Goal: Task Accomplishment & Management: Manage account settings

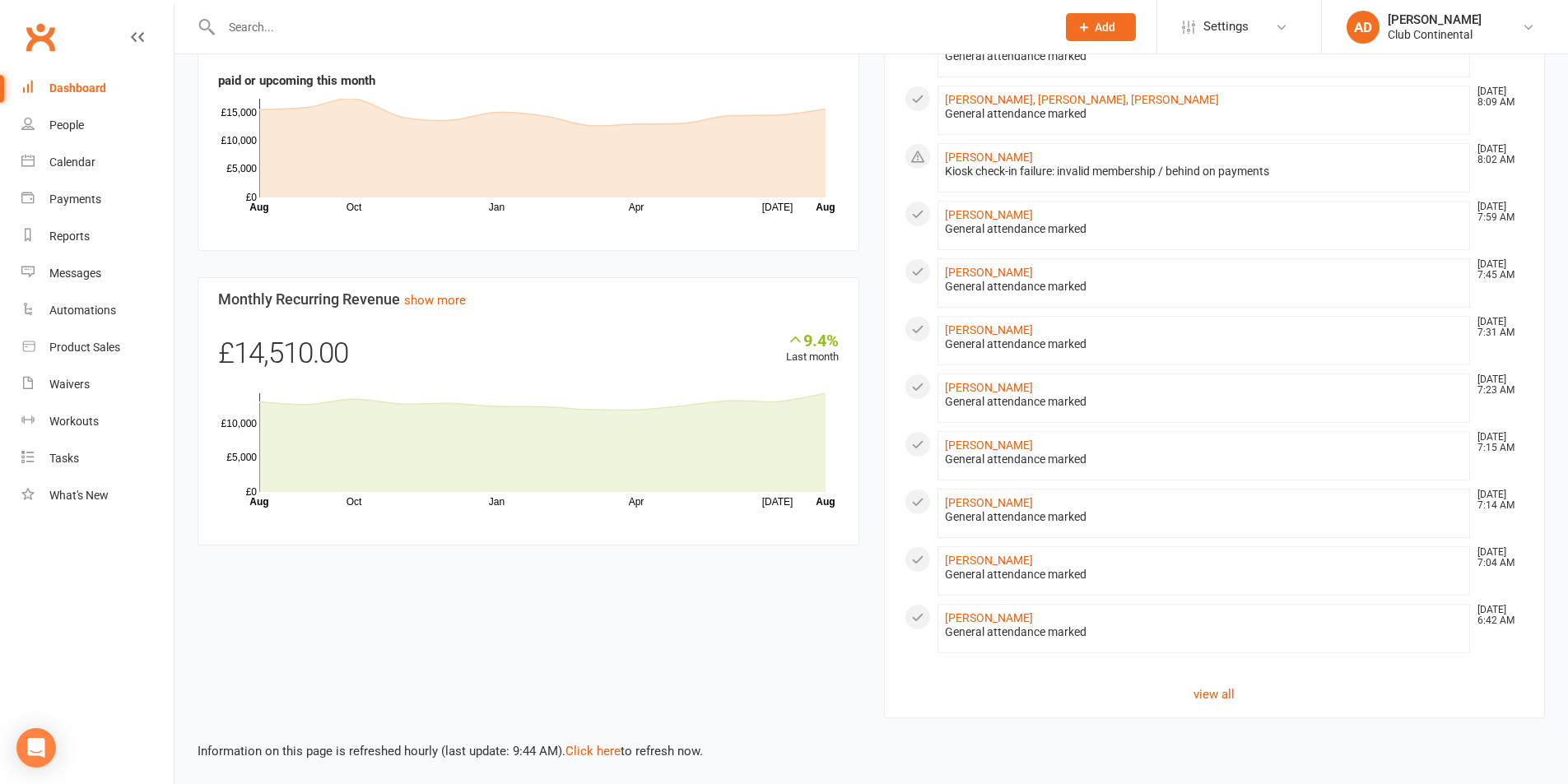
scroll to position [778, 0]
click at [604, 750] on link "Click here" at bounding box center [593, 750] width 55 height 14
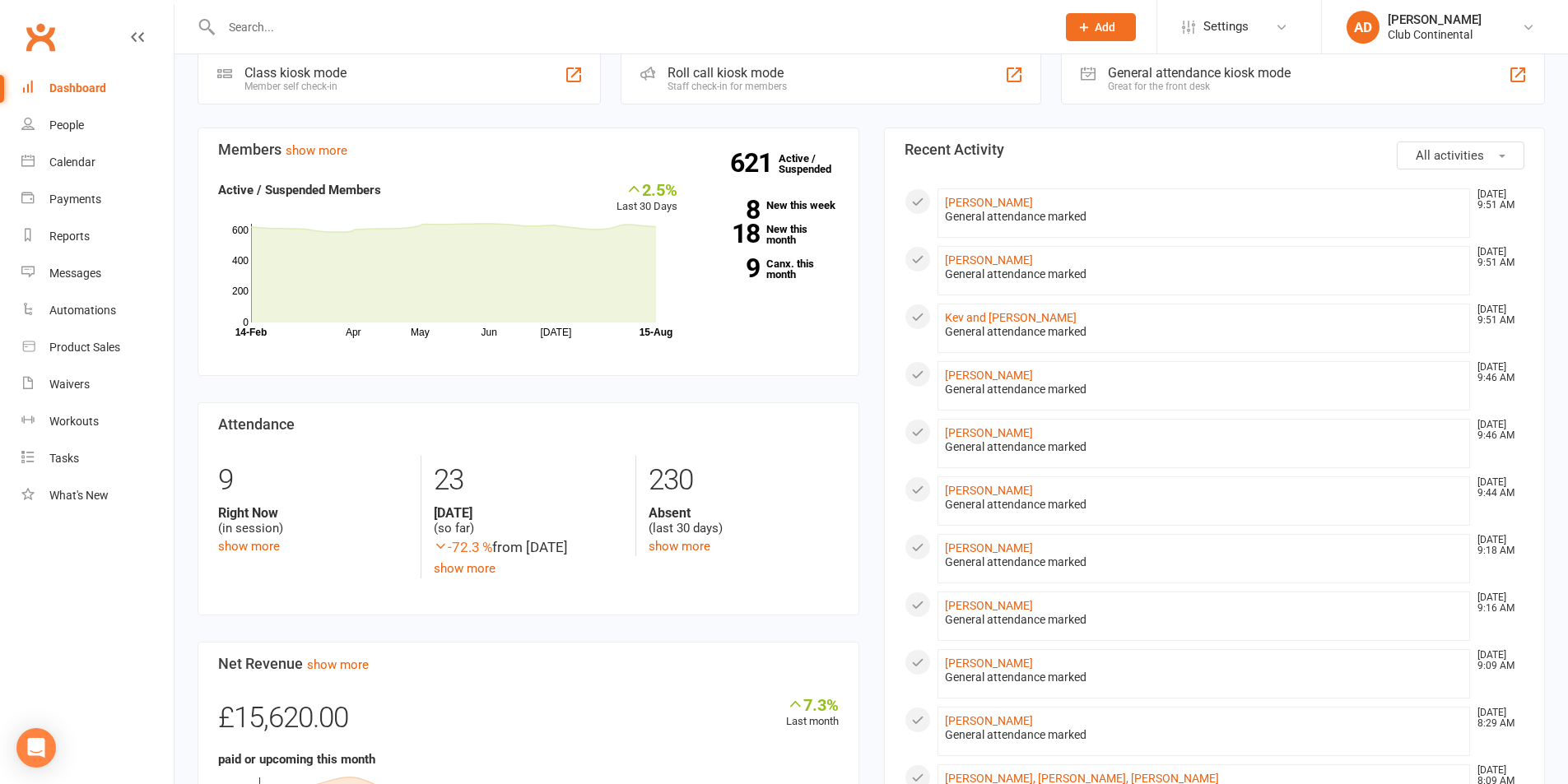
scroll to position [0, 0]
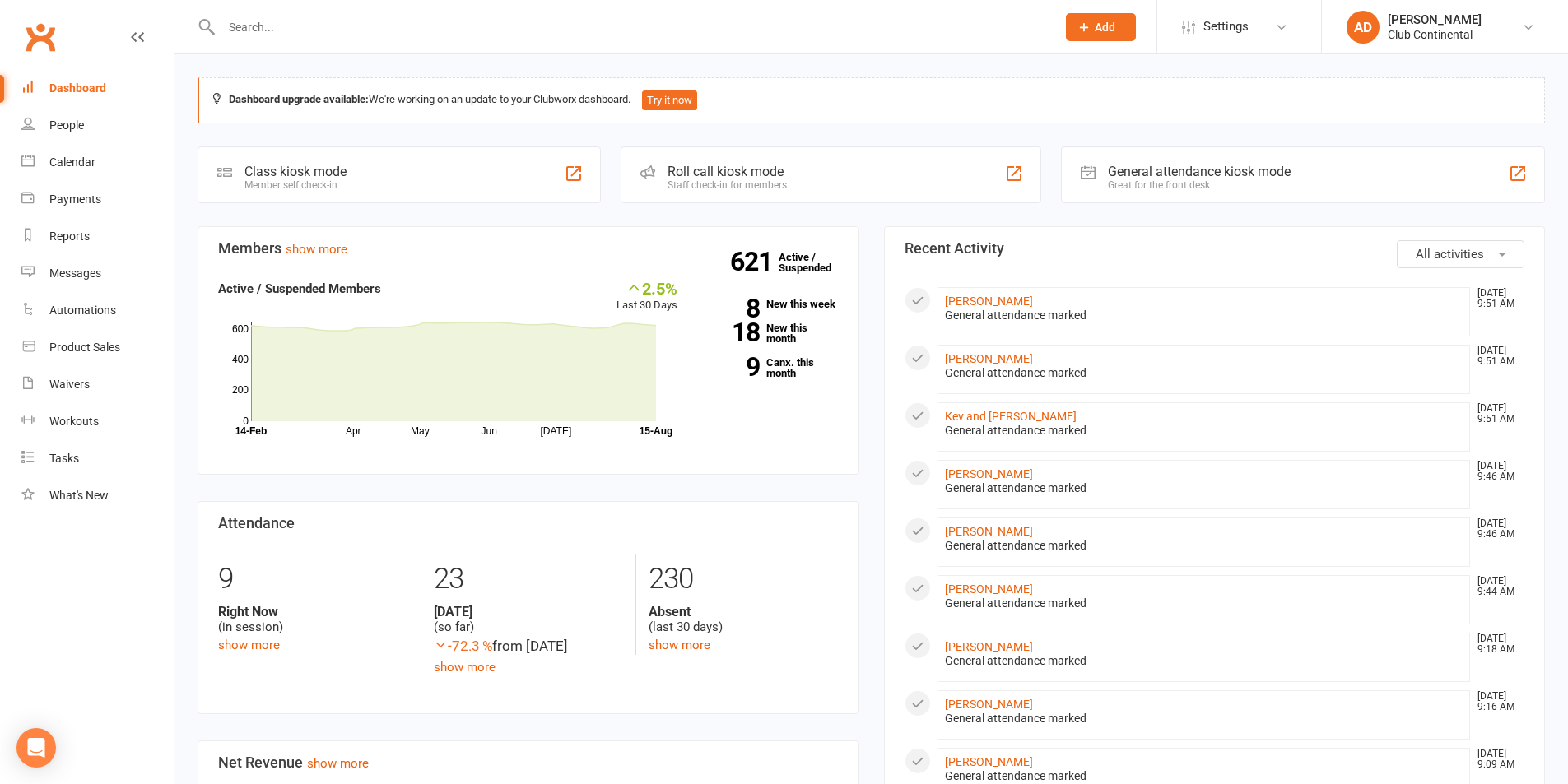
click at [643, 492] on div "Members show more 2.5% Last 30 Days Active / Suspended Members Apr May Jun Jul …" at bounding box center [528, 787] width 687 height 1123
click at [994, 298] on link "[PERSON_NAME]" at bounding box center [989, 302] width 88 height 14
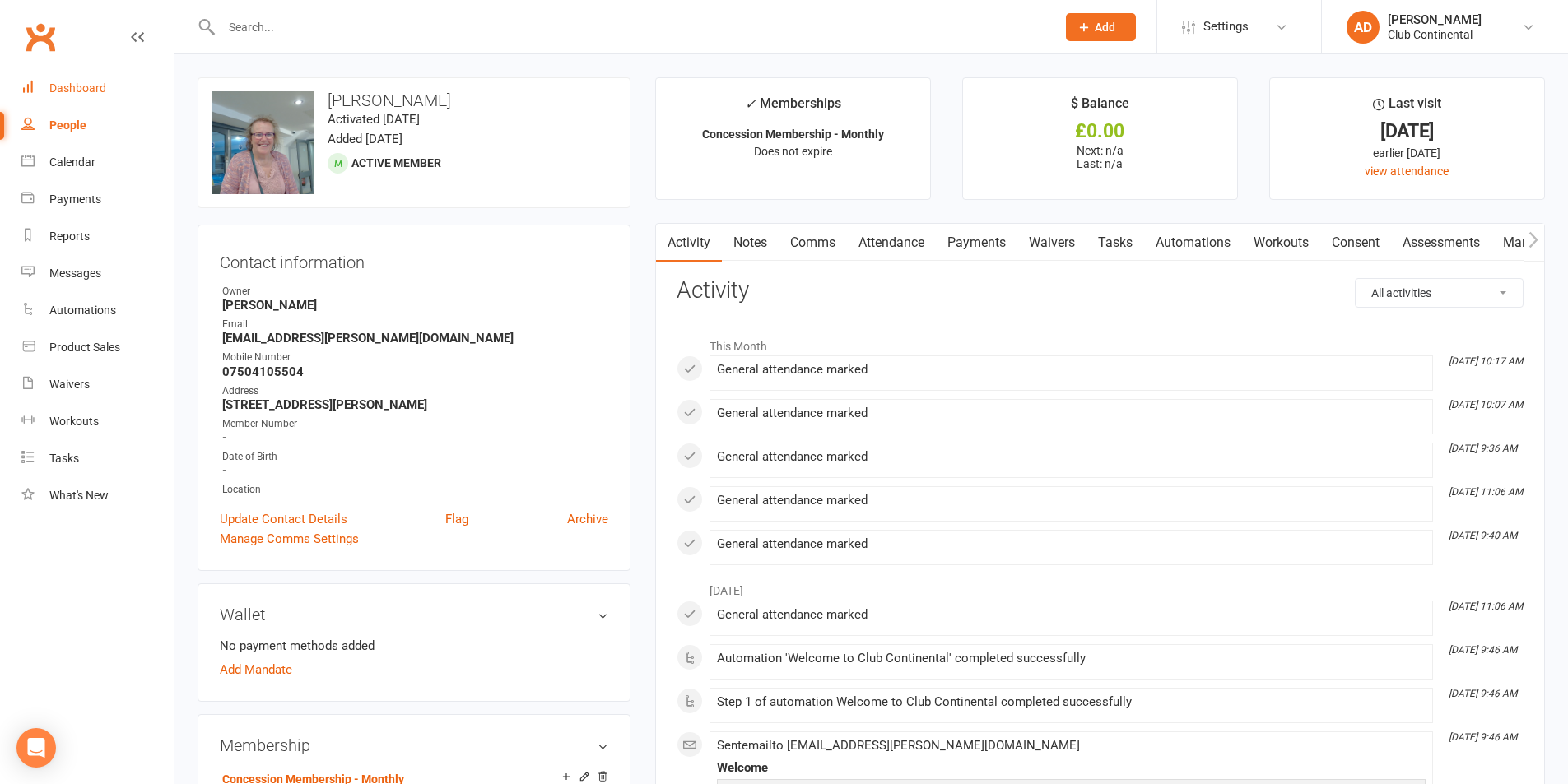
click at [60, 81] on link "Dashboard" at bounding box center [98, 89] width 153 height 37
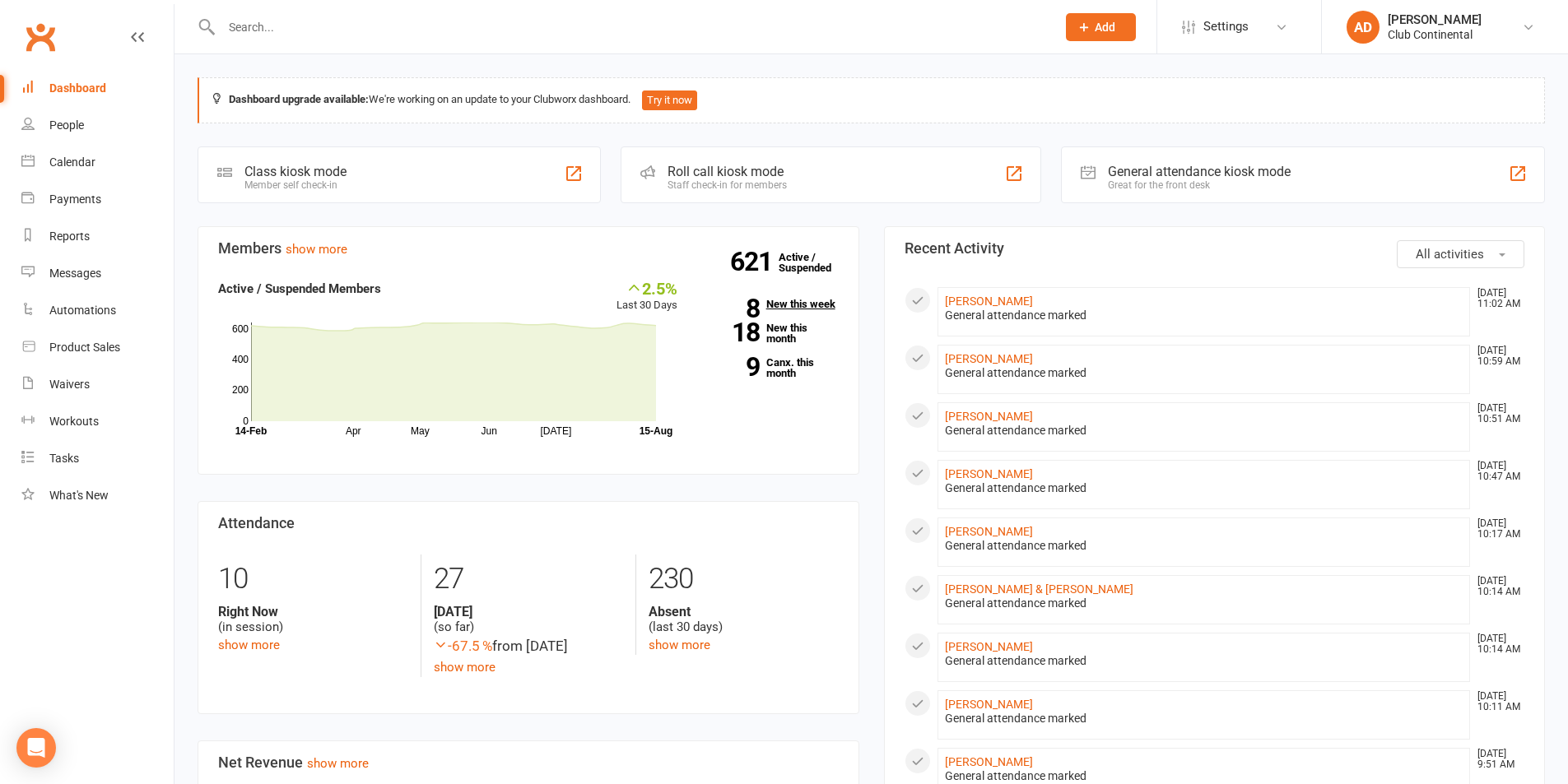
click at [817, 303] on link "8 New this week" at bounding box center [770, 303] width 137 height 11
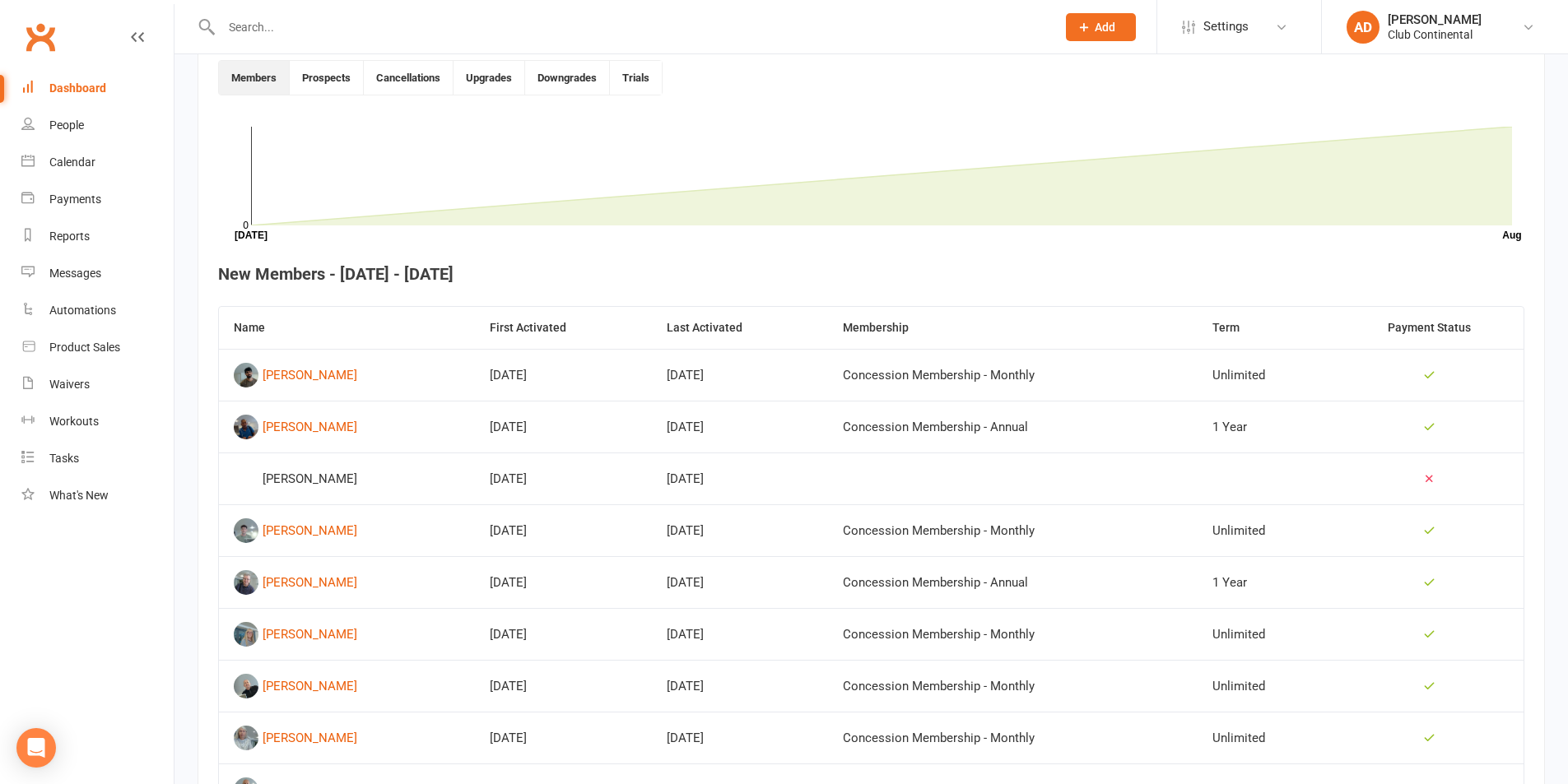
scroll to position [596, 0]
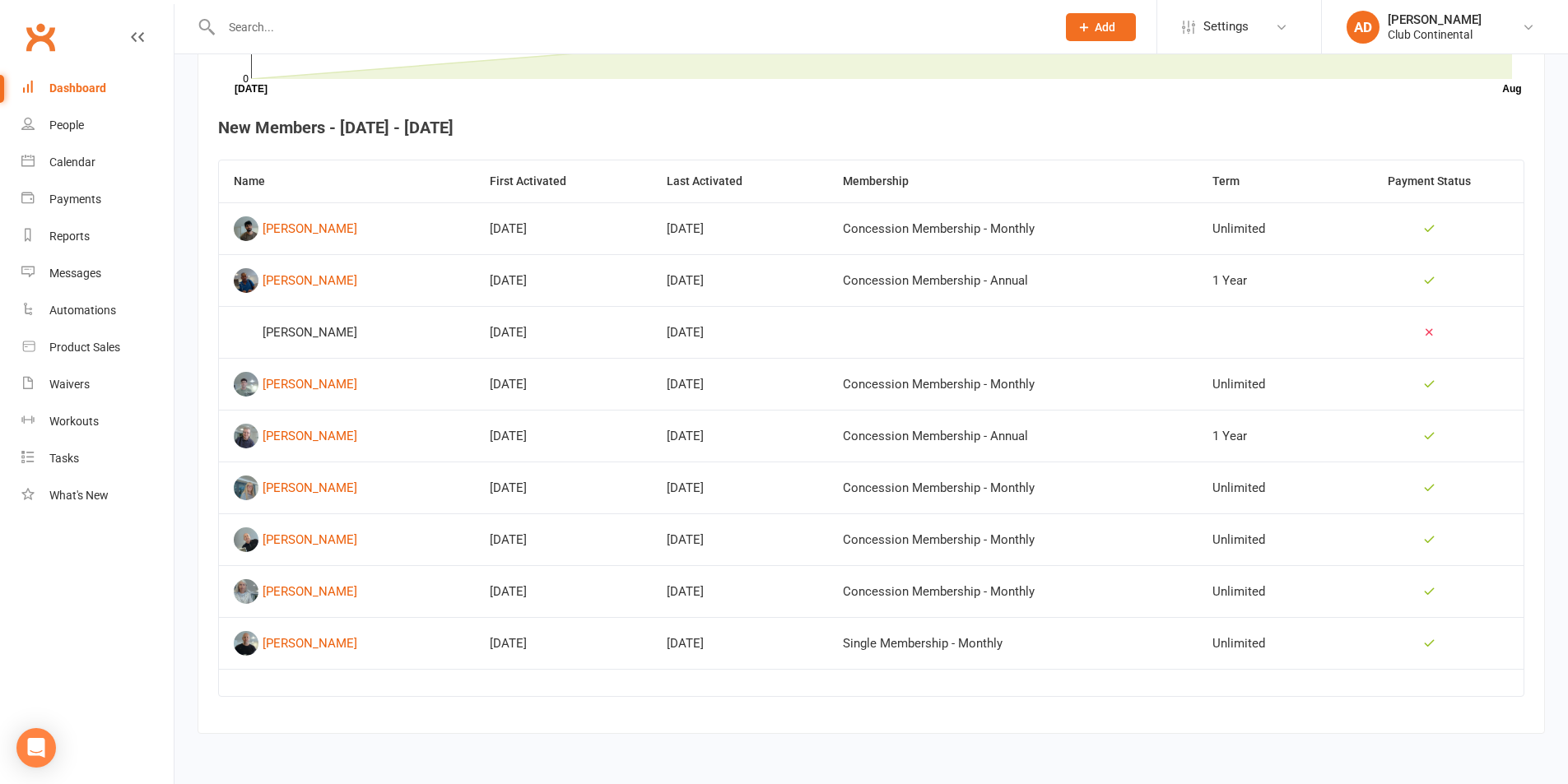
click at [92, 86] on div "Dashboard" at bounding box center [77, 88] width 57 height 14
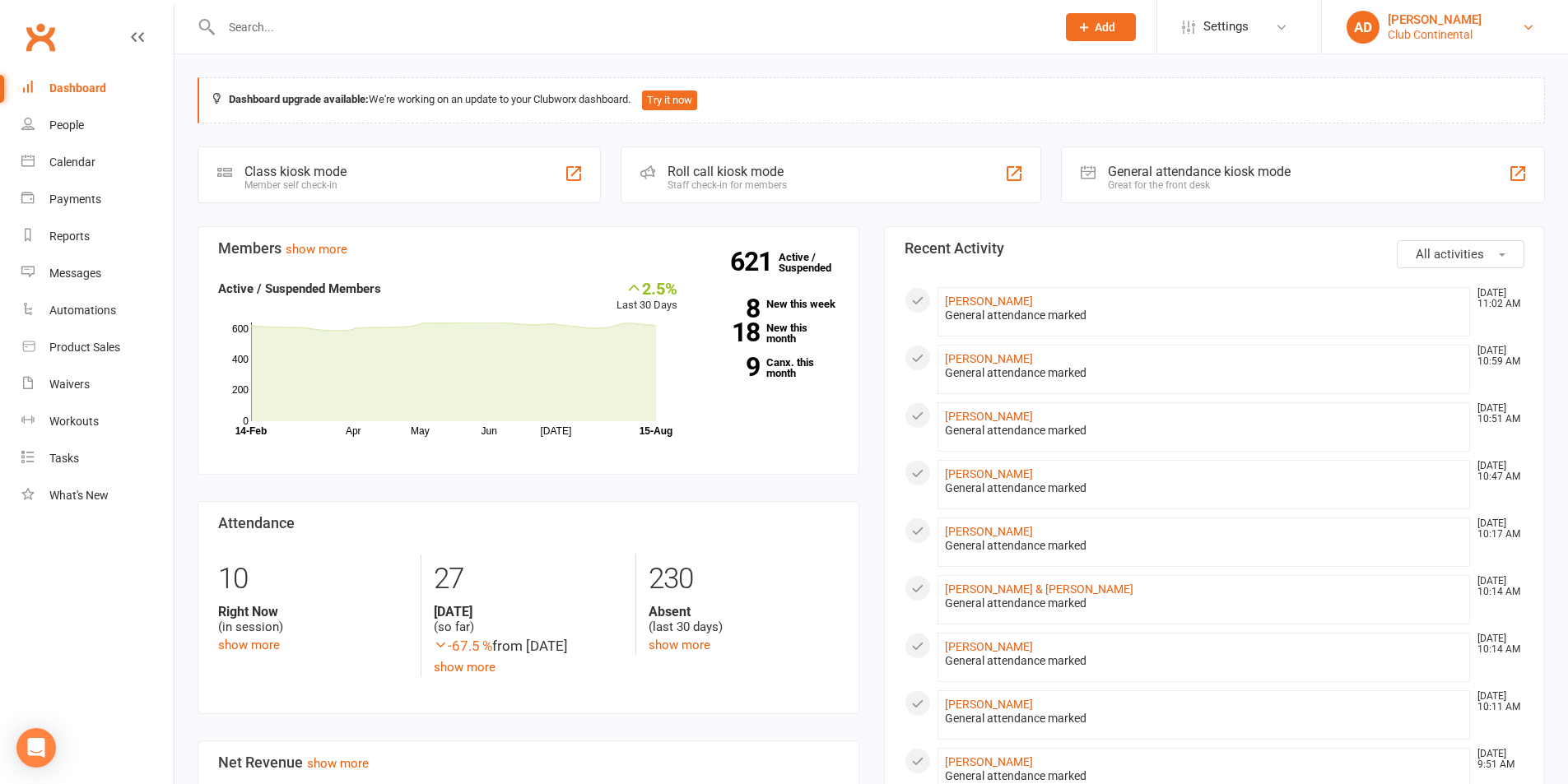
click at [1398, 21] on div "[PERSON_NAME]" at bounding box center [1435, 19] width 94 height 14
click at [1184, 61] on div "Dashboard upgrade available: We're working on an update to your Clubworx dashbo…" at bounding box center [872, 775] width 1394 height 1442
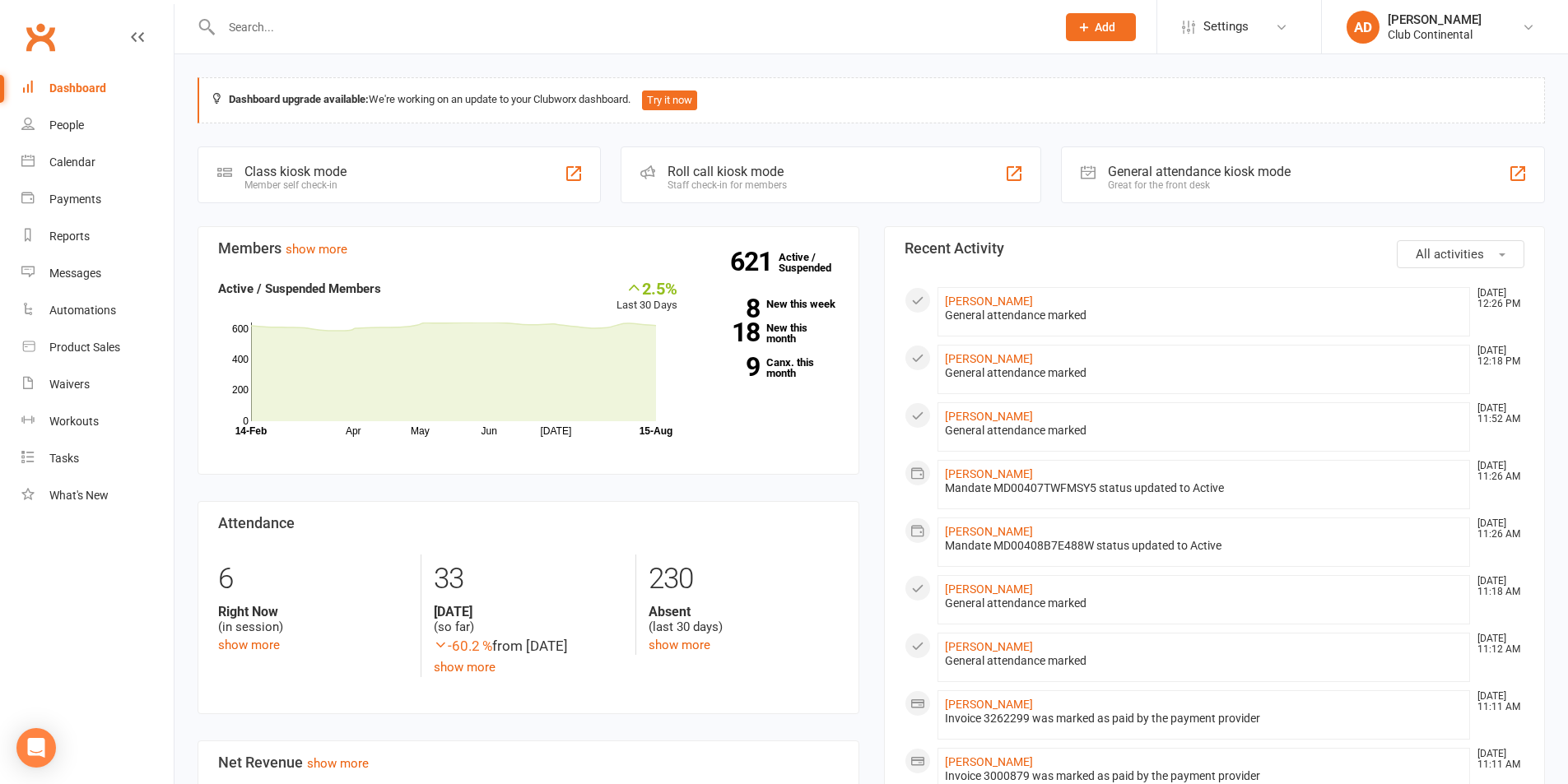
click at [1156, 595] on li "Anne-Marie Ireland Aug 15, 11:18 AM General attendance marked" at bounding box center [1204, 600] width 533 height 49
click at [977, 306] on link "[PERSON_NAME]" at bounding box center [989, 302] width 88 height 14
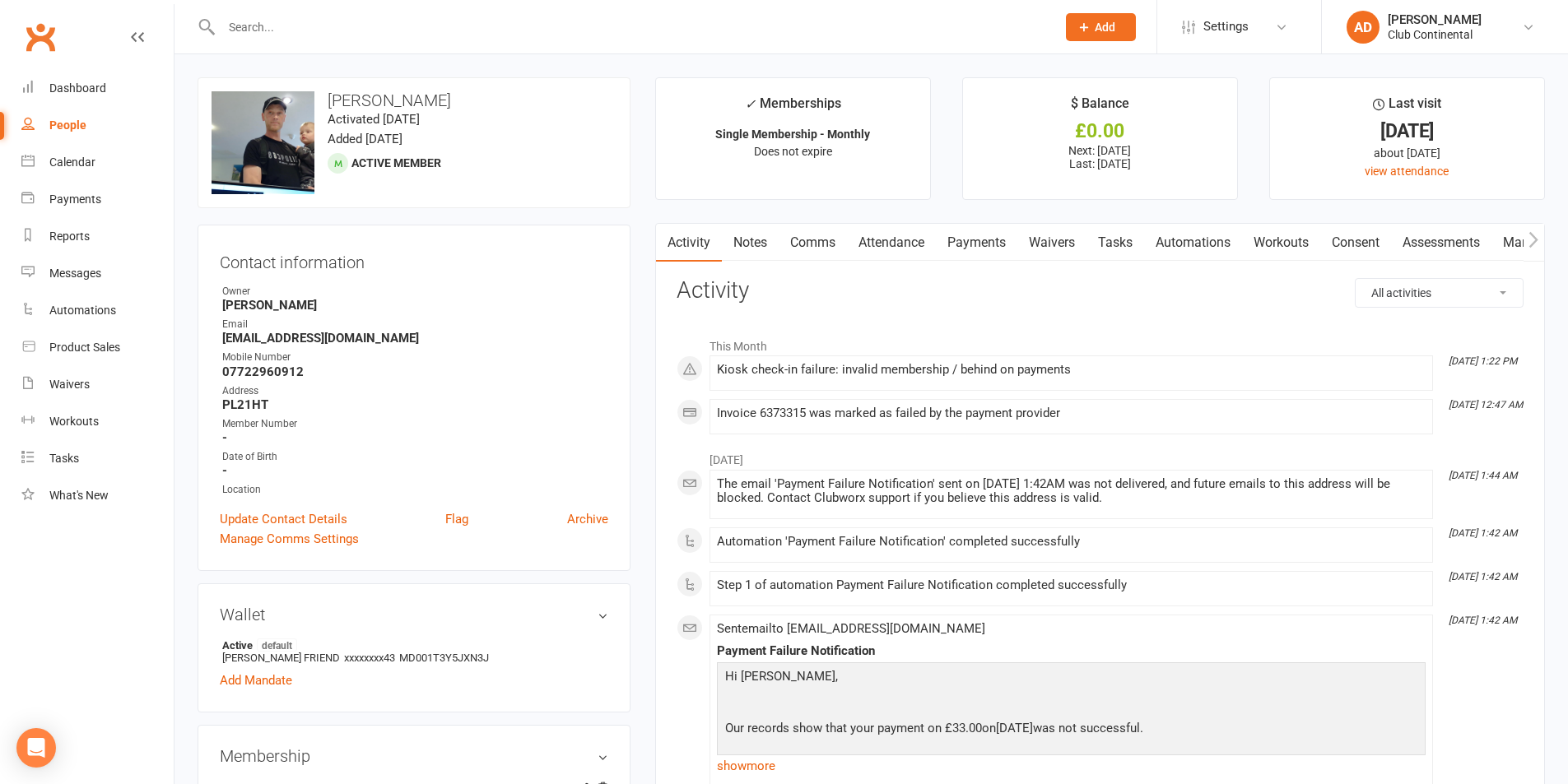
click at [964, 240] on link "Payments" at bounding box center [977, 242] width 81 height 38
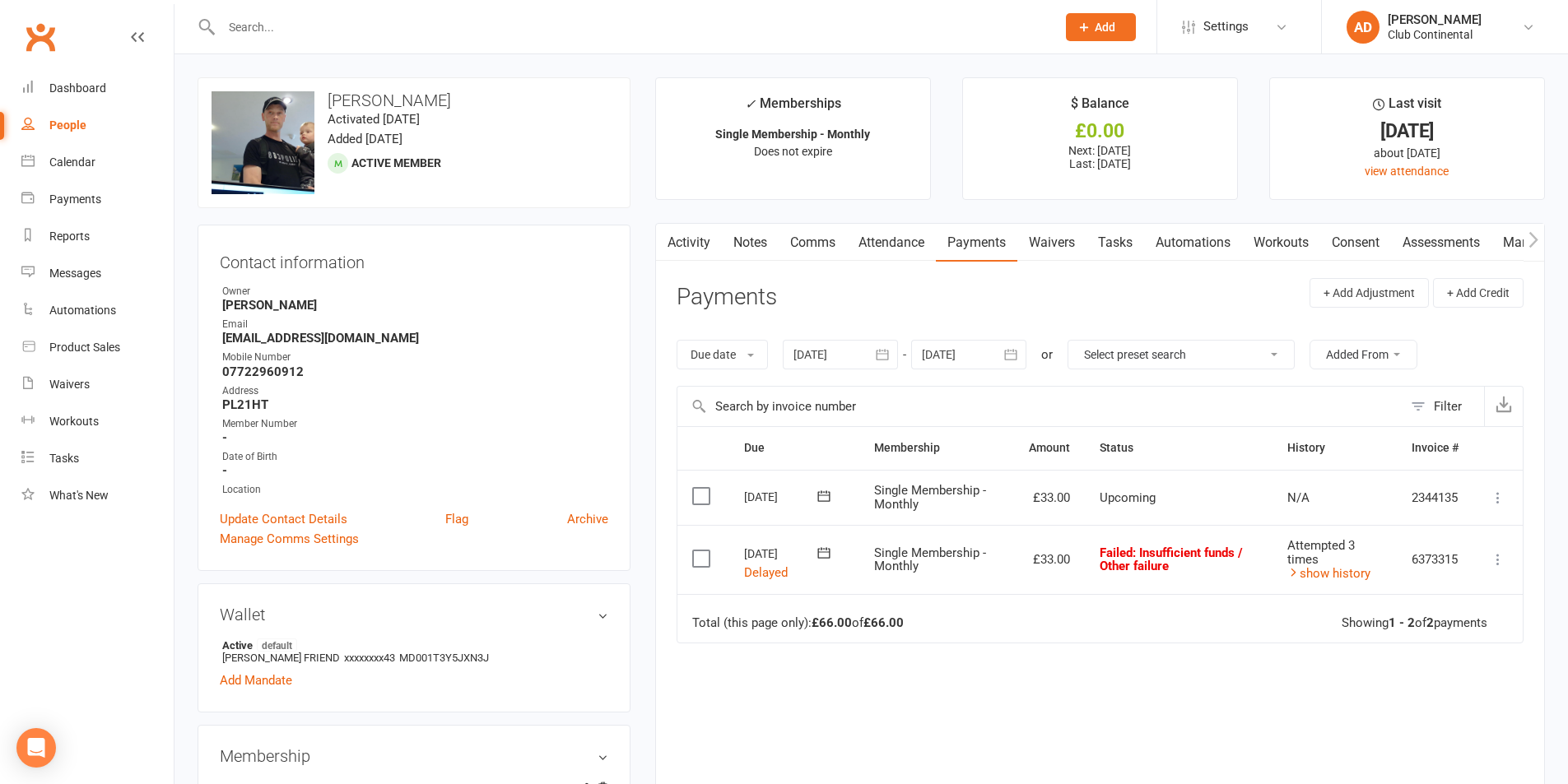
click at [1173, 354] on select "Select preset search All failures All skipped payments All pending payments Suc…" at bounding box center [1181, 354] width 226 height 28
select select "0"
click at [1080, 341] on select "Select preset search All failures All skipped payments All pending payments Suc…" at bounding box center [1181, 354] width 226 height 28
type input "15 Aug 2025"
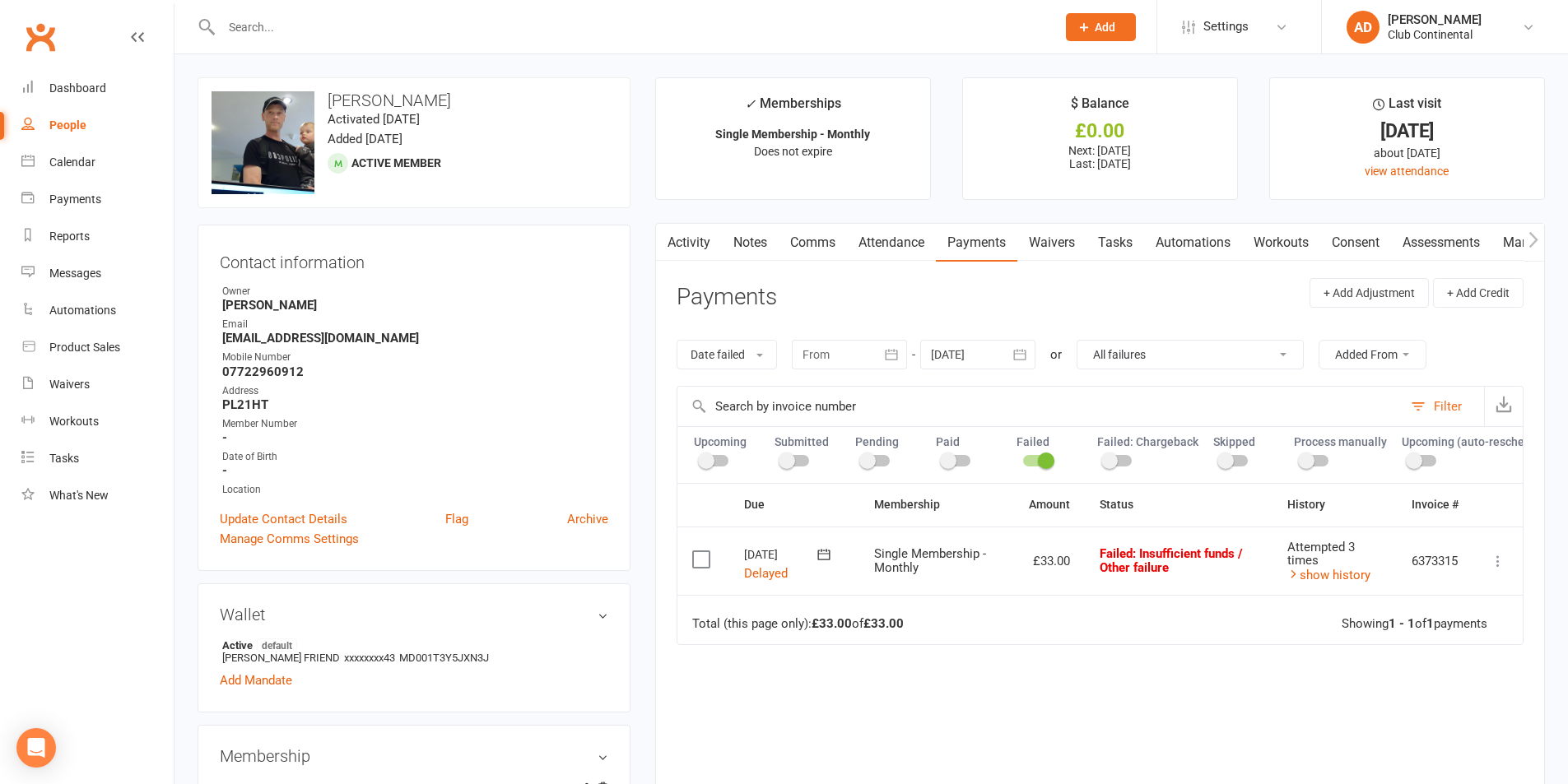
click at [1498, 570] on icon at bounding box center [1498, 560] width 16 height 16
click at [1447, 609] on link "Mark as Paid (Cash)" at bounding box center [1426, 593] width 163 height 33
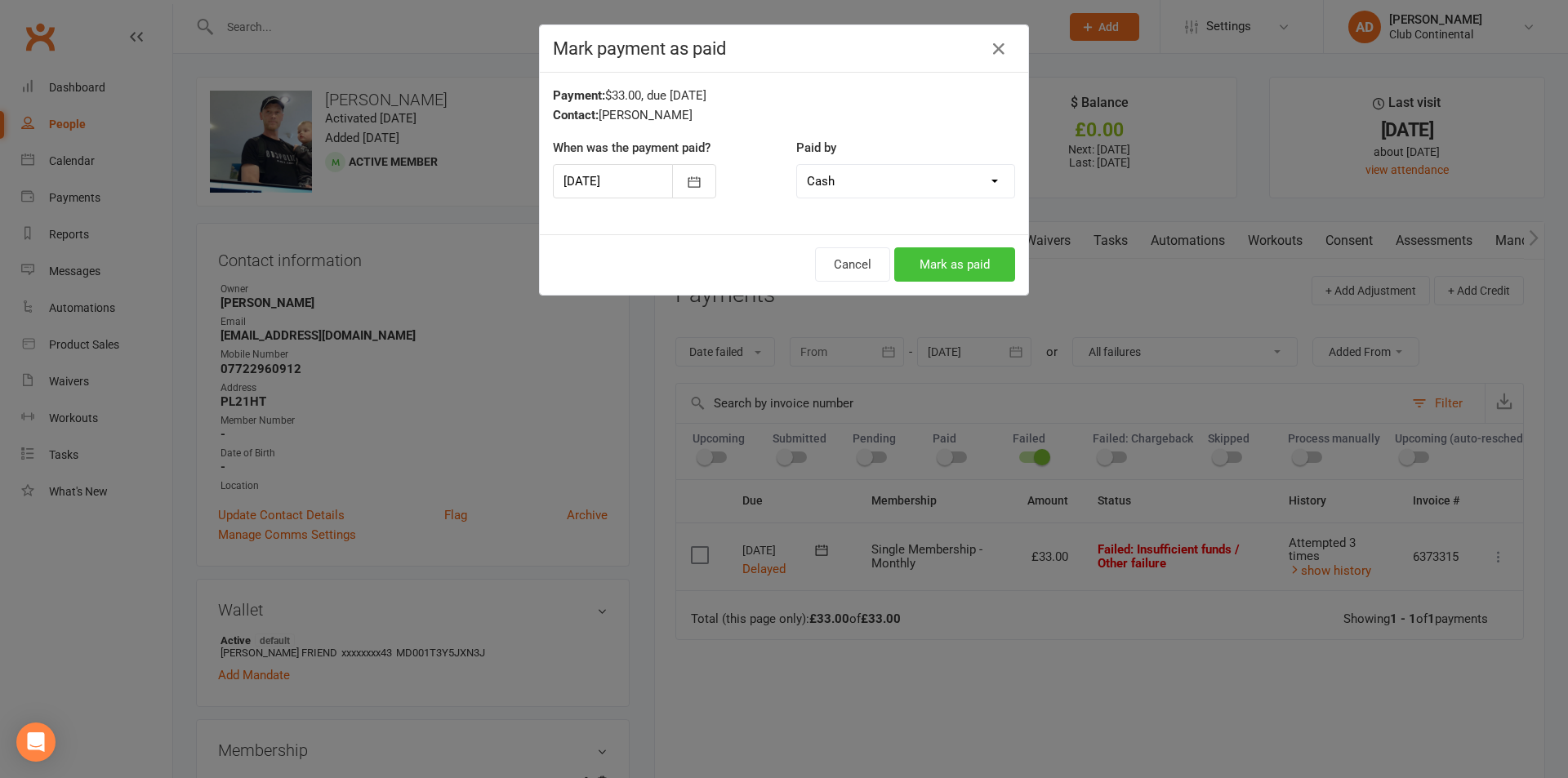
click at [946, 272] on button "Mark as paid" at bounding box center [955, 264] width 121 height 34
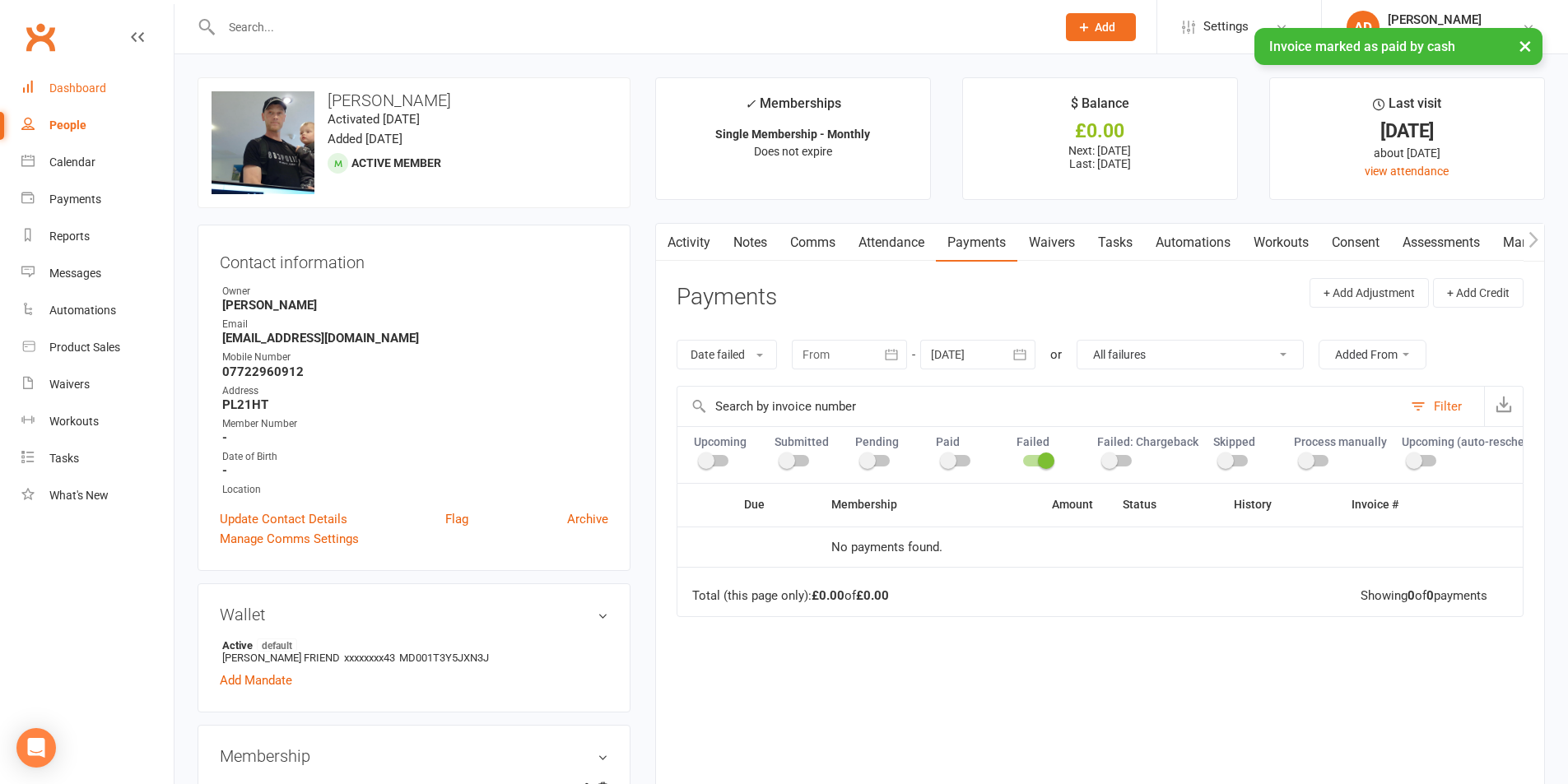
click at [74, 96] on link "Dashboard" at bounding box center [98, 89] width 153 height 37
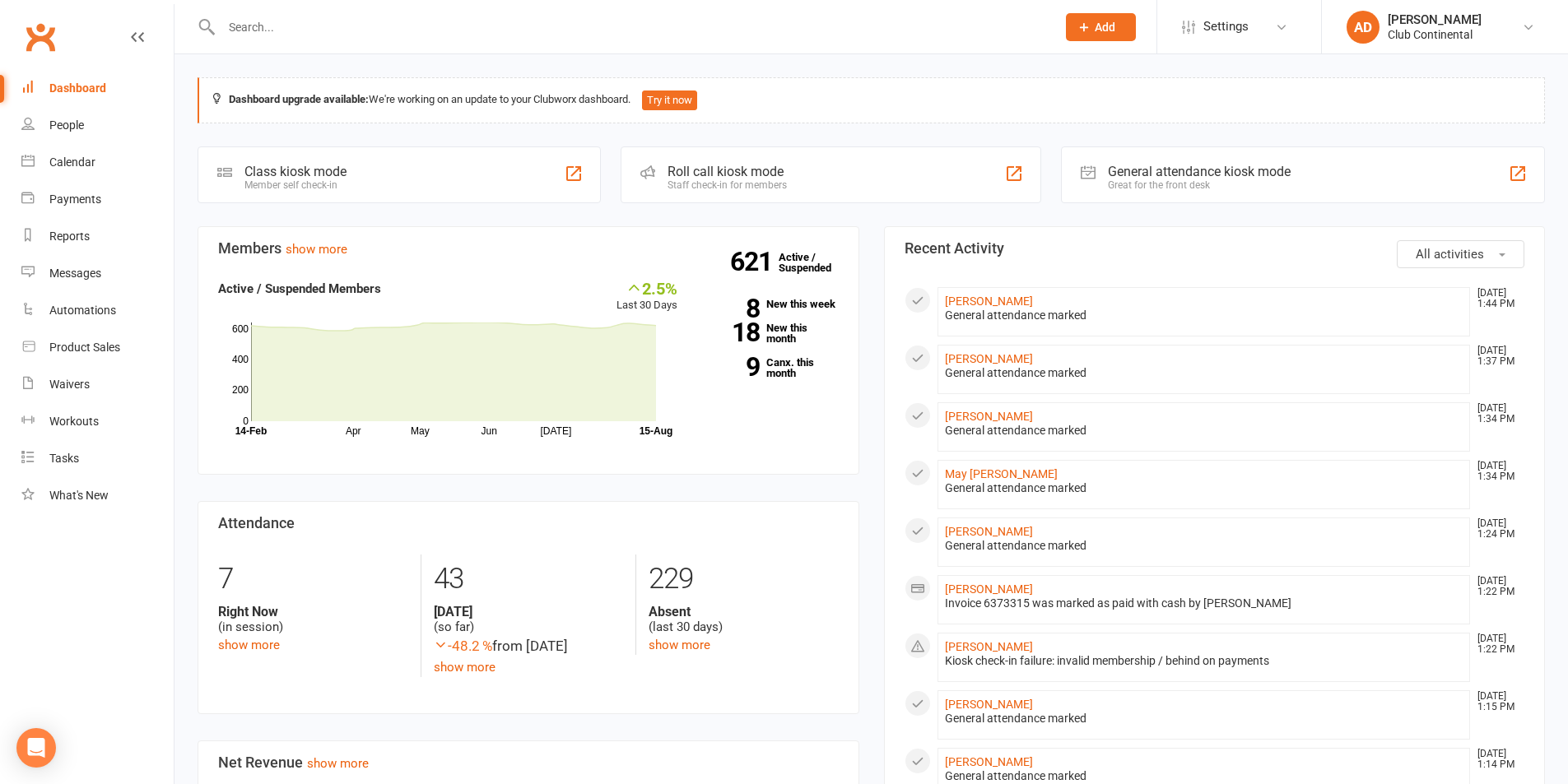
click at [782, 706] on section "Attendance 7 Right Now (in session) show more 43 [DATE] (so far) -48.2 % from […" at bounding box center [528, 607] width 661 height 213
click at [1459, 262] on button "All activities" at bounding box center [1460, 253] width 127 height 28
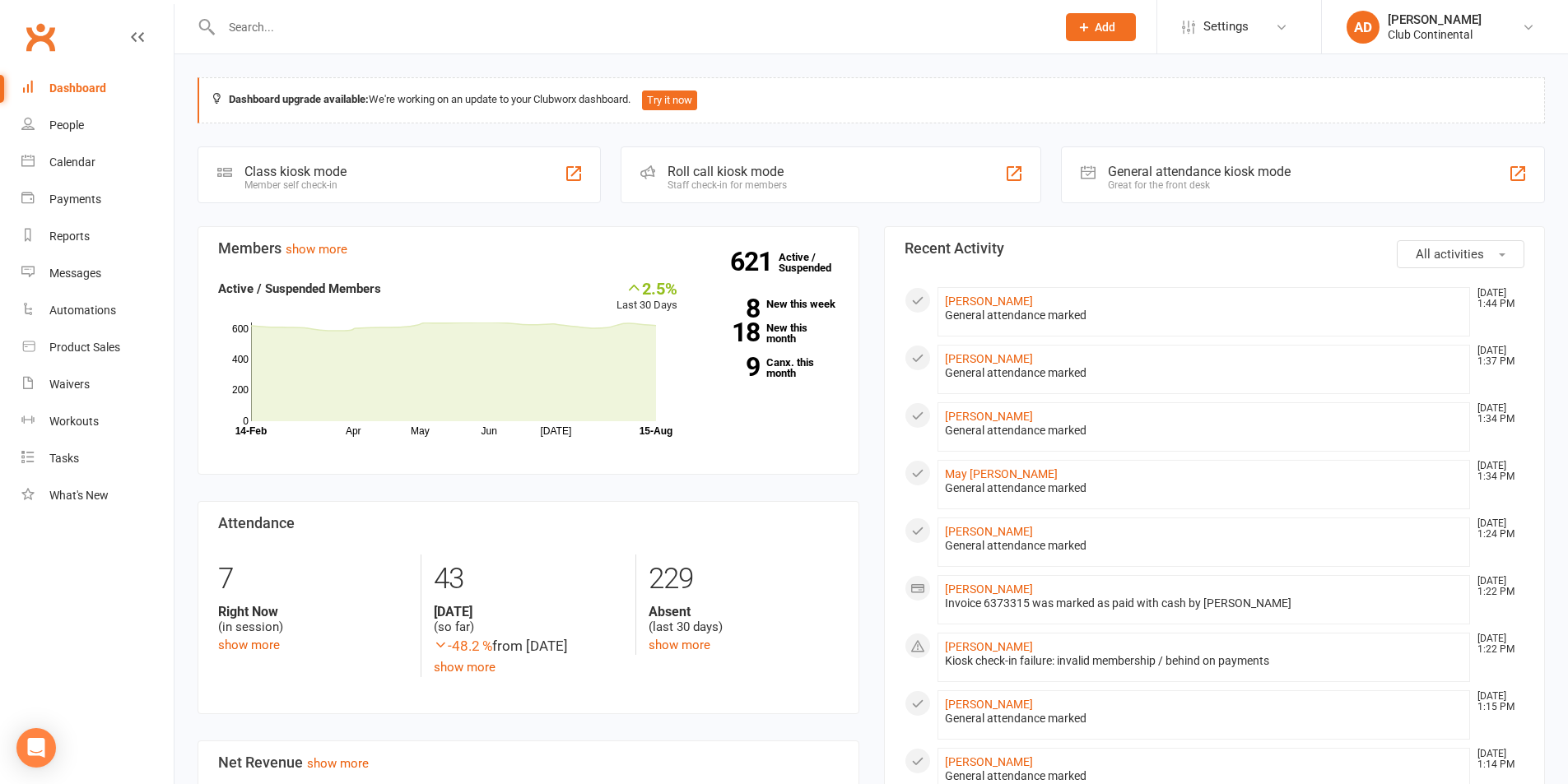
click at [1453, 255] on span "All activities" at bounding box center [1450, 253] width 69 height 14
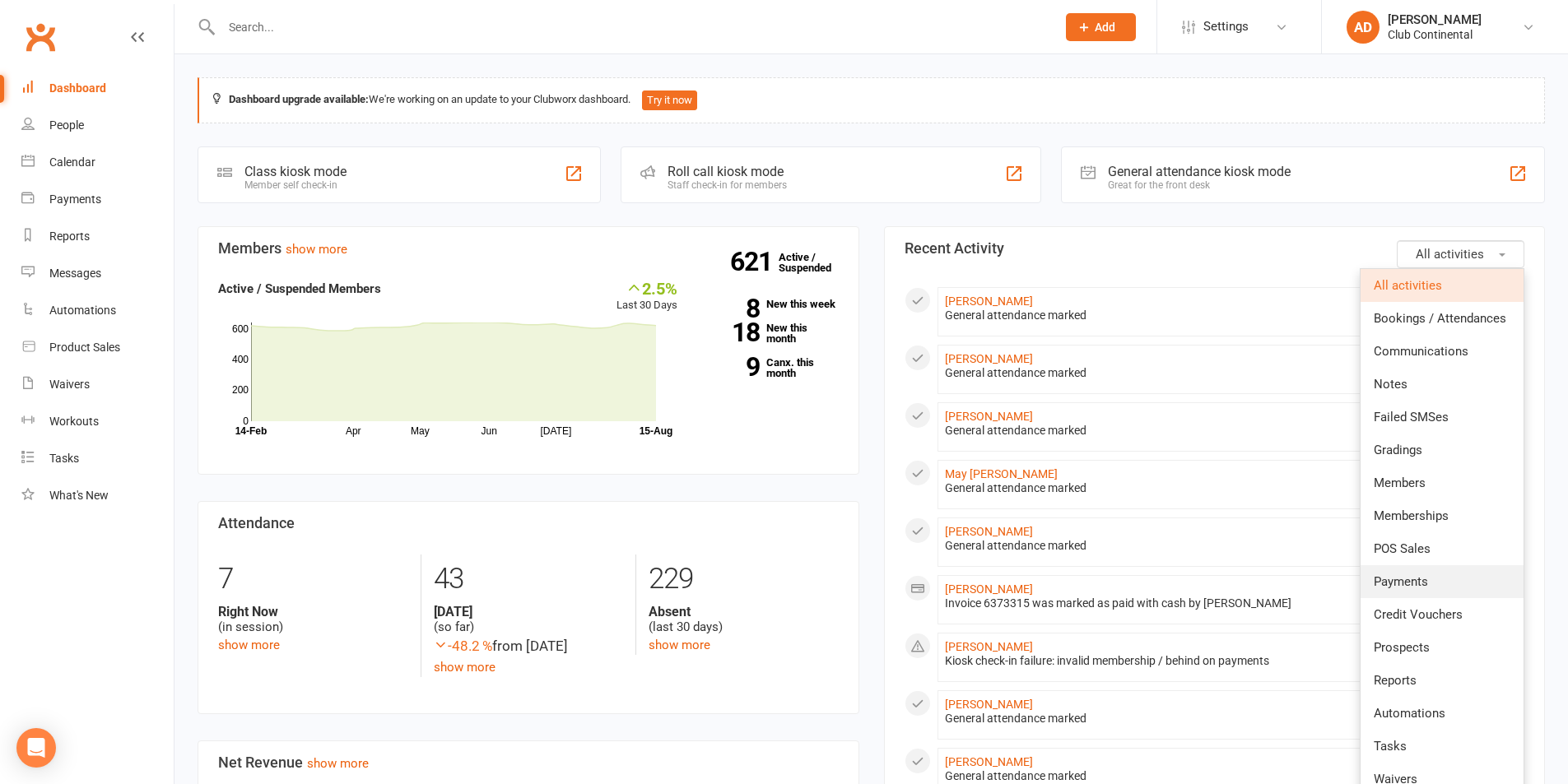
click at [1426, 573] on link "Payments" at bounding box center [1442, 581] width 163 height 33
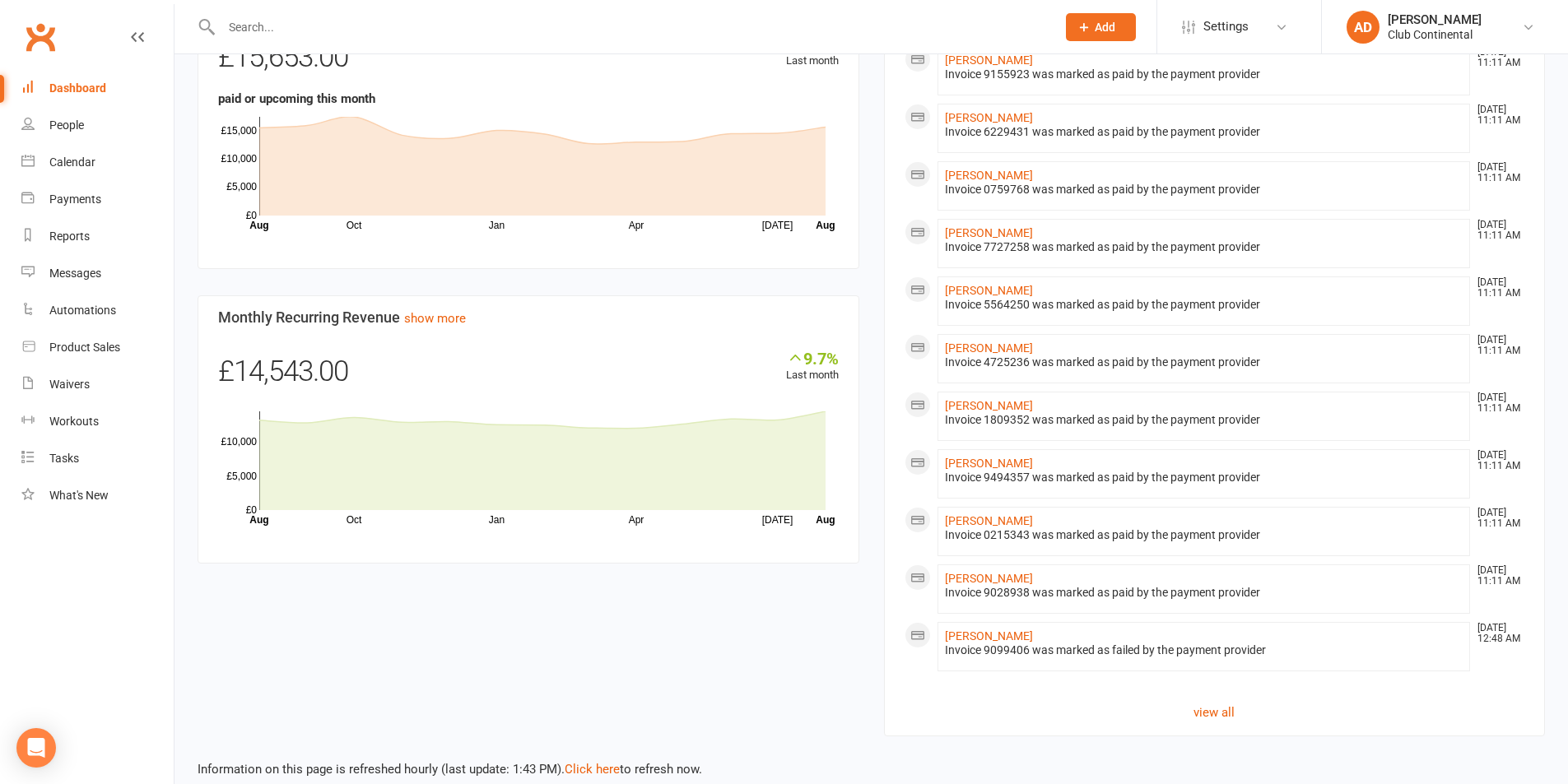
scroll to position [778, 0]
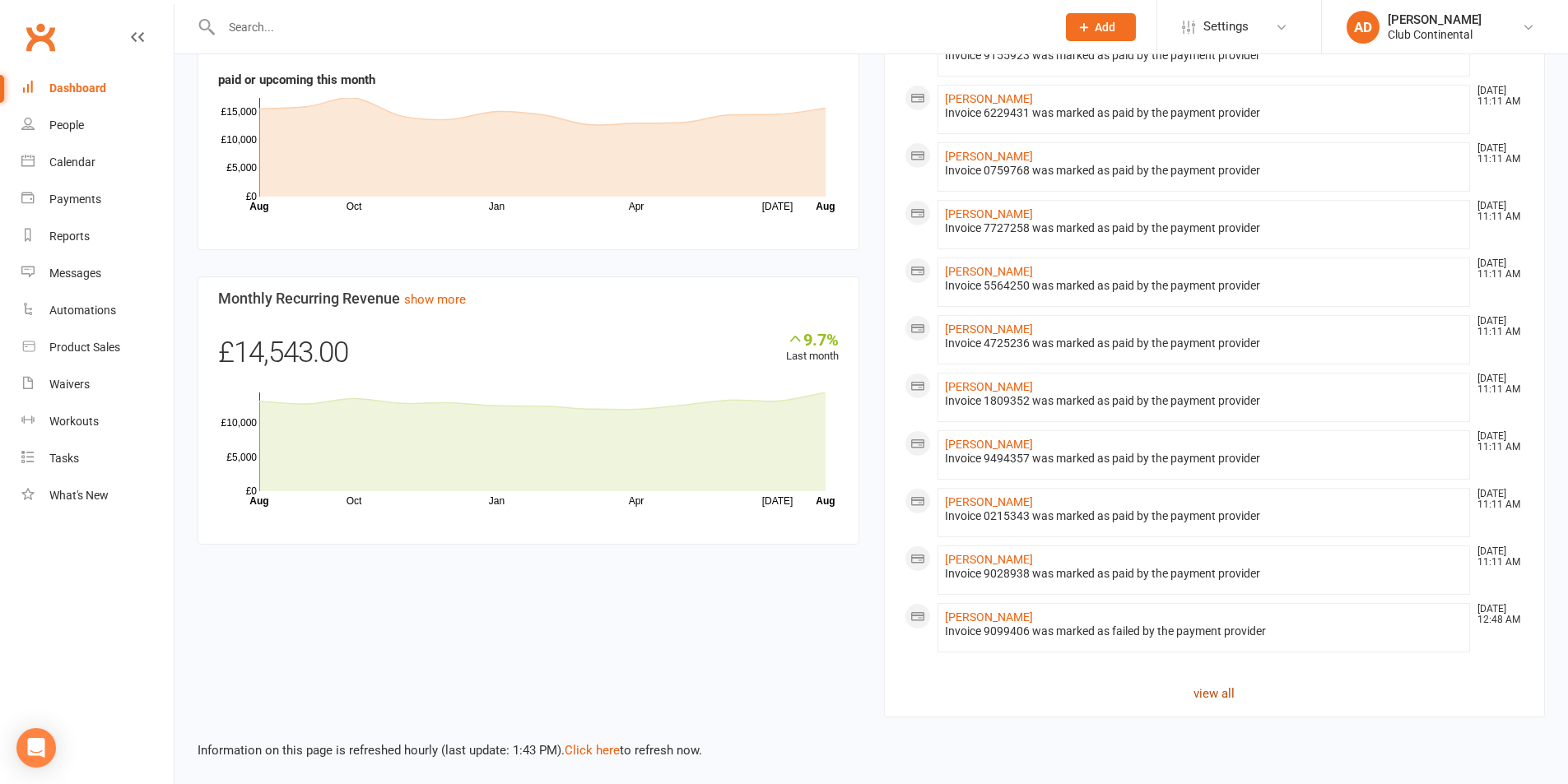
click at [1212, 684] on link "view all" at bounding box center [1215, 693] width 621 height 19
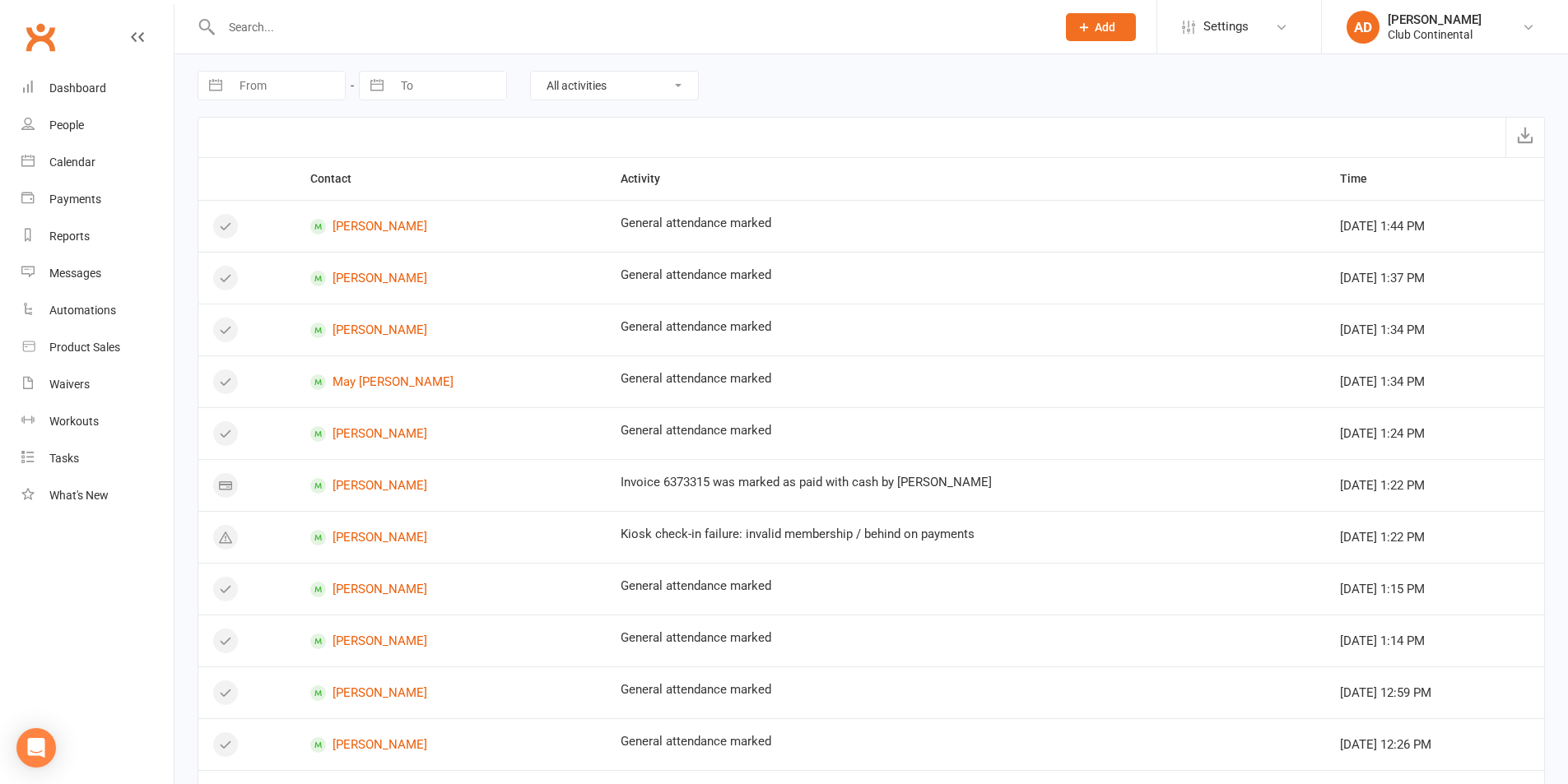
click at [644, 80] on select "All activities Bookings / Attendances Communications Notes Failed SMSes Grading…" at bounding box center [614, 85] width 167 height 28
select select "InvoiceLogEntry"
click at [531, 71] on select "All activities Bookings / Attendances Communications Notes Failed SMSes Grading…" at bounding box center [614, 85] width 167 height 28
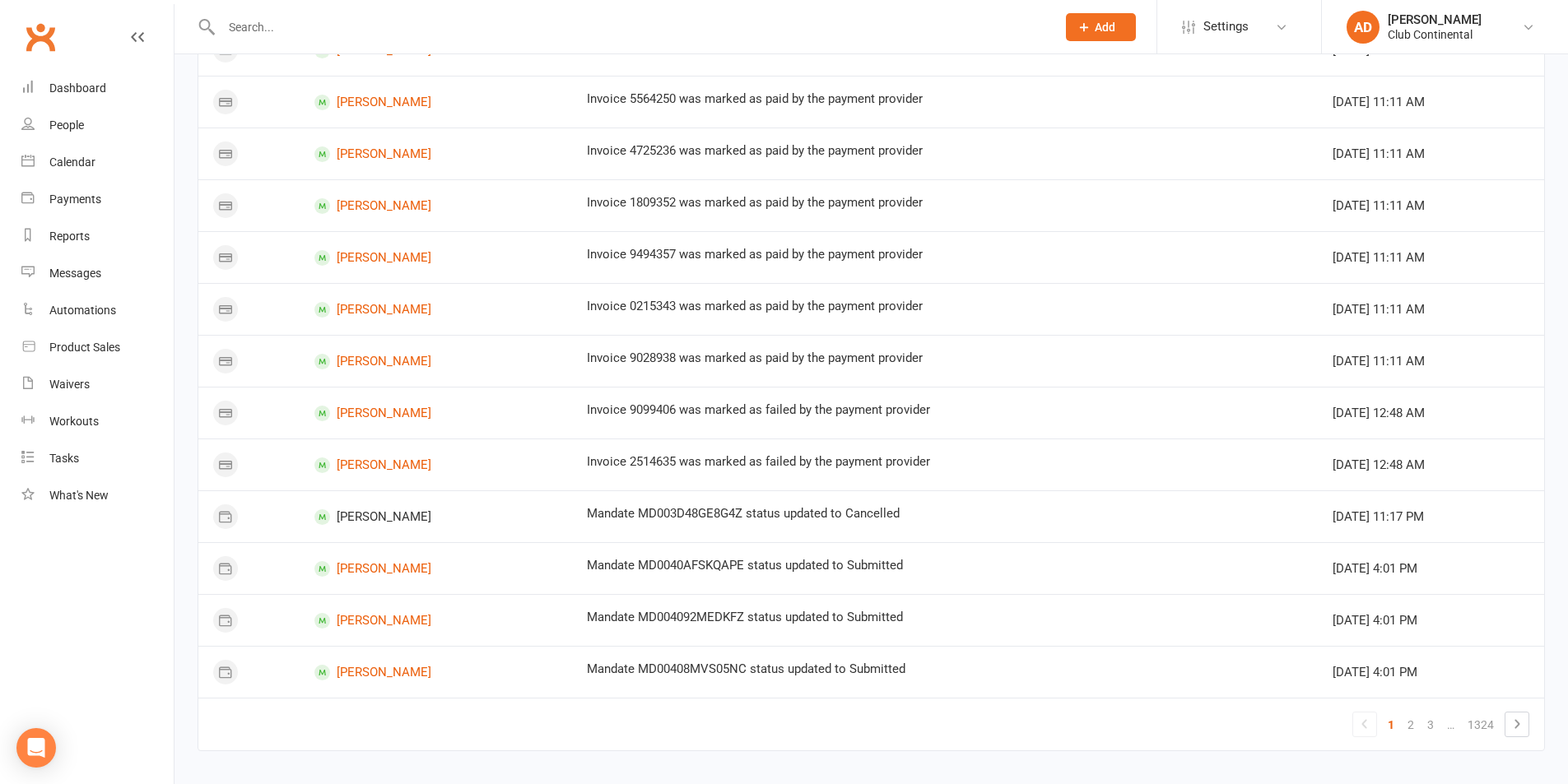
scroll to position [812, 0]
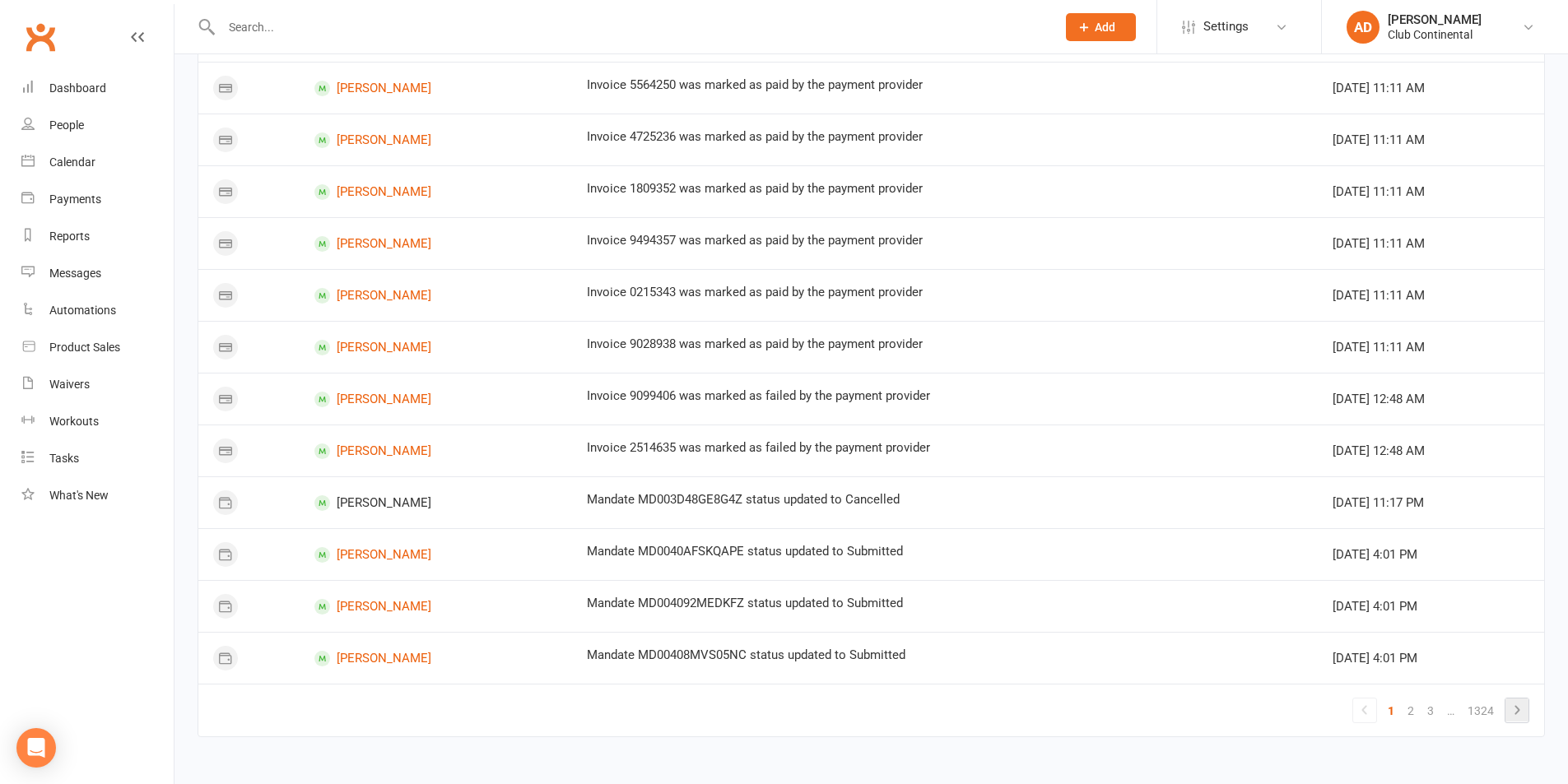
click at [1526, 707] on icon at bounding box center [1516, 709] width 20 height 19
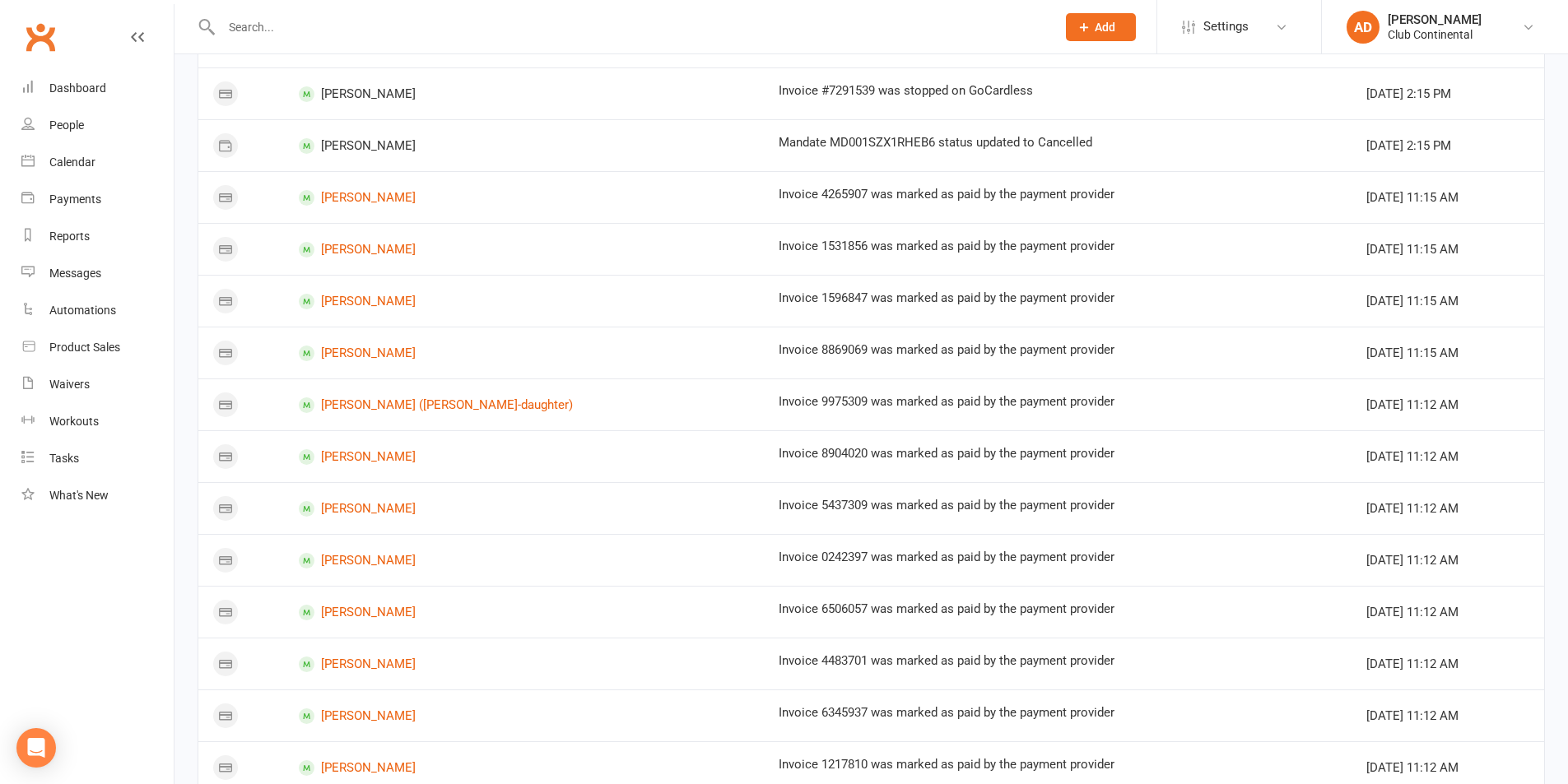
scroll to position [493, 0]
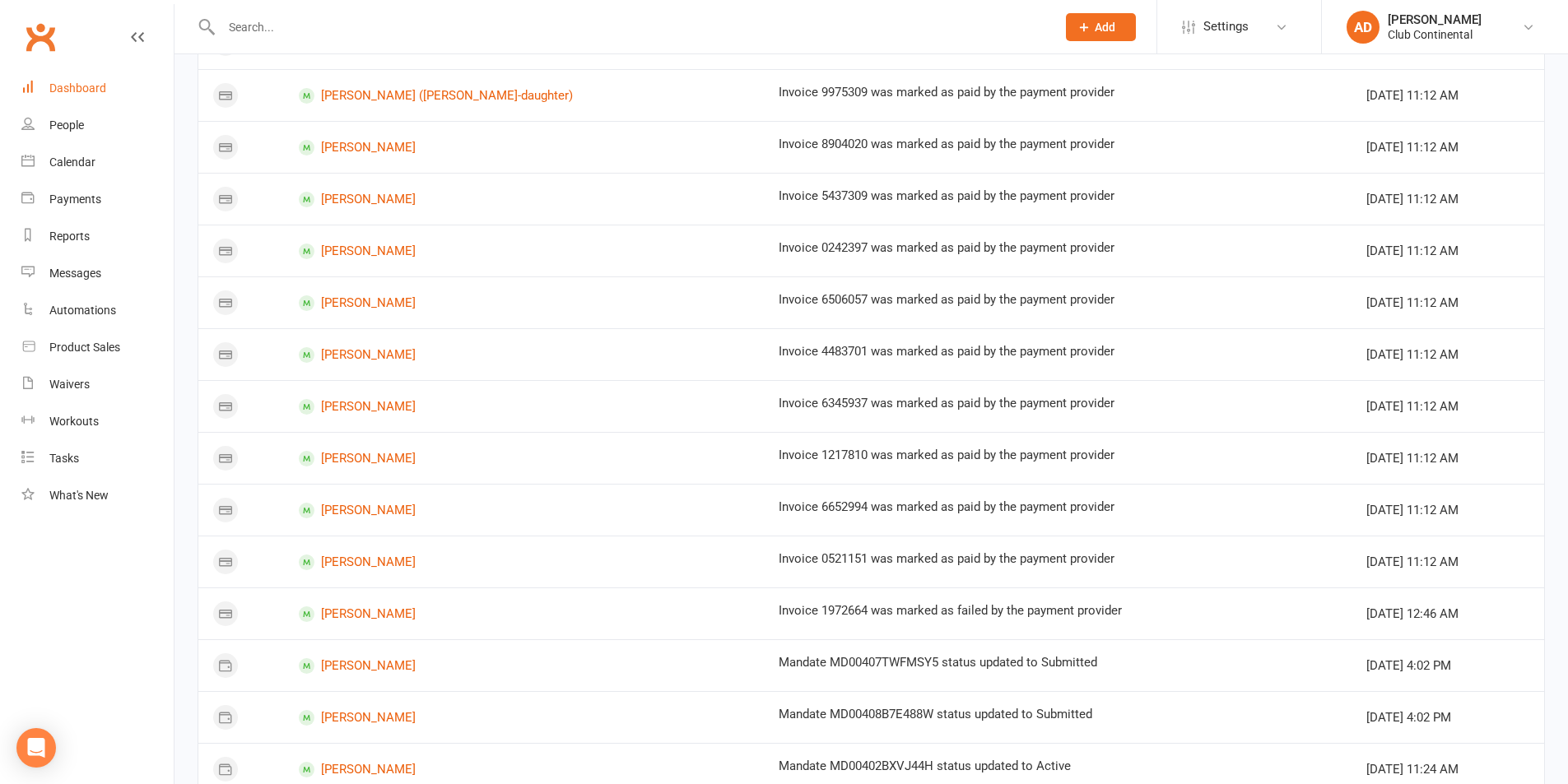
click at [92, 95] on div "Dashboard" at bounding box center [77, 88] width 57 height 14
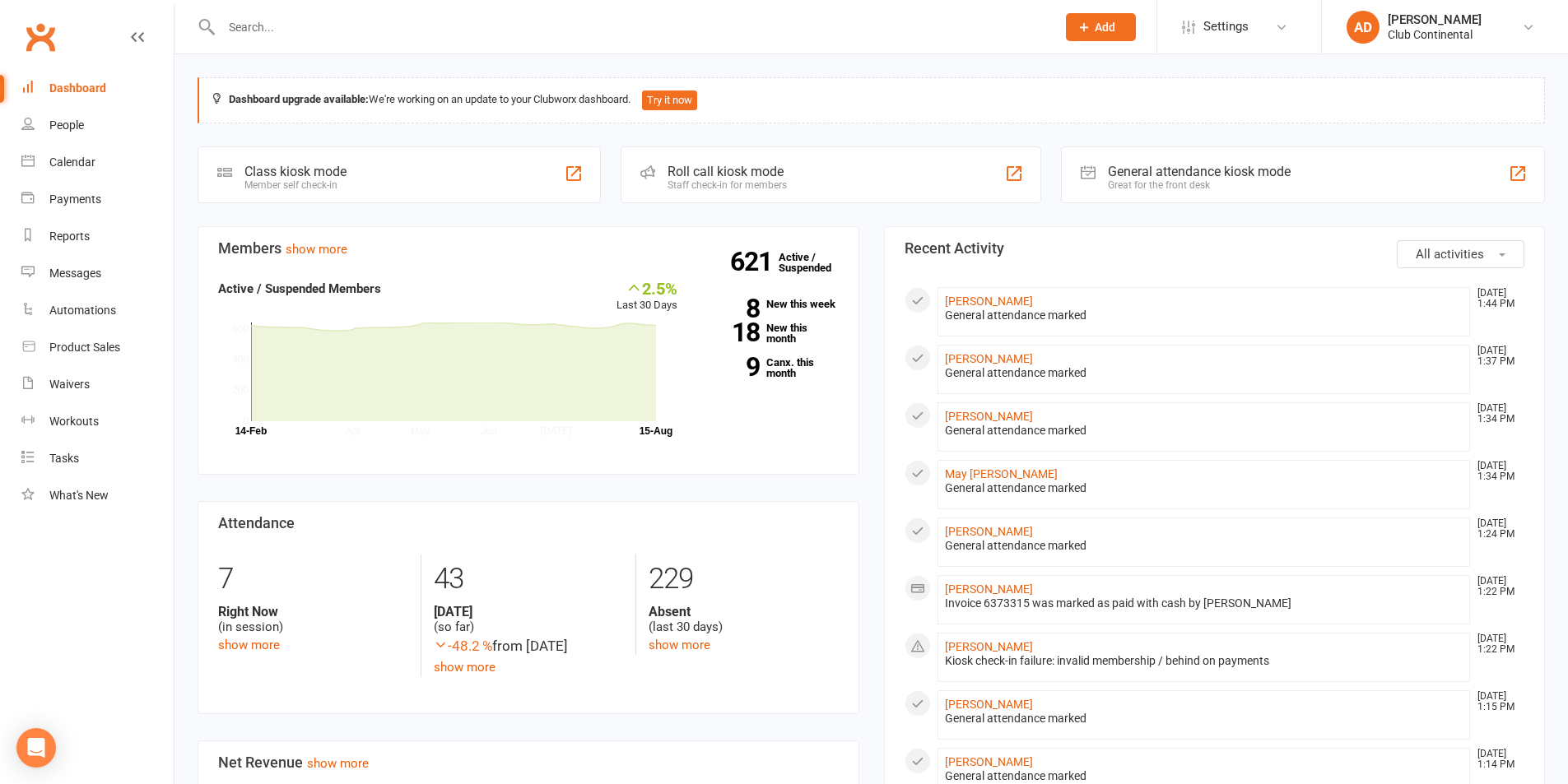
click at [1458, 260] on span "All activities" at bounding box center [1450, 253] width 69 height 14
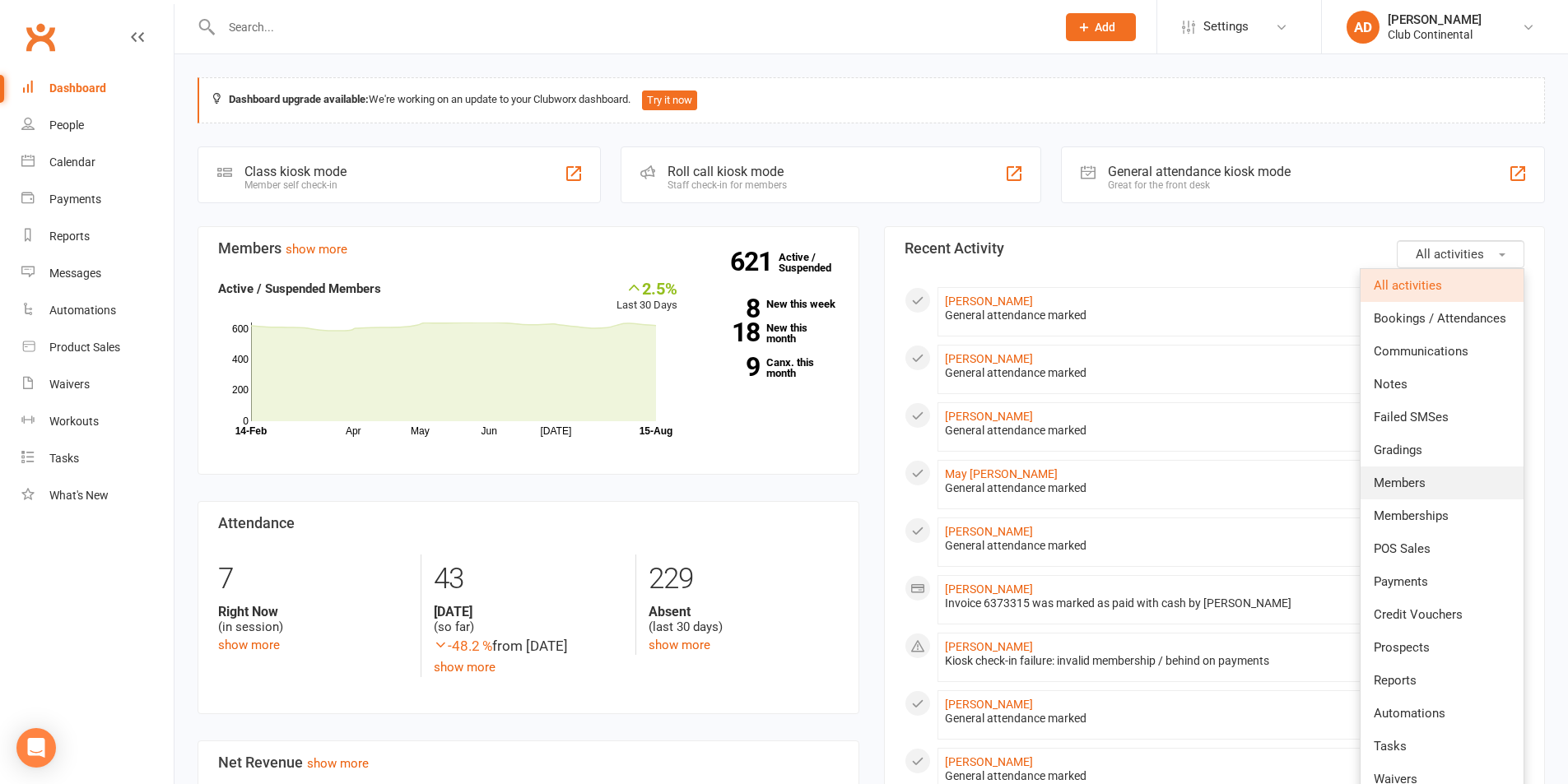
click at [1437, 495] on link "Members" at bounding box center [1442, 482] width 163 height 33
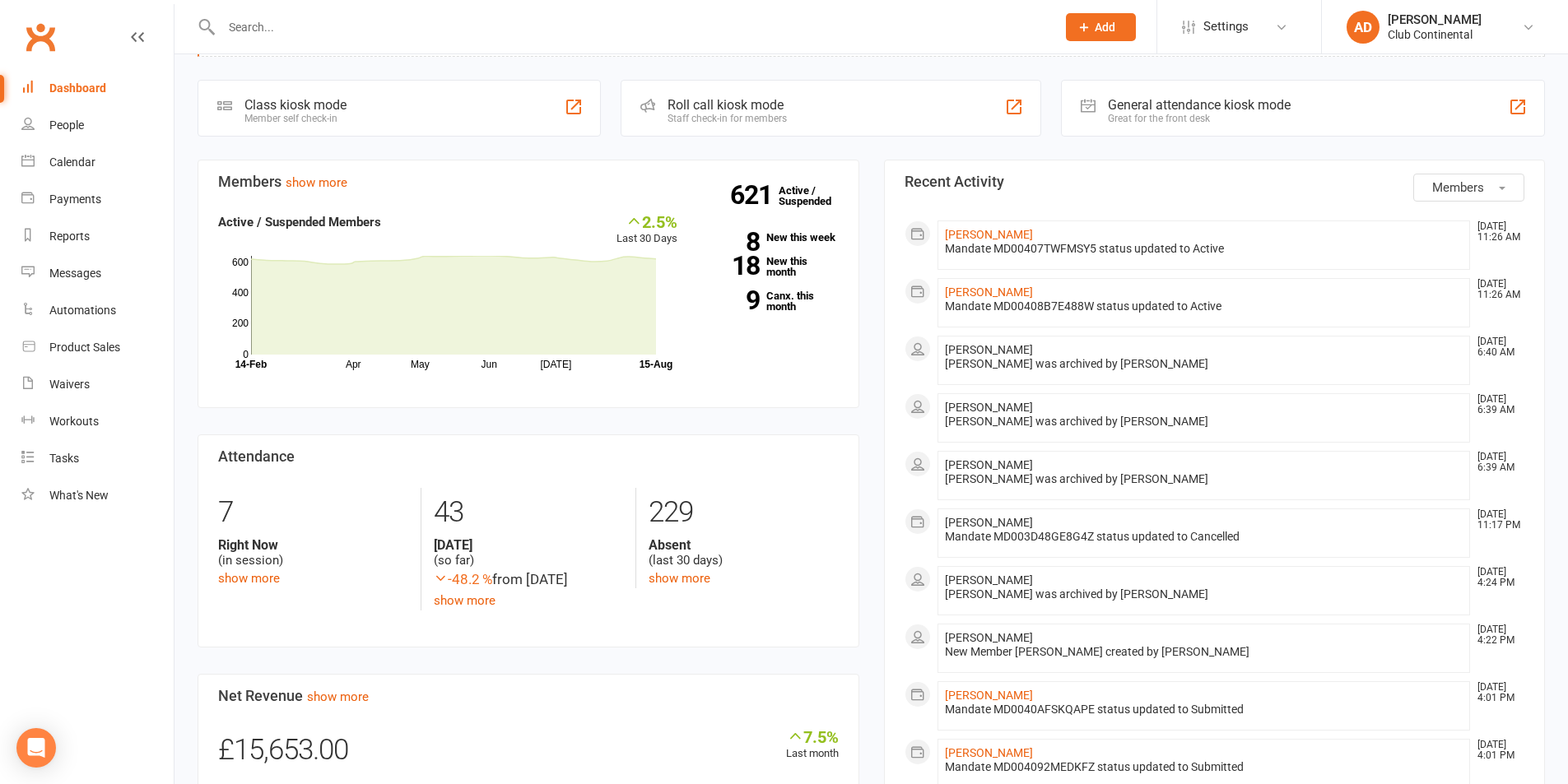
scroll to position [38, 0]
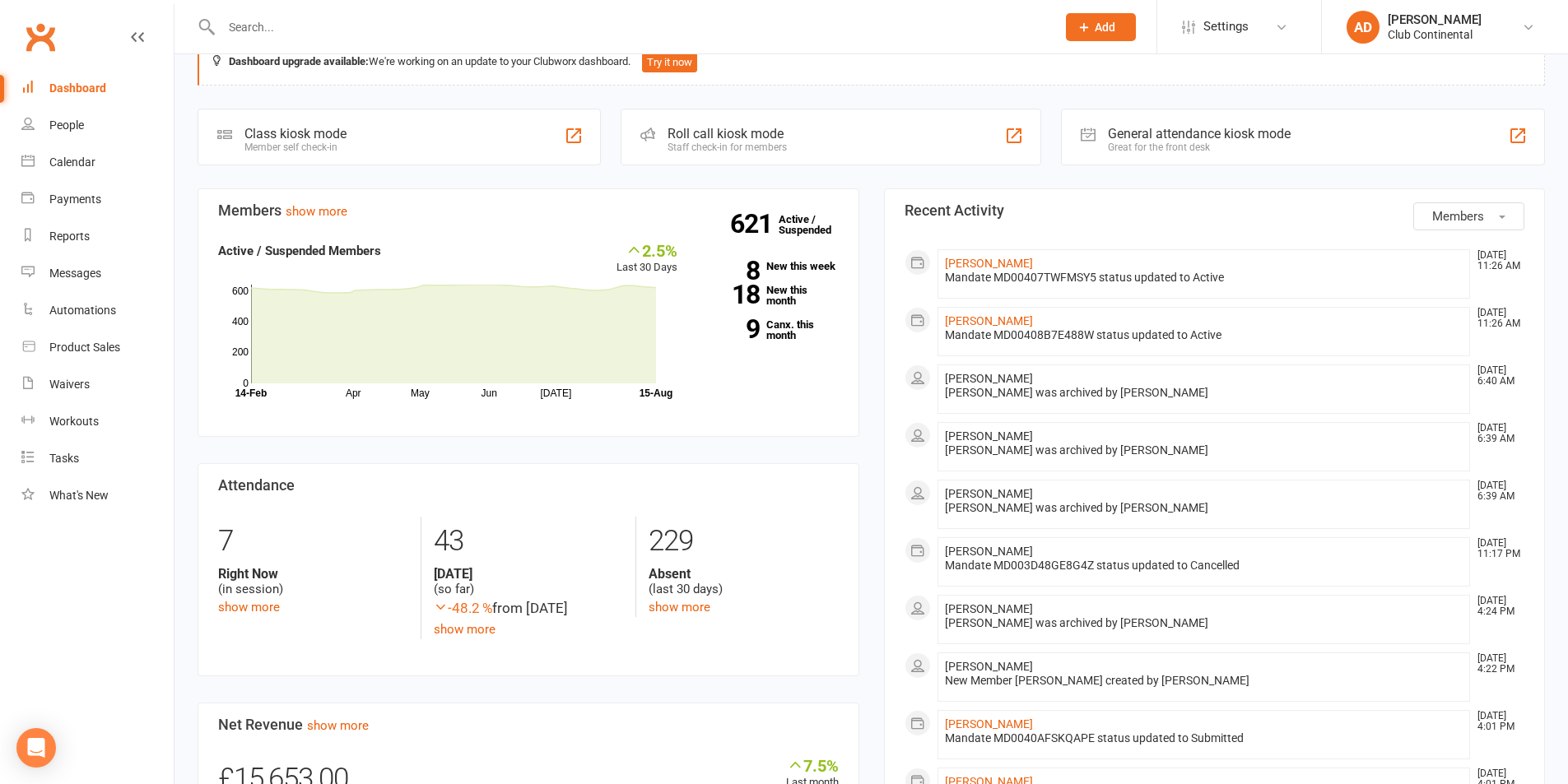
click at [1492, 214] on button "Members" at bounding box center [1469, 216] width 111 height 28
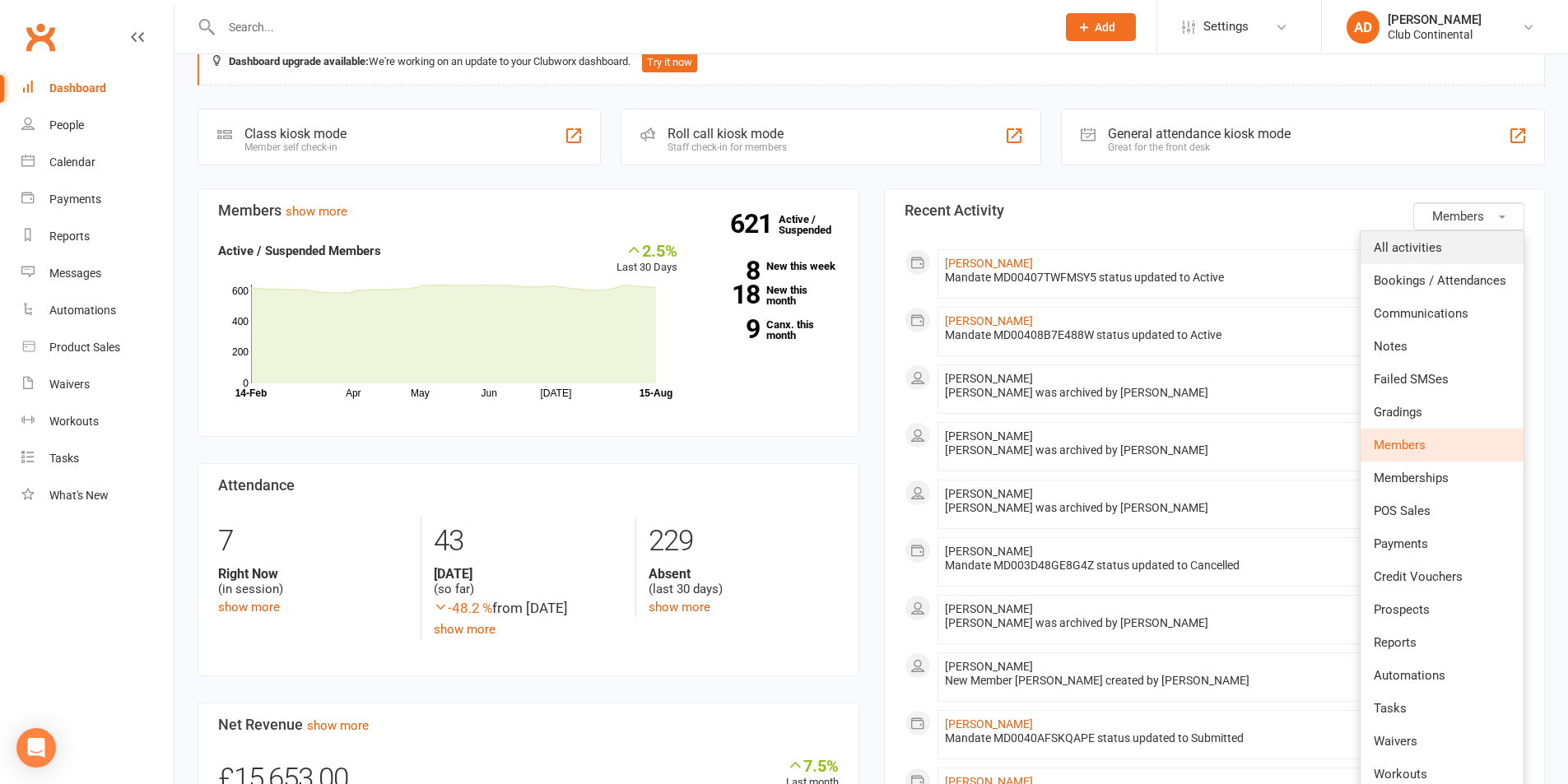
click at [1482, 243] on link "All activities" at bounding box center [1442, 247] width 163 height 33
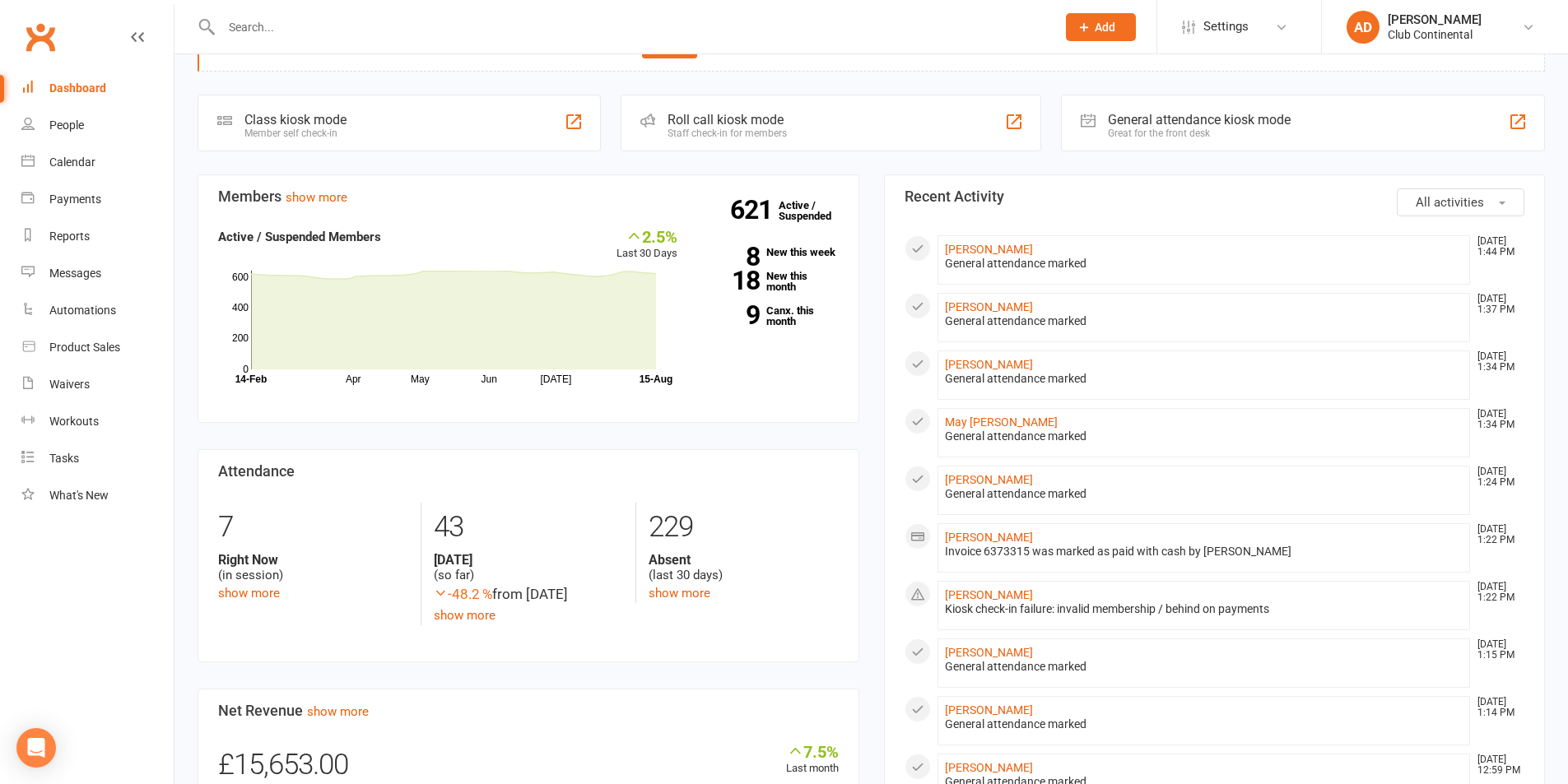
scroll to position [0, 0]
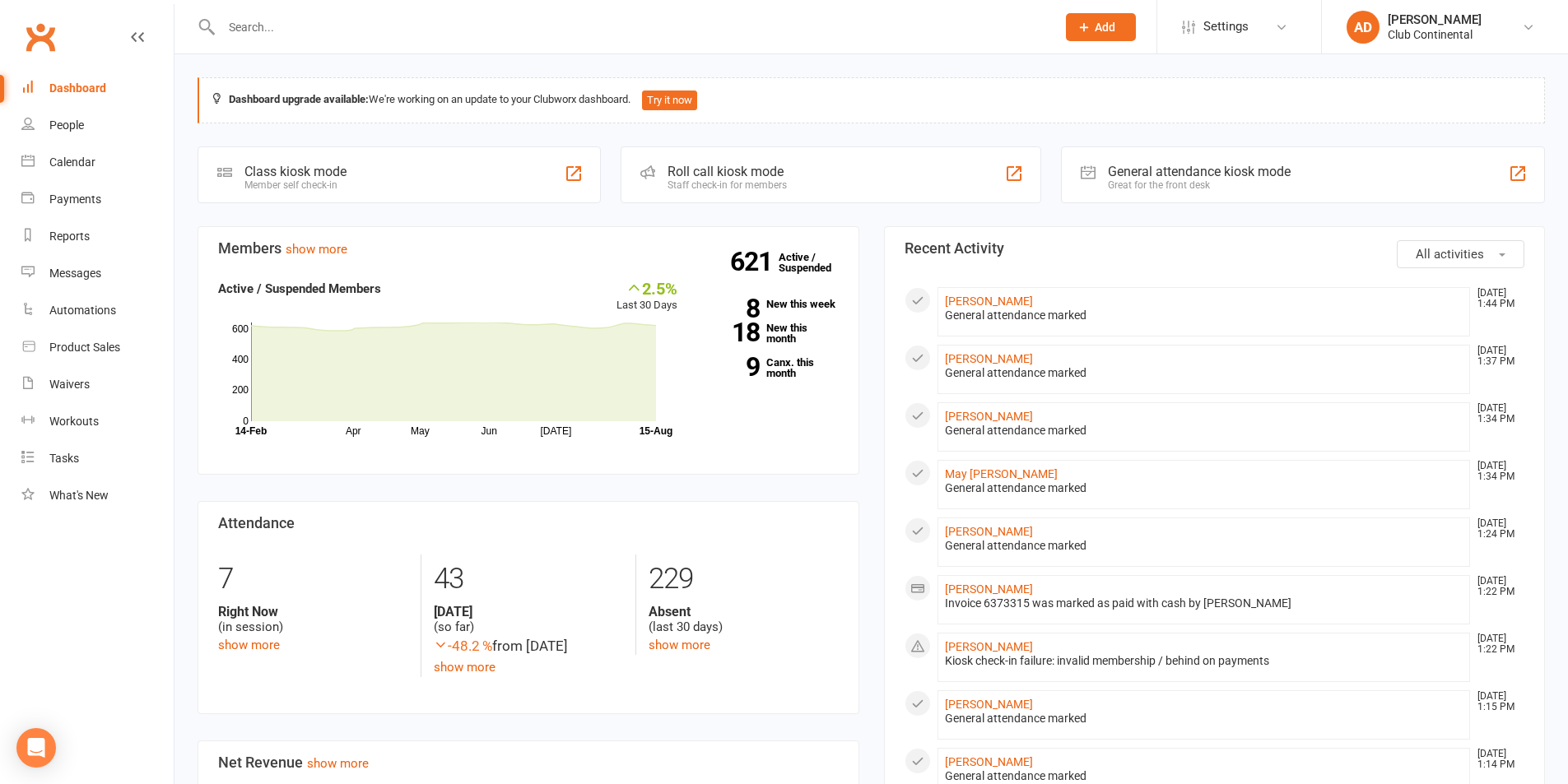
click at [870, 221] on div "Dashboard upgrade available: We're working on an update to your Clubworx dashbo…" at bounding box center [872, 775] width 1394 height 1442
click at [243, 36] on input "text" at bounding box center [630, 26] width 829 height 23
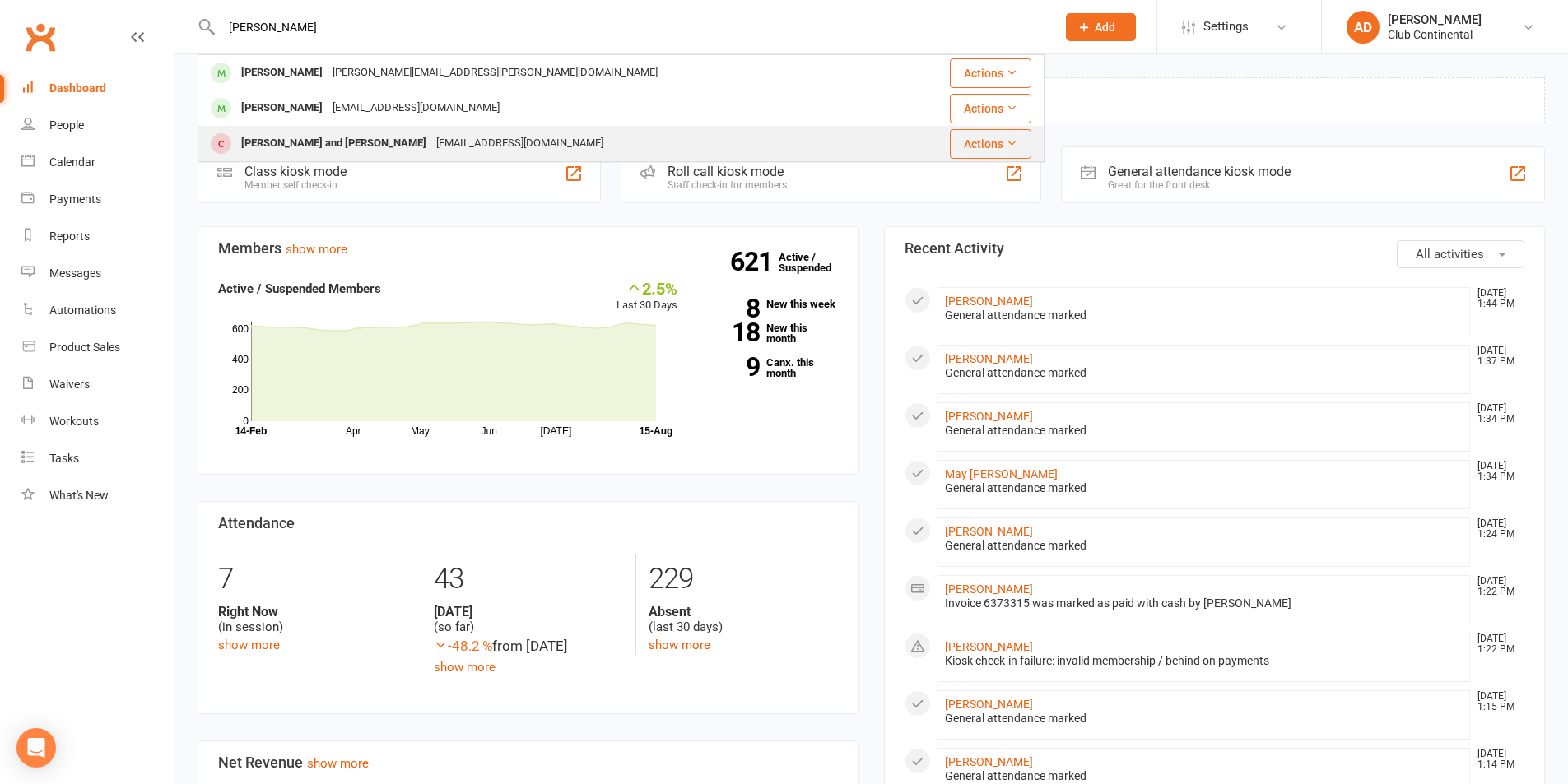
type input "powe"
click at [432, 142] on div "powellteresa@hotmail.co.uk" at bounding box center [520, 143] width 177 height 24
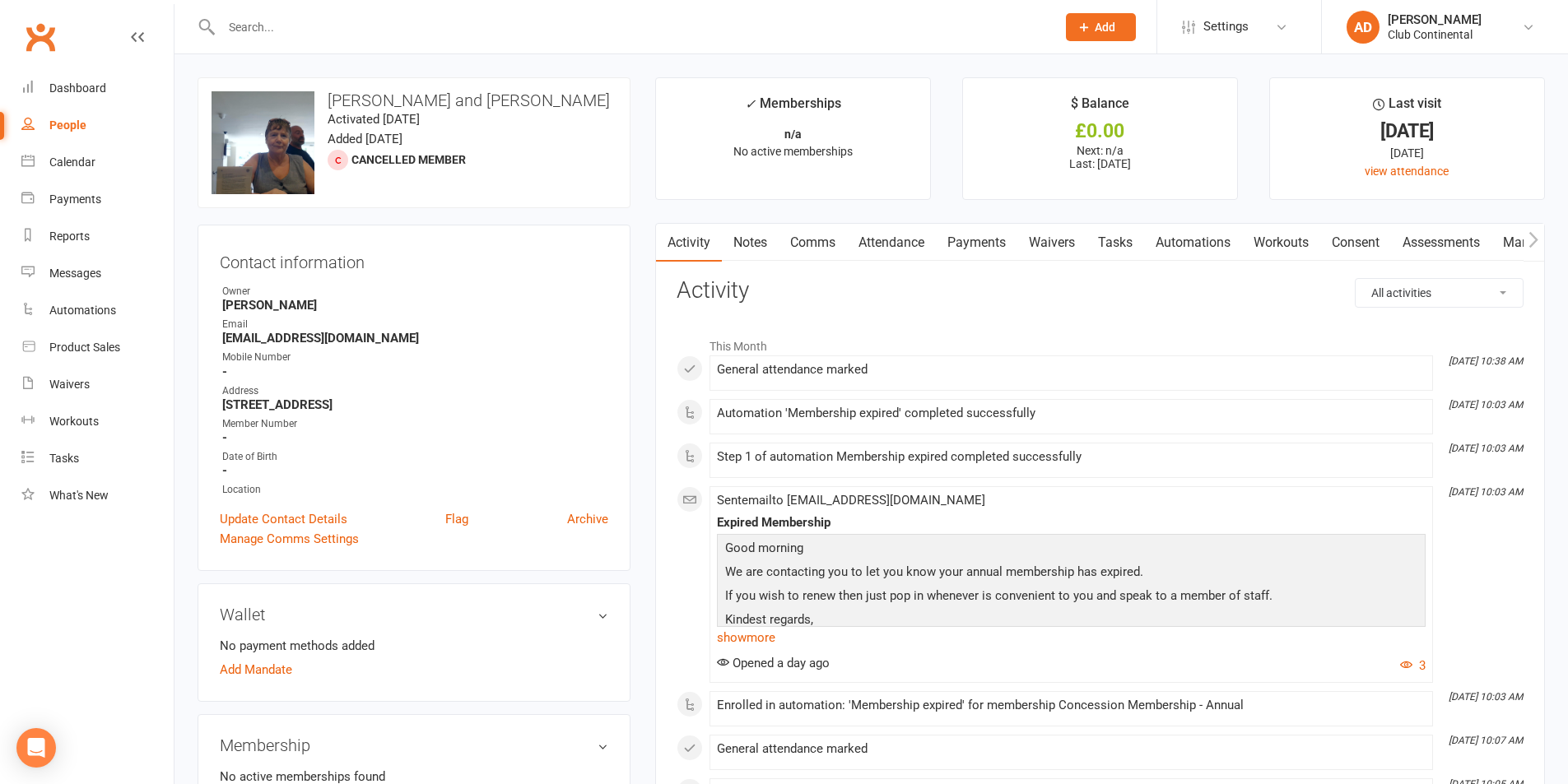
click at [111, 108] on link "People" at bounding box center [98, 125] width 153 height 37
select select "100"
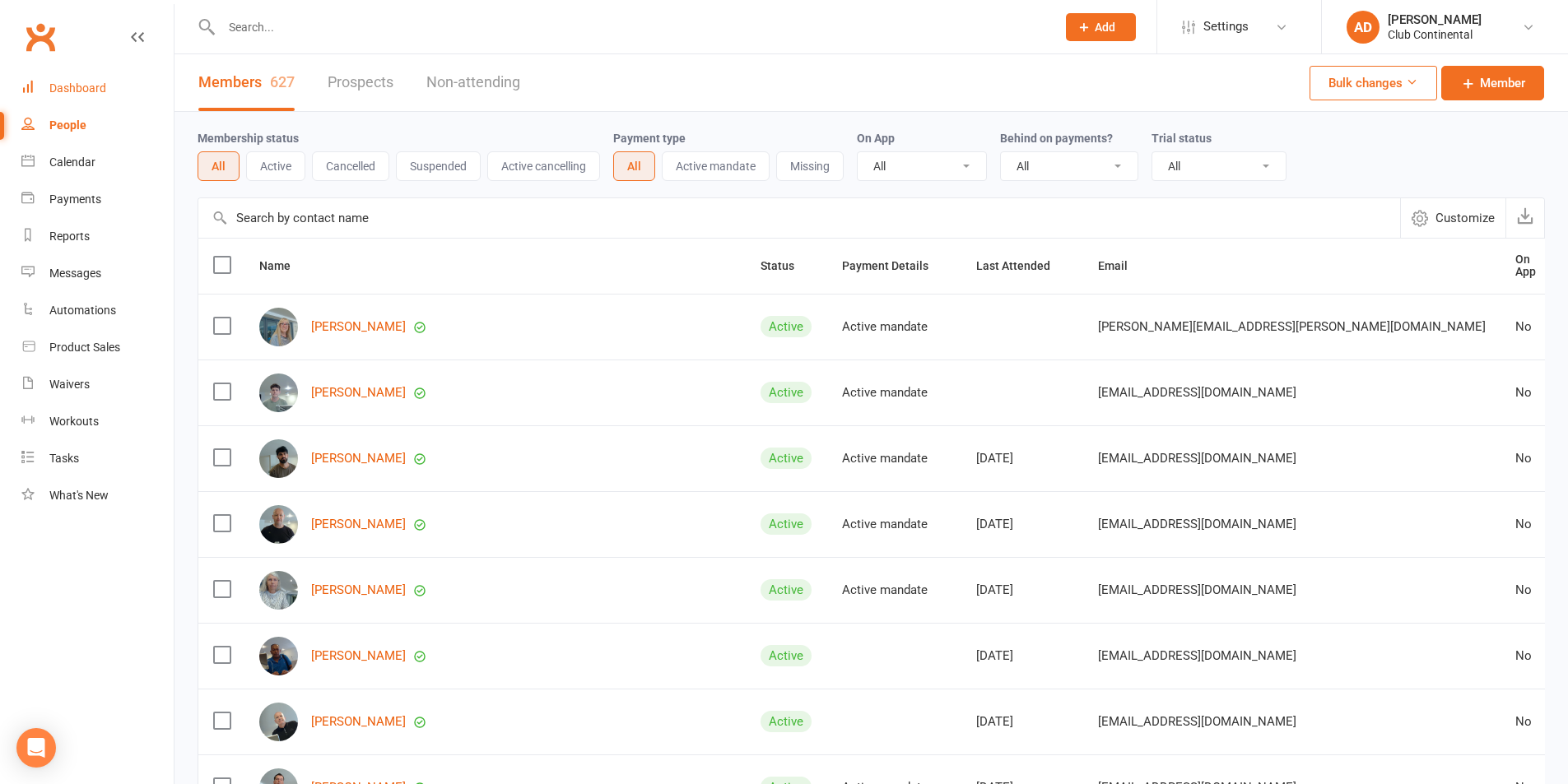
click at [111, 98] on link "Dashboard" at bounding box center [98, 89] width 153 height 37
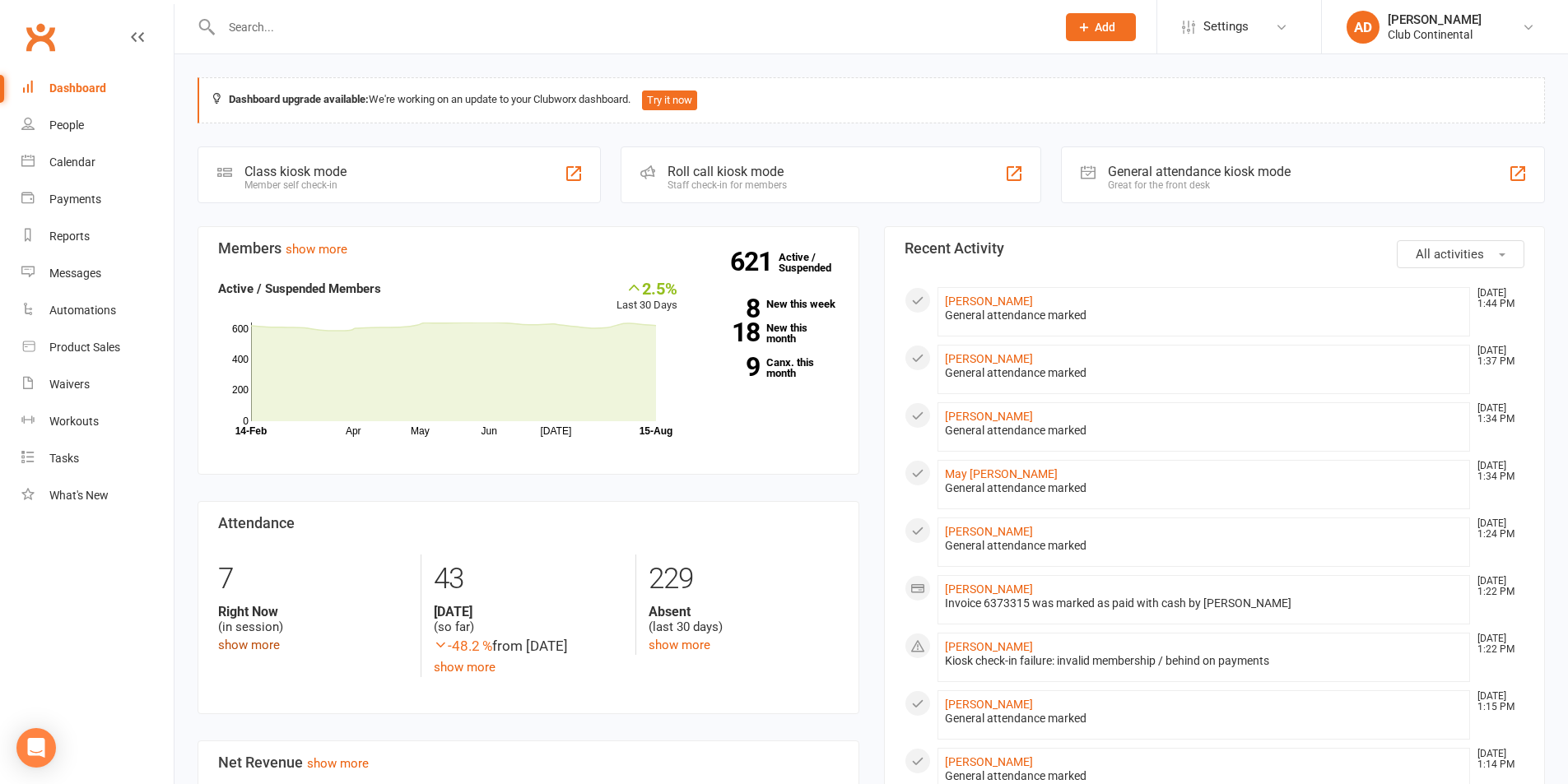
click at [263, 643] on link "show more" at bounding box center [248, 644] width 62 height 14
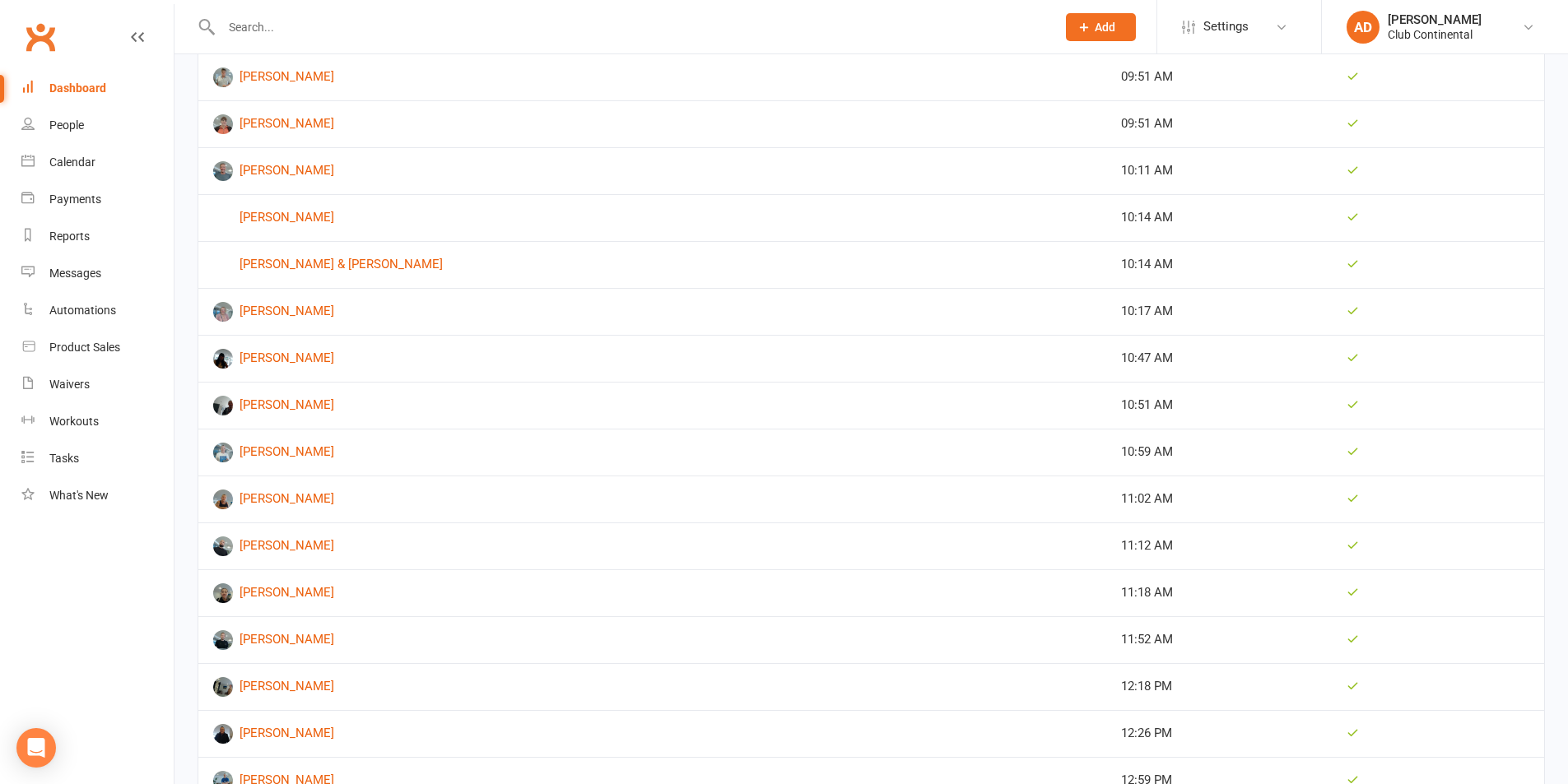
scroll to position [1877, 0]
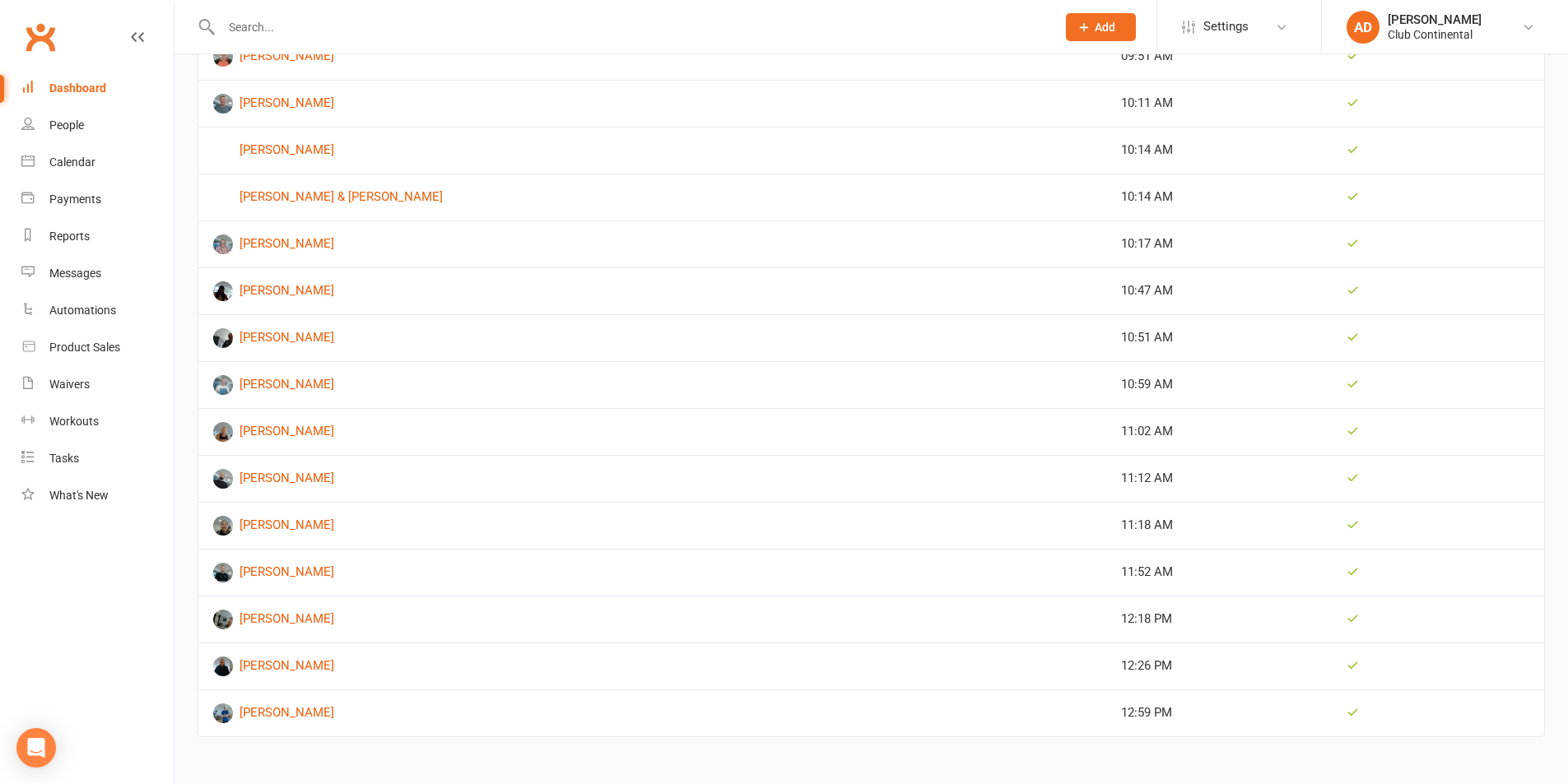
click at [75, 87] on div "Dashboard" at bounding box center [77, 88] width 57 height 14
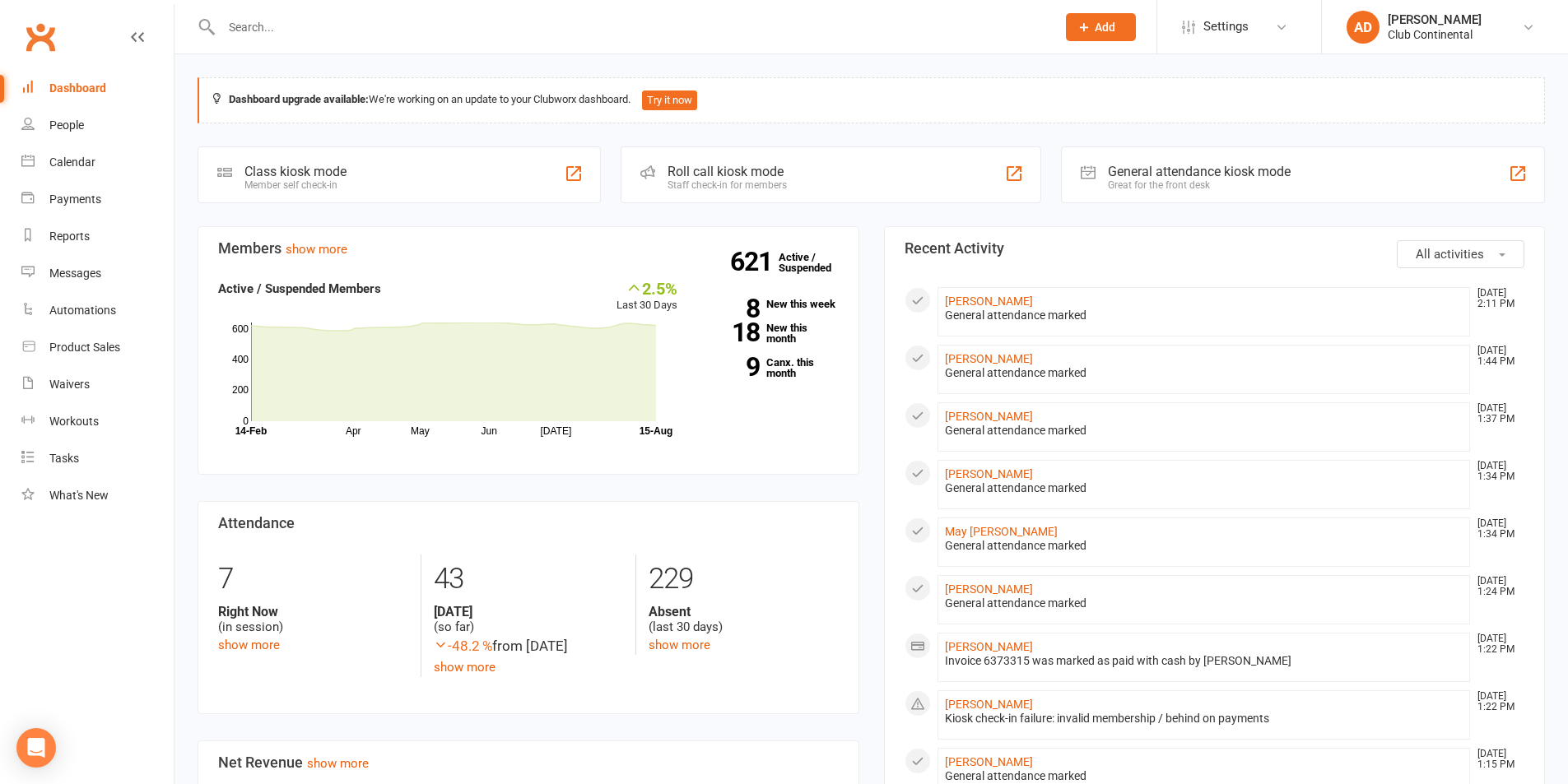
click at [600, 216] on div "Dashboard upgrade available: We're working on an update to your Clubworx dashbo…" at bounding box center [872, 775] width 1394 height 1442
click at [1454, 255] on span "All activities" at bounding box center [1450, 253] width 69 height 14
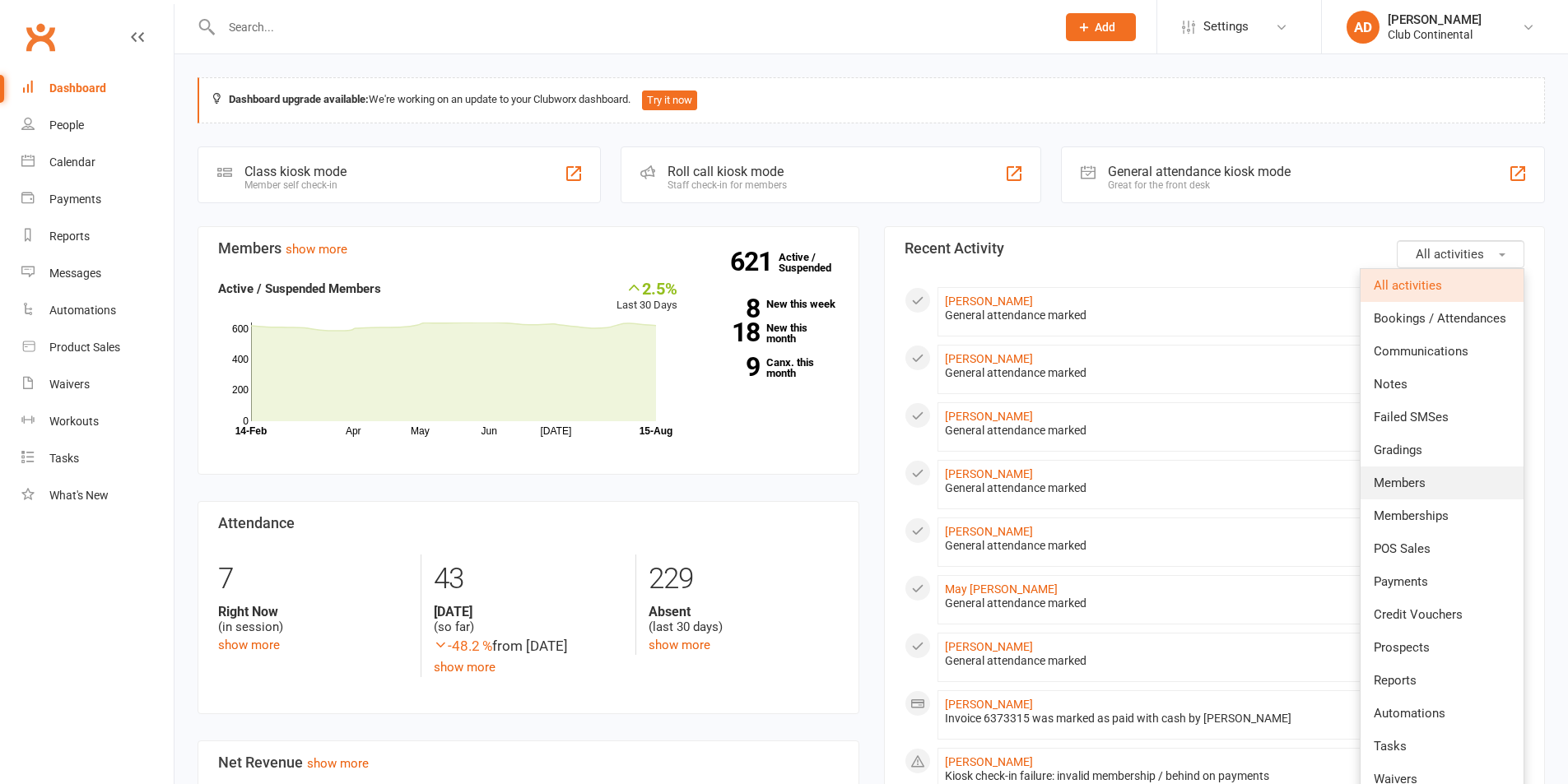
click at [1434, 470] on link "Members" at bounding box center [1442, 482] width 163 height 33
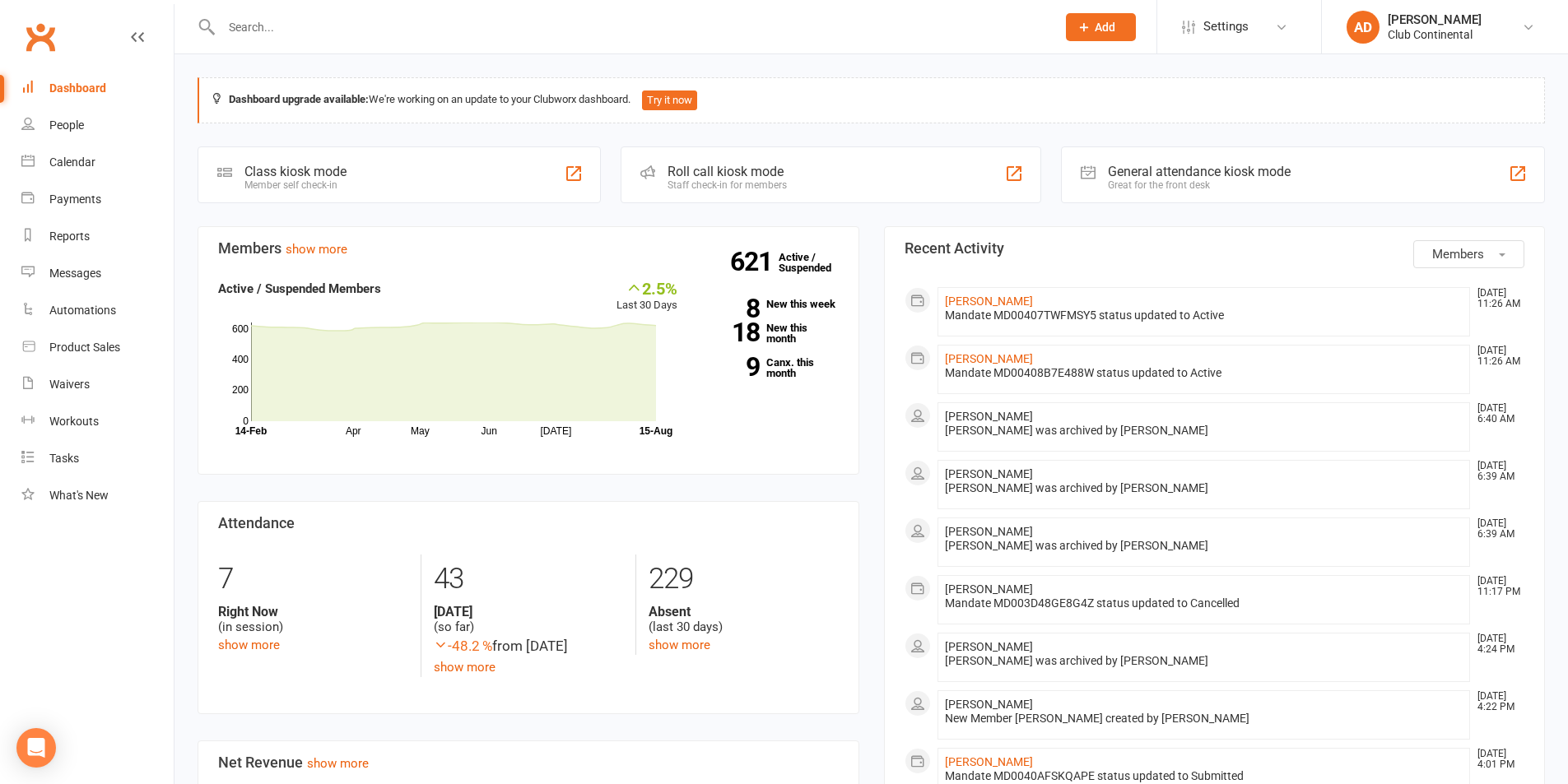
click at [1499, 246] on button "Members" at bounding box center [1469, 253] width 111 height 28
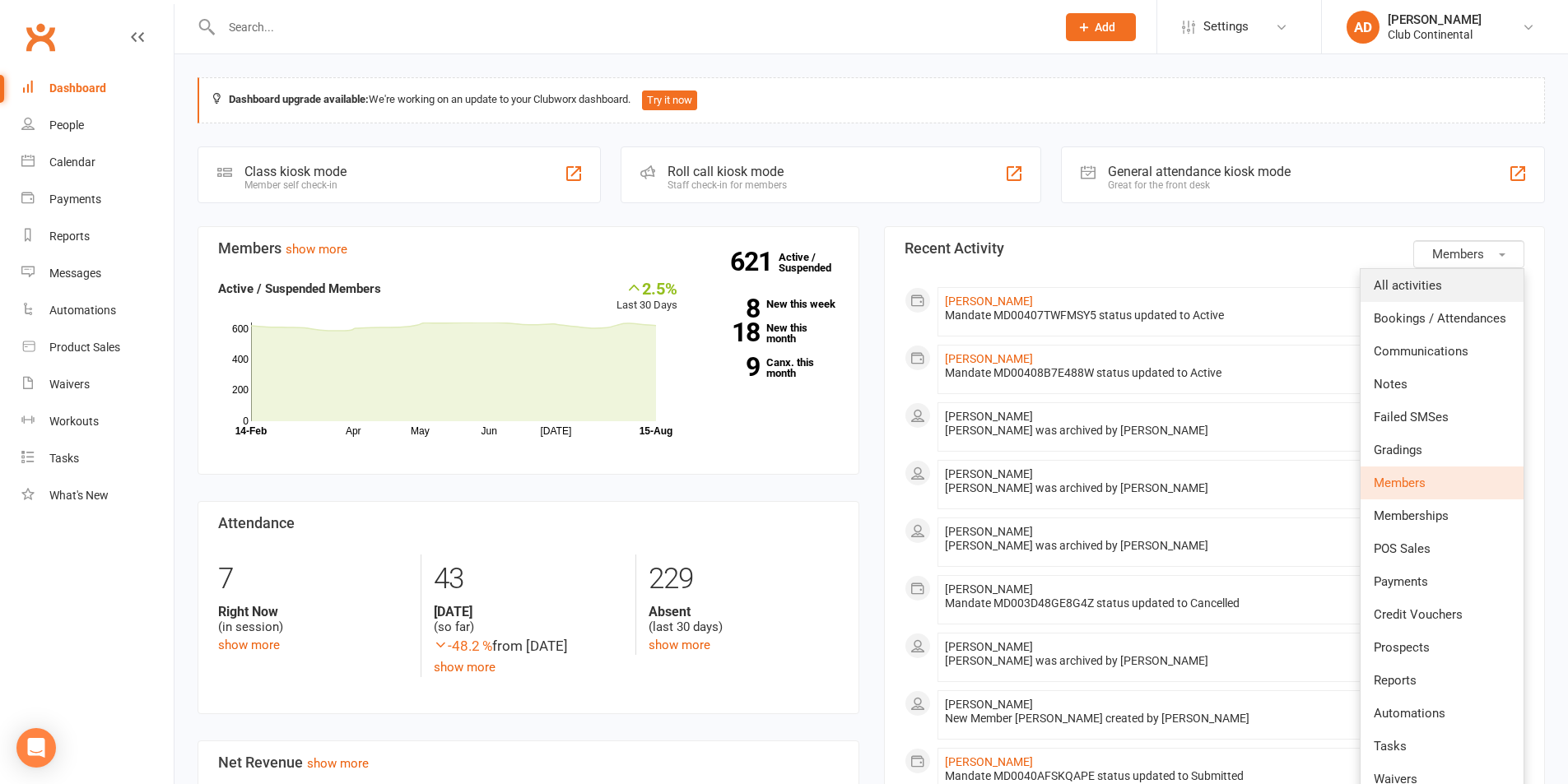
click at [1457, 271] on link "All activities" at bounding box center [1442, 285] width 163 height 33
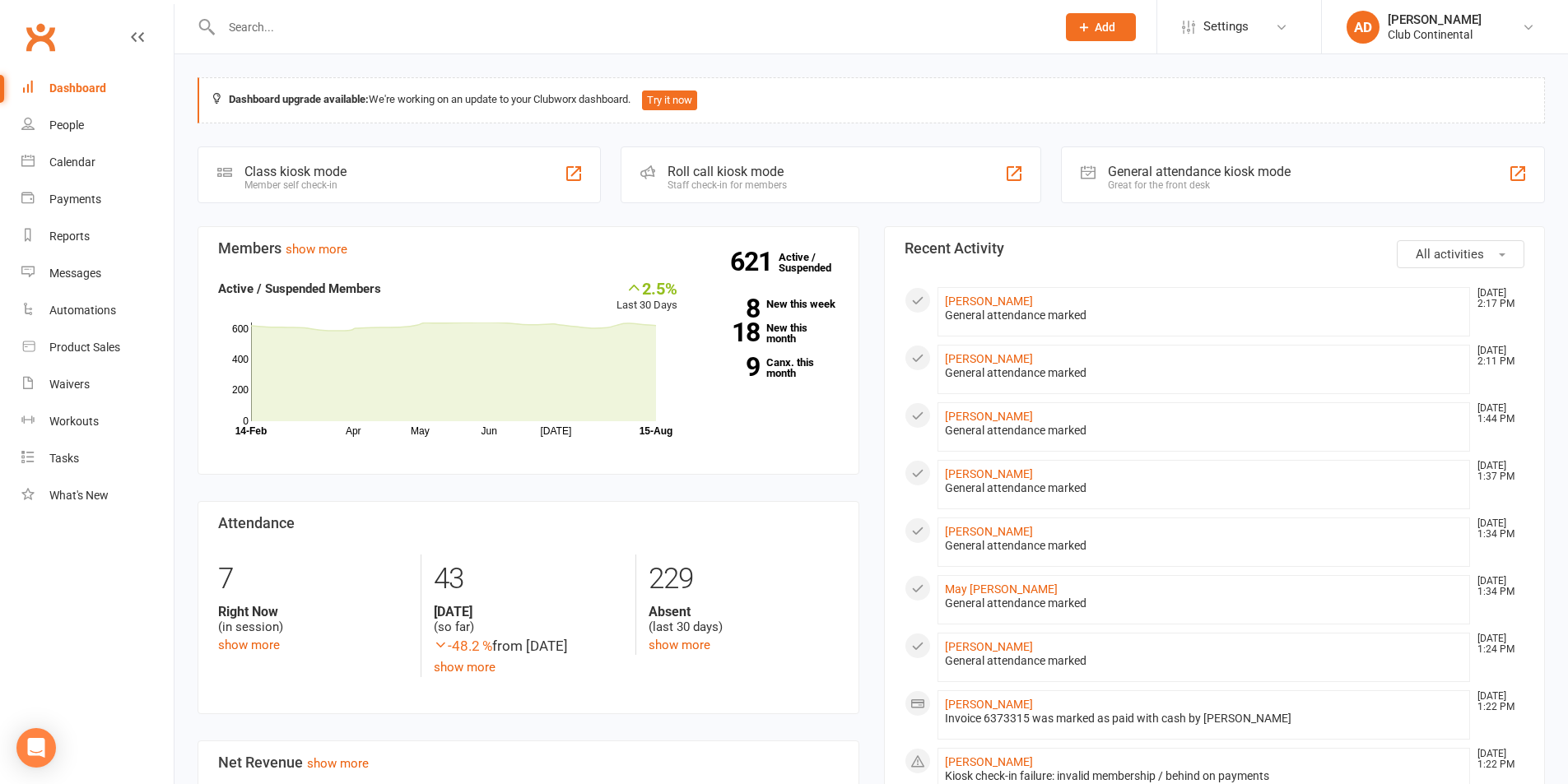
click at [865, 214] on div "Dashboard upgrade available: We're working on an update to your Clubworx dashbo…" at bounding box center [872, 775] width 1394 height 1442
click at [747, 474] on section "Members show more 2.5% Last 30 Days Active / Suspended Members Apr May Jun Jul …" at bounding box center [528, 351] width 661 height 249
click at [802, 375] on link "9 Canx. this month" at bounding box center [770, 367] width 137 height 21
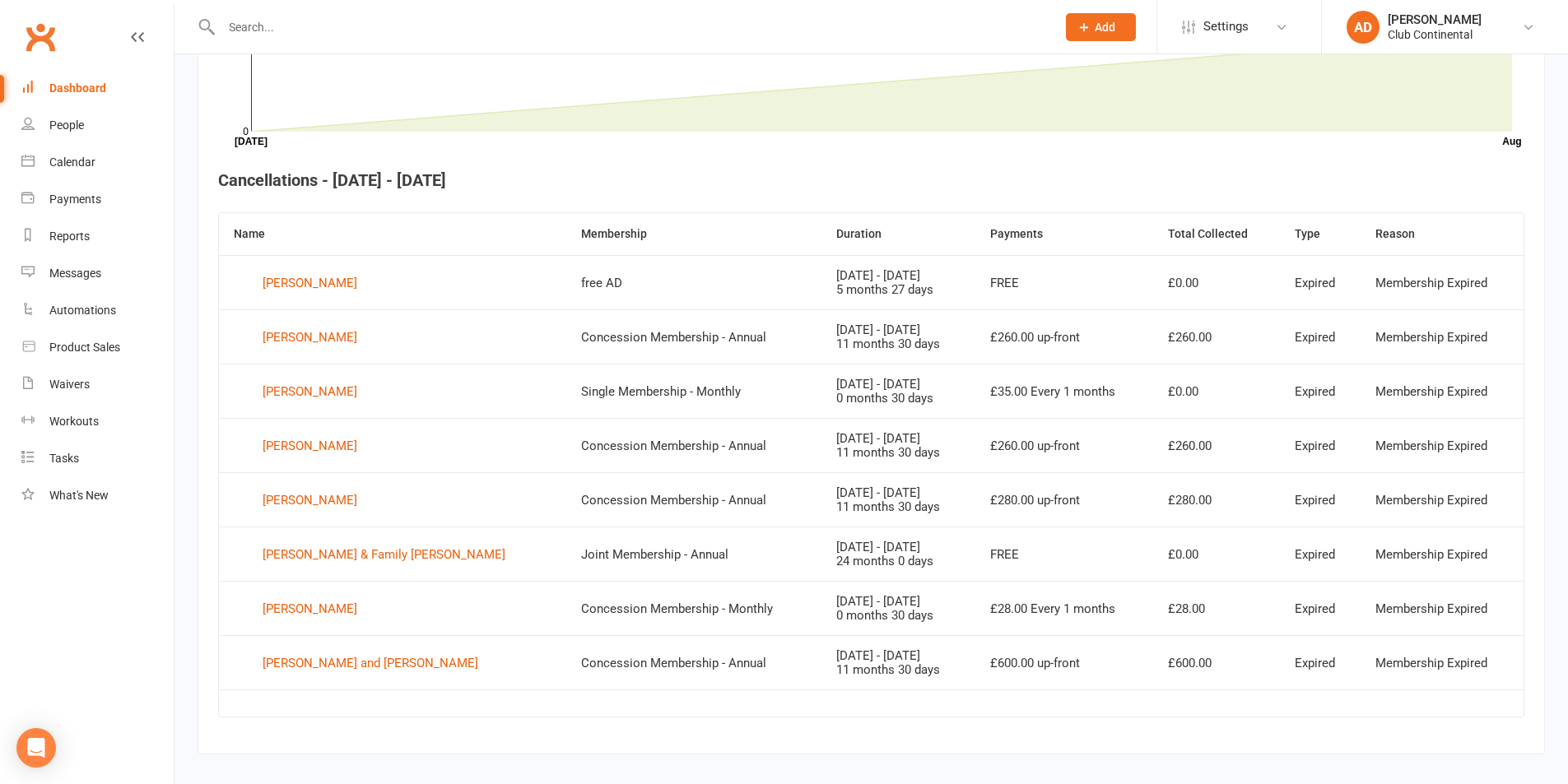
scroll to position [560, 0]
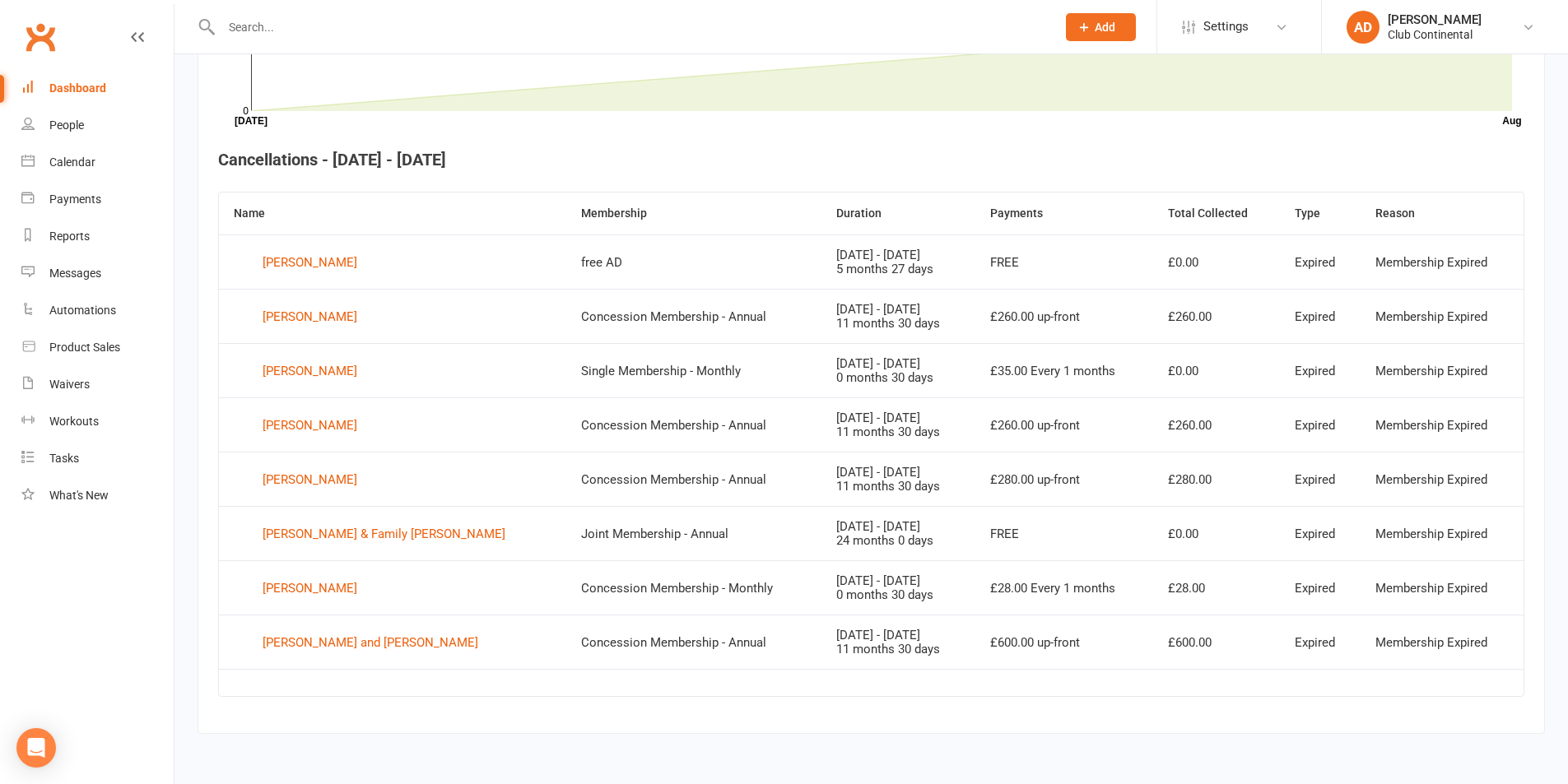
click at [107, 92] on link "Dashboard" at bounding box center [98, 89] width 153 height 37
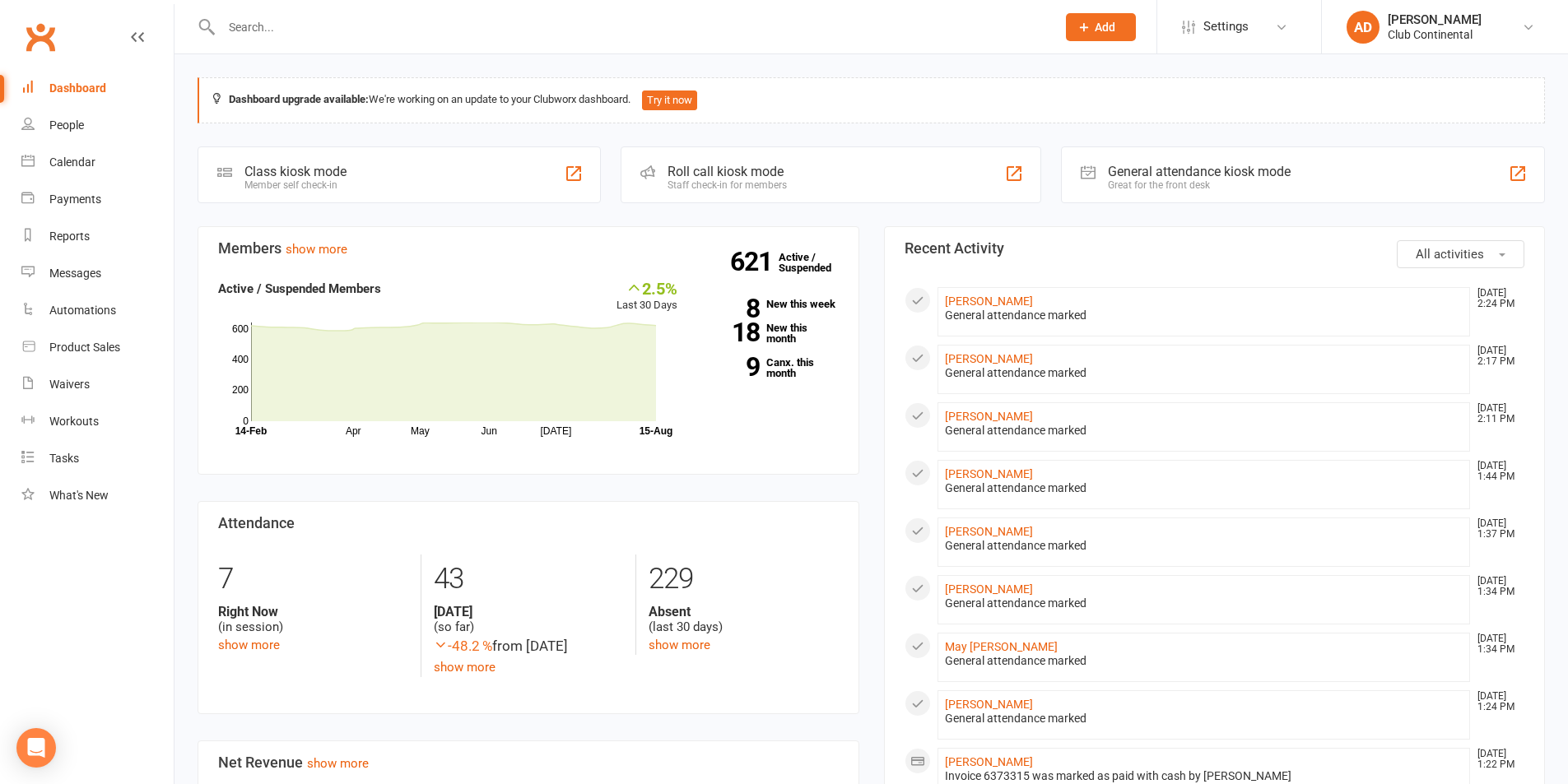
click at [870, 216] on div "Dashboard upgrade available: We're working on an update to your Clubworx dashbo…" at bounding box center [872, 775] width 1394 height 1442
drag, startPoint x: 865, startPoint y: 212, endPoint x: 875, endPoint y: 211, distance: 10.0
drag, startPoint x: 869, startPoint y: 217, endPoint x: 862, endPoint y: 212, distance: 8.6
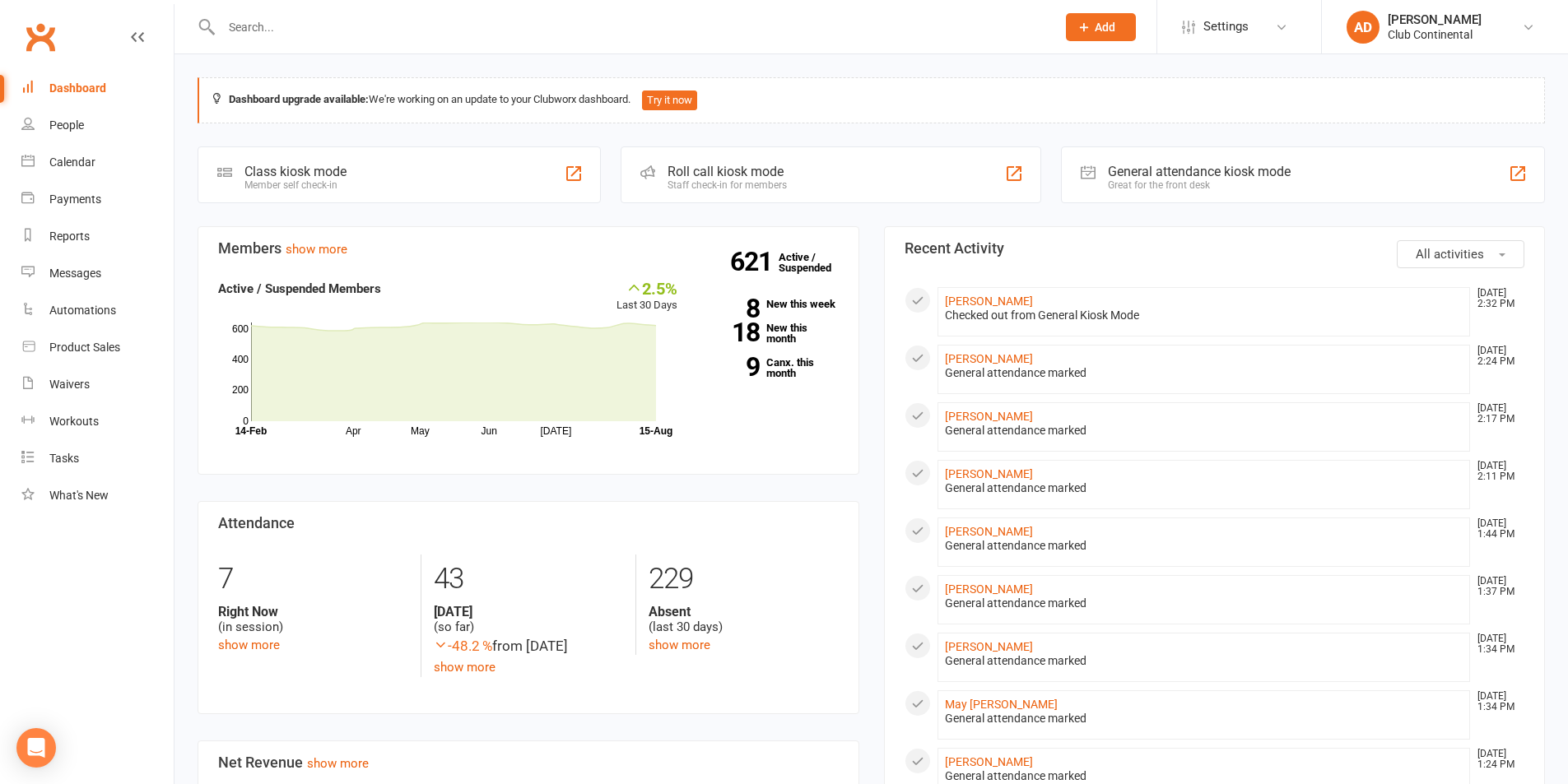
click at [862, 212] on div "Dashboard upgrade available: We're working on an update to your Clubworx dashbo…" at bounding box center [872, 775] width 1394 height 1442
click at [744, 365] on strong "9" at bounding box center [731, 366] width 58 height 25
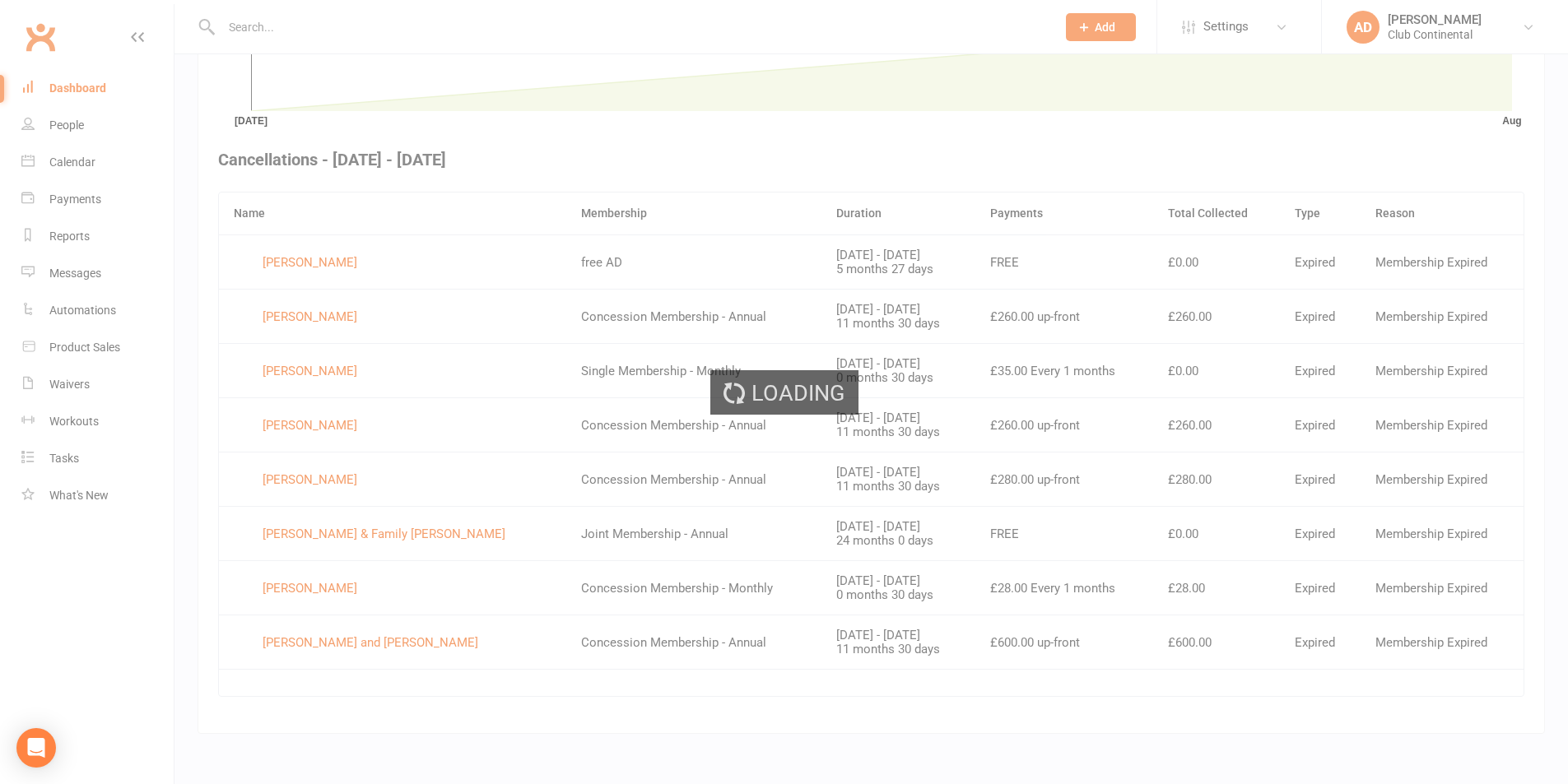
scroll to position [560, 0]
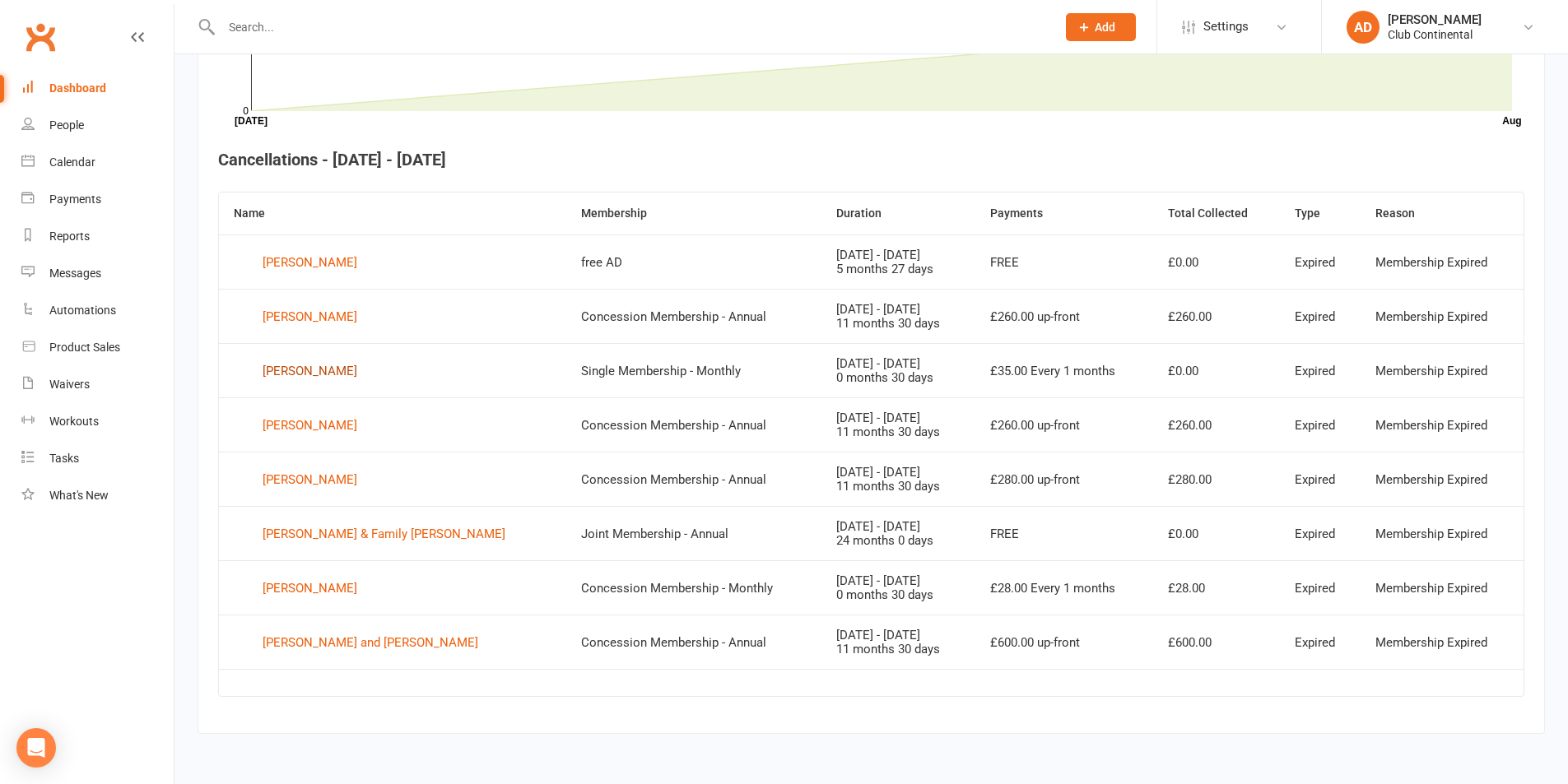
drag, startPoint x: 320, startPoint y: 378, endPoint x: 372, endPoint y: 388, distance: 53.0
click at [424, 407] on td "Peter Graham" at bounding box center [393, 425] width 348 height 54
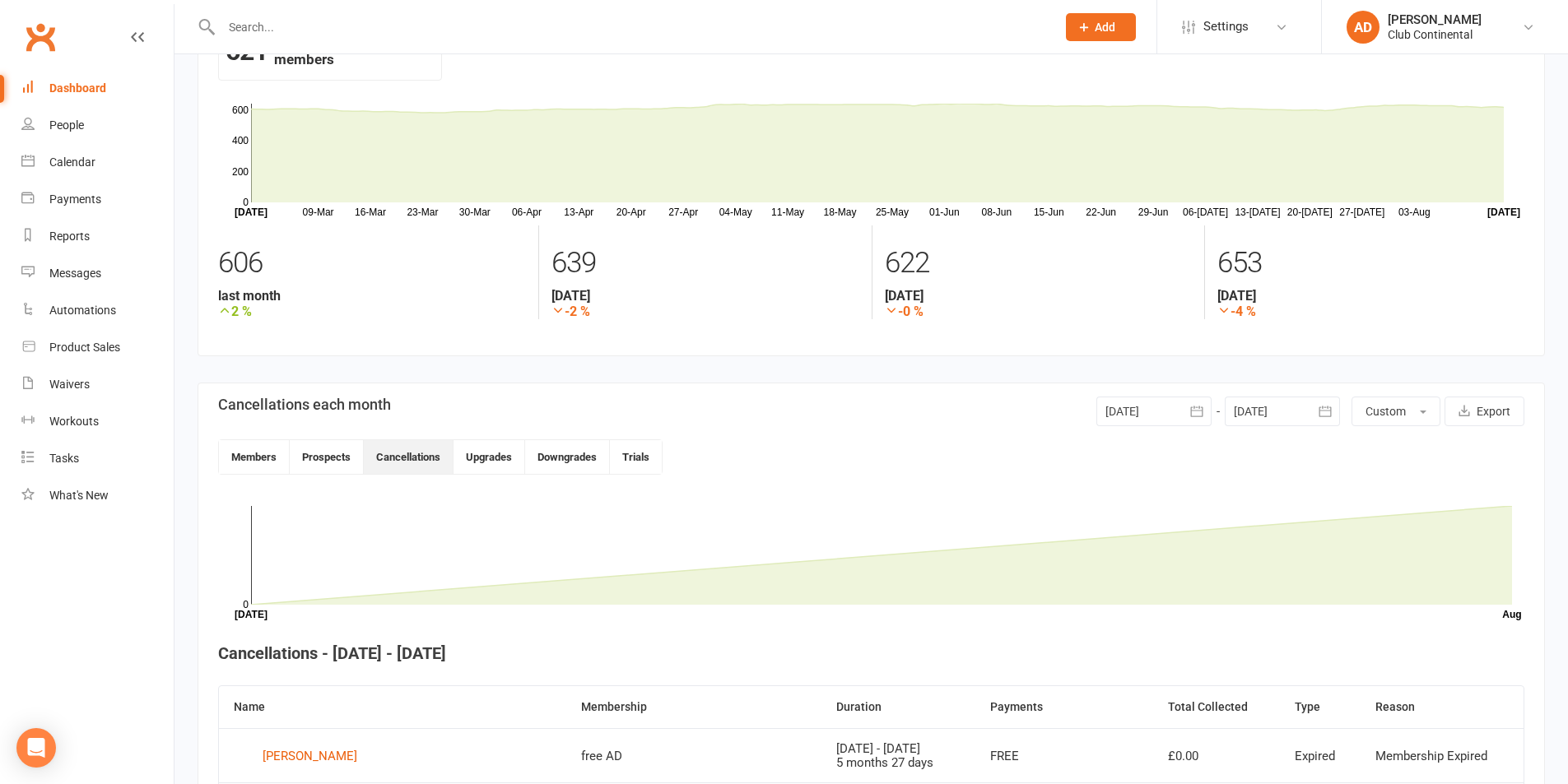
scroll to position [0, 0]
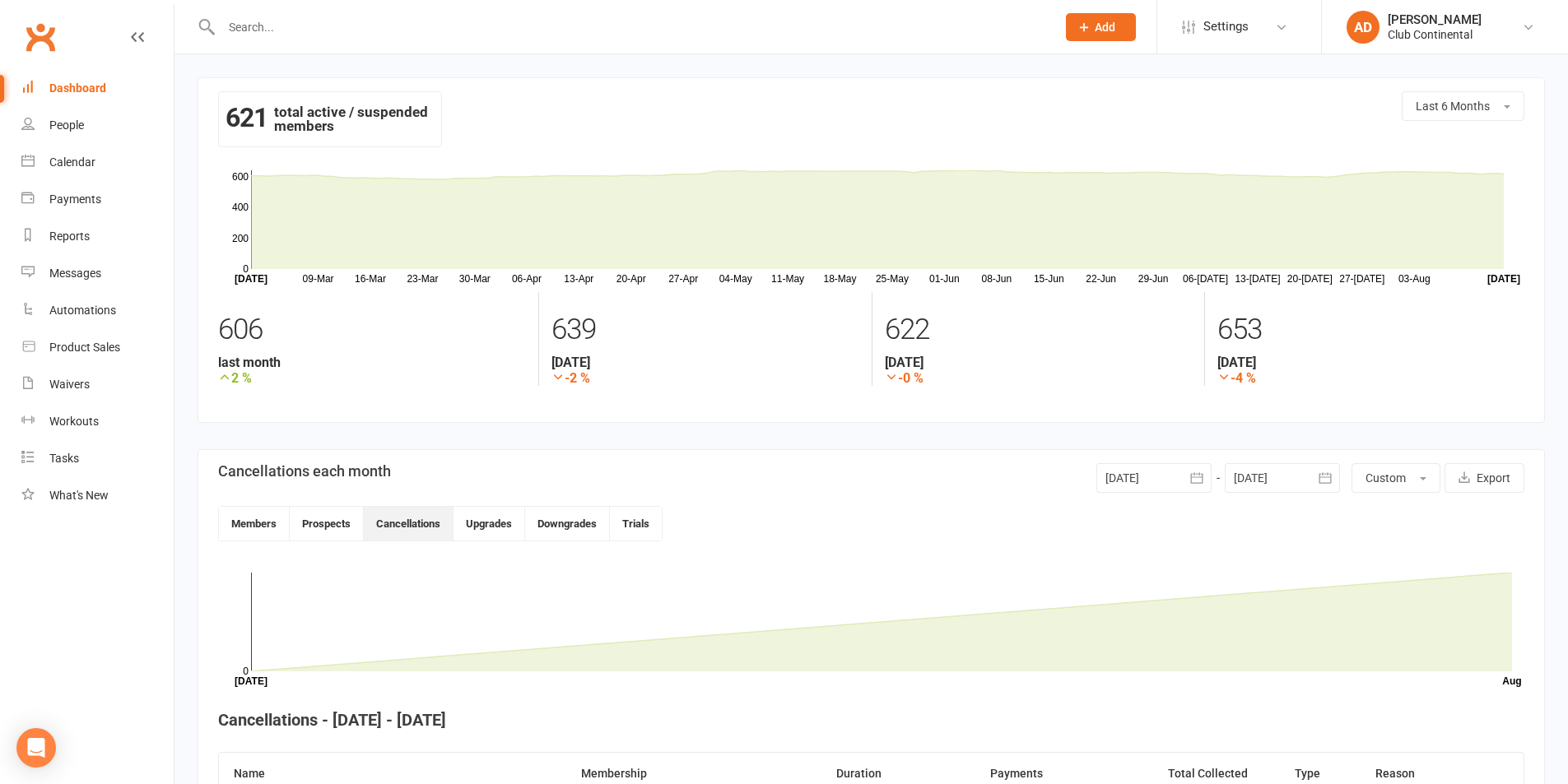
click at [87, 94] on div "Dashboard" at bounding box center [77, 88] width 57 height 14
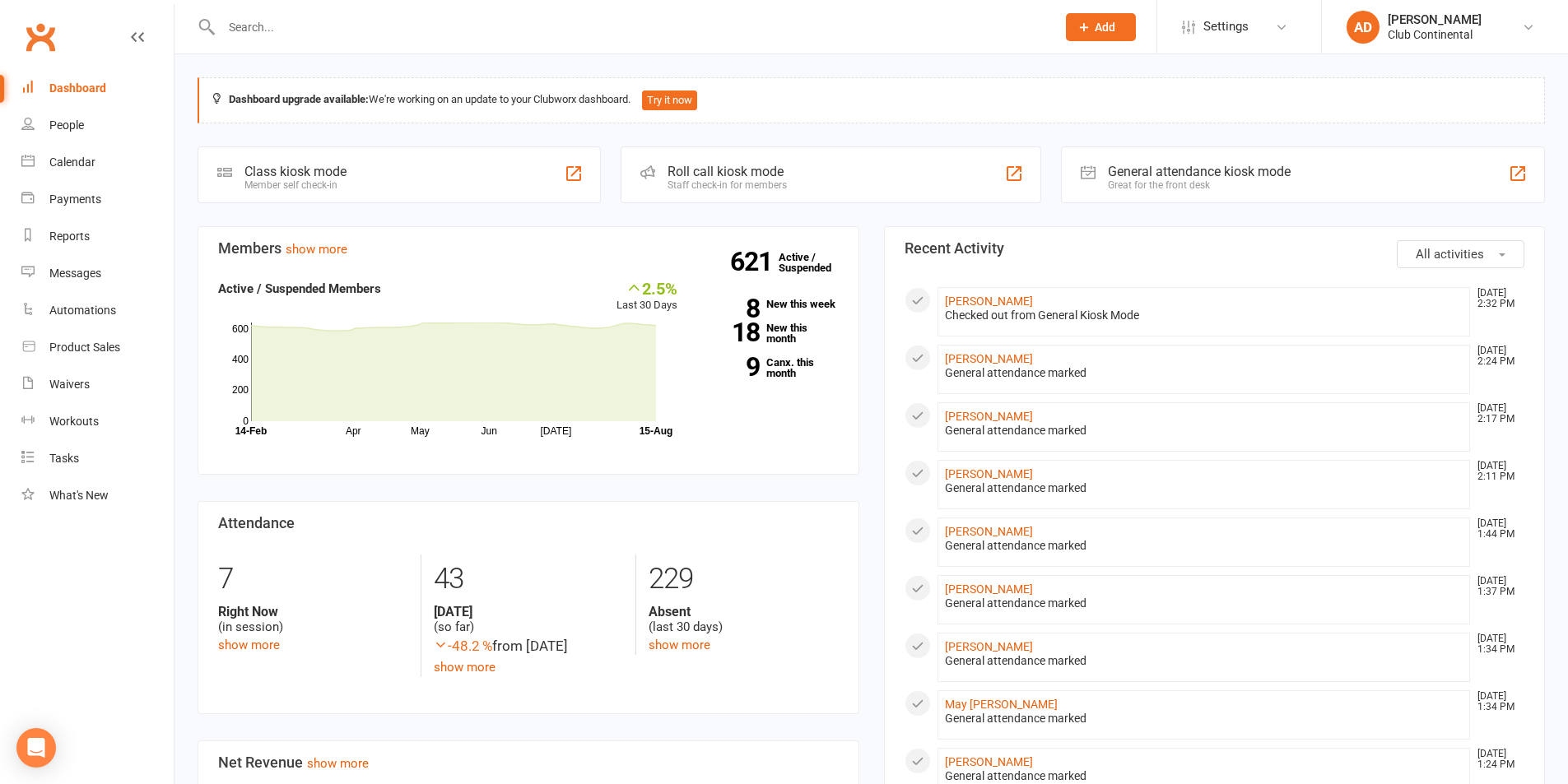
click at [857, 287] on section "Members show more 2.5% Last 30 Days Active / Suspended Members Apr May Jun Jul …" at bounding box center [528, 351] width 661 height 249
drag, startPoint x: 870, startPoint y: 216, endPoint x: 859, endPoint y: 206, distance: 14.9
click at [859, 206] on div "Dashboard upgrade available: We're working on an update to your Clubworx dashbo…" at bounding box center [872, 775] width 1394 height 1442
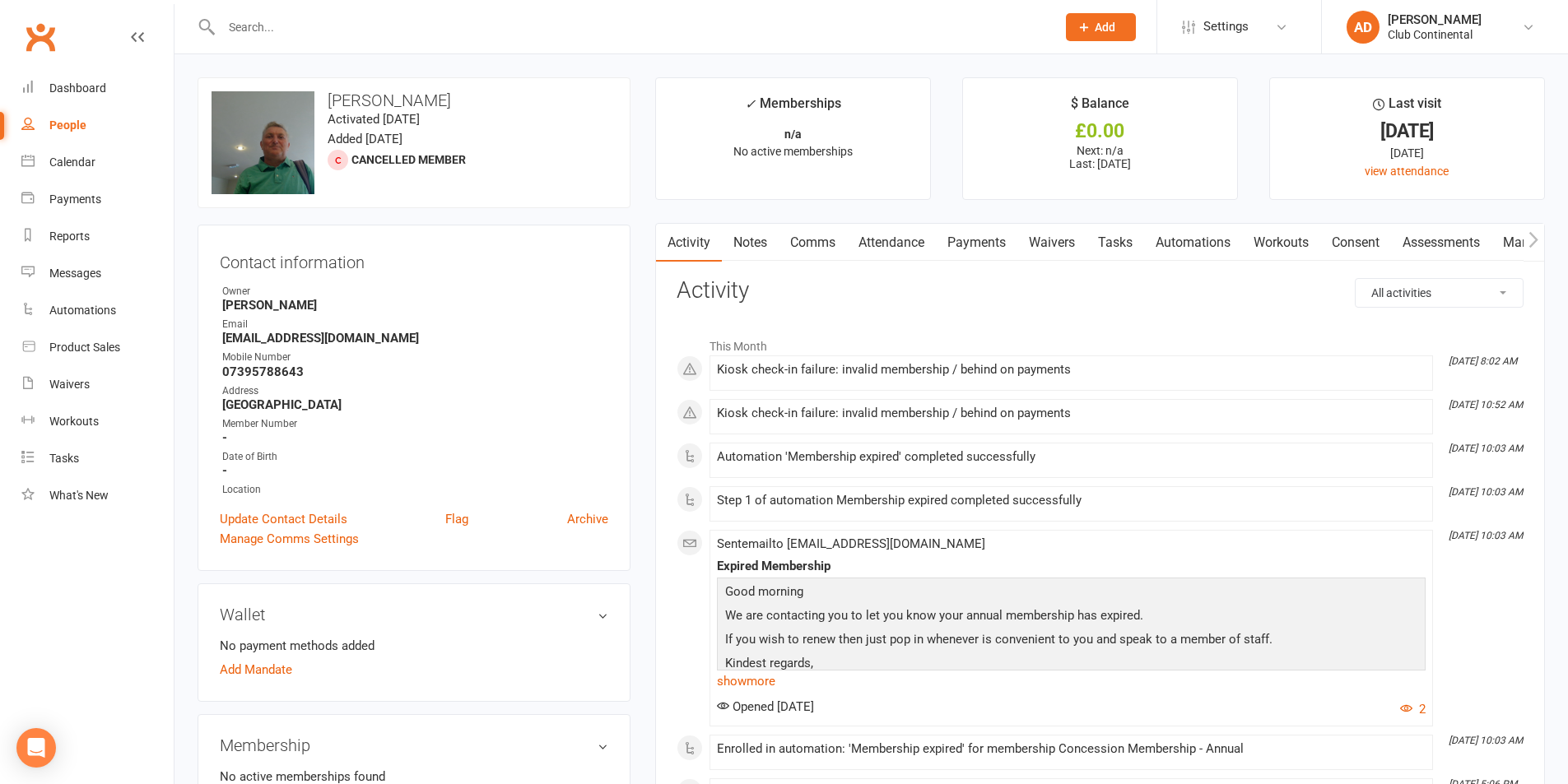
click at [951, 236] on link "Payments" at bounding box center [977, 242] width 81 height 38
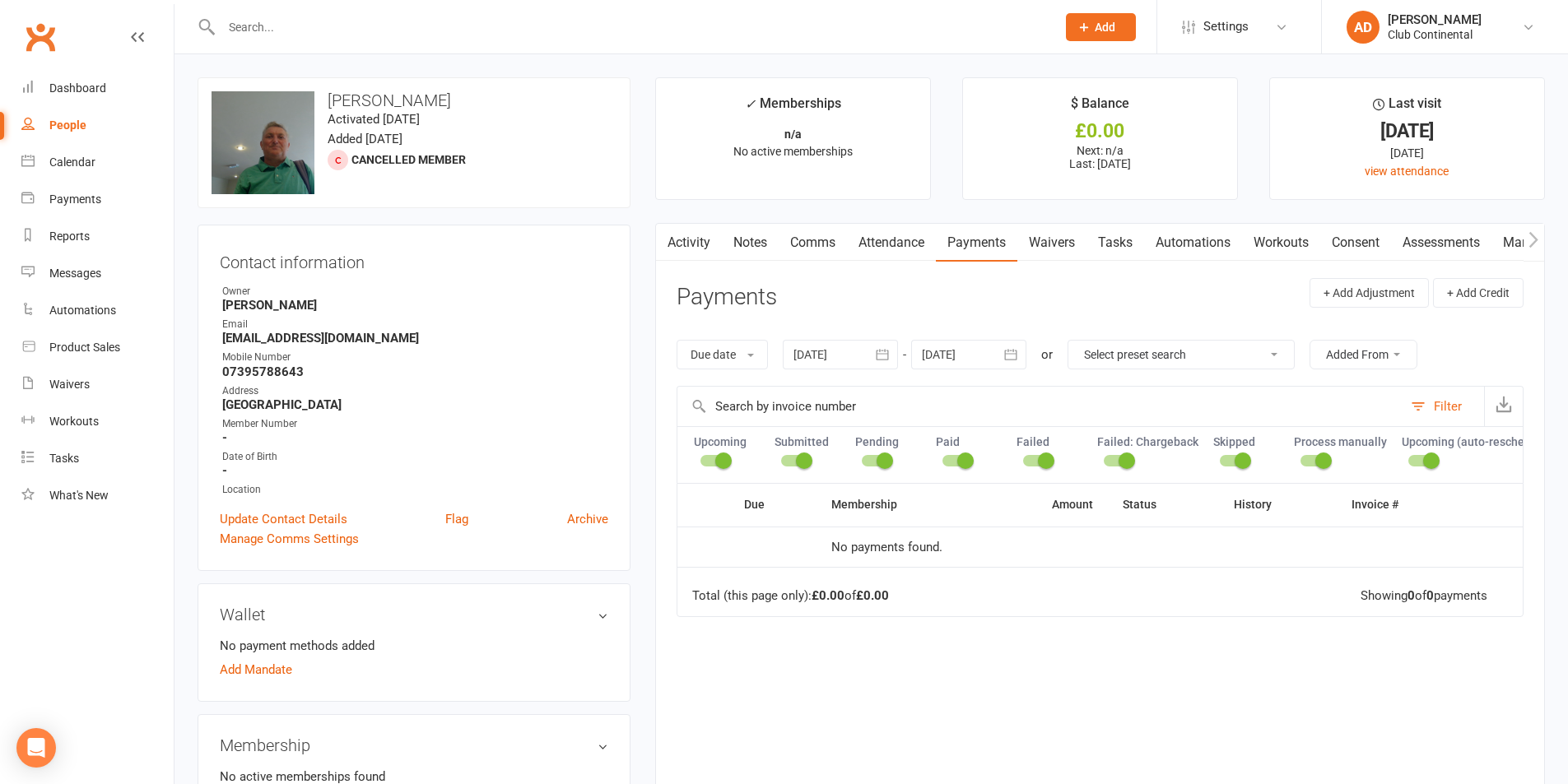
click at [759, 242] on link "Notes" at bounding box center [750, 242] width 57 height 38
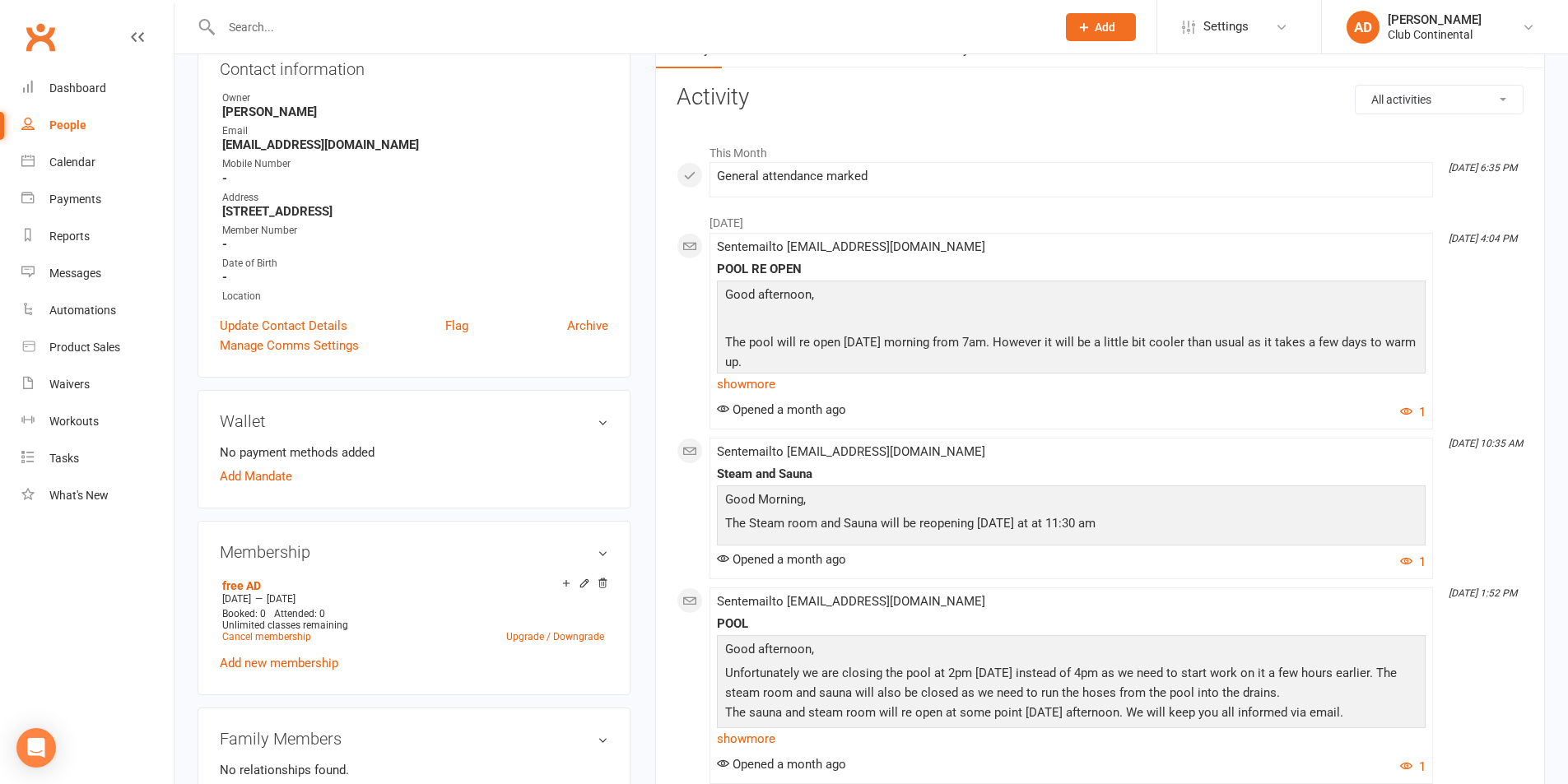
scroll to position [164, 0]
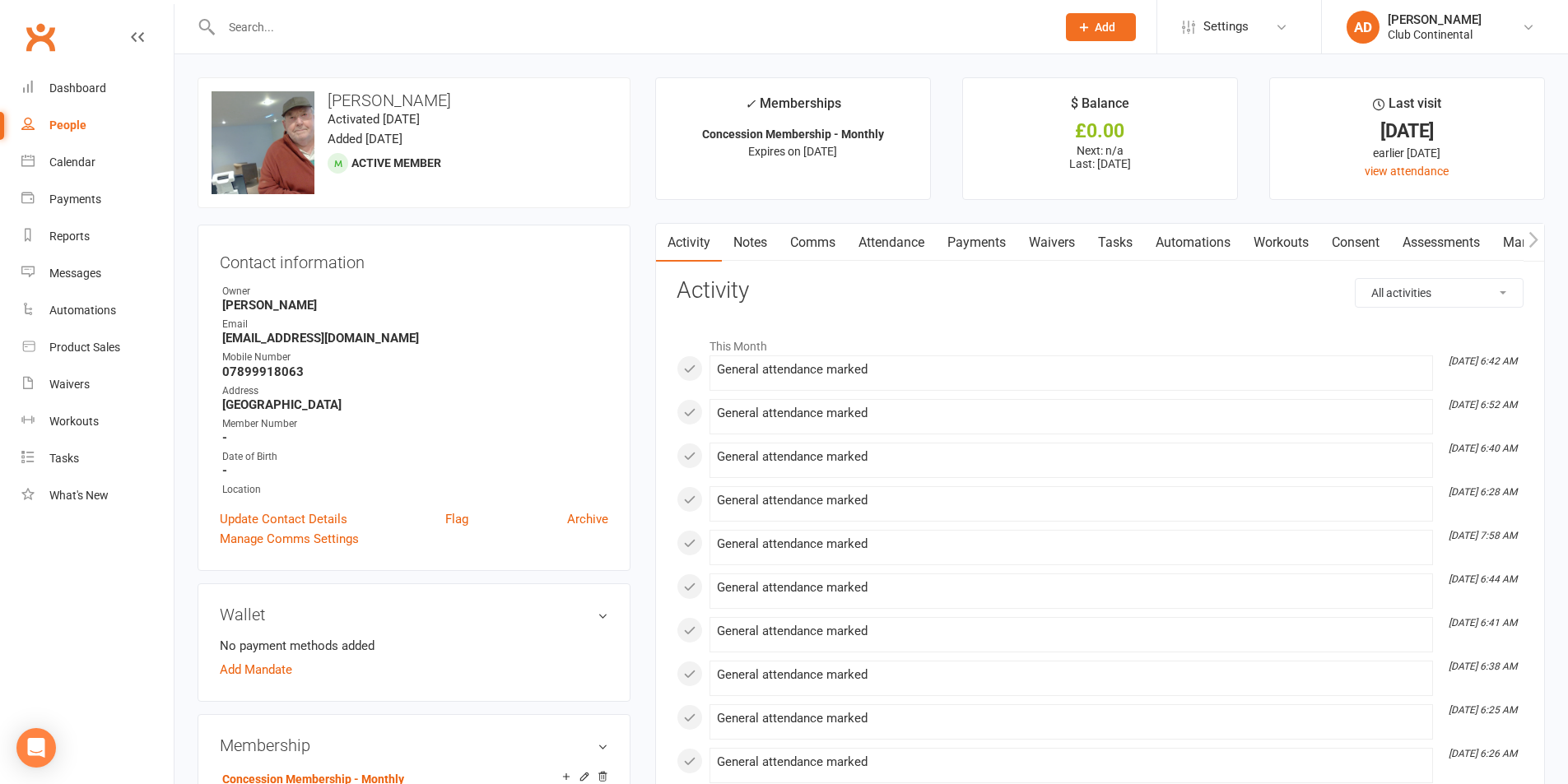
click at [977, 231] on link "Payments" at bounding box center [977, 242] width 81 height 38
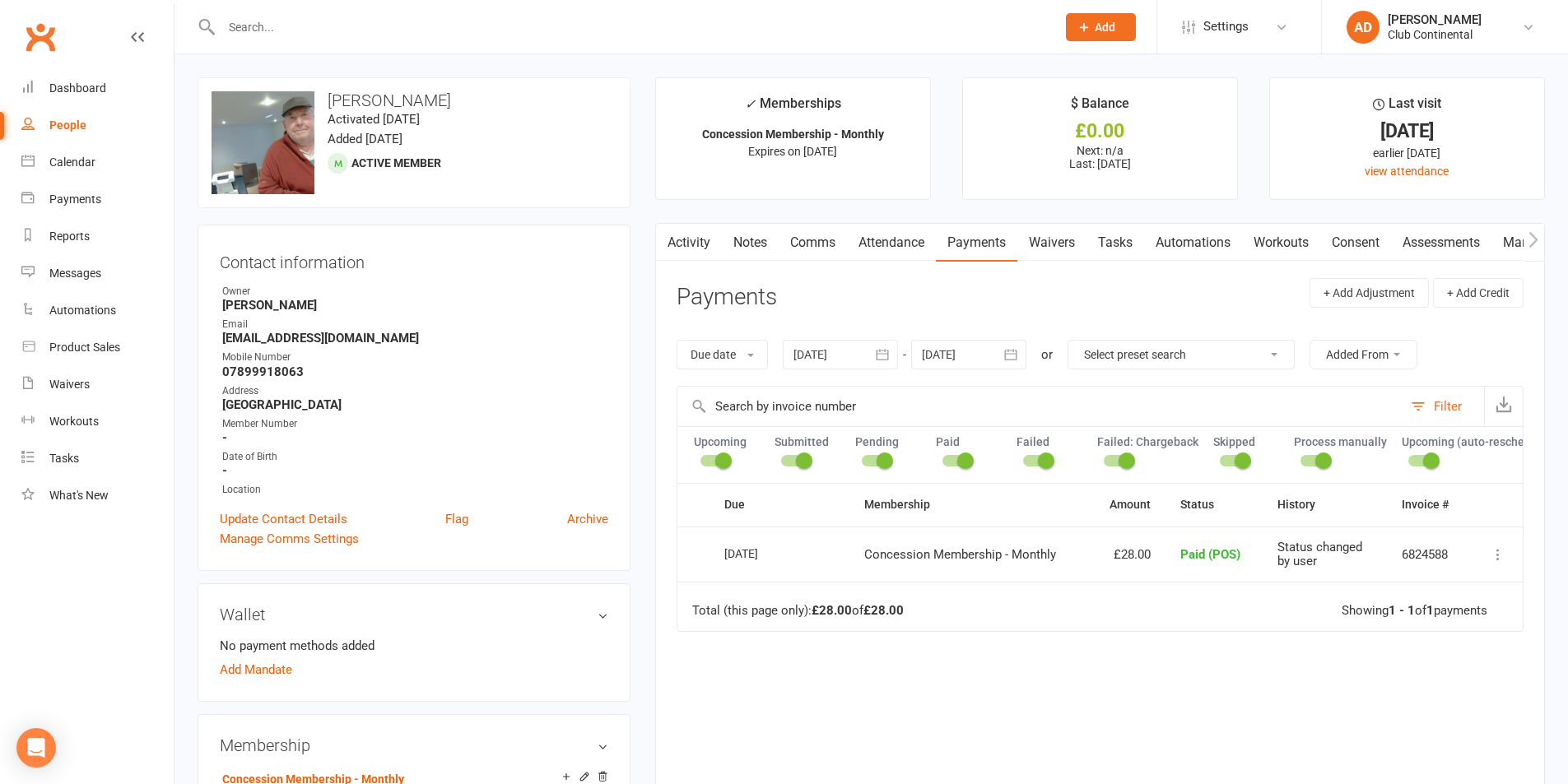
click at [699, 237] on link "Activity" at bounding box center [689, 242] width 66 height 38
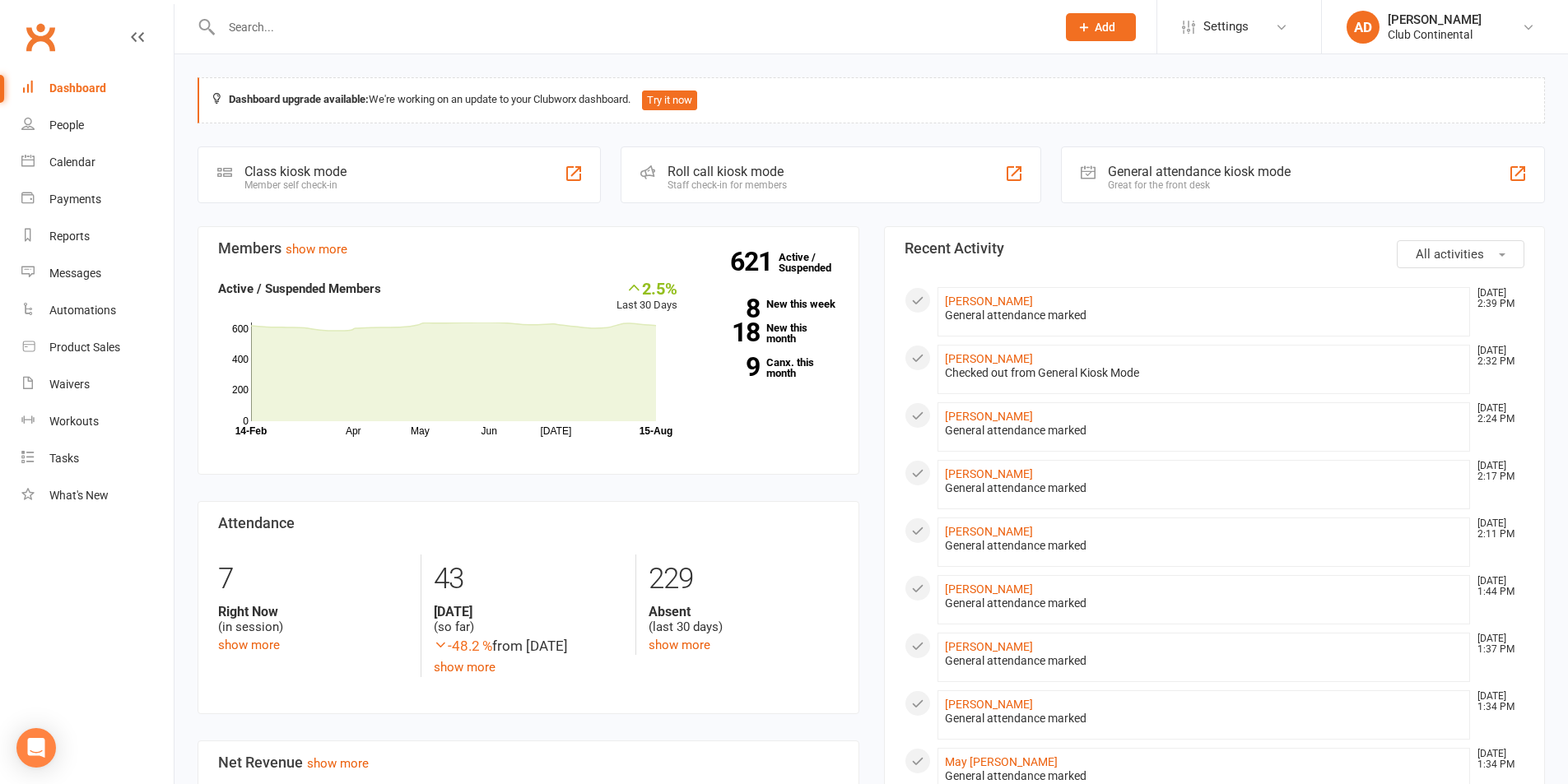
drag, startPoint x: 179, startPoint y: 57, endPoint x: 171, endPoint y: 63, distance: 10.0
click at [180, 58] on div "Dashboard upgrade available: We're working on an update to your Clubworx dashbo…" at bounding box center [872, 775] width 1394 height 1442
click at [179, 58] on div "Dashboard upgrade available: We're working on an update to your Clubworx dashbo…" at bounding box center [872, 775] width 1394 height 1442
drag, startPoint x: 871, startPoint y: 215, endPoint x: 849, endPoint y: 215, distance: 22.0
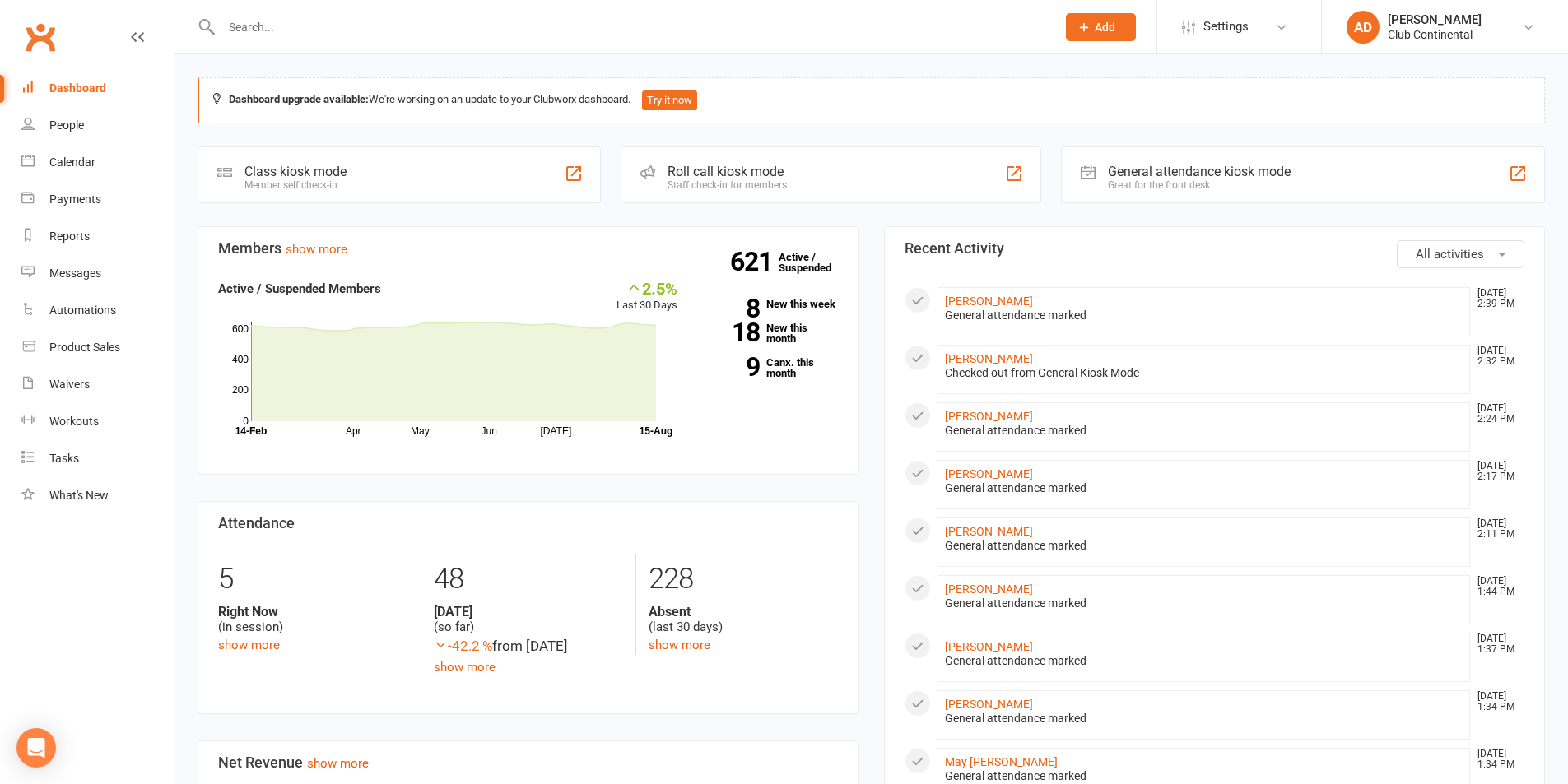
click at [849, 215] on div "Dashboard upgrade available: We're working on an update to your Clubworx dashbo…" at bounding box center [872, 775] width 1394 height 1442
click at [989, 305] on link "[PERSON_NAME]" at bounding box center [989, 302] width 88 height 14
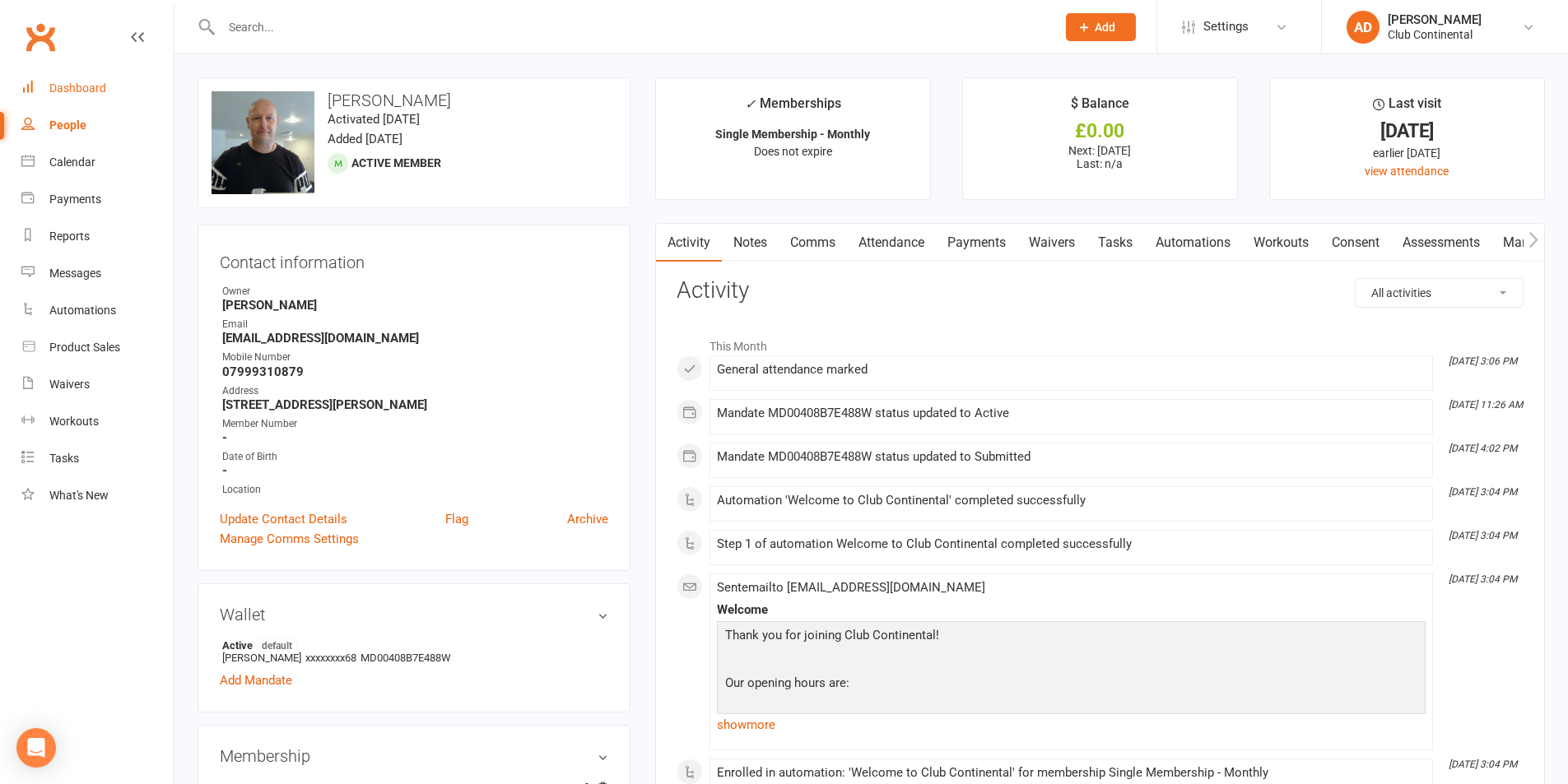
click at [84, 82] on div "Dashboard" at bounding box center [77, 88] width 57 height 14
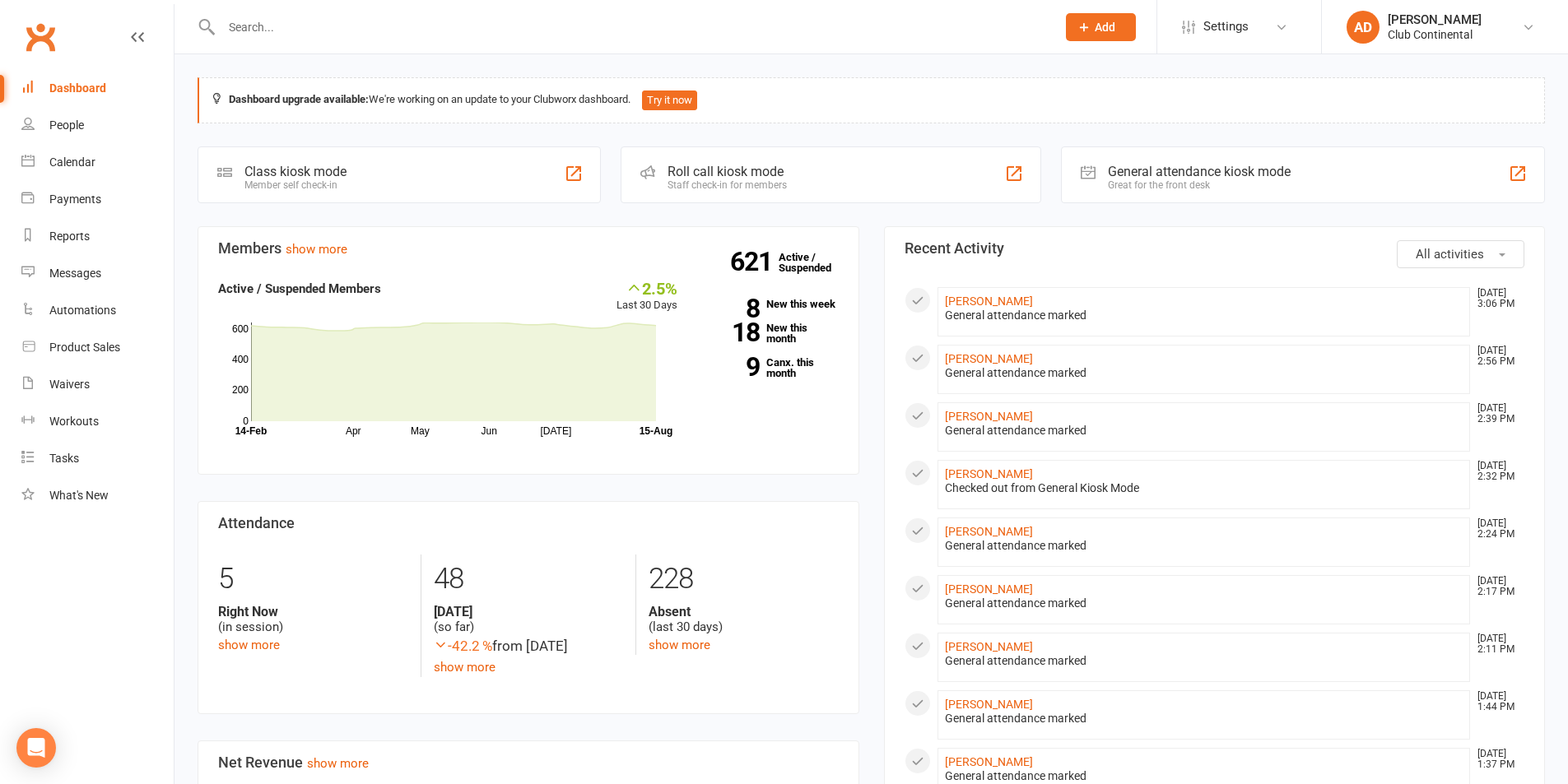
click at [1422, 242] on button "All activities" at bounding box center [1460, 253] width 127 height 28
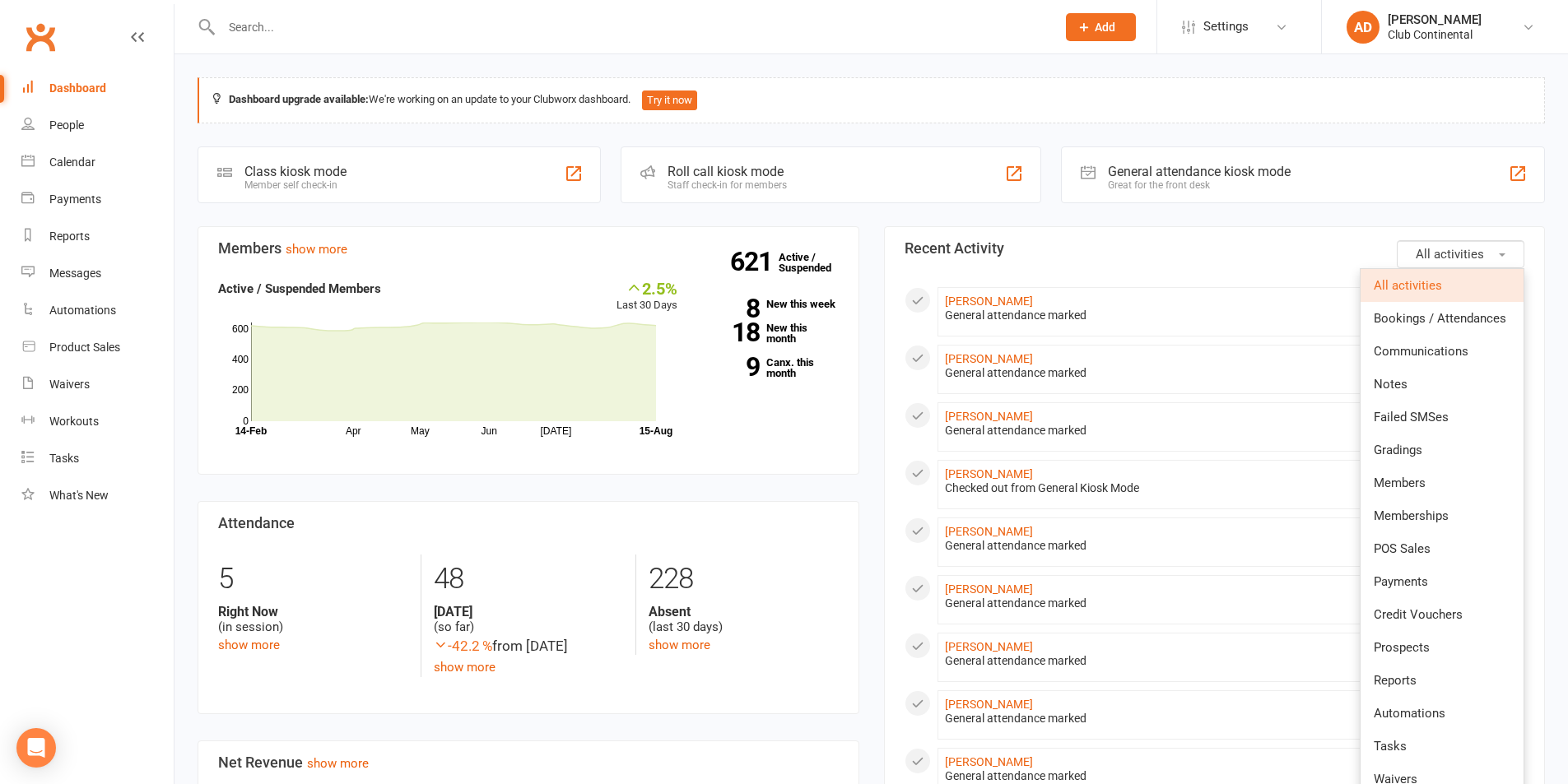
click at [1422, 242] on button "All activities" at bounding box center [1460, 253] width 127 height 28
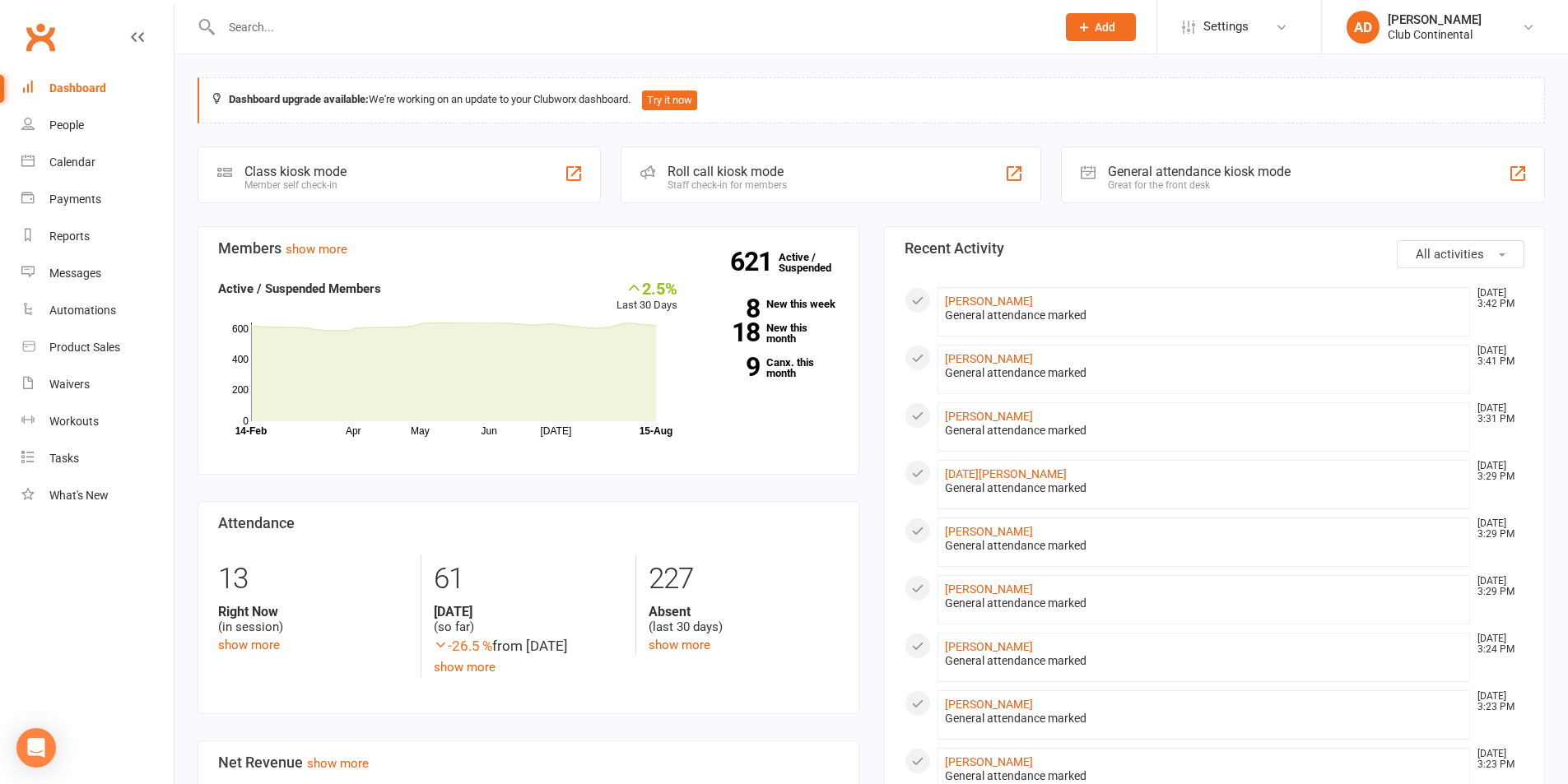
click at [327, 112] on div "Dashboard upgrade available: We're working on an update to your Clubworx dashbo…" at bounding box center [871, 100] width 1348 height 46
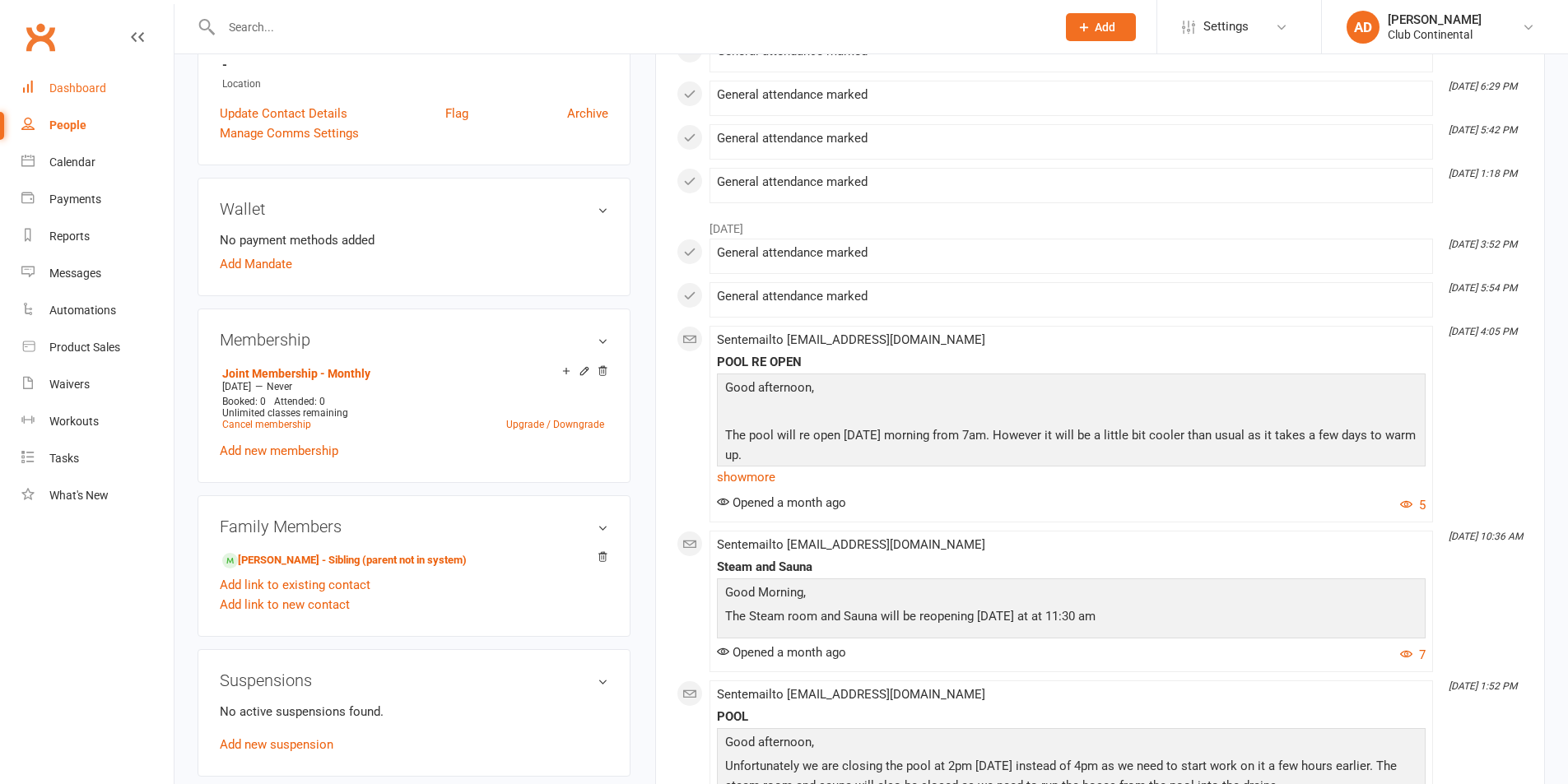
scroll to position [411, 0]
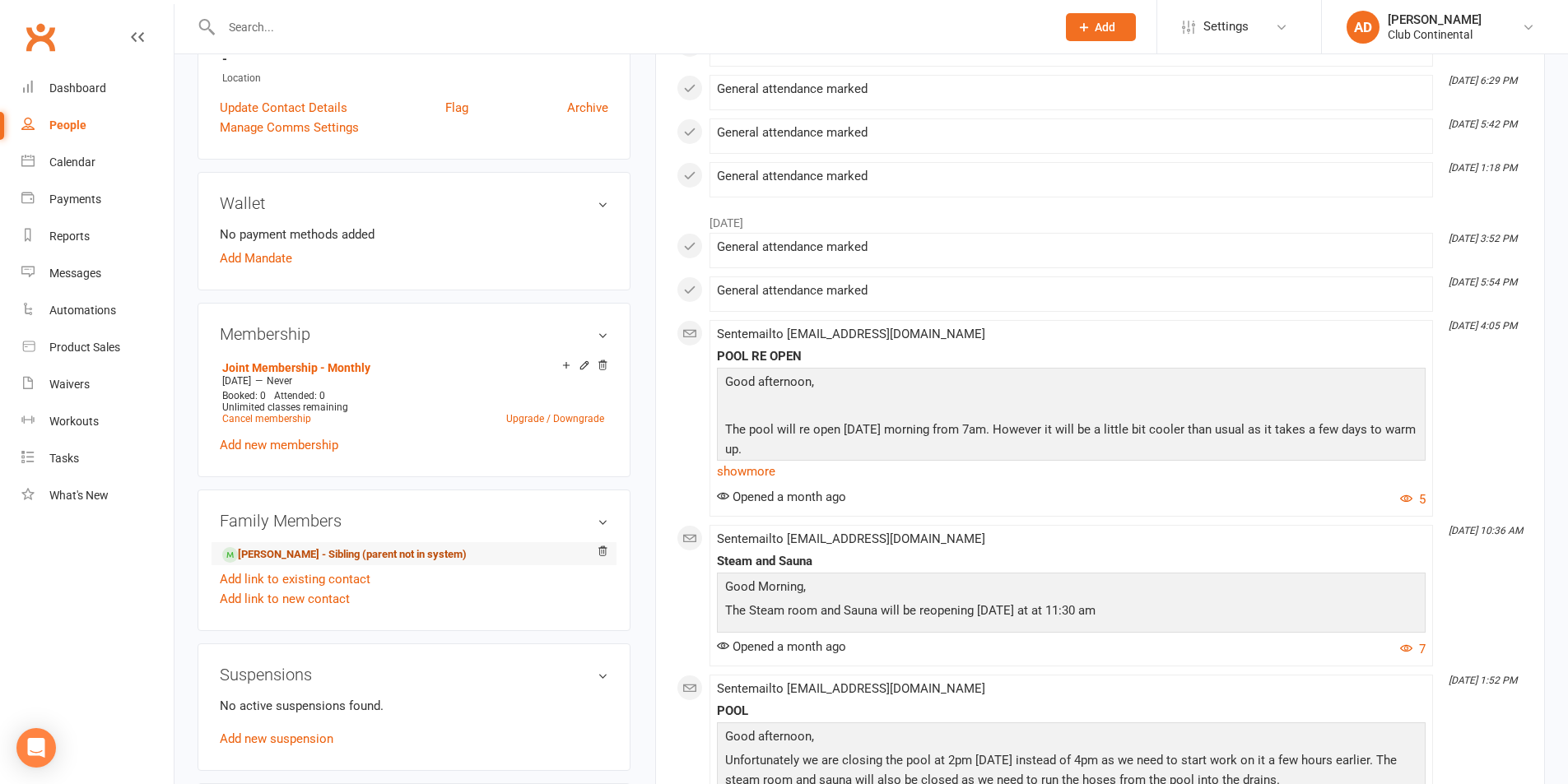
click at [387, 550] on link "[PERSON_NAME] - Sibling (parent not in system)" at bounding box center [344, 555] width 244 height 17
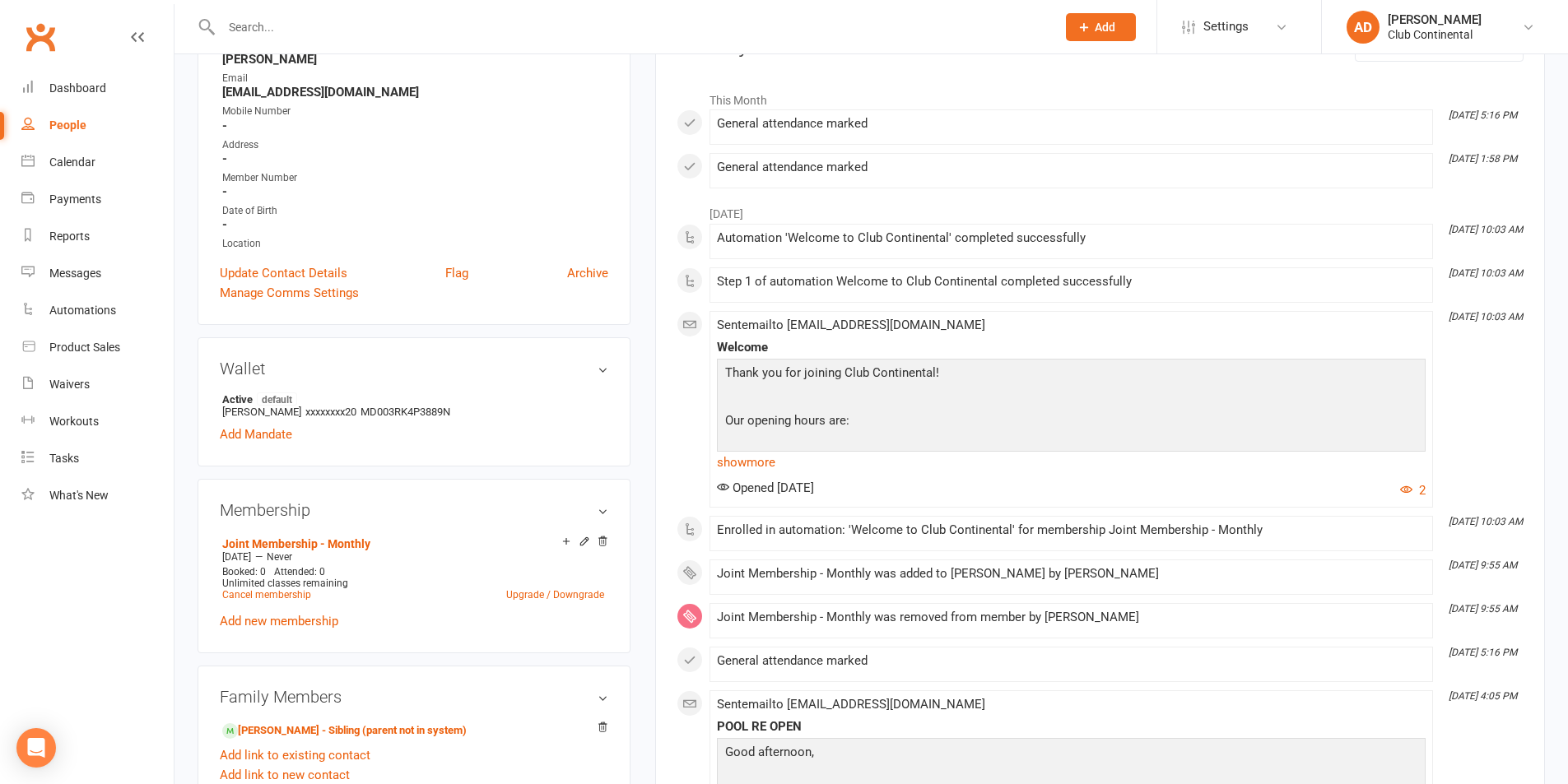
scroll to position [247, 0]
click at [83, 81] on div "Dashboard" at bounding box center [77, 88] width 57 height 14
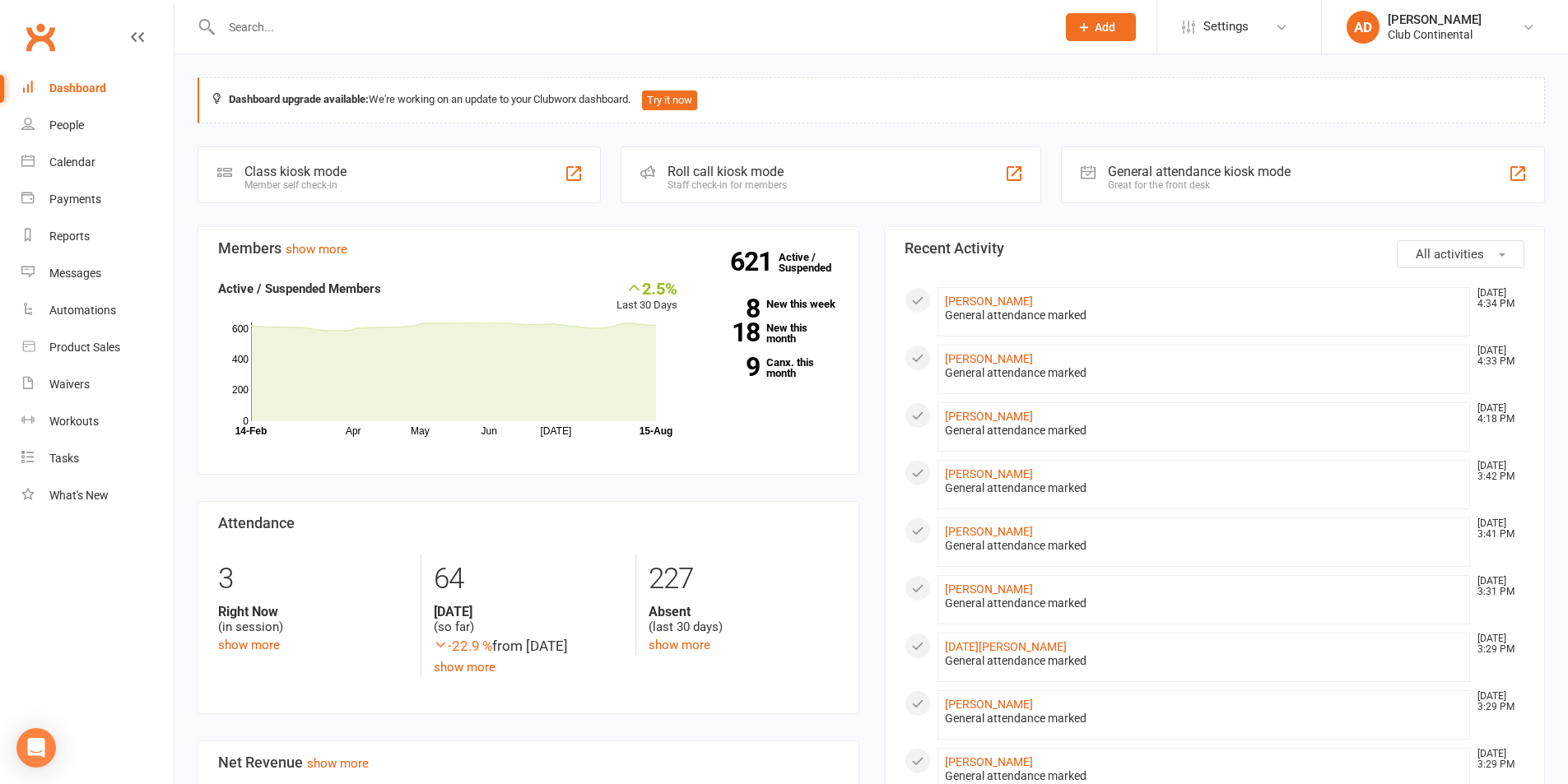
click at [494, 35] on input "text" at bounding box center [630, 26] width 829 height 23
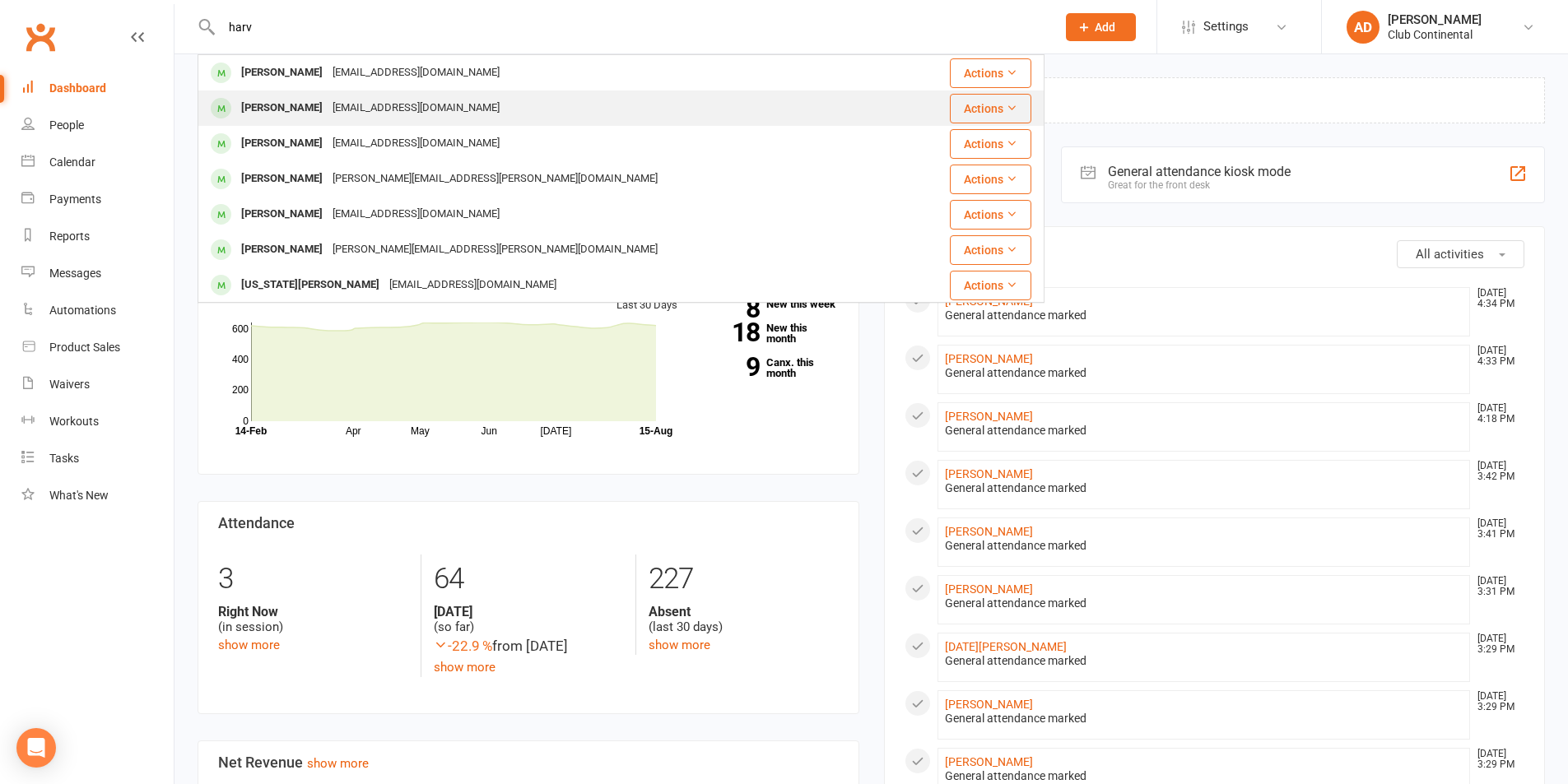
type input "harv"
click at [455, 118] on div "Theo Harvey theoharvey12@gmail.com" at bounding box center [550, 108] width 702 height 34
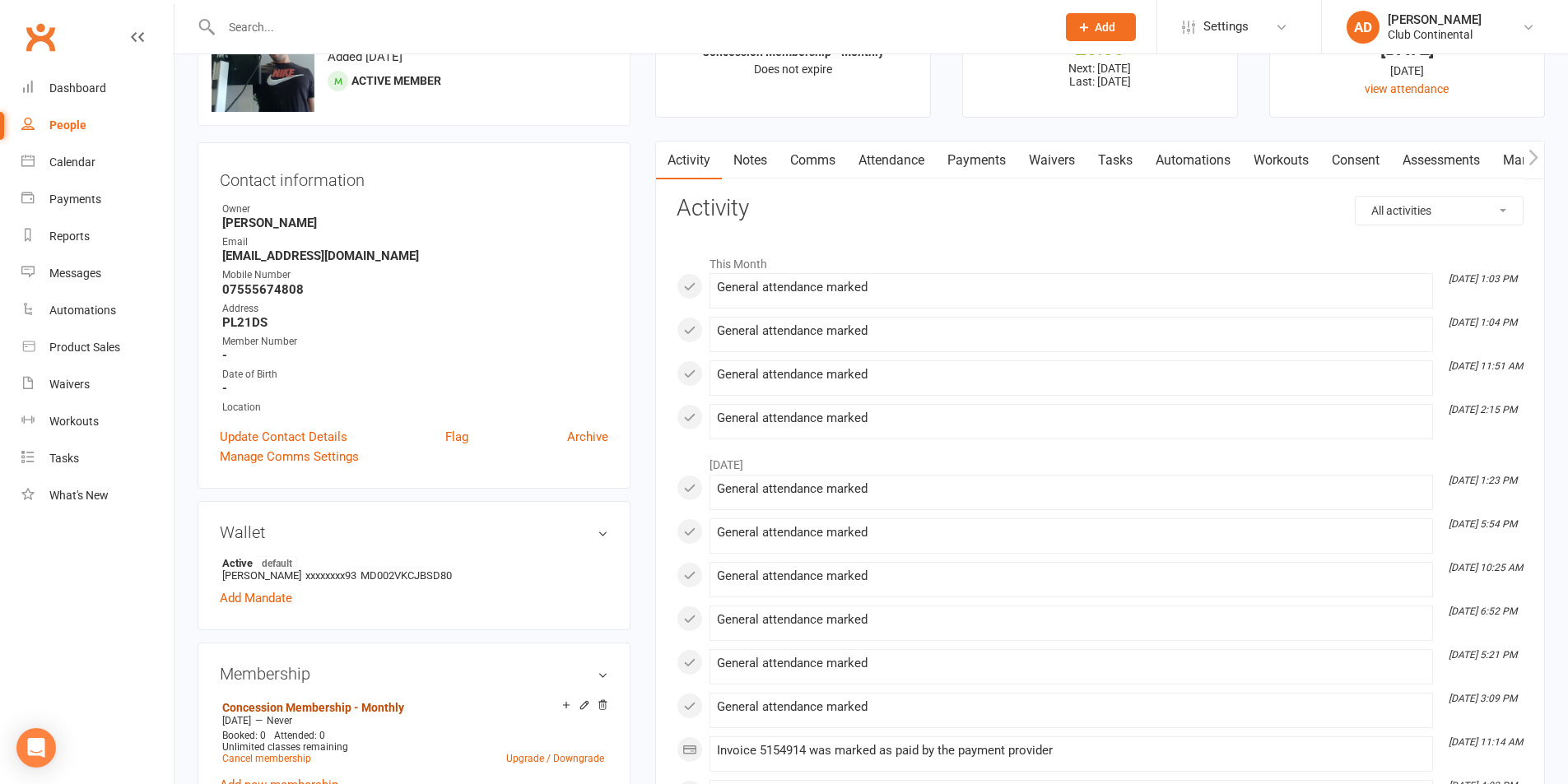
scroll to position [164, 0]
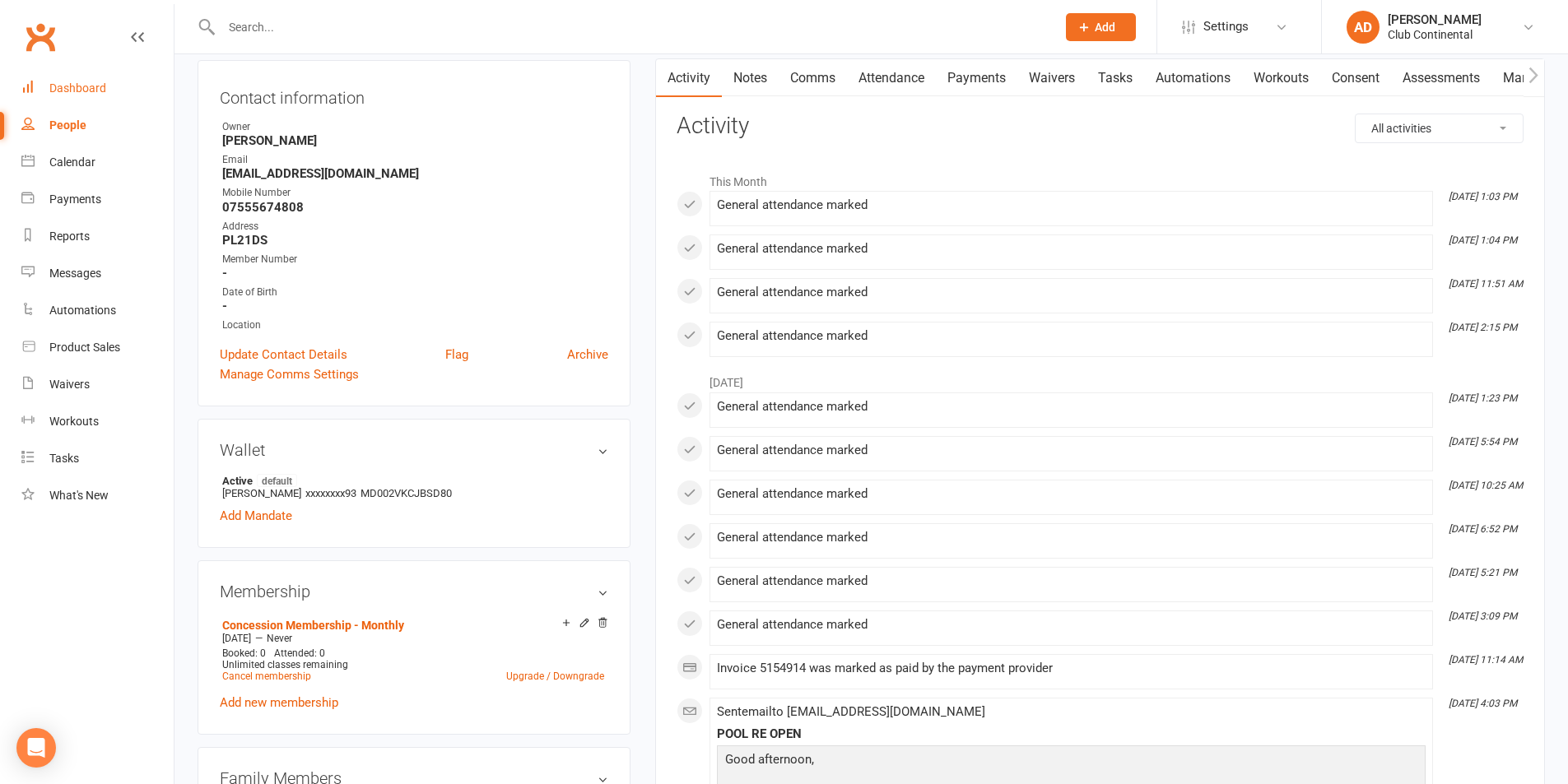
click at [52, 86] on div "Dashboard" at bounding box center [77, 88] width 57 height 14
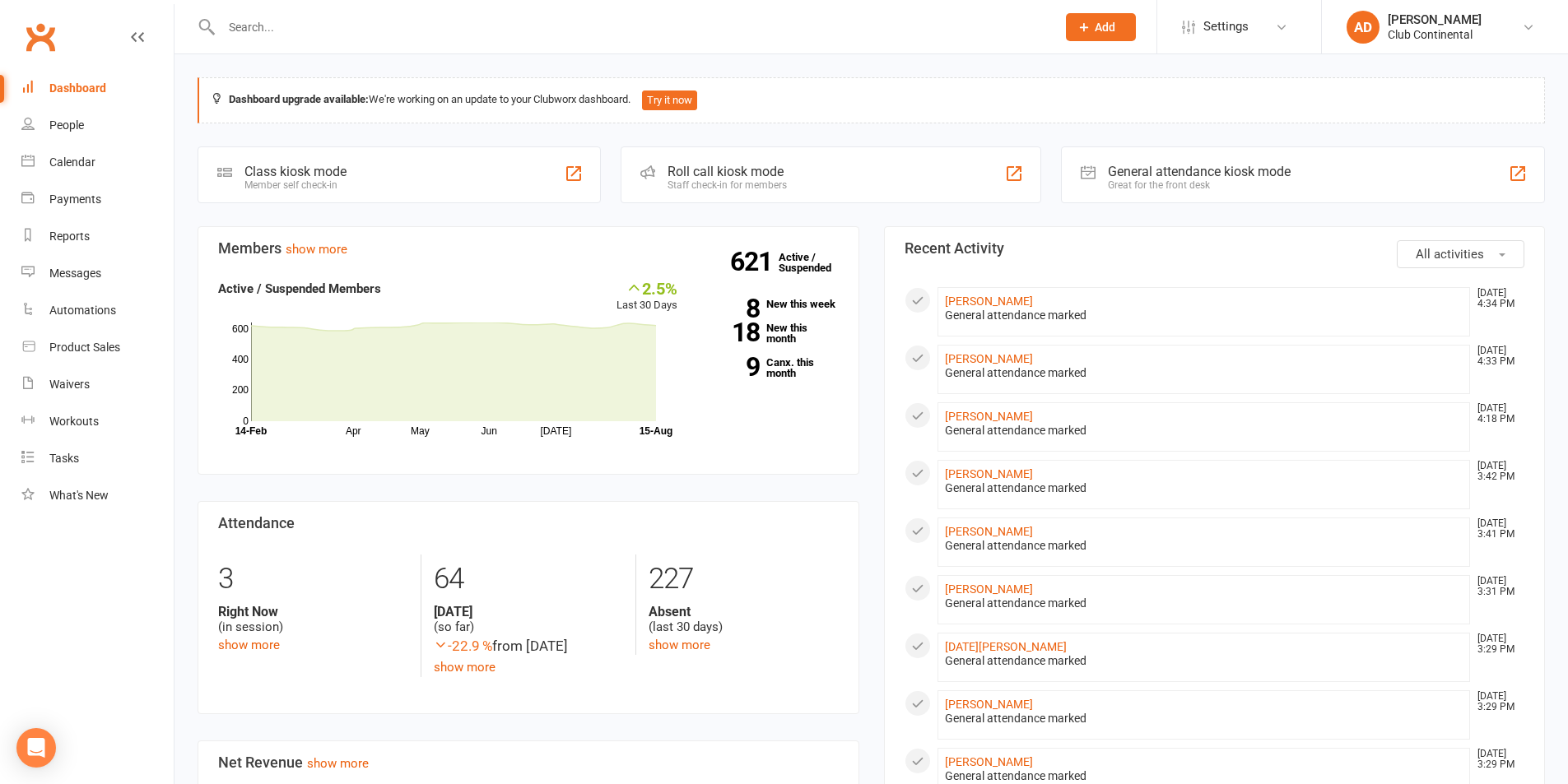
click at [1467, 244] on button "All activities" at bounding box center [1460, 253] width 127 height 28
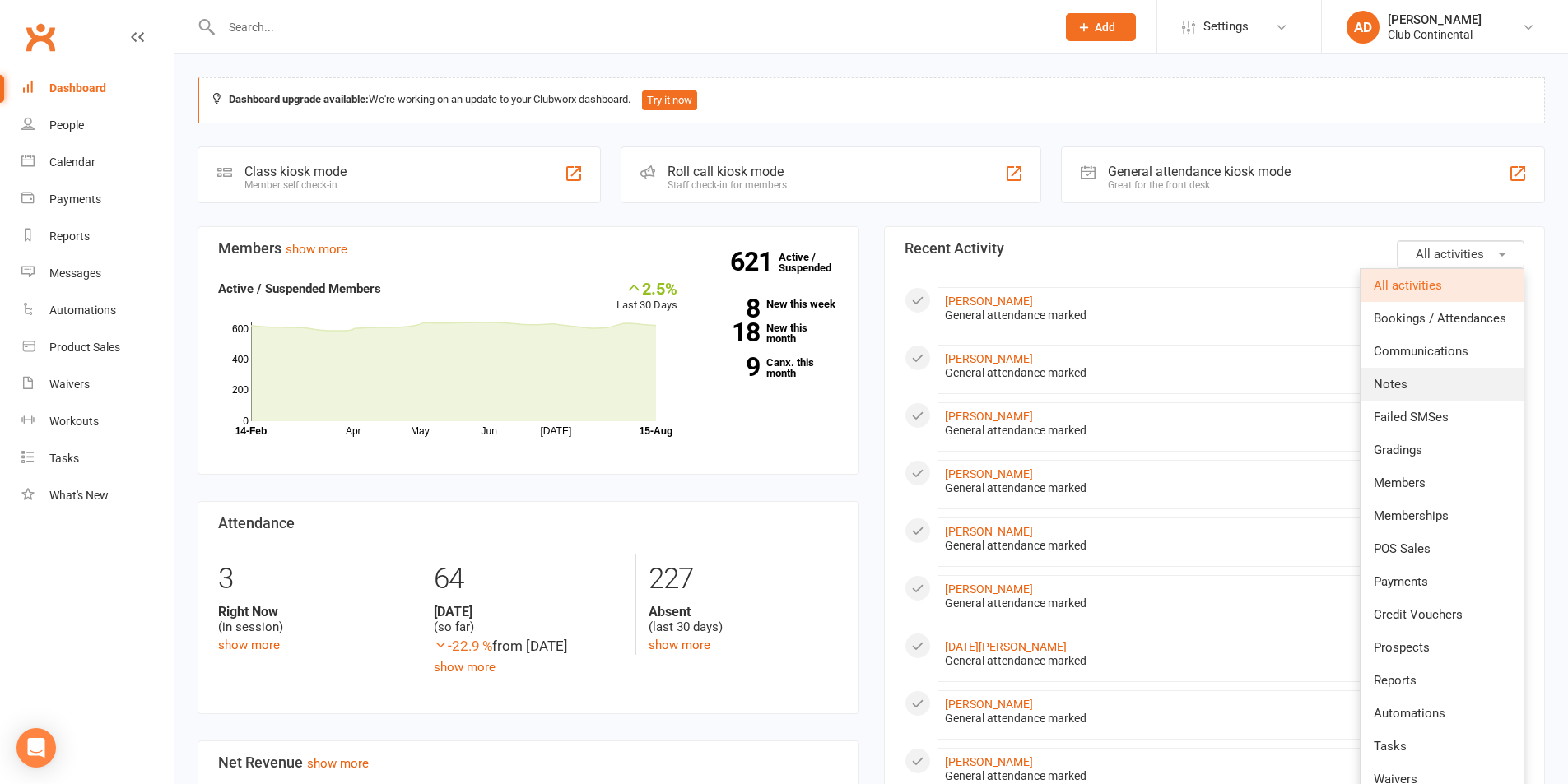
click at [1423, 392] on link "Notes" at bounding box center [1442, 384] width 163 height 33
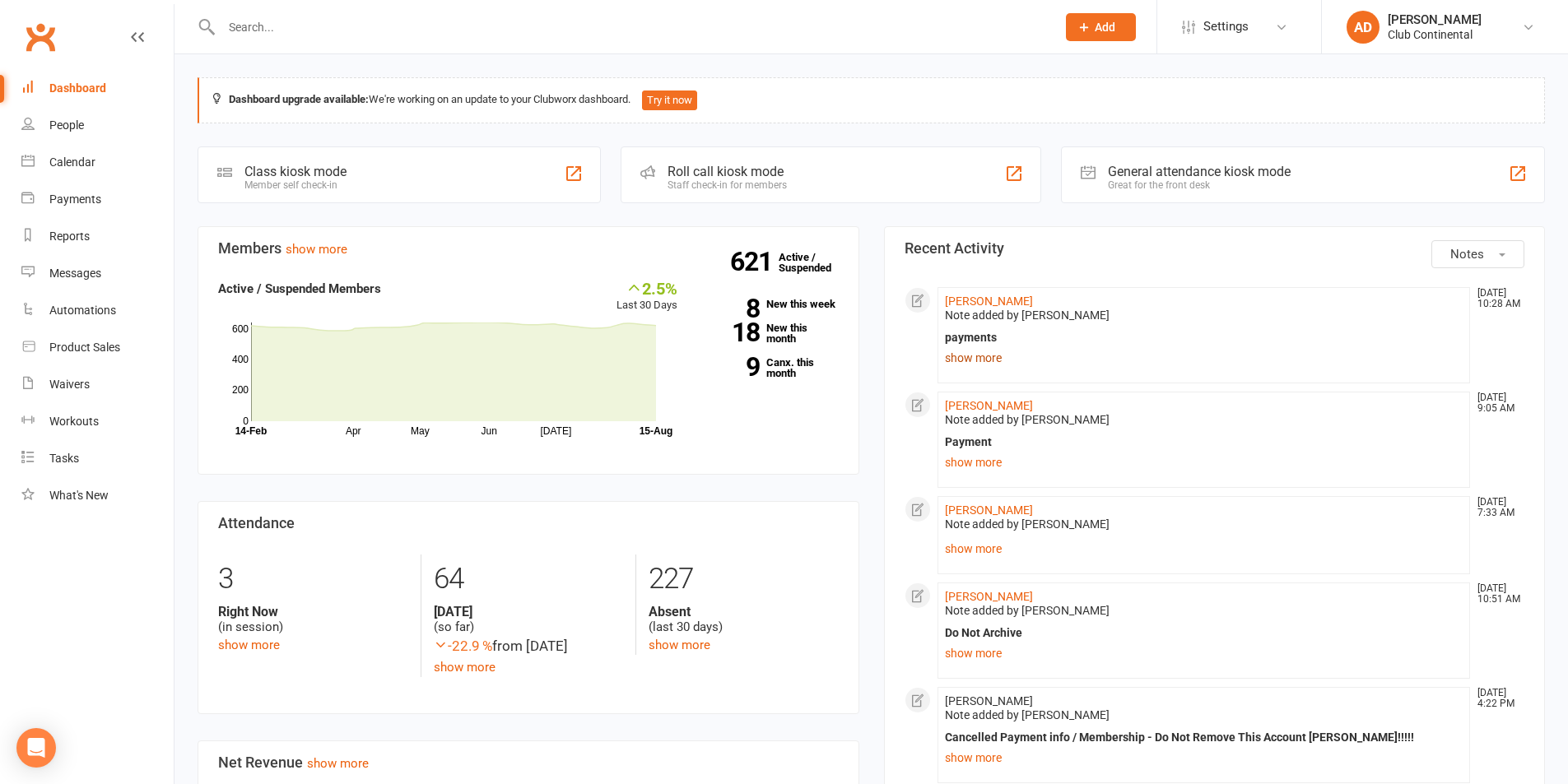
click at [972, 366] on link "show more" at bounding box center [1204, 358] width 519 height 23
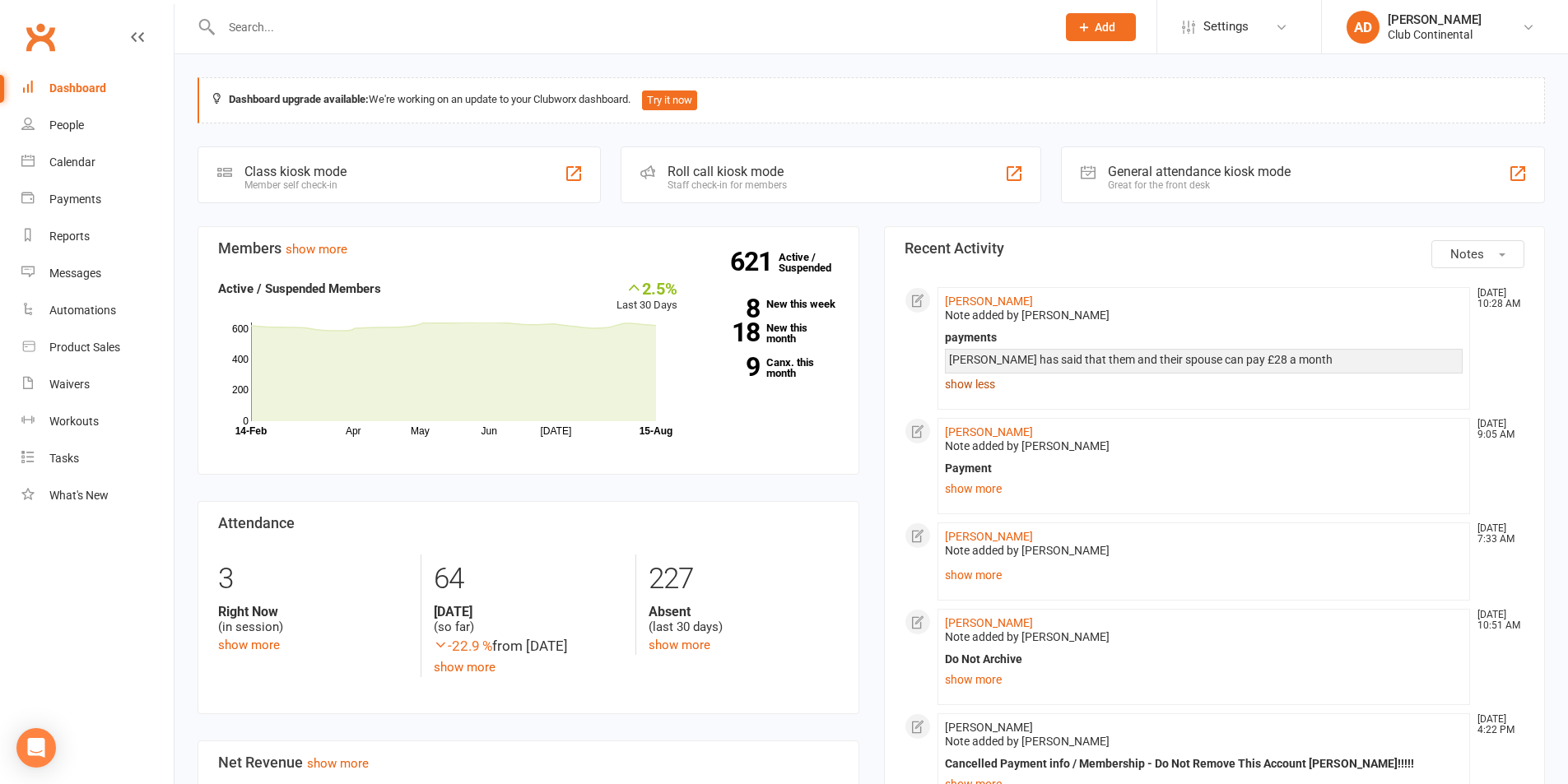
click at [985, 396] on link "show less" at bounding box center [1204, 384] width 519 height 23
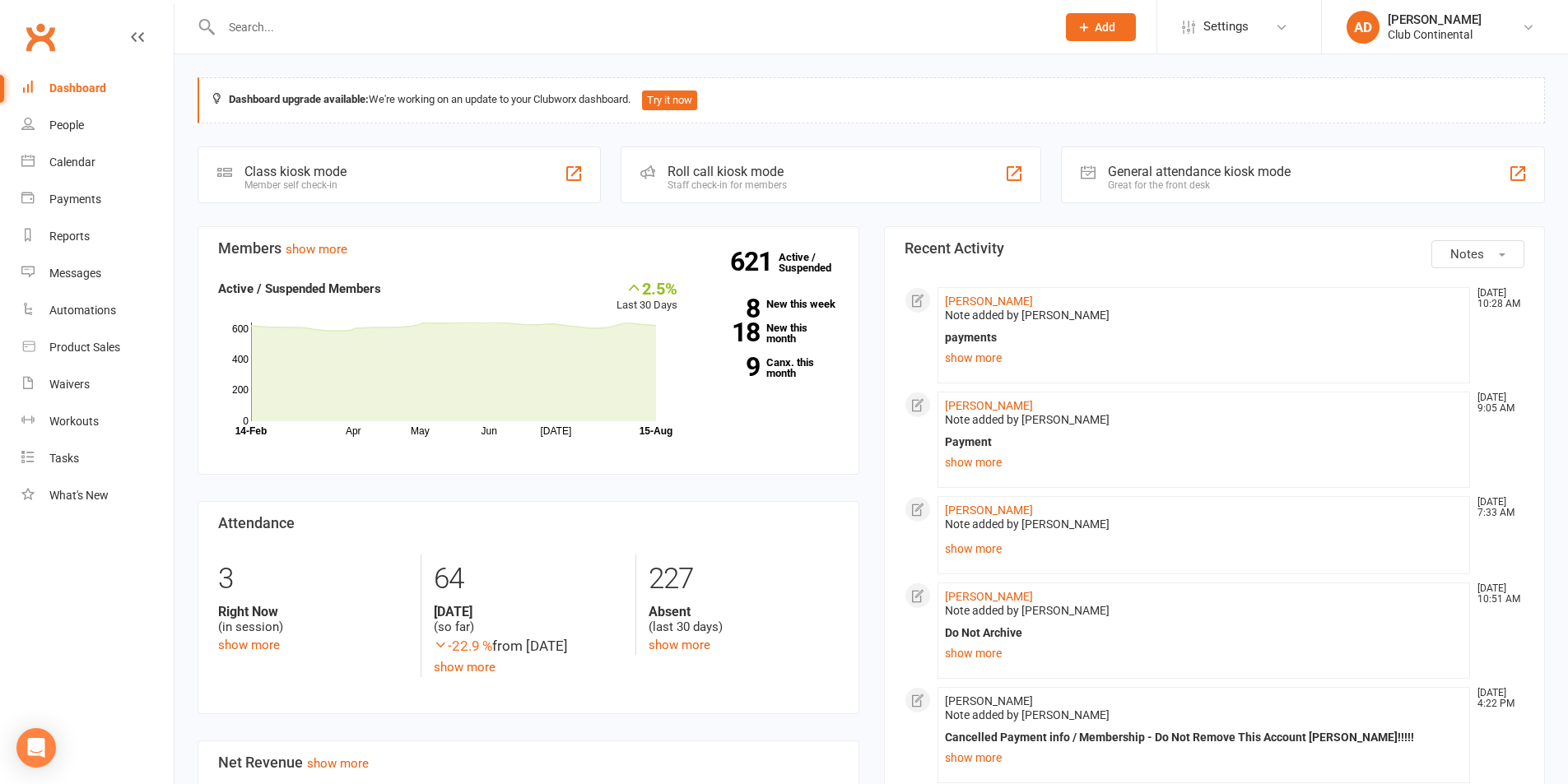
click at [1484, 259] on button "Notes" at bounding box center [1478, 253] width 93 height 28
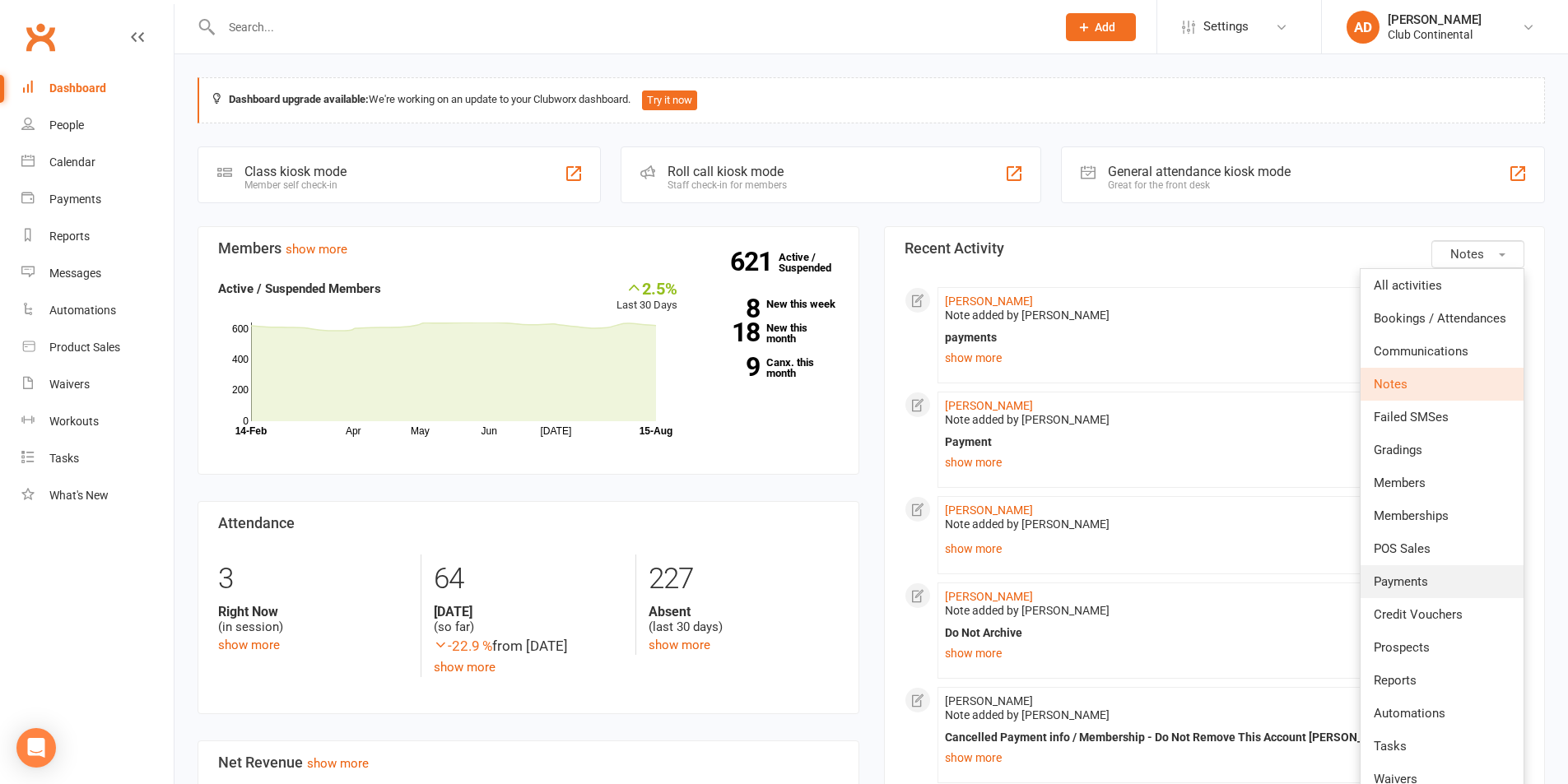
click at [1401, 572] on link "Payments" at bounding box center [1442, 581] width 163 height 33
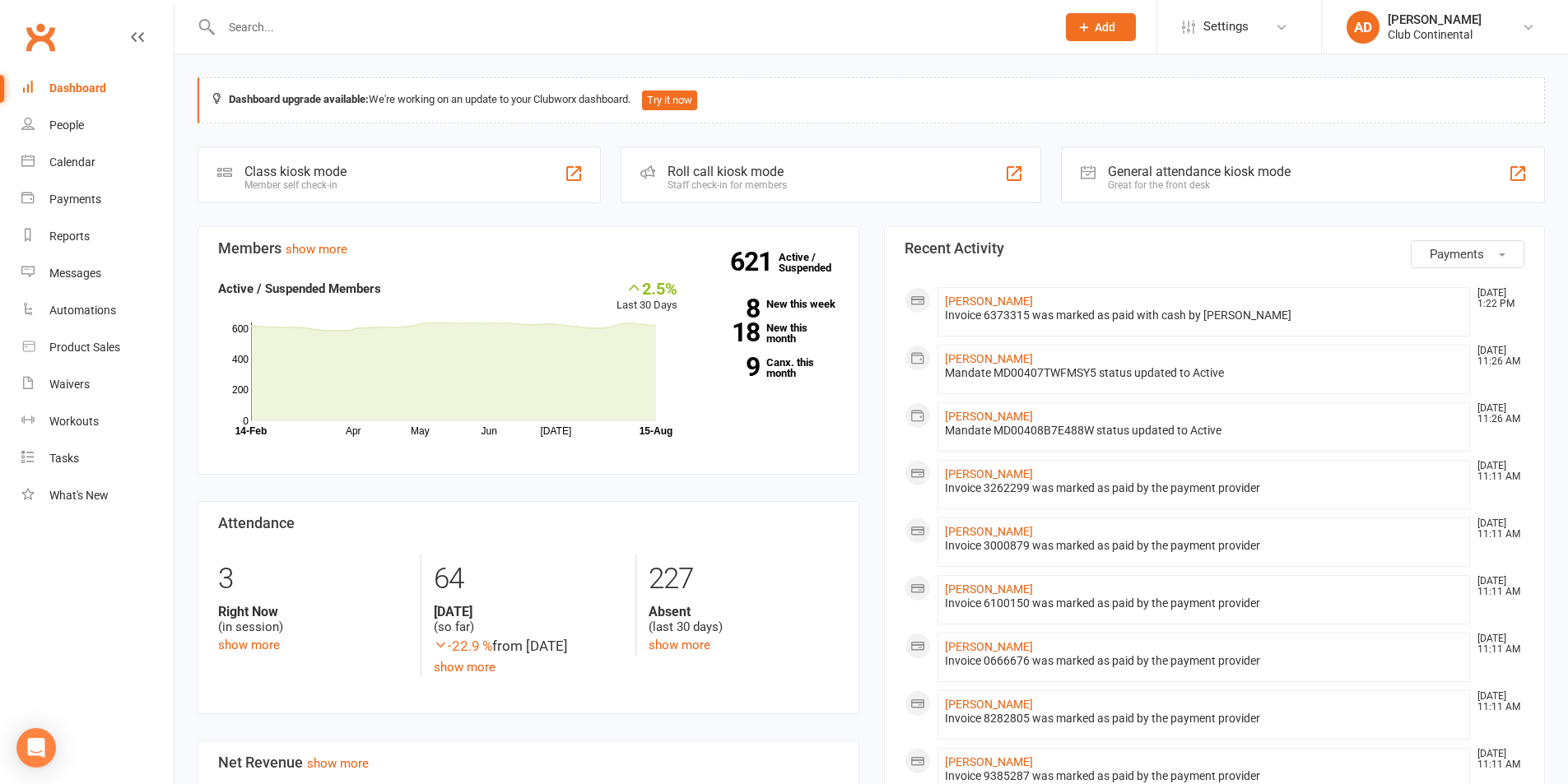
click at [1459, 257] on span "Payments" at bounding box center [1457, 253] width 54 height 14
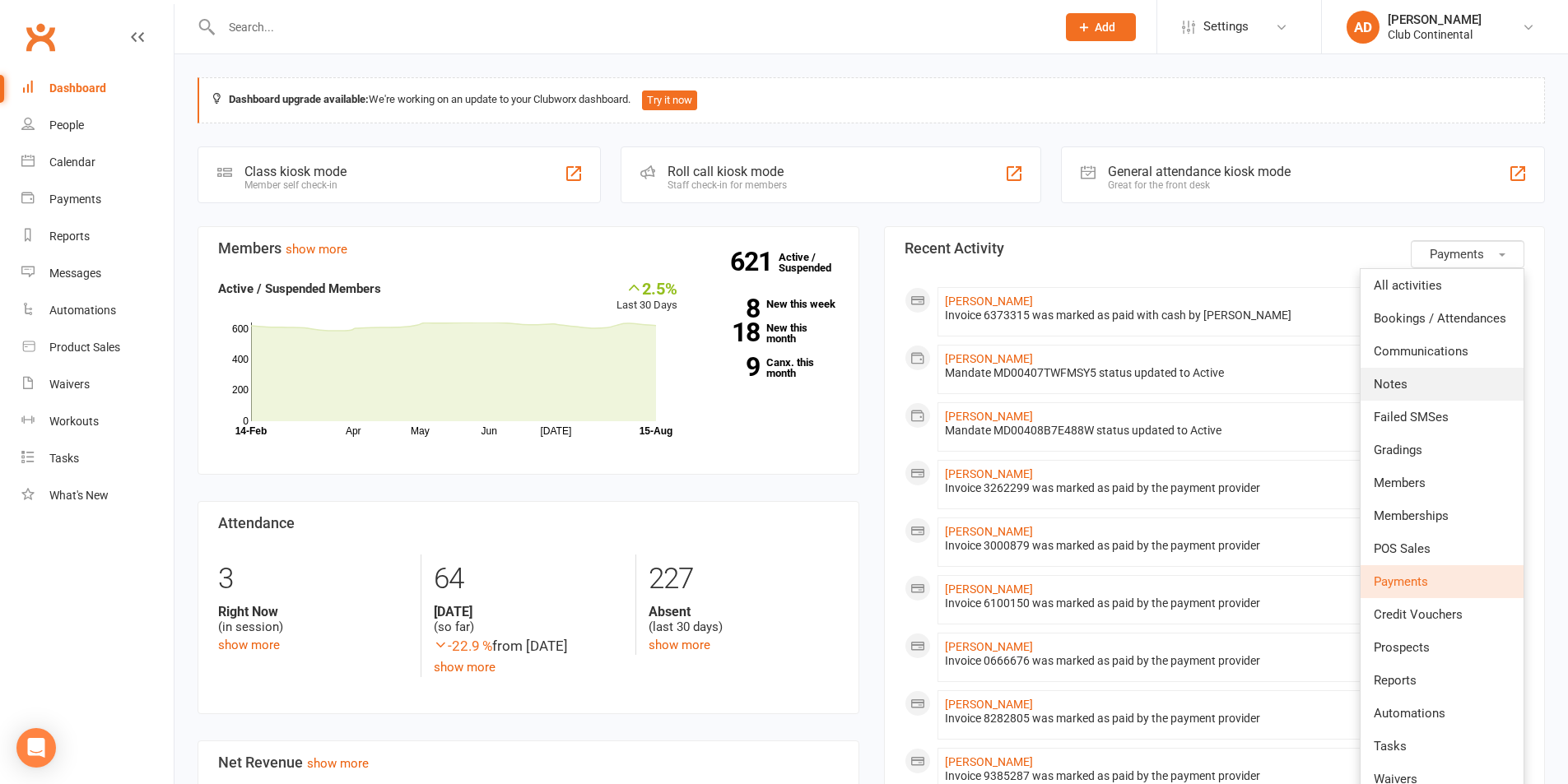
click at [1430, 392] on link "Notes" at bounding box center [1442, 384] width 163 height 33
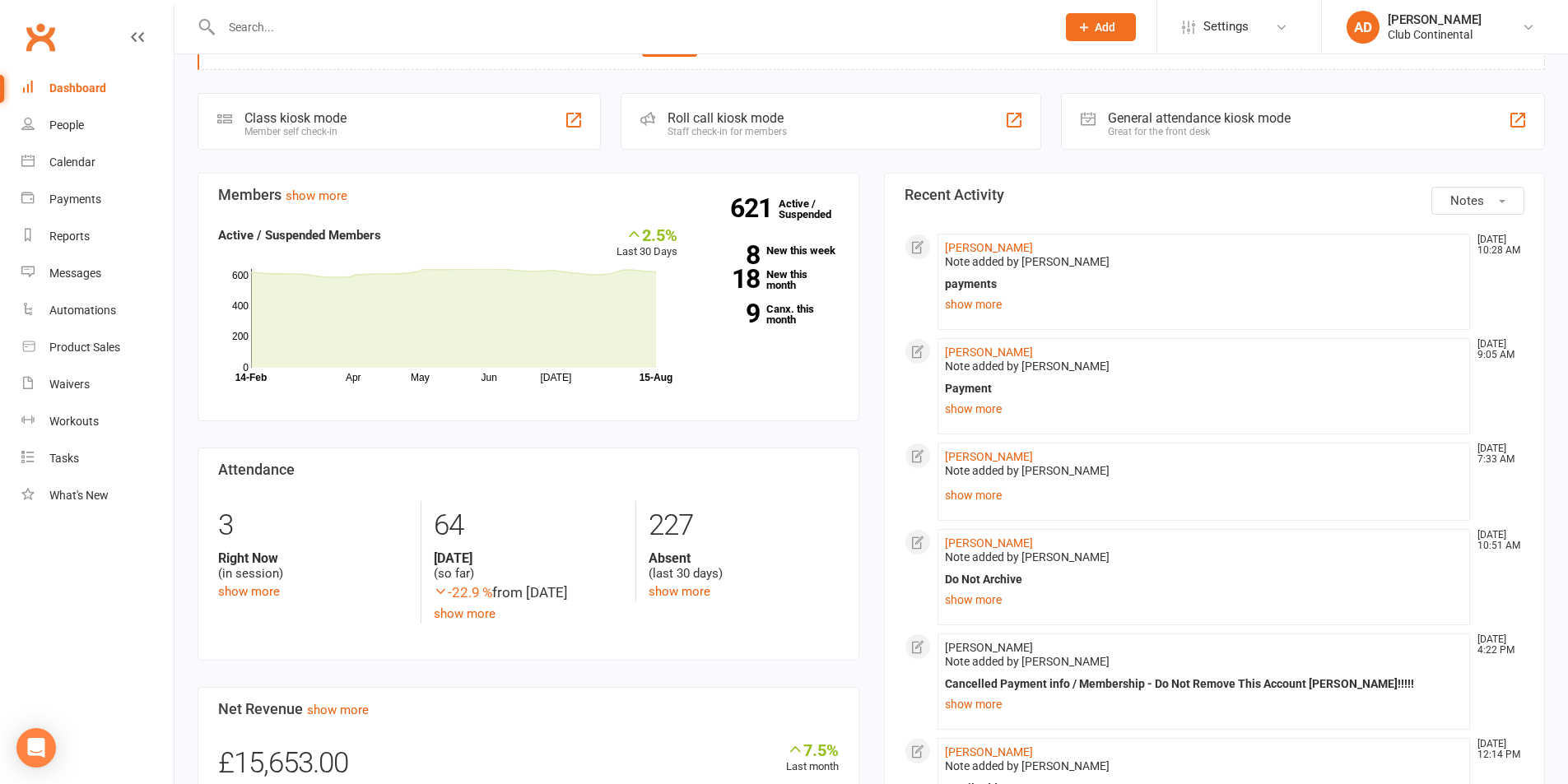
scroll to position [82, 0]
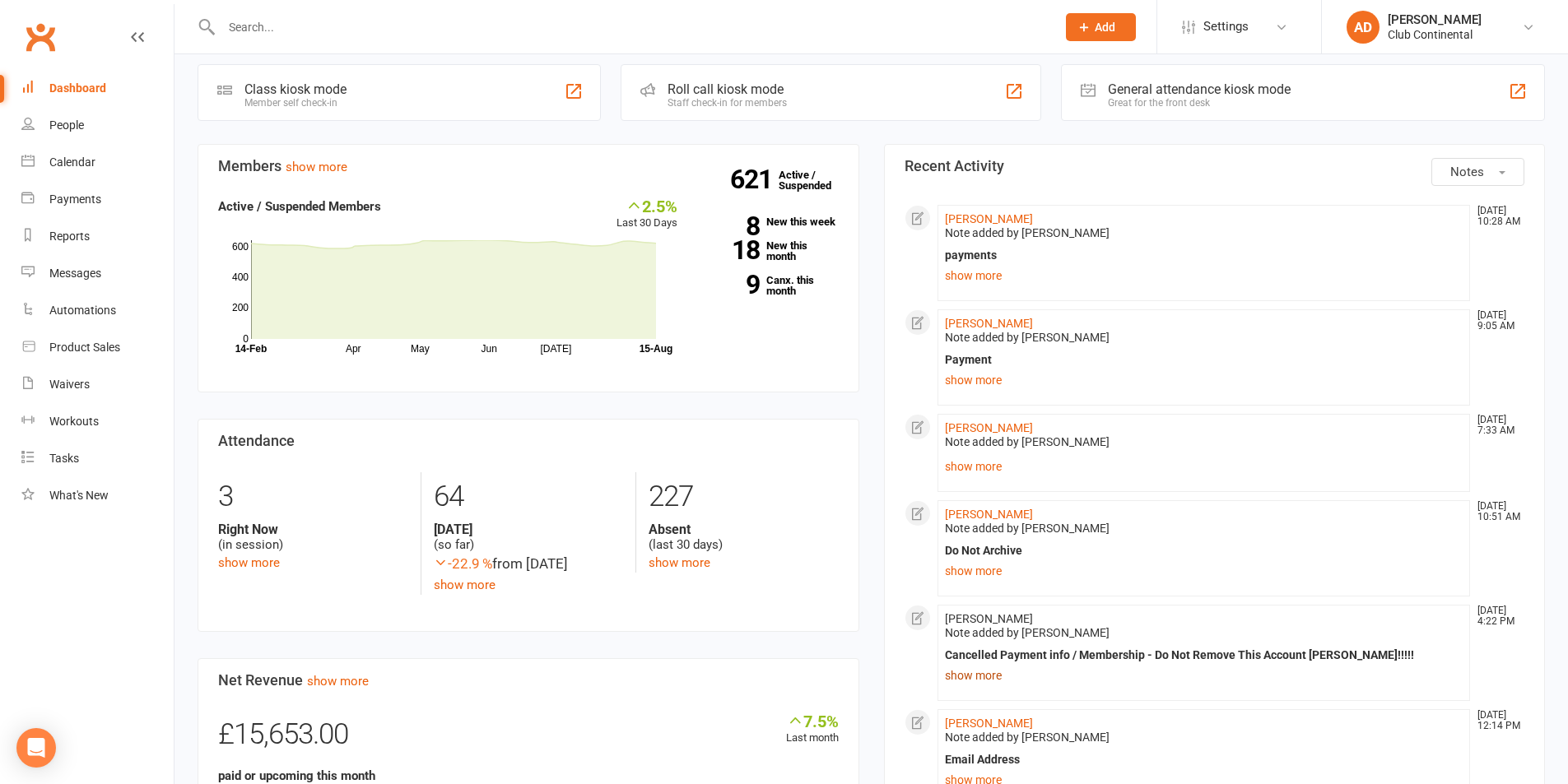
click at [981, 675] on link "show more" at bounding box center [1204, 675] width 519 height 23
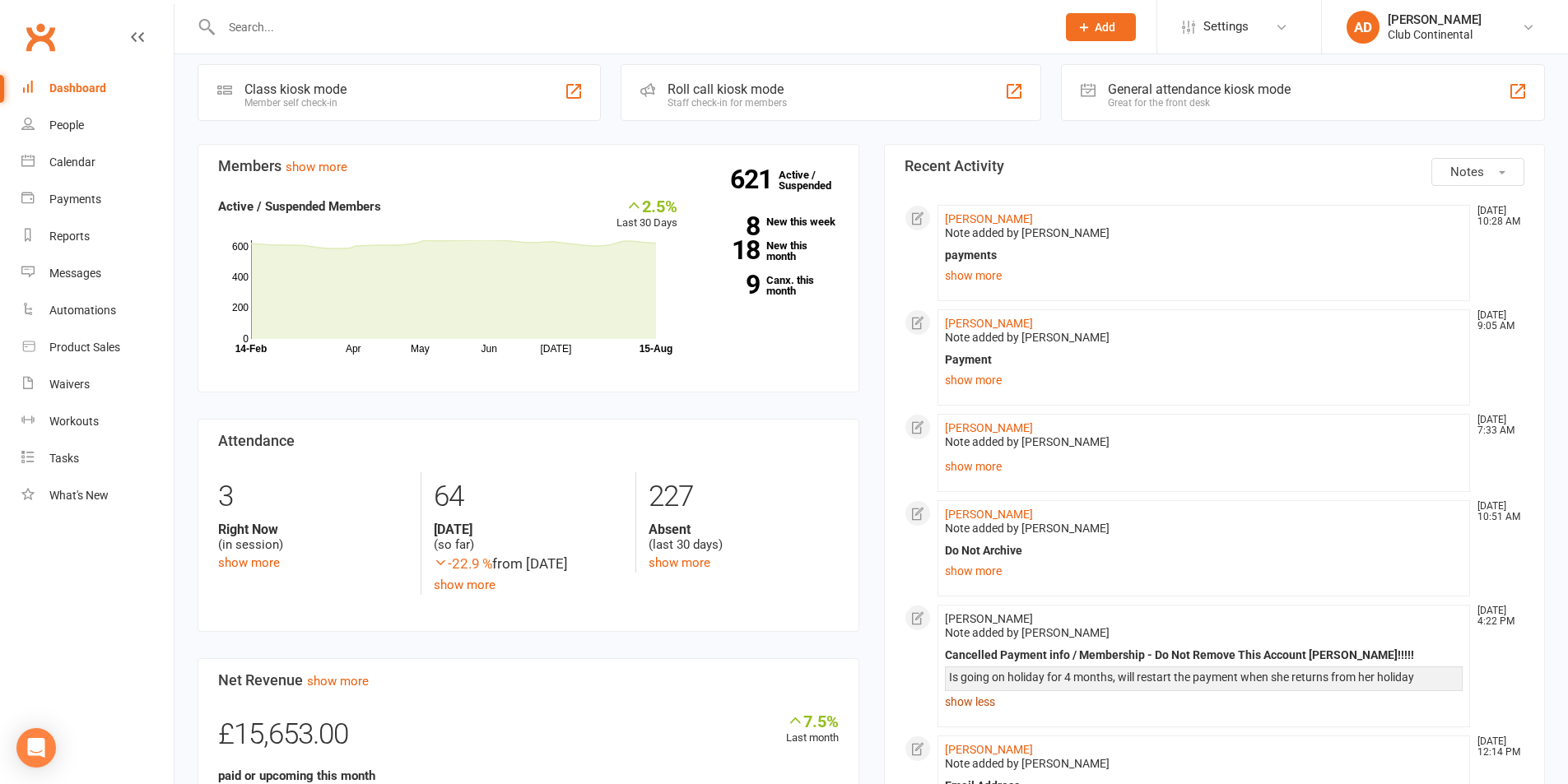
click at [976, 709] on link "show less" at bounding box center [1204, 701] width 519 height 23
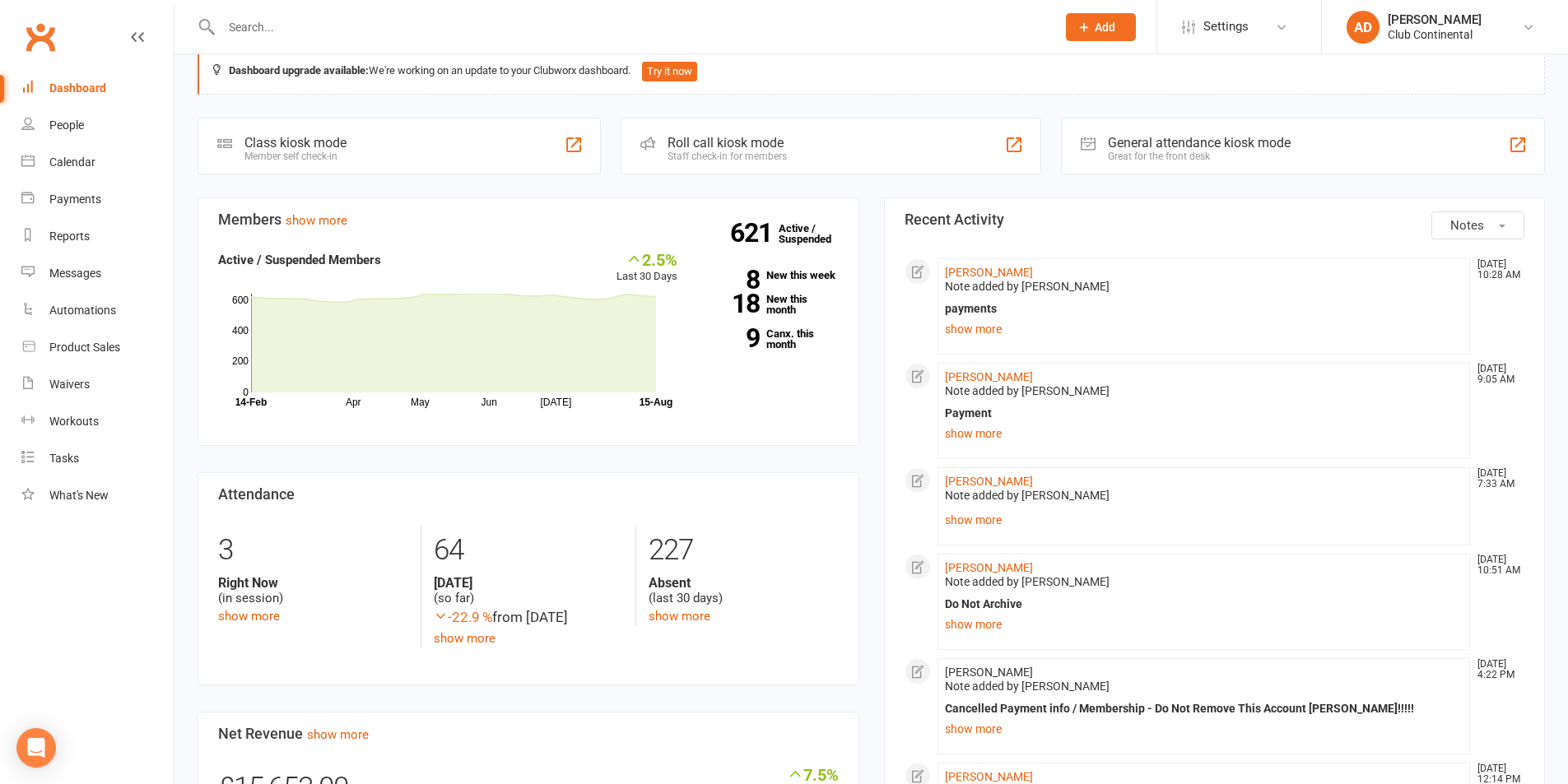
scroll to position [0, 0]
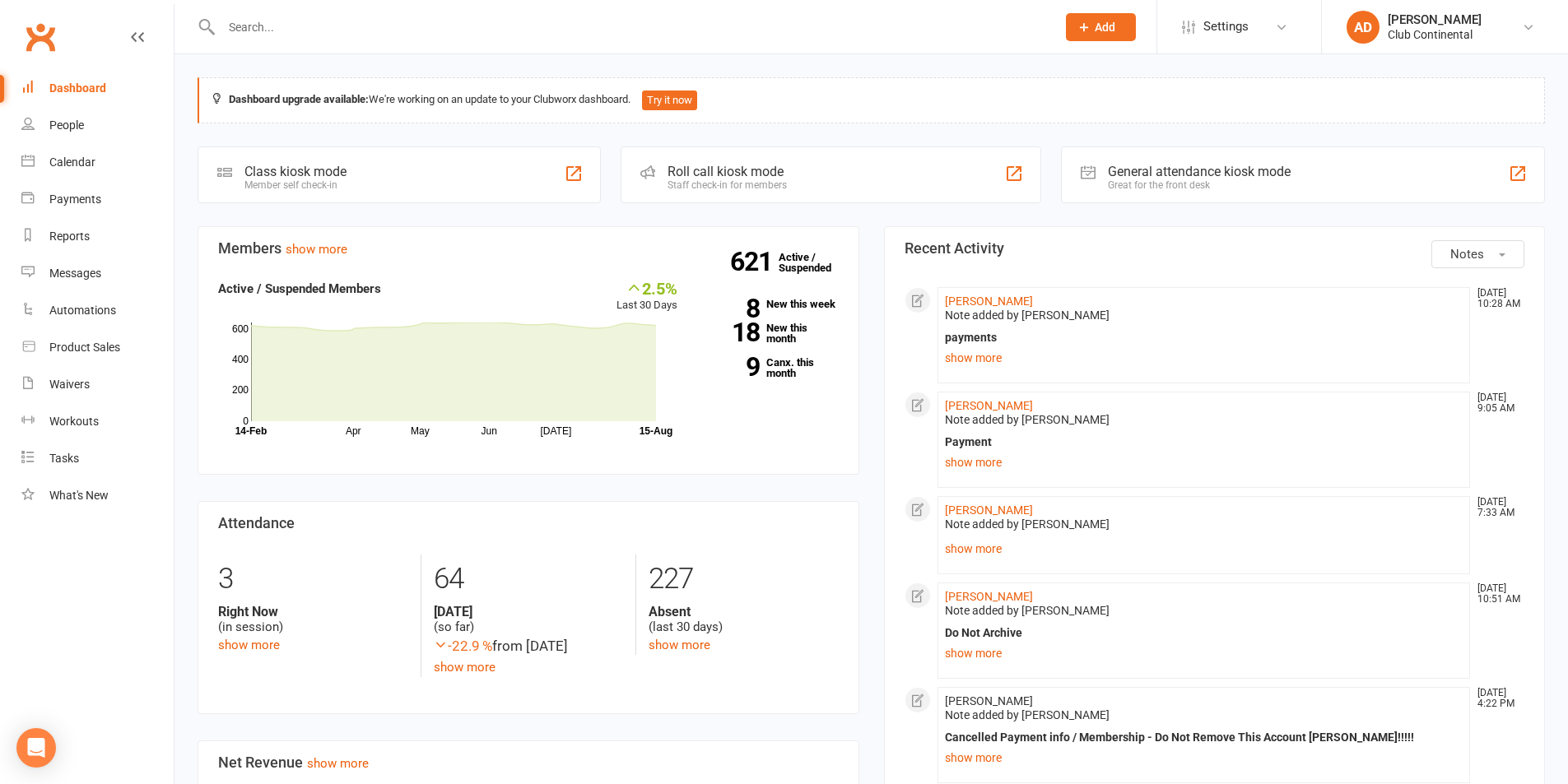
click at [1509, 251] on button "Notes" at bounding box center [1478, 253] width 93 height 28
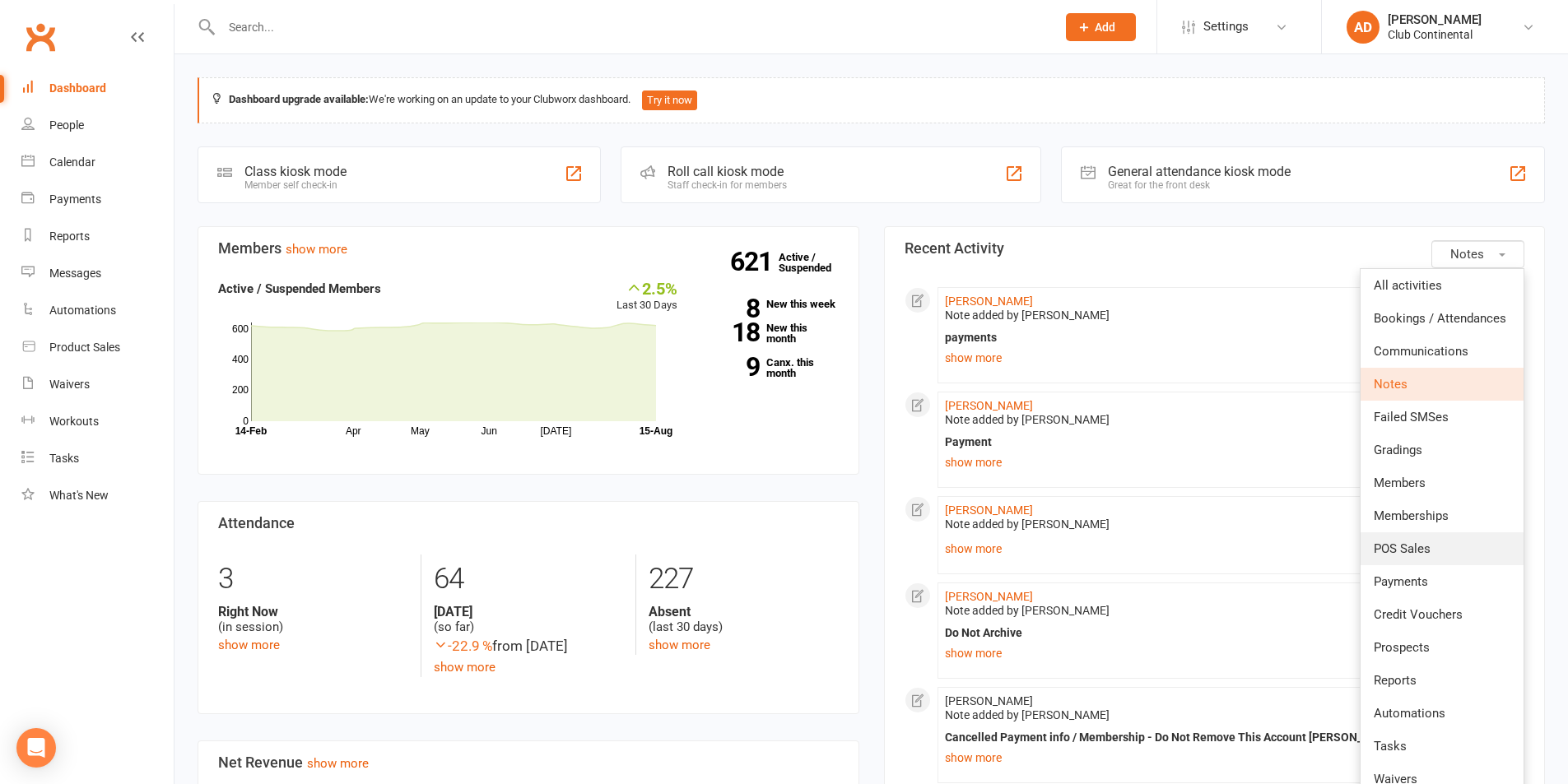
click at [1421, 549] on span "POS Sales" at bounding box center [1402, 548] width 57 height 14
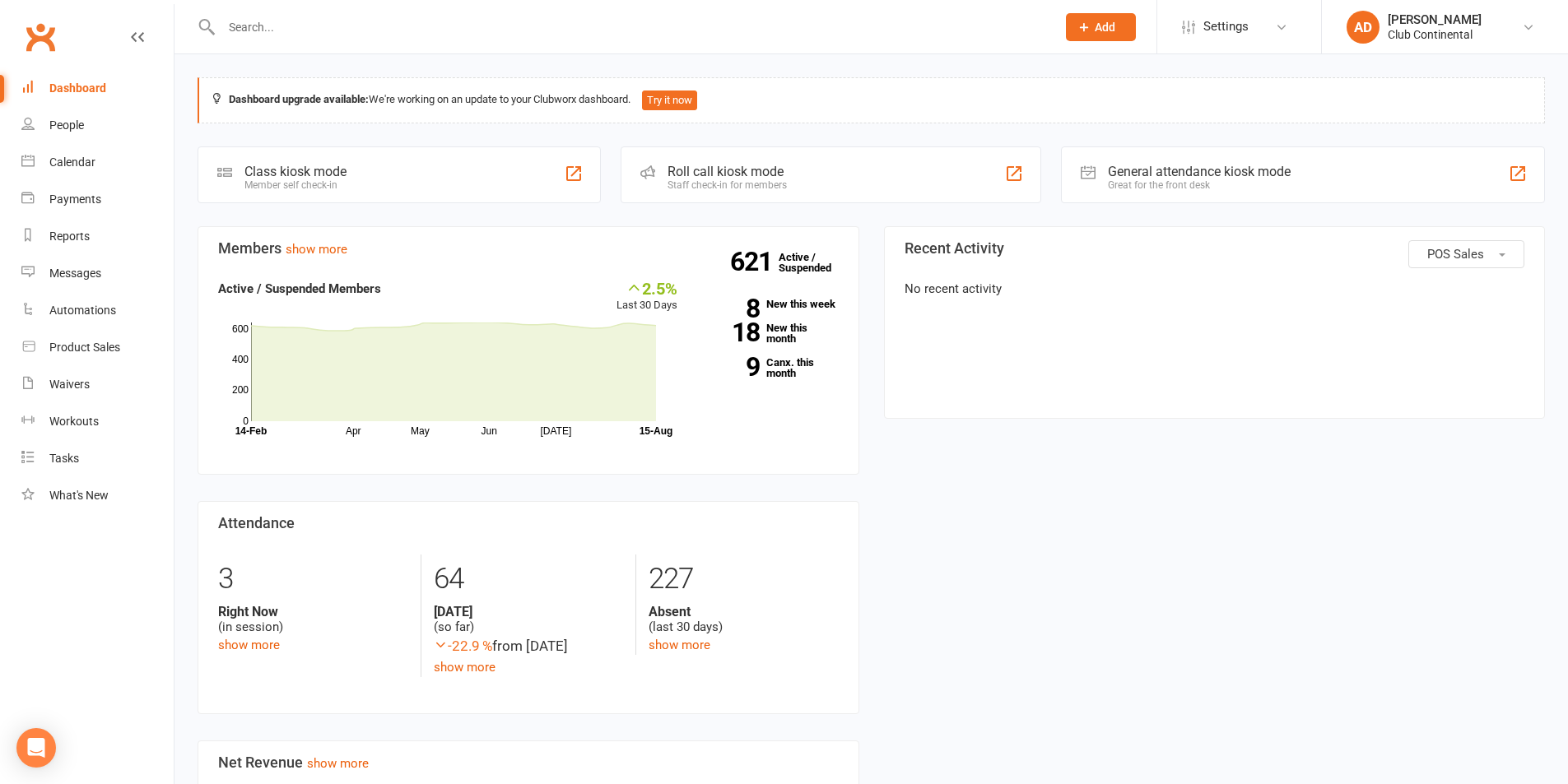
click at [1450, 253] on span "POS Sales" at bounding box center [1455, 253] width 57 height 14
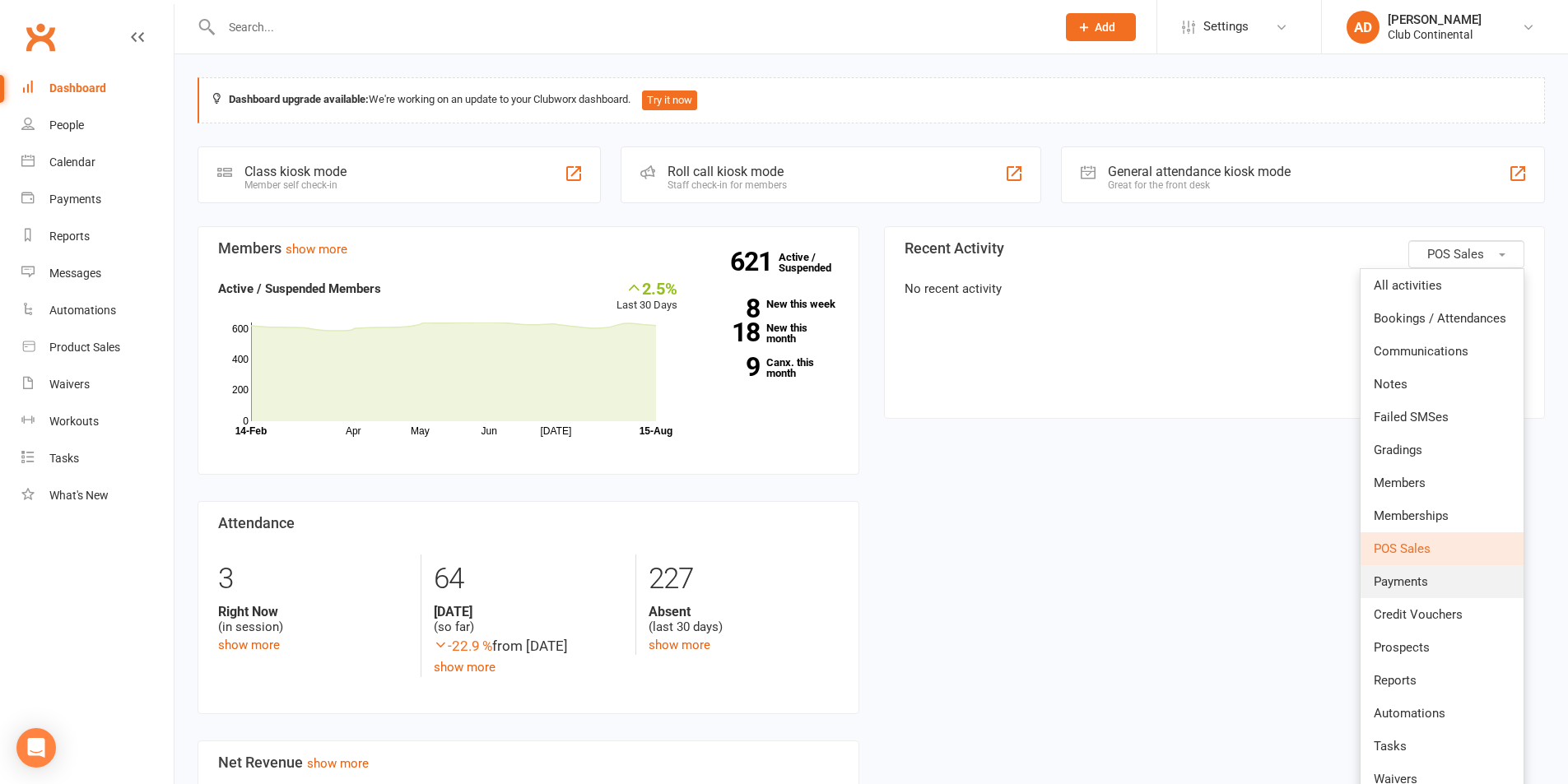
click at [1429, 594] on link "Payments" at bounding box center [1442, 581] width 163 height 33
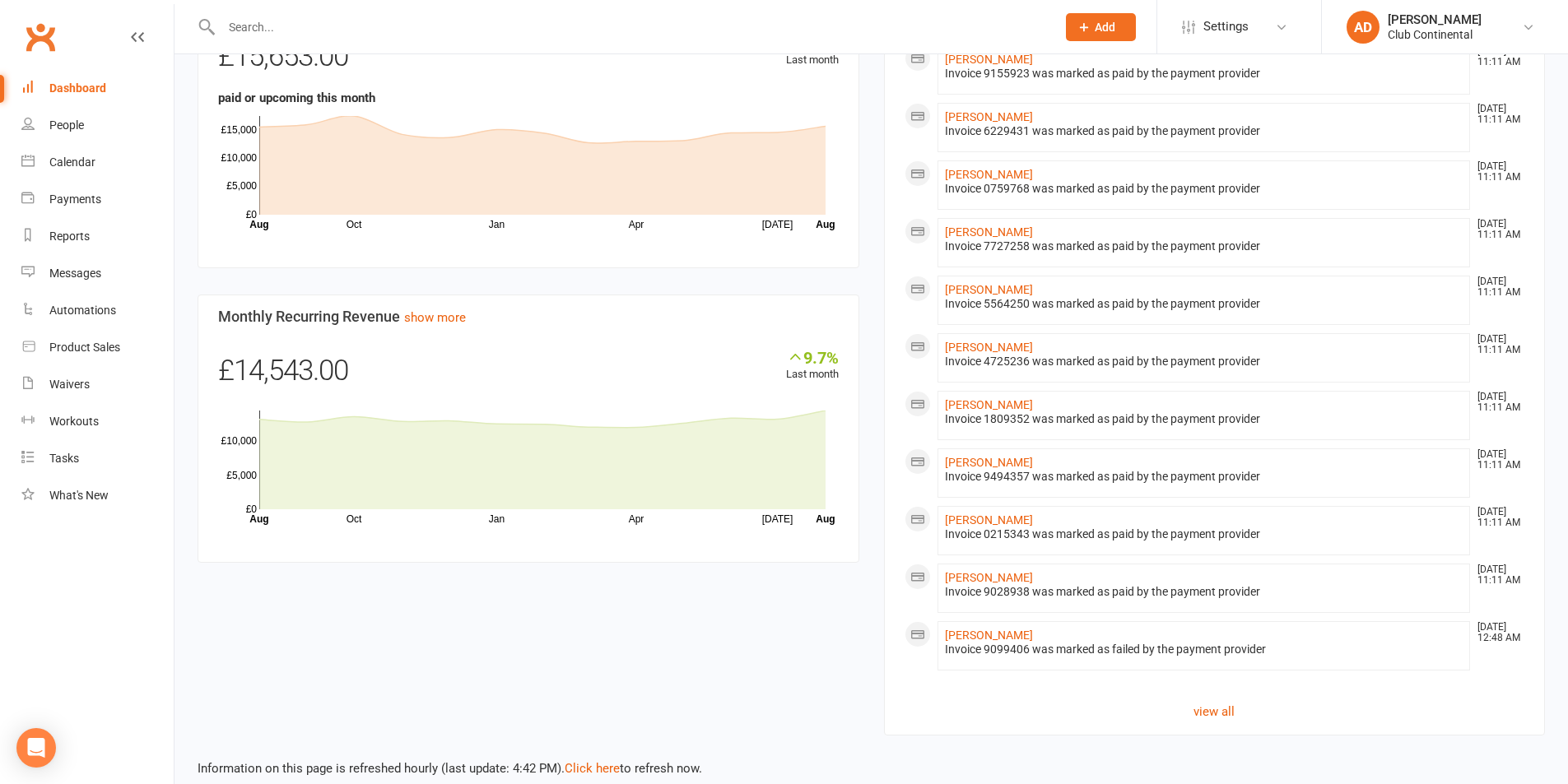
scroll to position [778, 0]
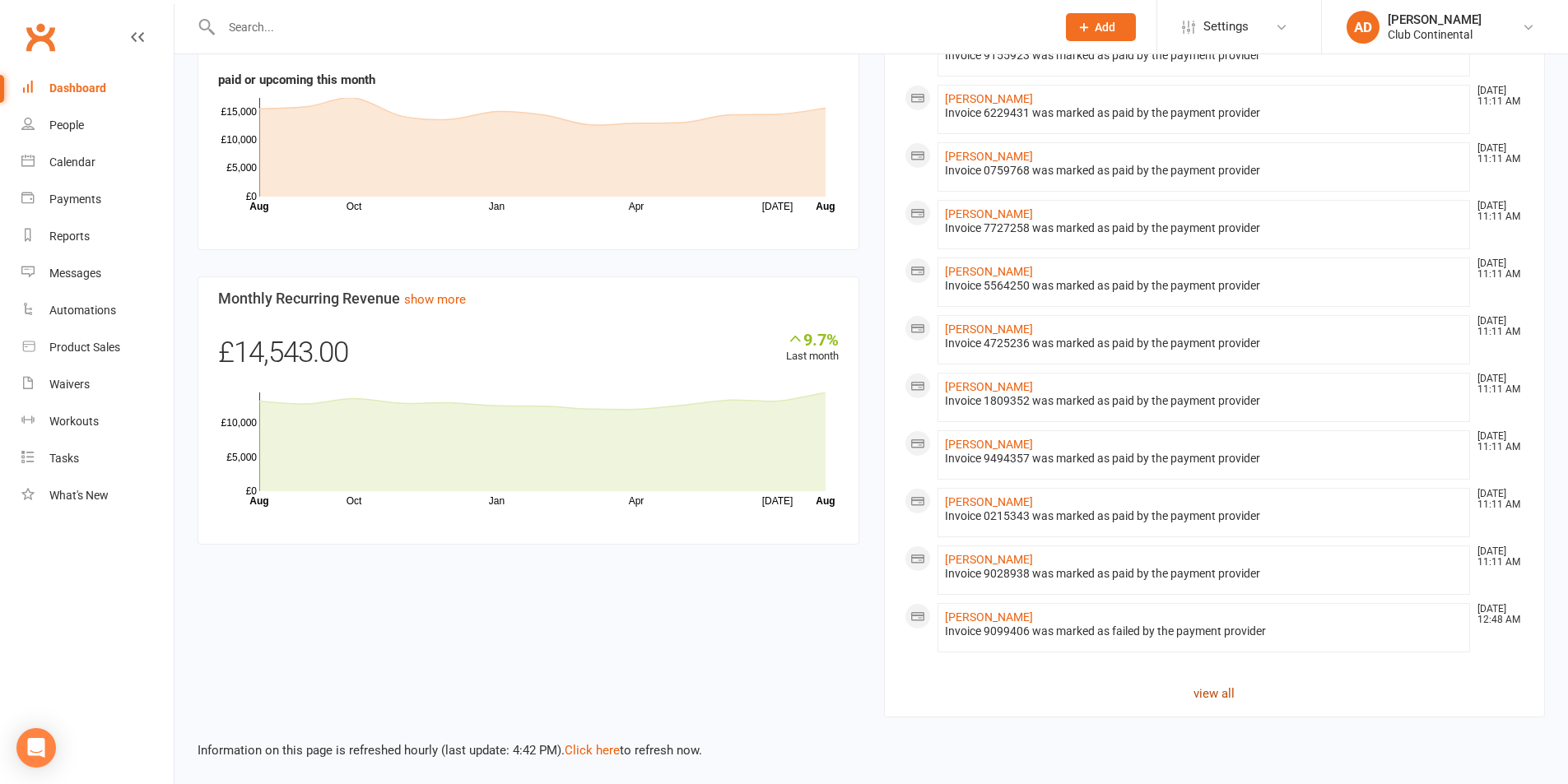
click at [1191, 688] on link "view all" at bounding box center [1215, 693] width 621 height 19
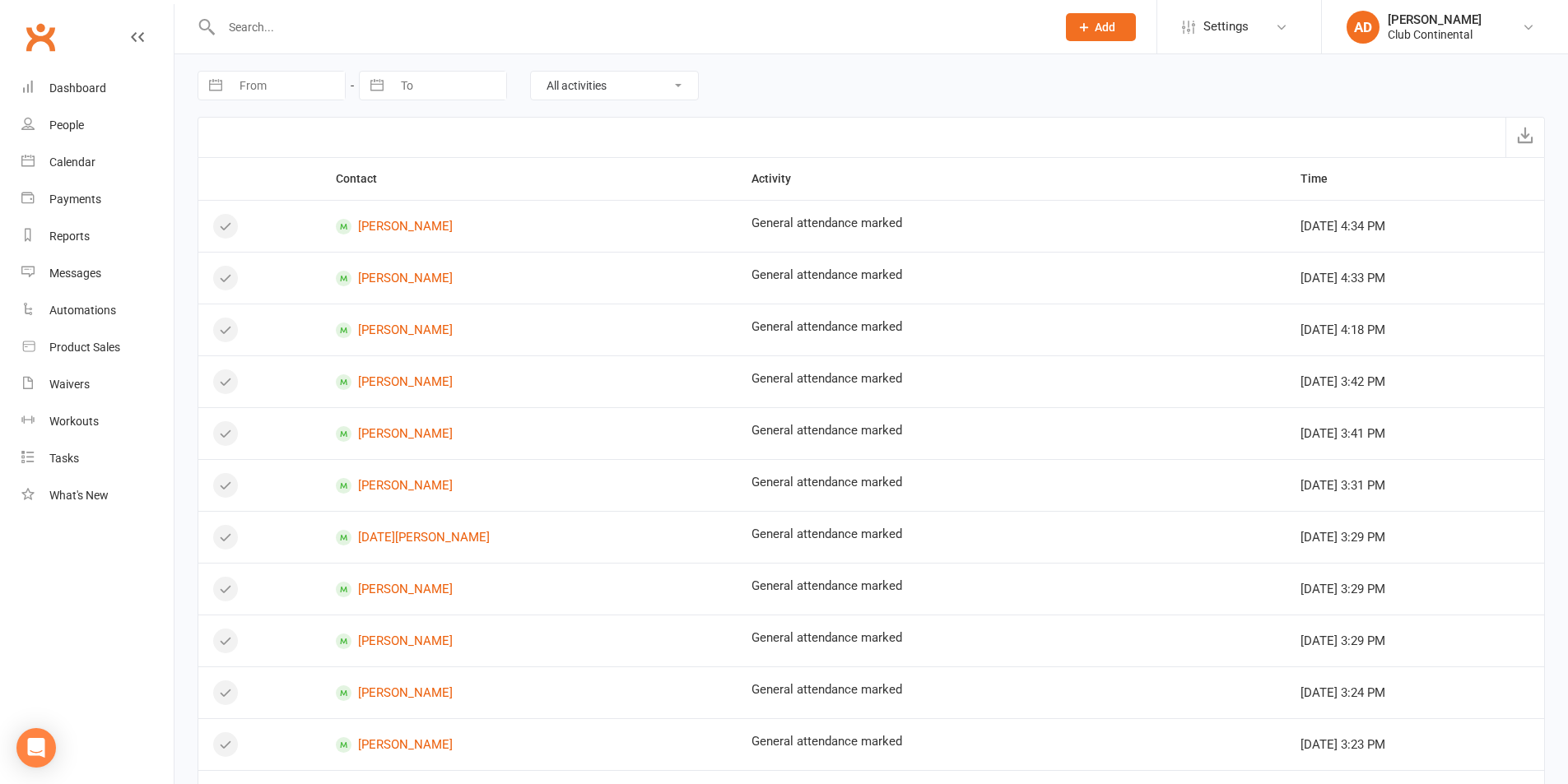
click at [595, 87] on select "All activities Bookings / Attendances Communications Notes Failed SMSes Grading…" at bounding box center [614, 85] width 167 height 28
select select "InvoiceLogEntry"
click at [531, 71] on select "All activities Bookings / Attendances Communications Notes Failed SMSes Grading…" at bounding box center [614, 85] width 167 height 28
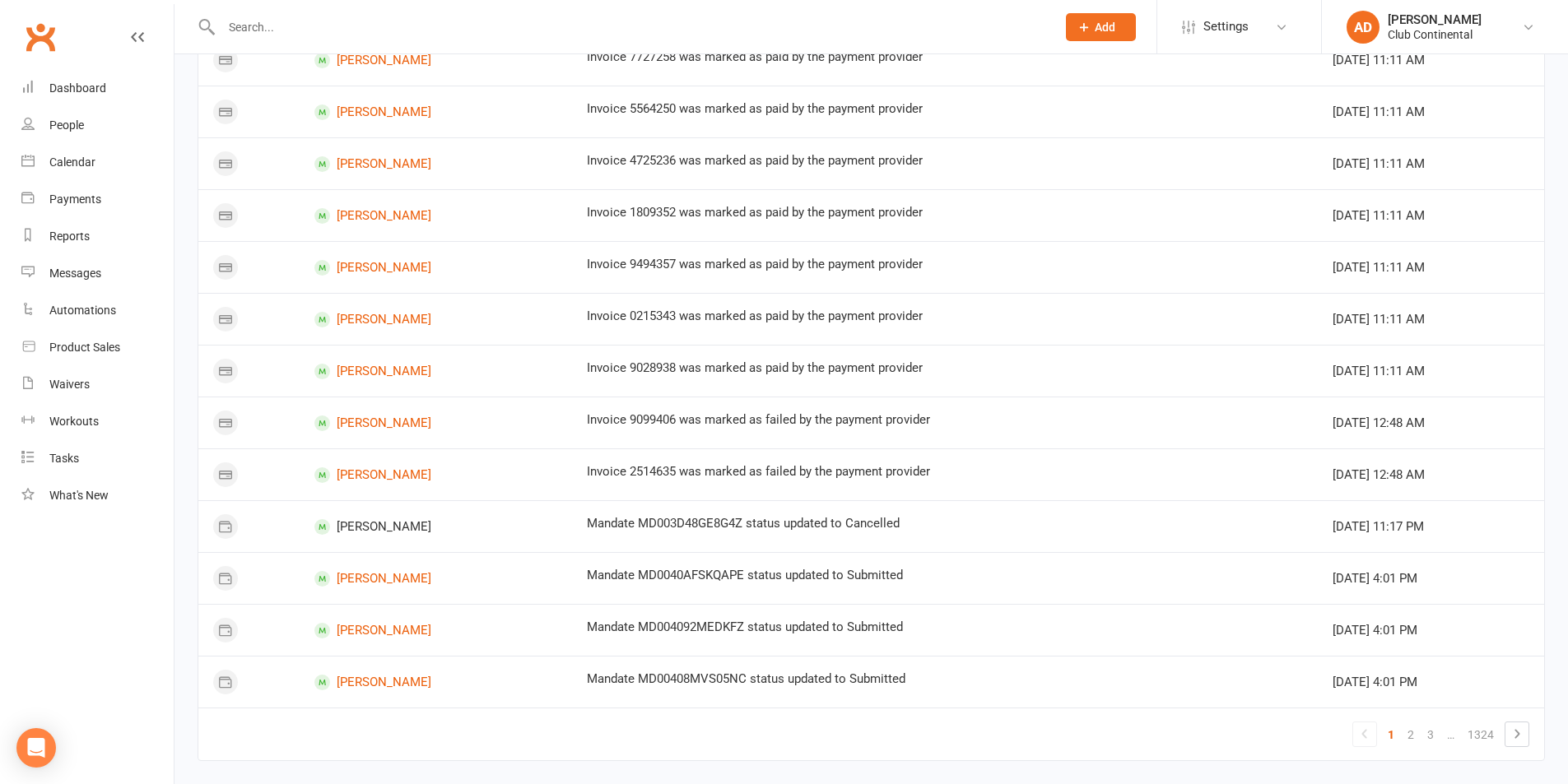
scroll to position [812, 0]
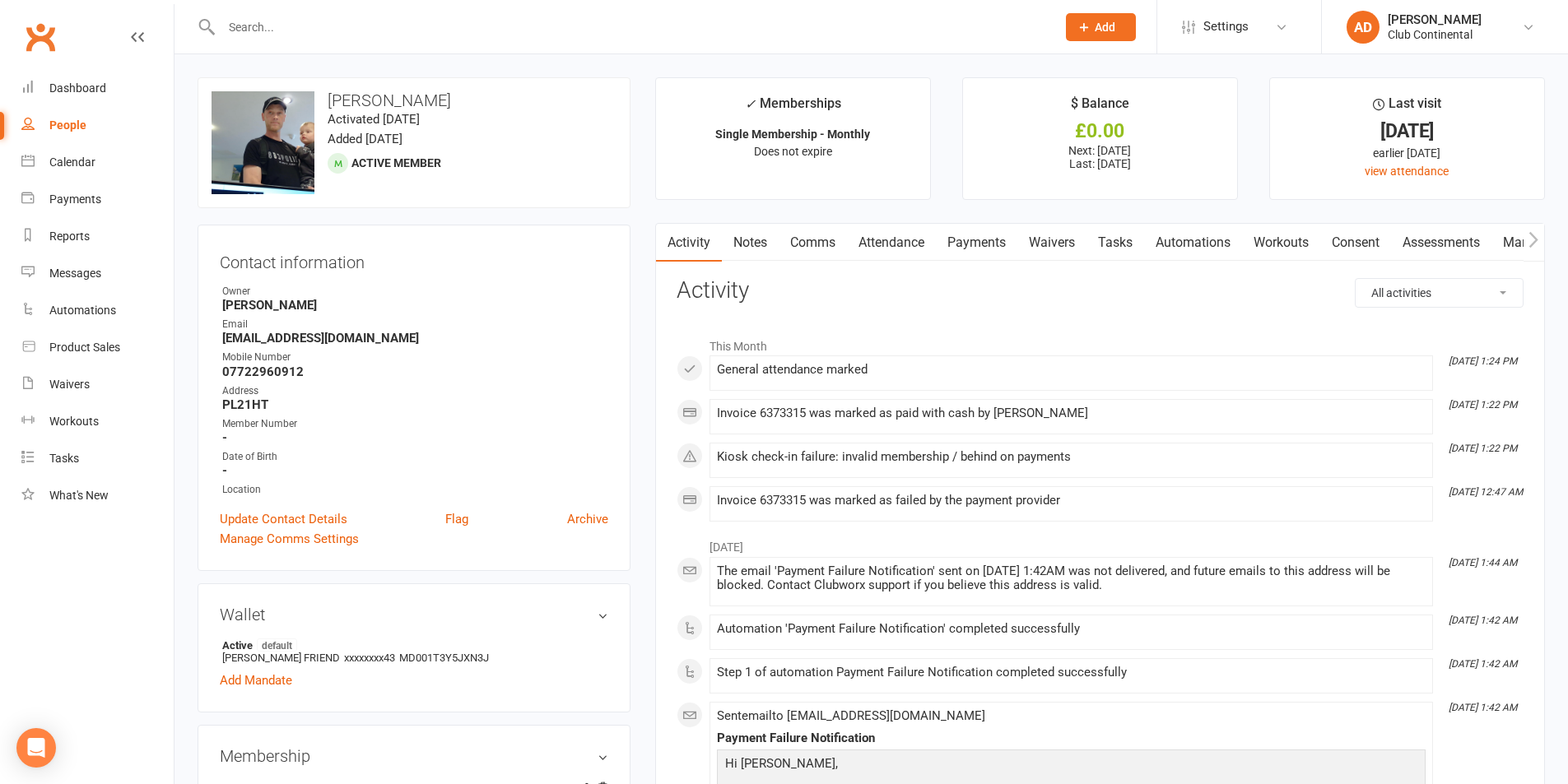
click at [969, 247] on link "Payments" at bounding box center [977, 242] width 81 height 38
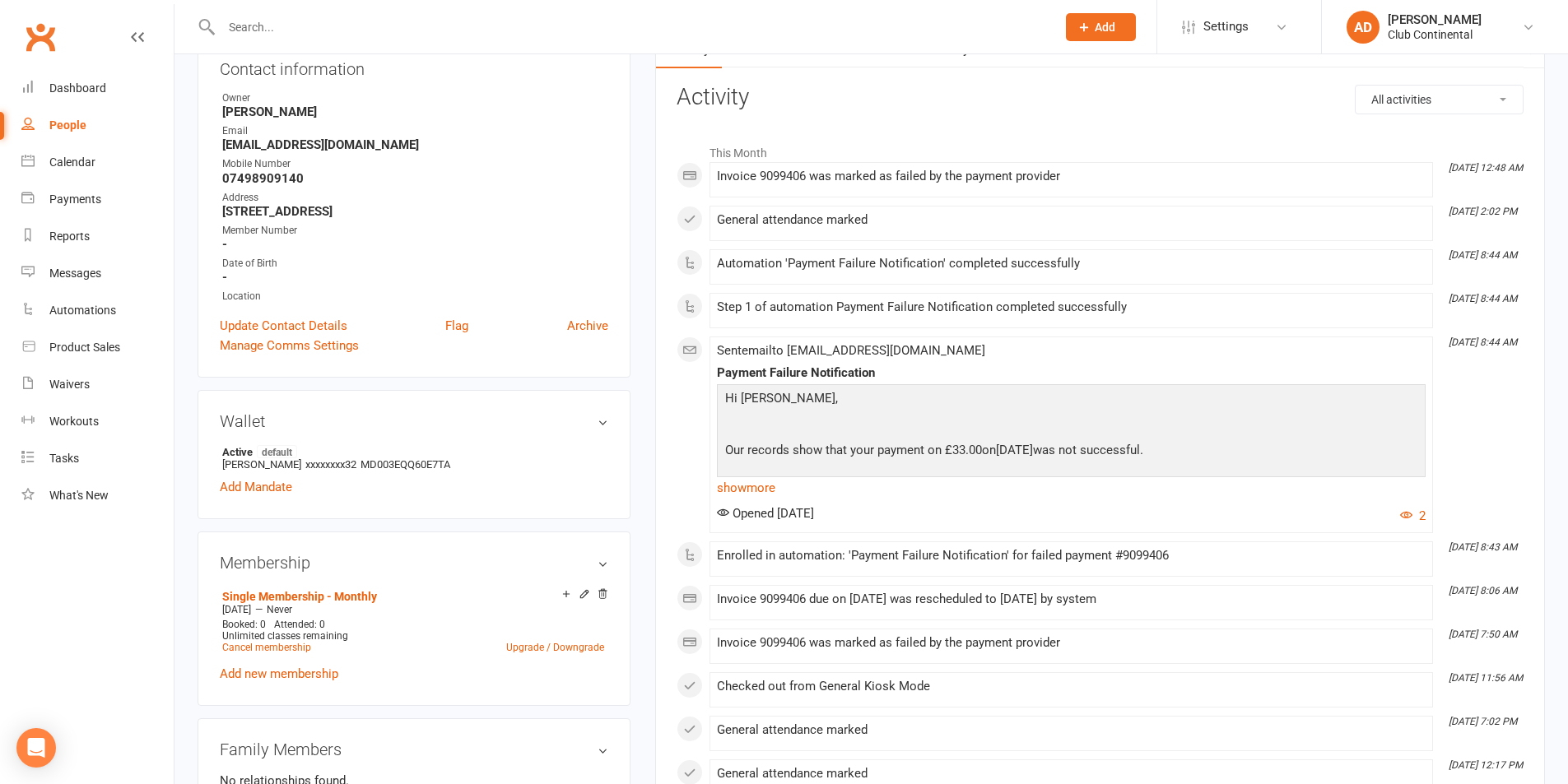
scroll to position [164, 0]
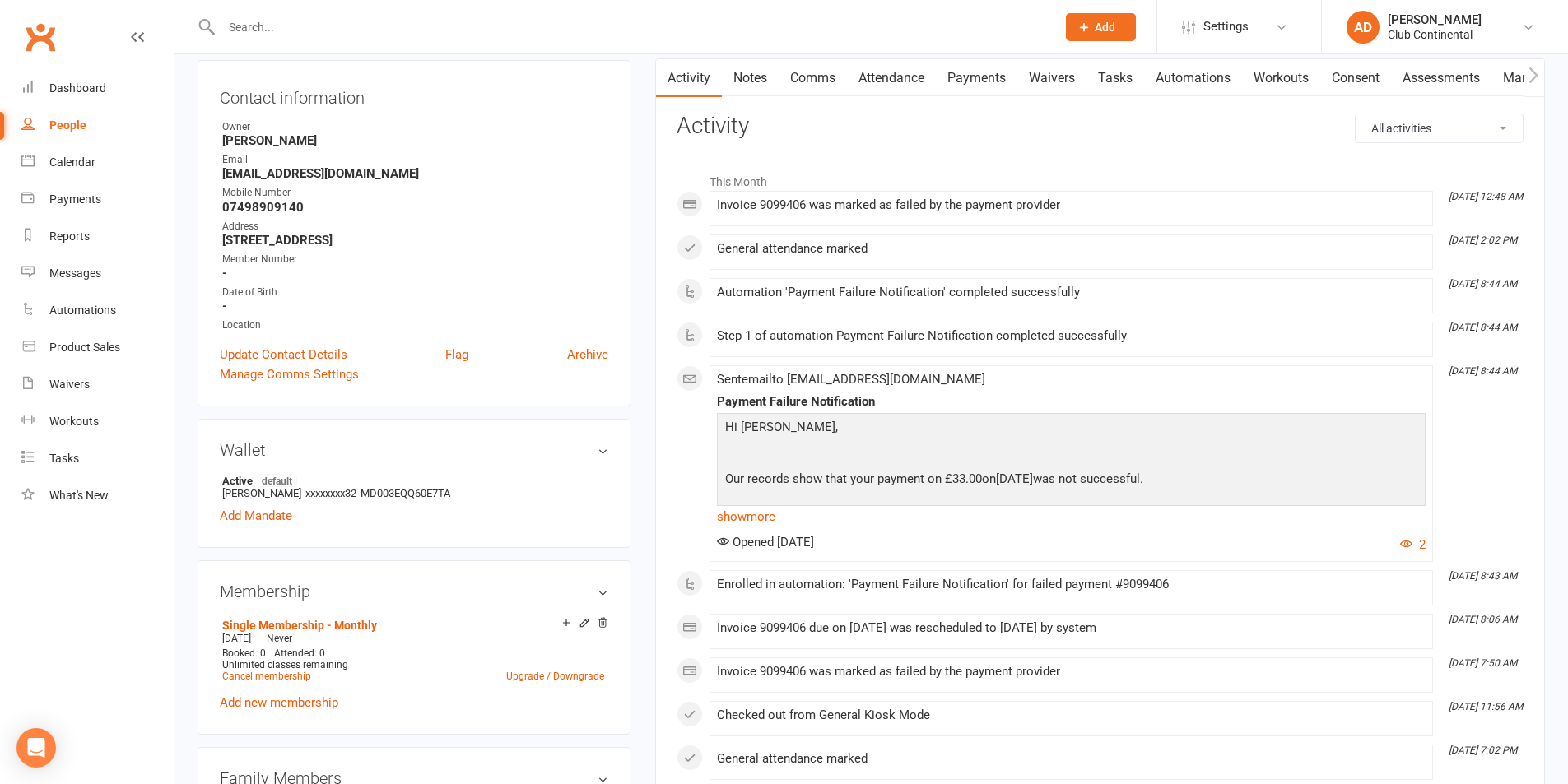
click at [1002, 70] on link "Payments" at bounding box center [977, 78] width 81 height 38
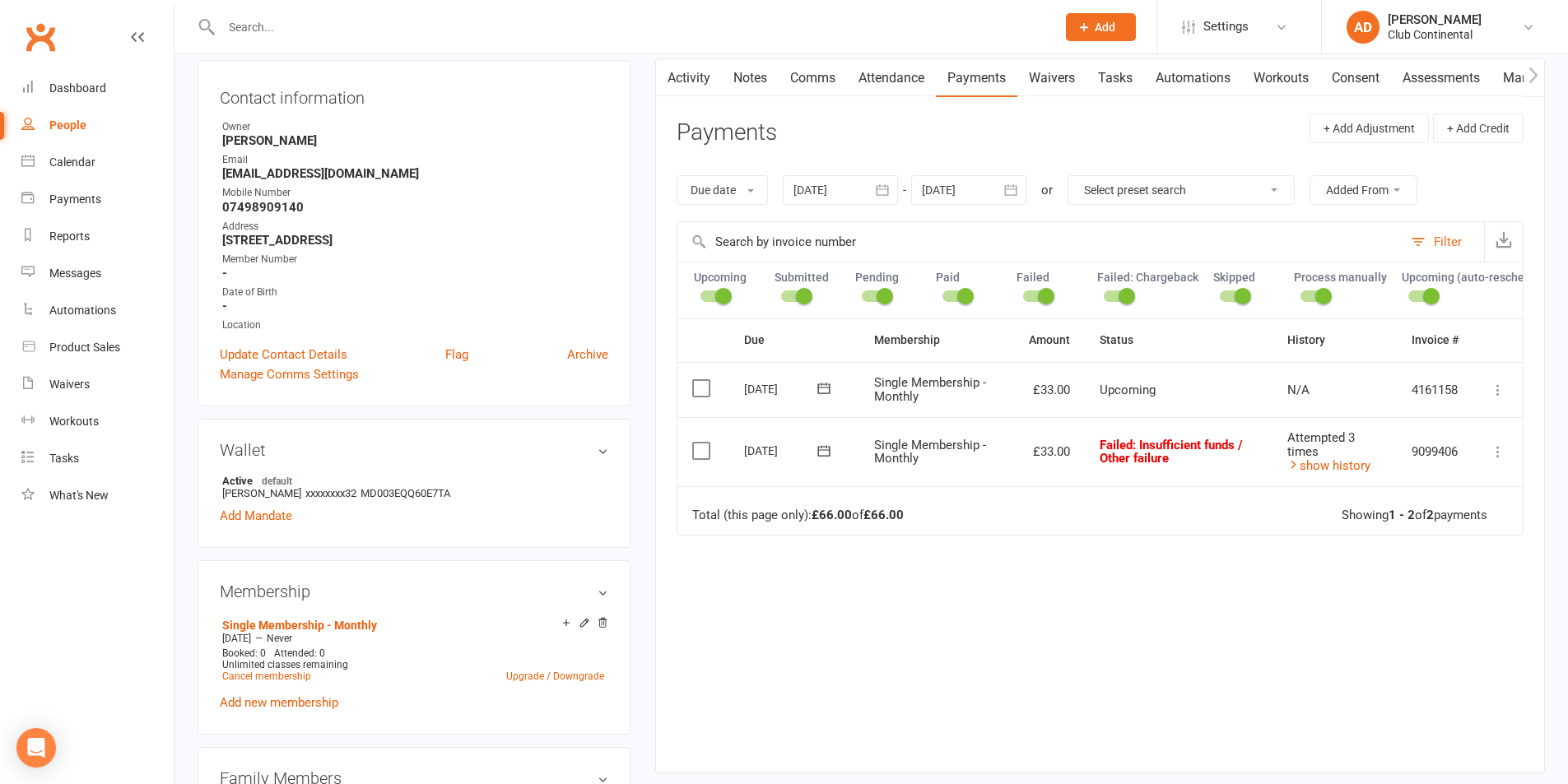
click at [1331, 459] on div "Attempted 3 times" at bounding box center [1335, 445] width 95 height 27
click at [1335, 473] on link "show history" at bounding box center [1329, 465] width 83 height 14
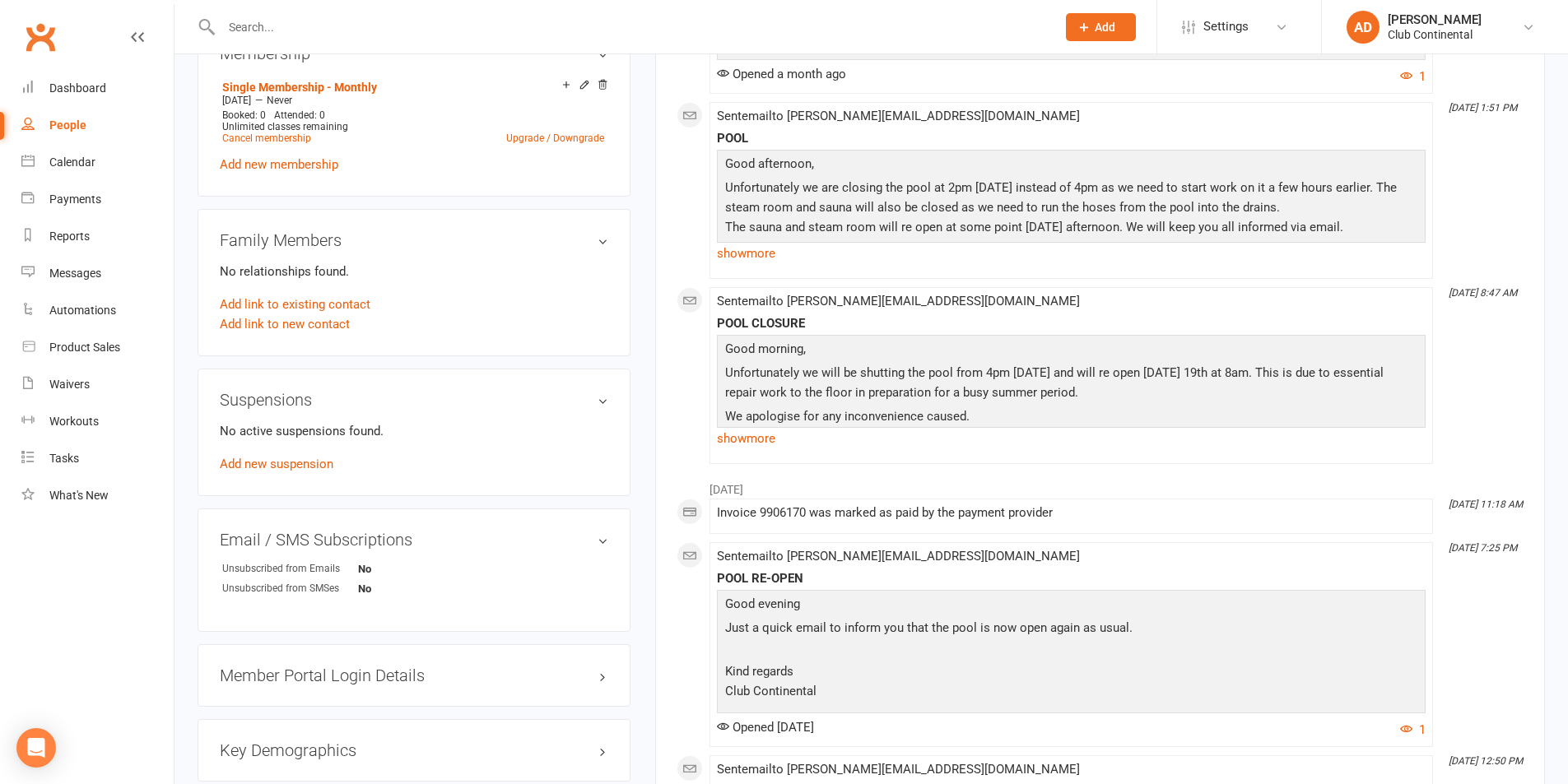
scroll to position [411, 0]
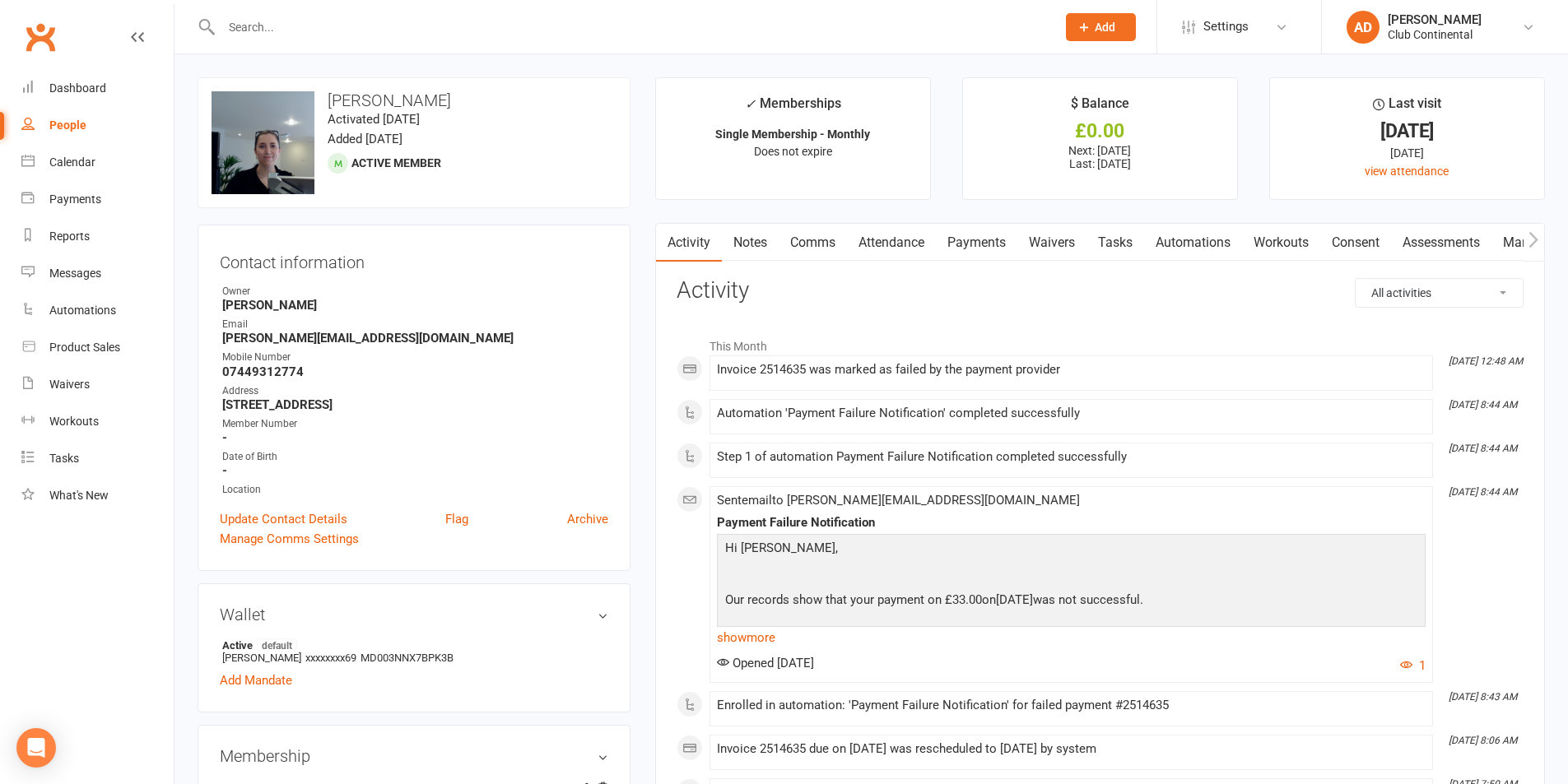
click at [957, 239] on link "Payments" at bounding box center [977, 242] width 81 height 38
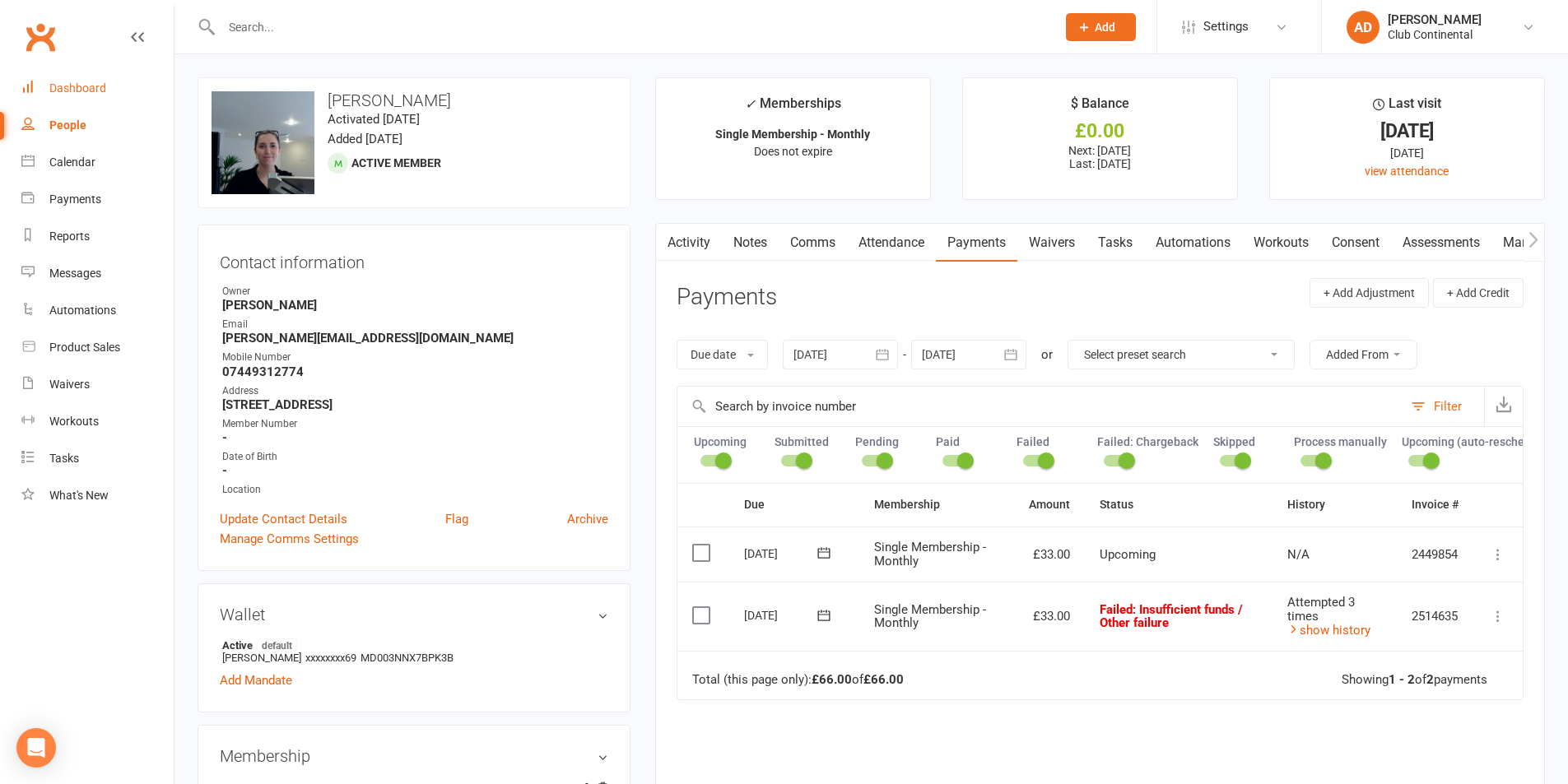
click at [132, 93] on link "Dashboard" at bounding box center [98, 89] width 153 height 37
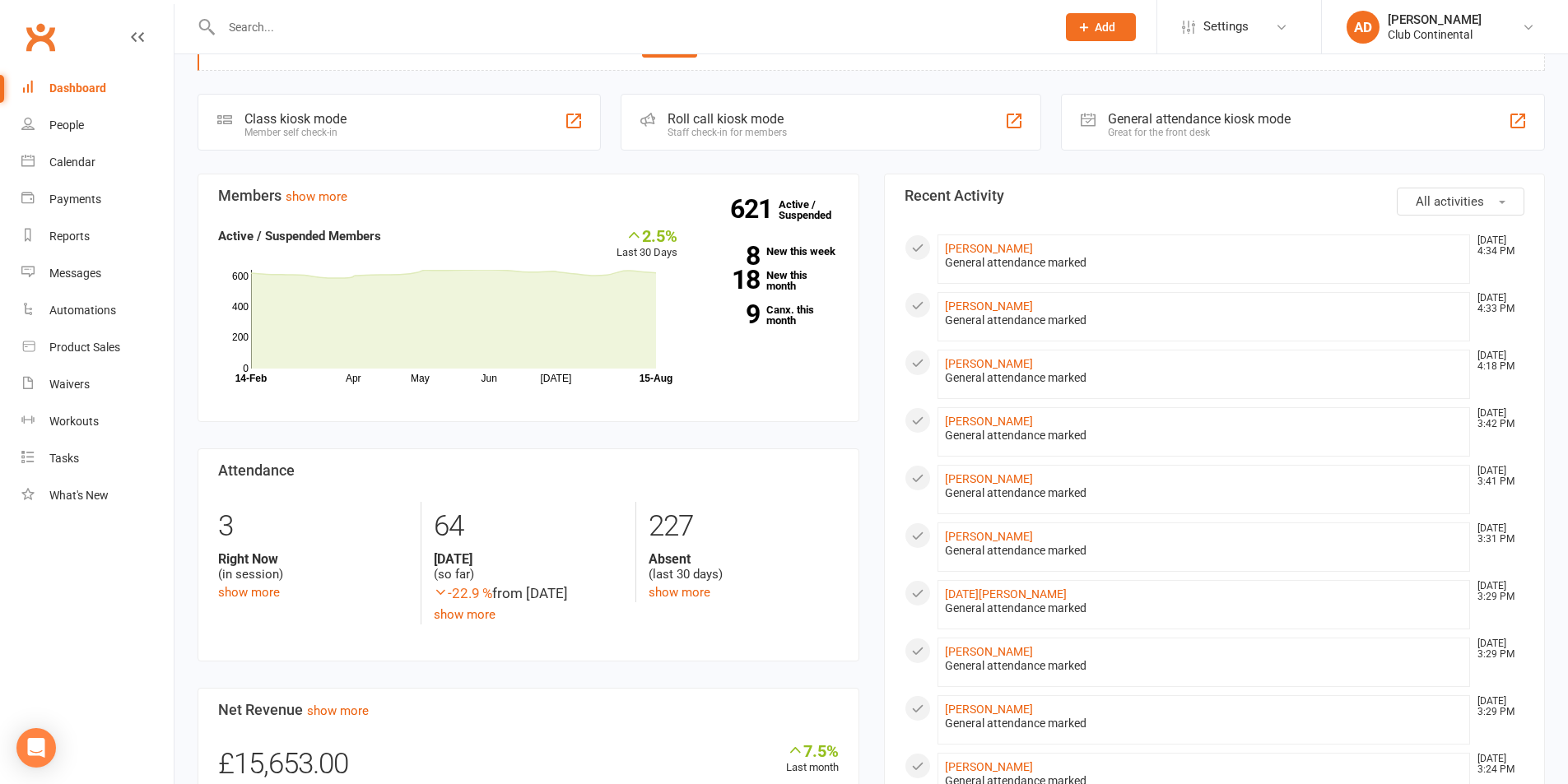
scroll to position [82, 0]
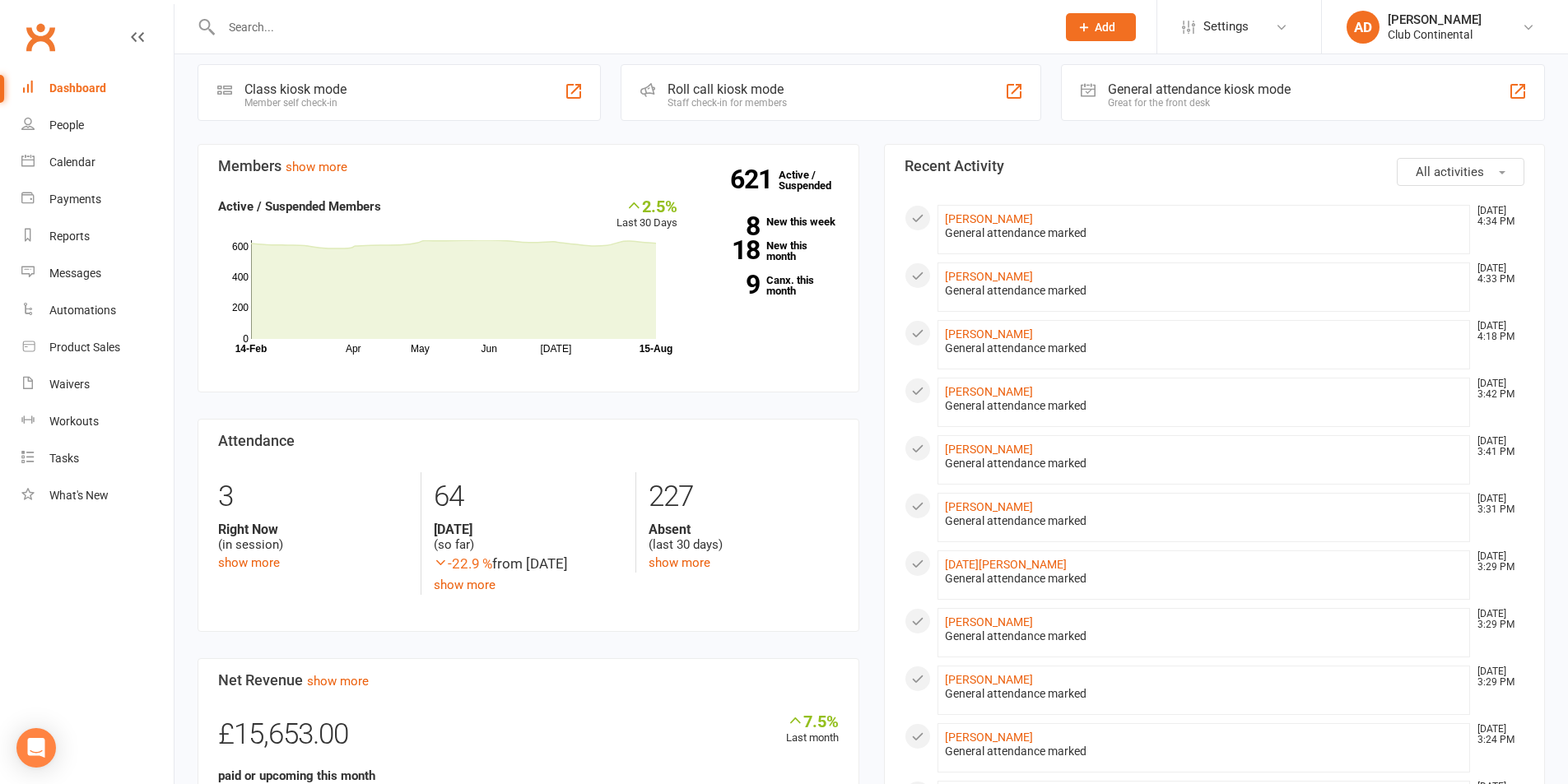
click at [977, 515] on div "General attendance marked" at bounding box center [1204, 521] width 519 height 14
click at [983, 505] on link "[PERSON_NAME]" at bounding box center [989, 507] width 88 height 14
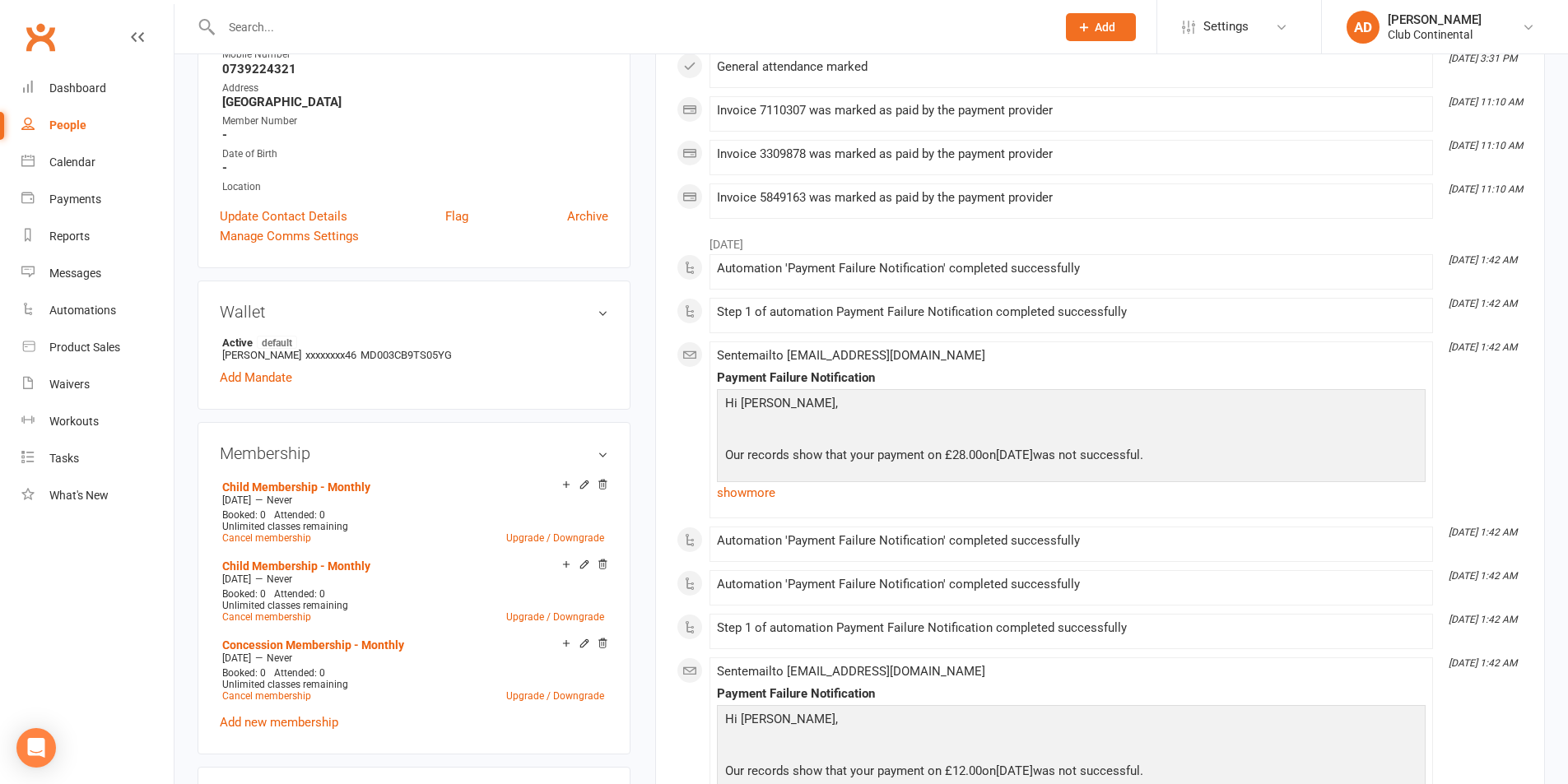
scroll to position [329, 0]
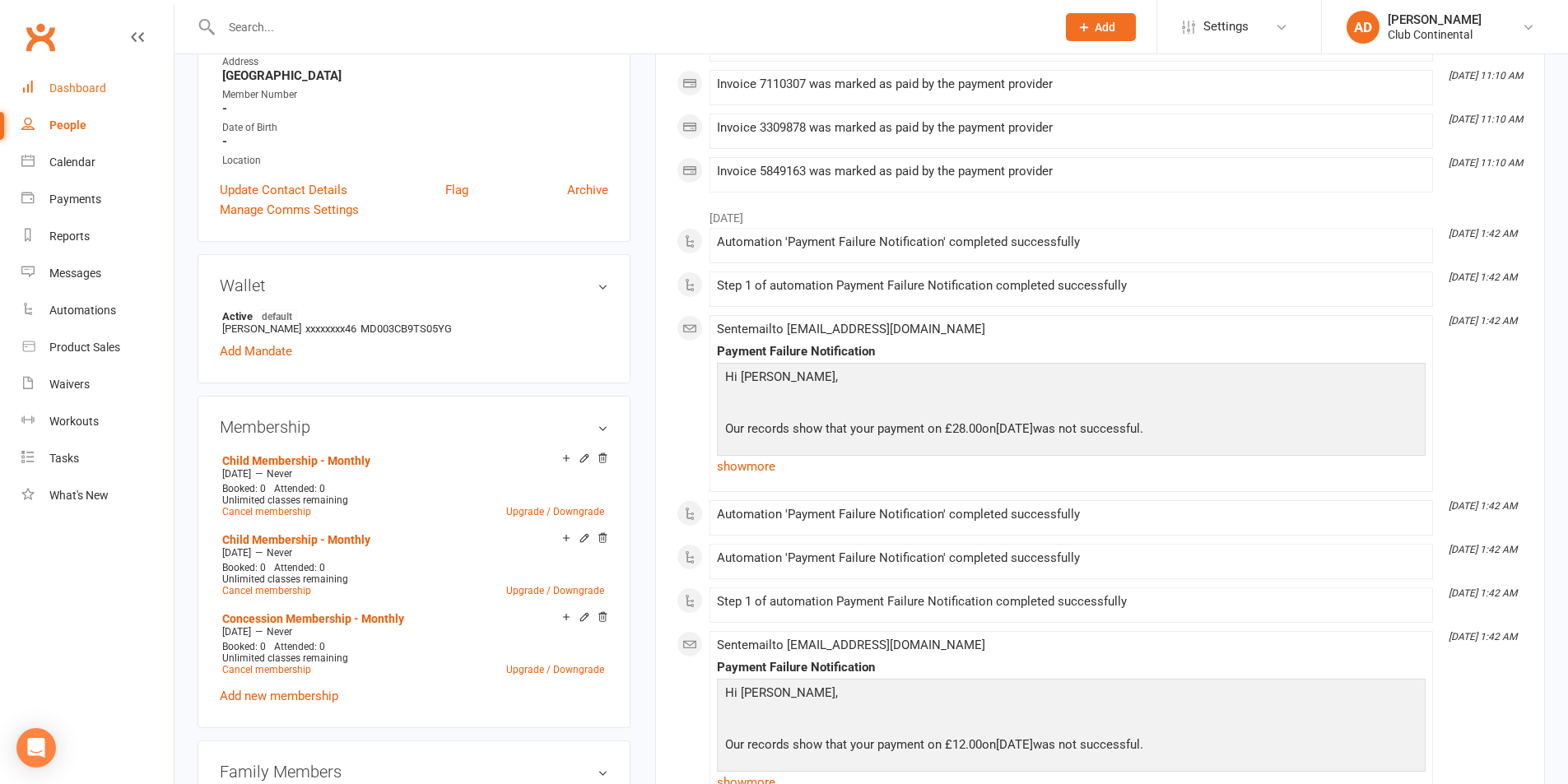
click at [131, 91] on link "Dashboard" at bounding box center [98, 89] width 153 height 37
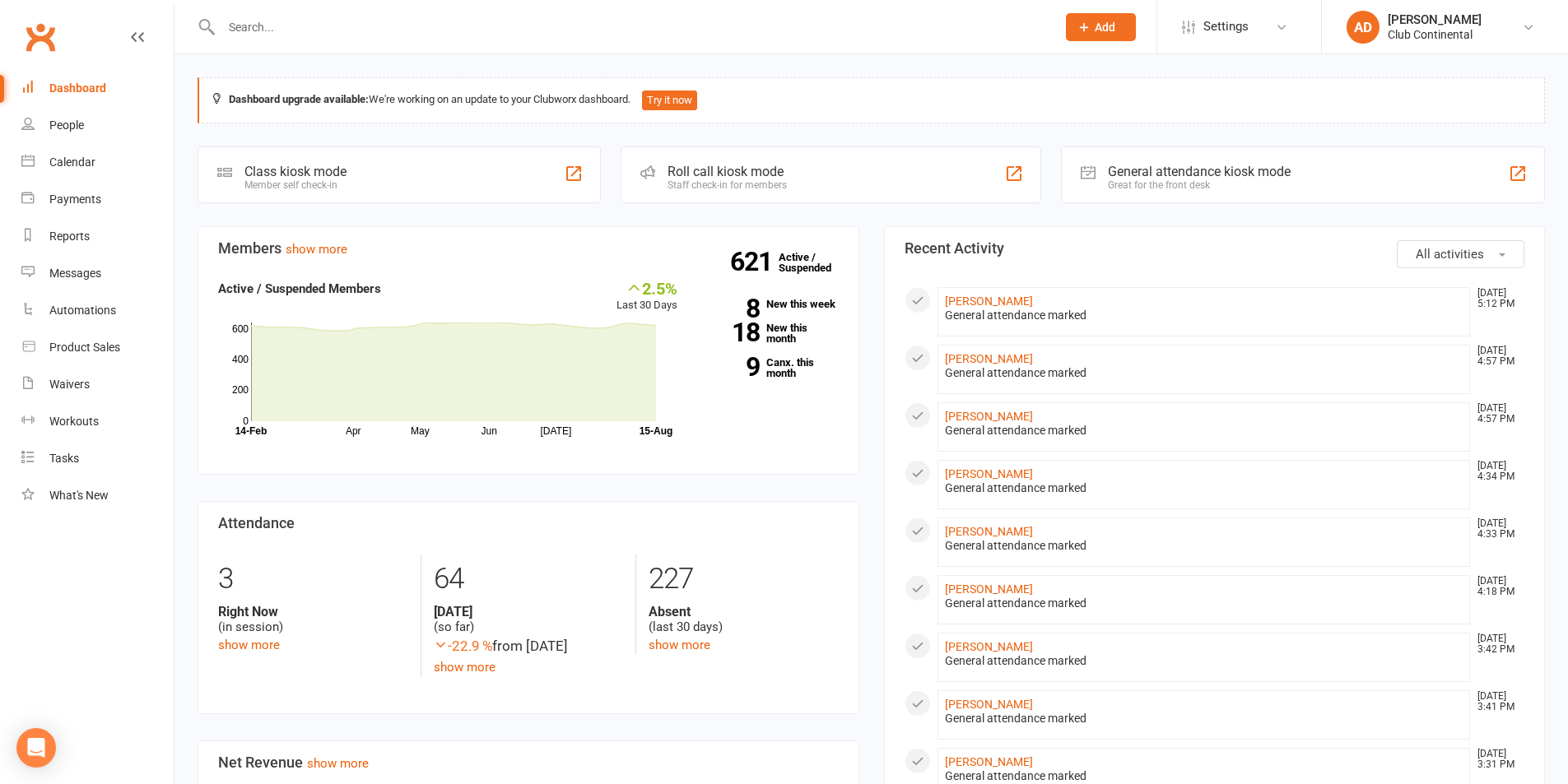
click at [180, 57] on div "Dashboard upgrade available: We're working on an update to your Clubworx dashbo…" at bounding box center [872, 775] width 1394 height 1442
click at [637, 542] on section "Attendance 3 Right Now (in session) show more 64 Today (so far) -22.9 % from ye…" at bounding box center [528, 607] width 661 height 213
click at [180, 64] on div "Dashboard upgrade available: We're working on an update to your Clubworx dashbo…" at bounding box center [872, 775] width 1394 height 1442
click at [90, 140] on link "People" at bounding box center [98, 125] width 153 height 37
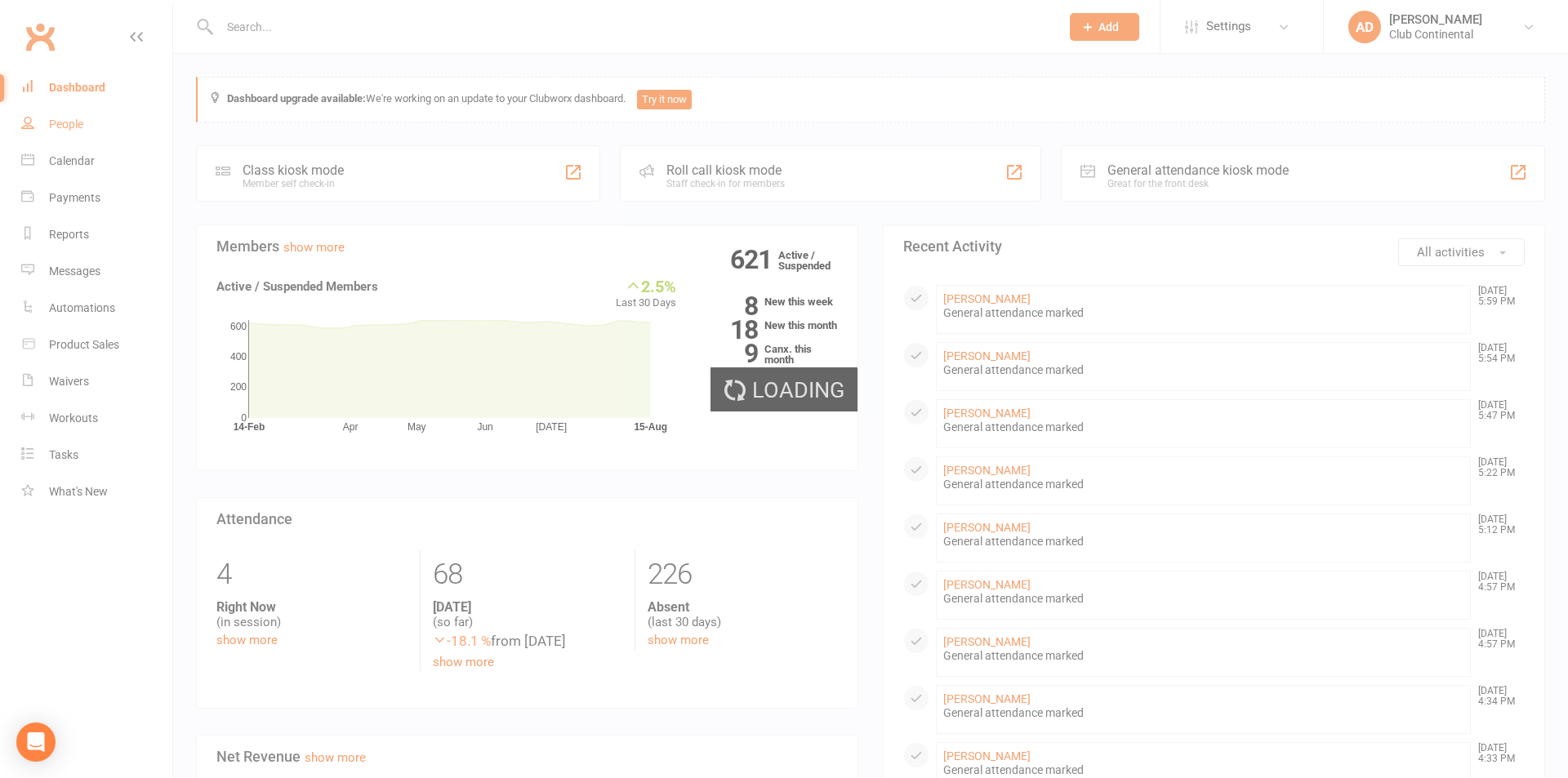
select select "100"
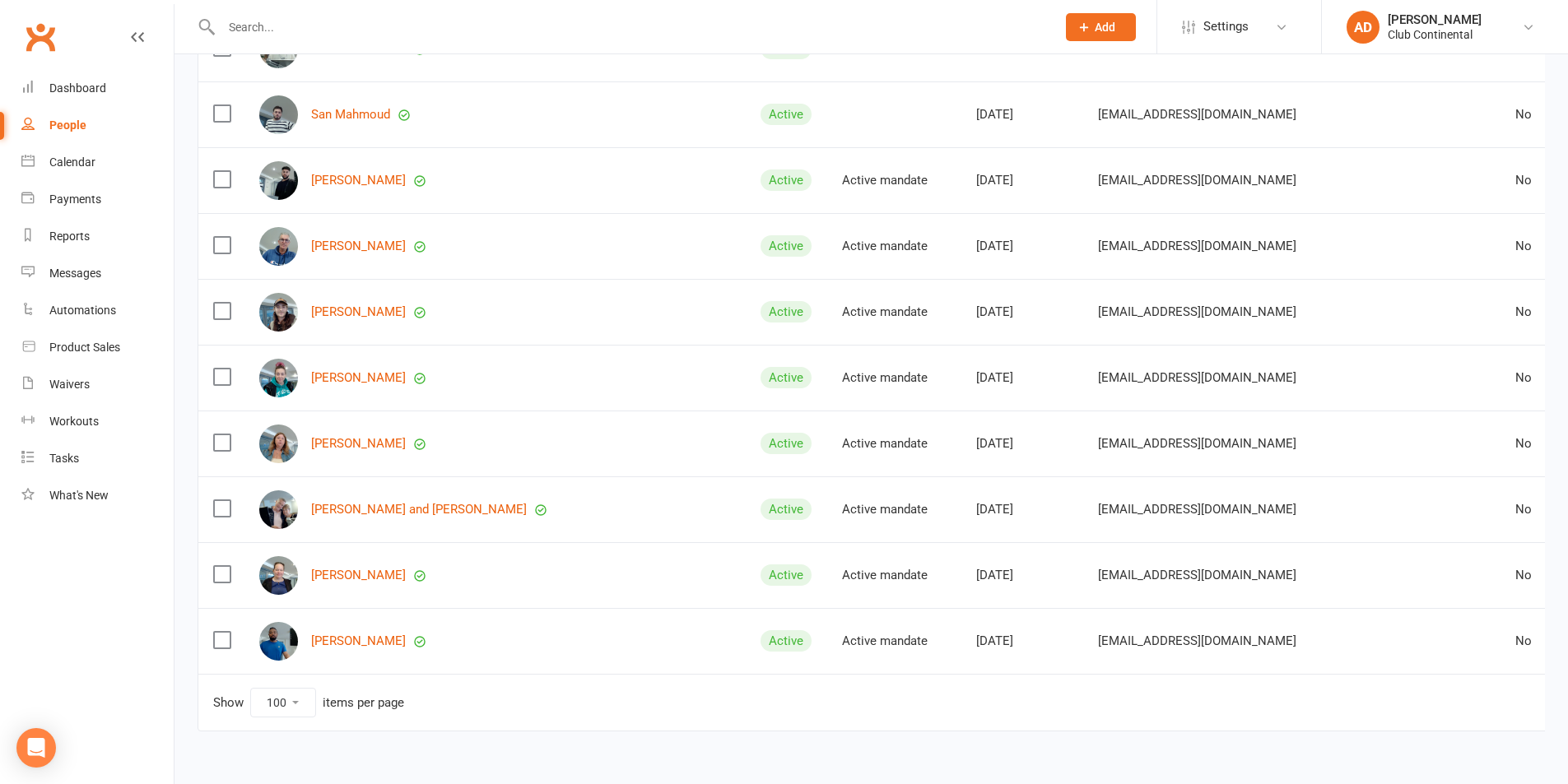
scroll to position [6233, 0]
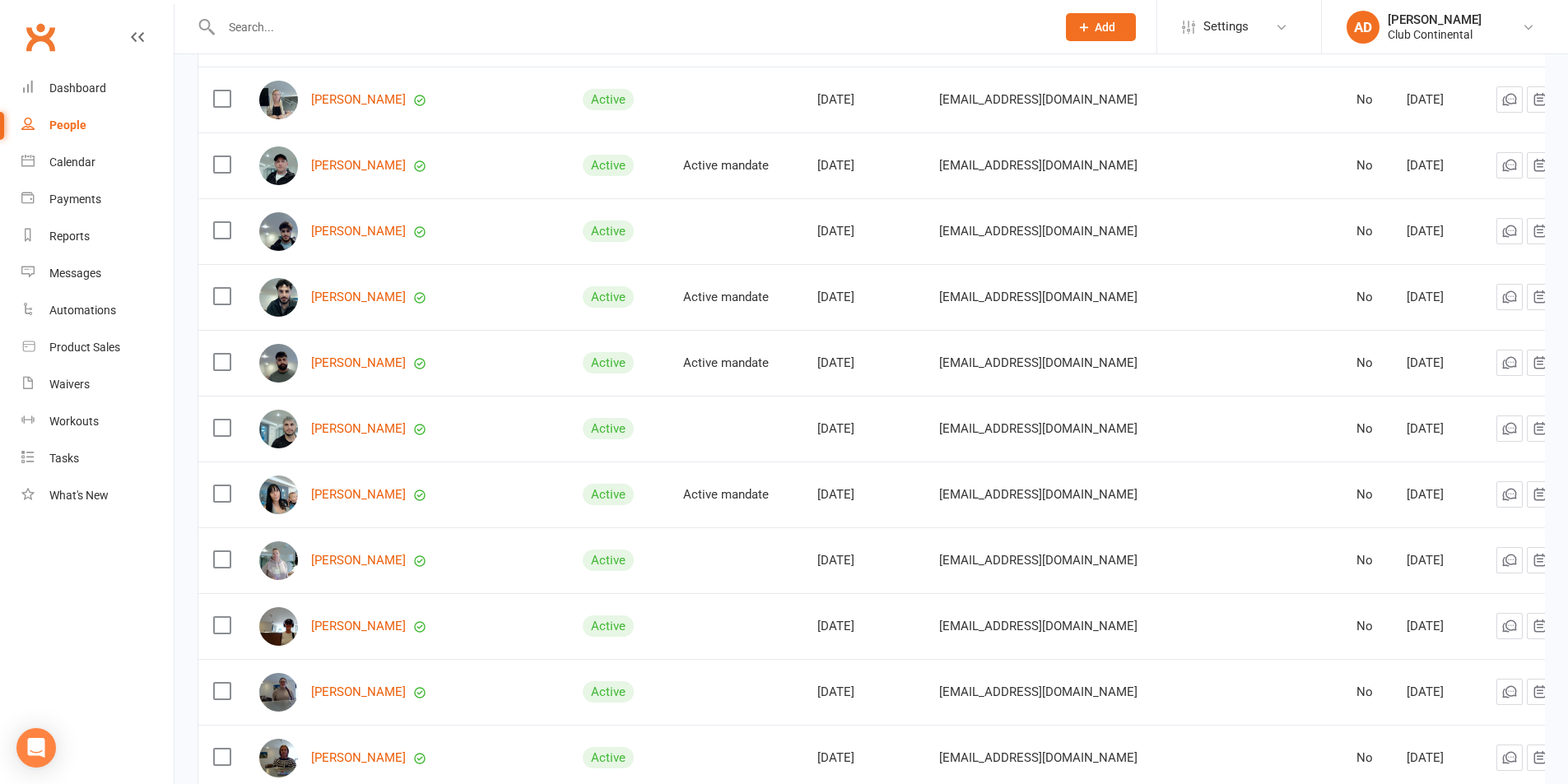
scroll to position [659, 0]
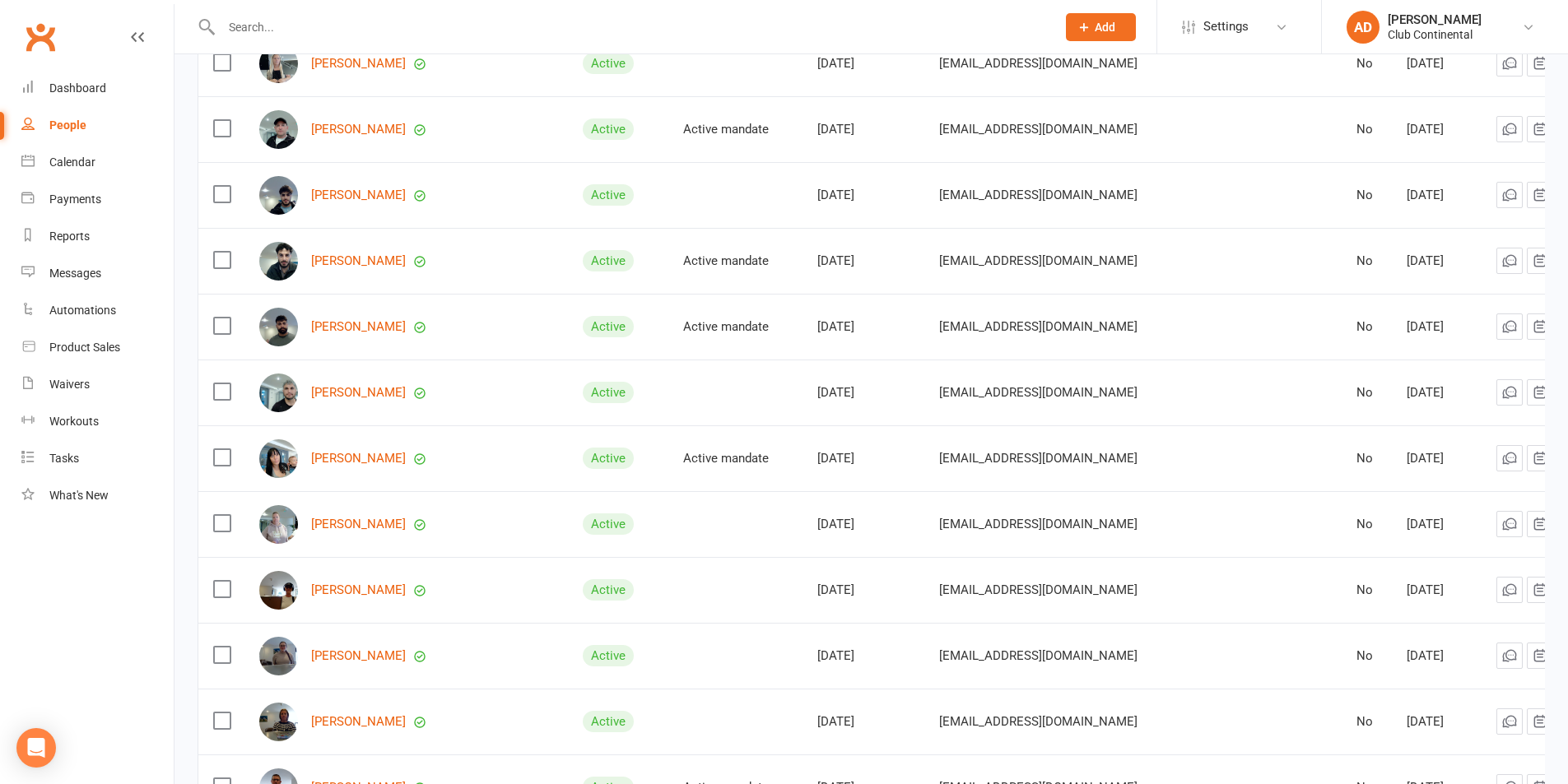
click at [405, 252] on div "Zhir Aziz" at bounding box center [406, 261] width 294 height 39
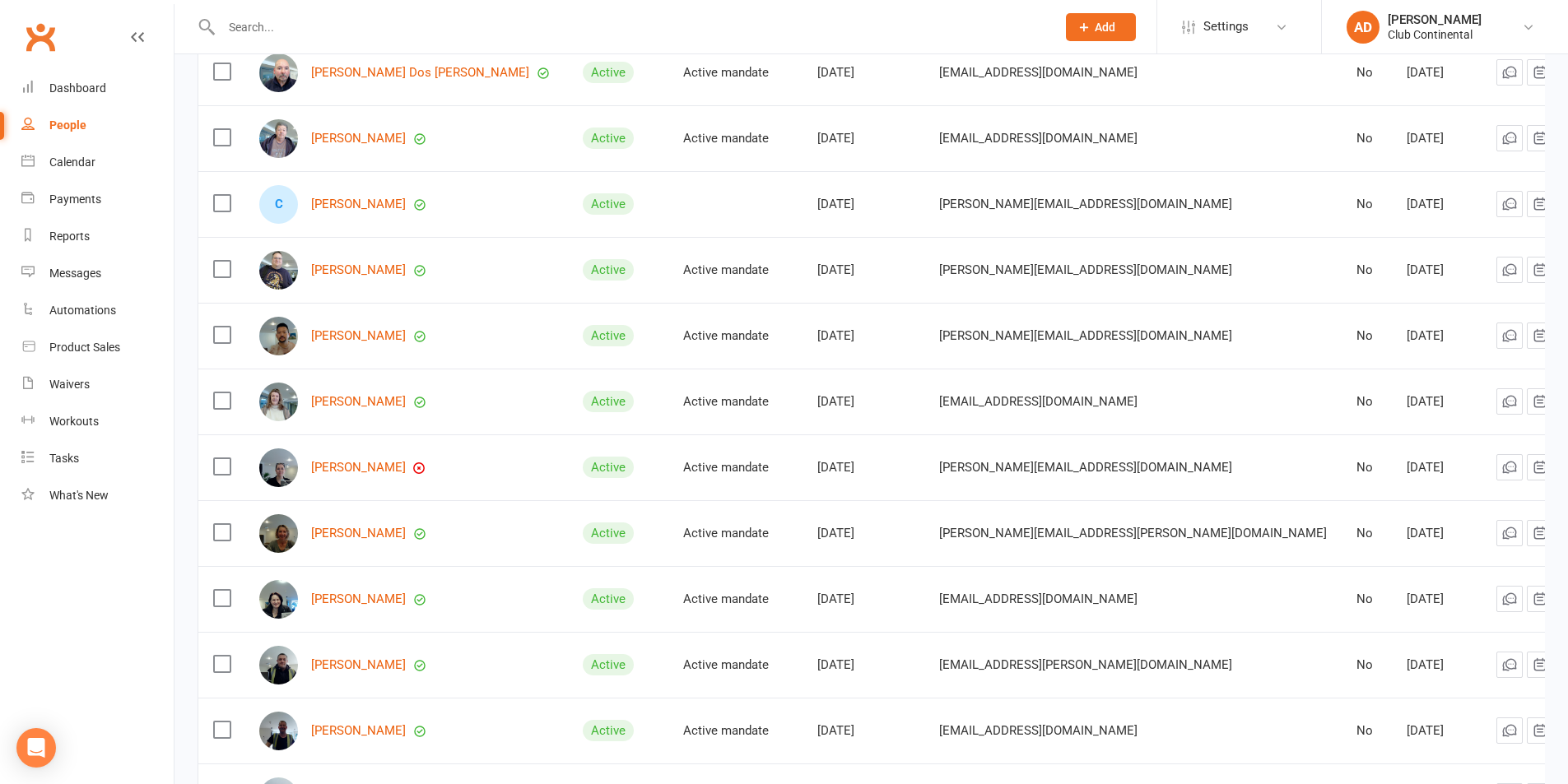
scroll to position [4855, 0]
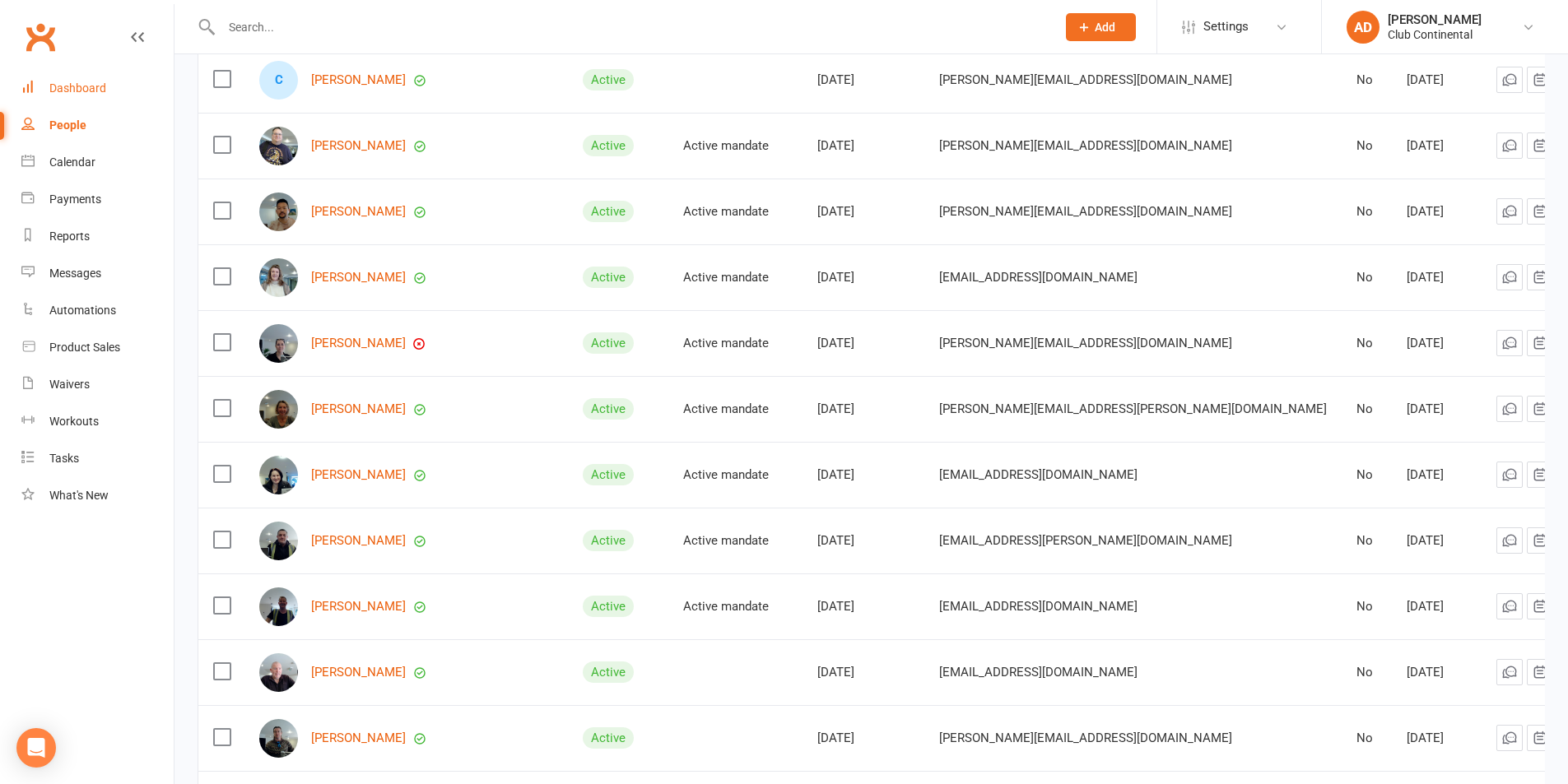
click at [108, 74] on link "Dashboard" at bounding box center [98, 89] width 153 height 37
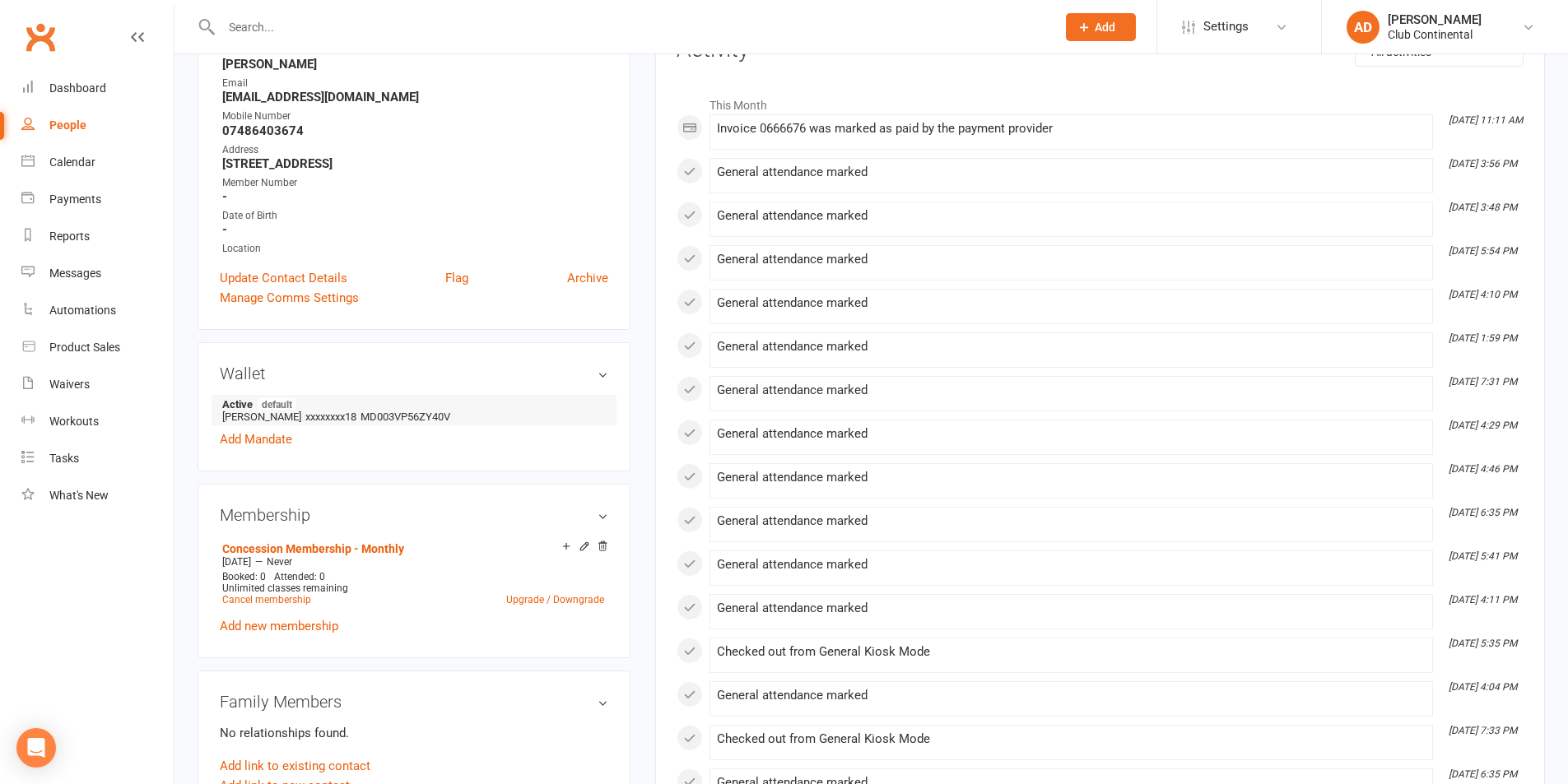
scroll to position [247, 0]
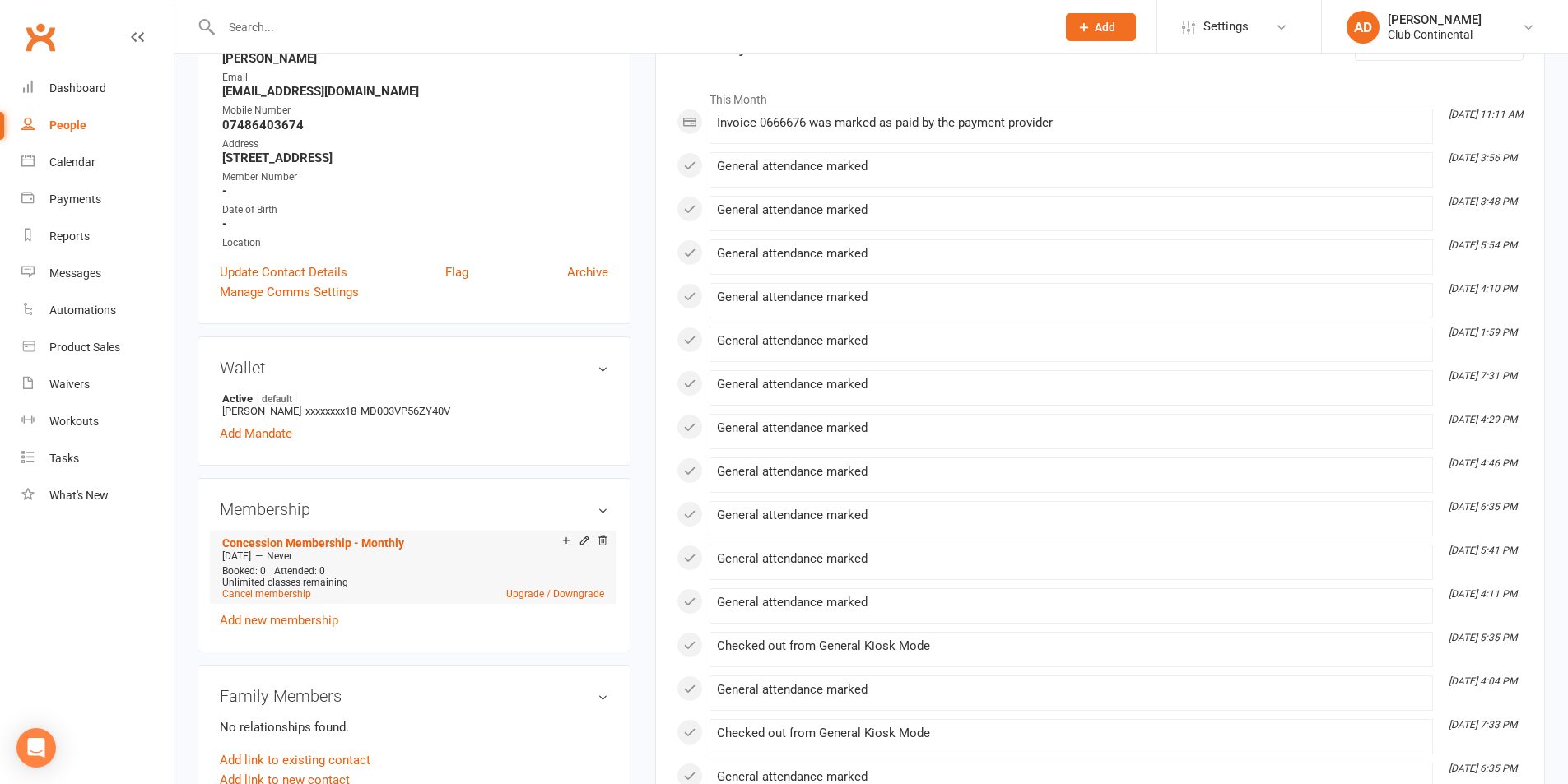
click at [344, 534] on li "Concession Membership - Monthly Jun 14 2025 — Never Booked: 0 Attended: 0 Unlim…" at bounding box center [413, 566] width 390 height 72
click at [356, 537] on link "Concession Membership - Monthly" at bounding box center [313, 543] width 182 height 14
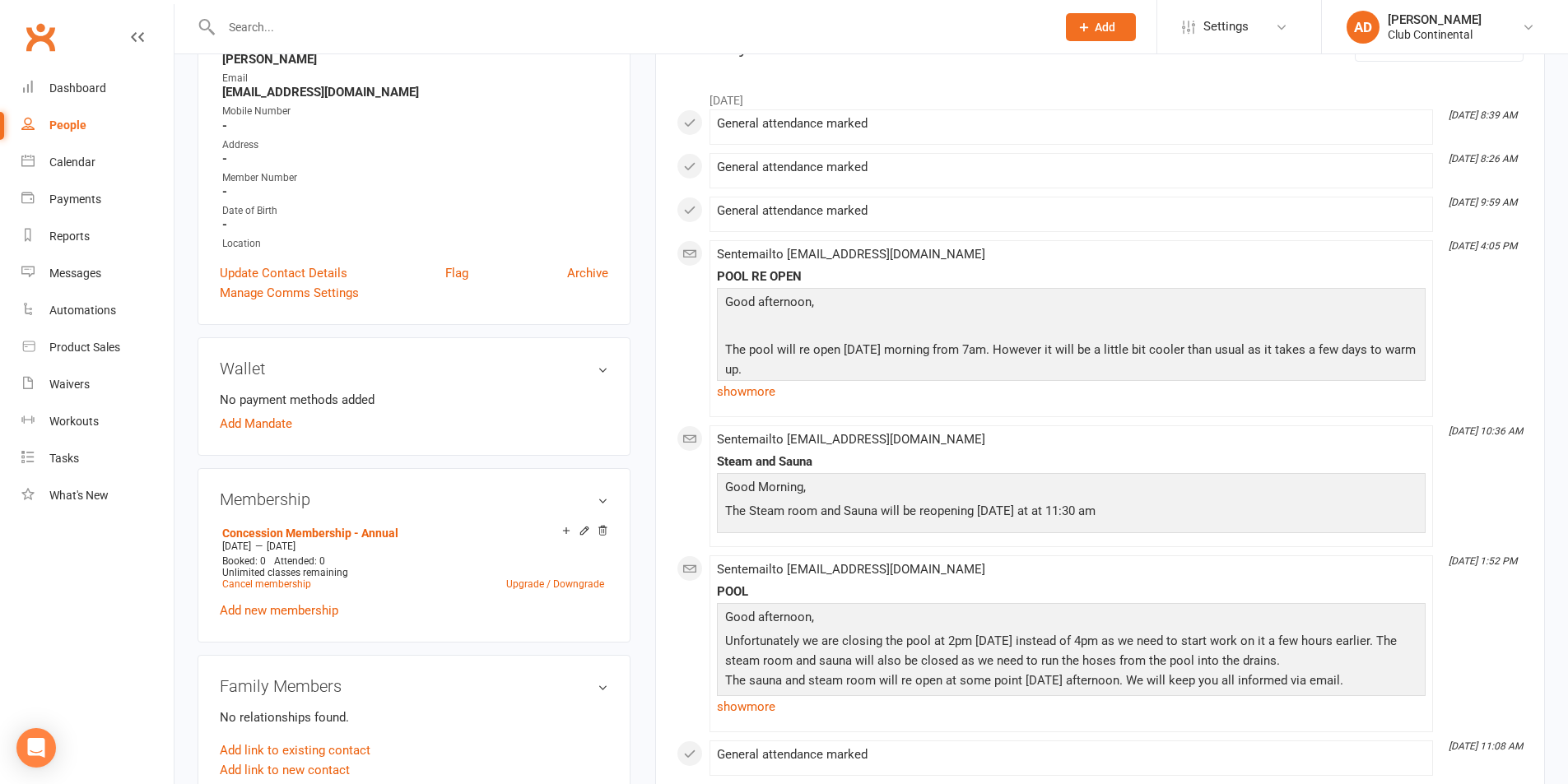
scroll to position [247, 0]
click at [378, 535] on link "Concession Membership - Annual" at bounding box center [310, 532] width 176 height 14
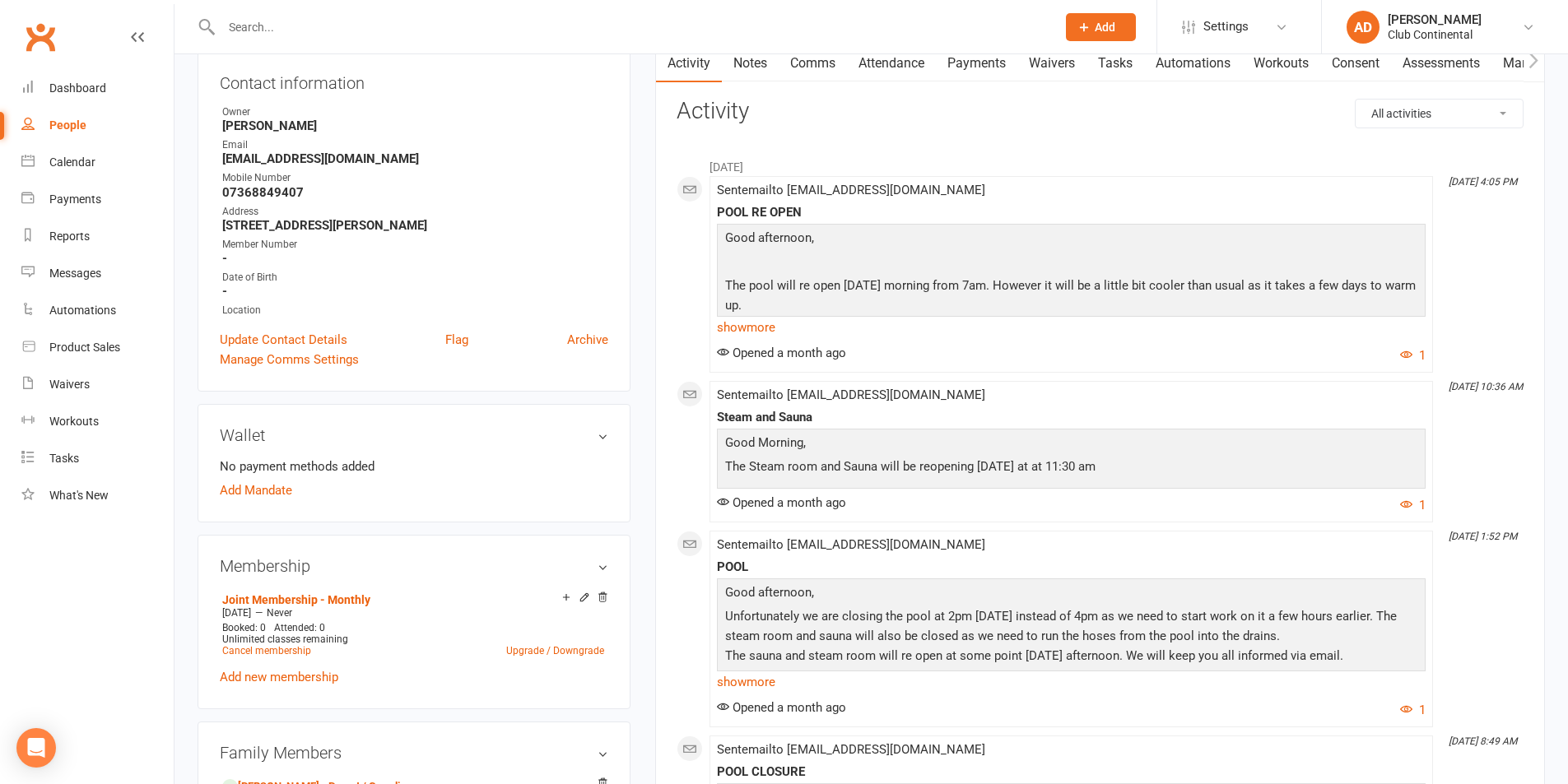
scroll to position [329, 0]
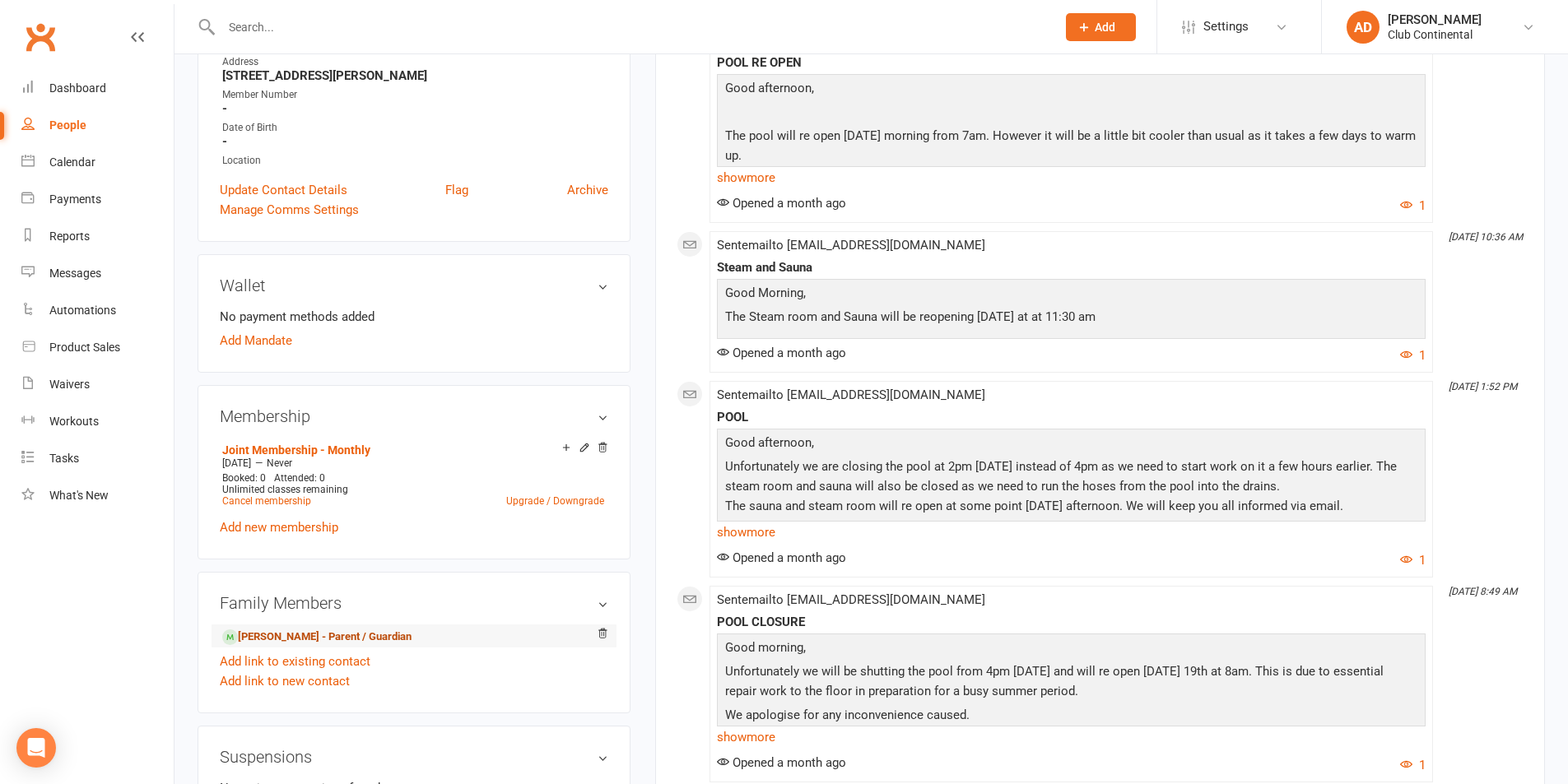
click at [363, 637] on link "[PERSON_NAME] - Parent / Guardian" at bounding box center [316, 637] width 189 height 17
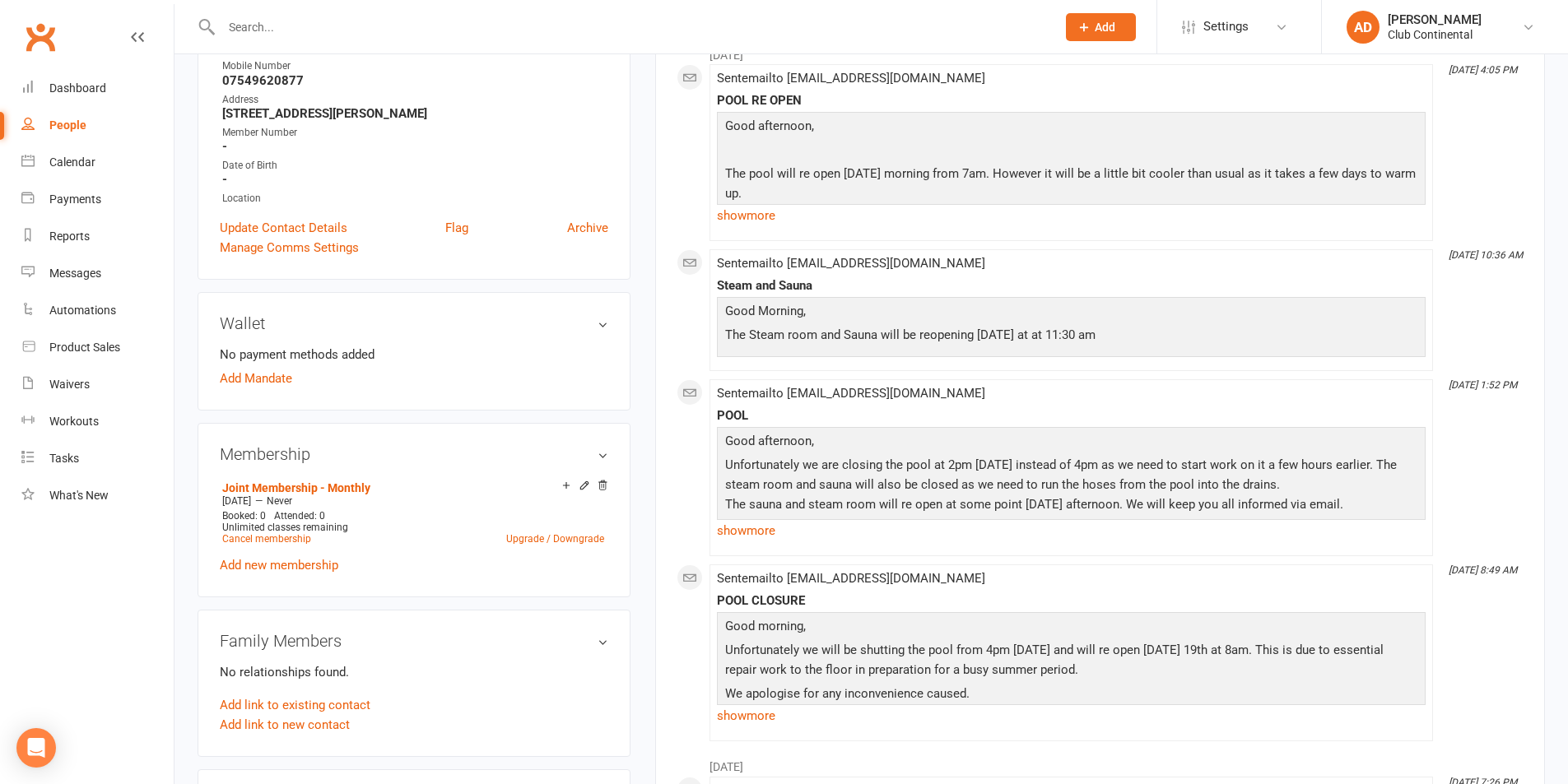
scroll to position [329, 0]
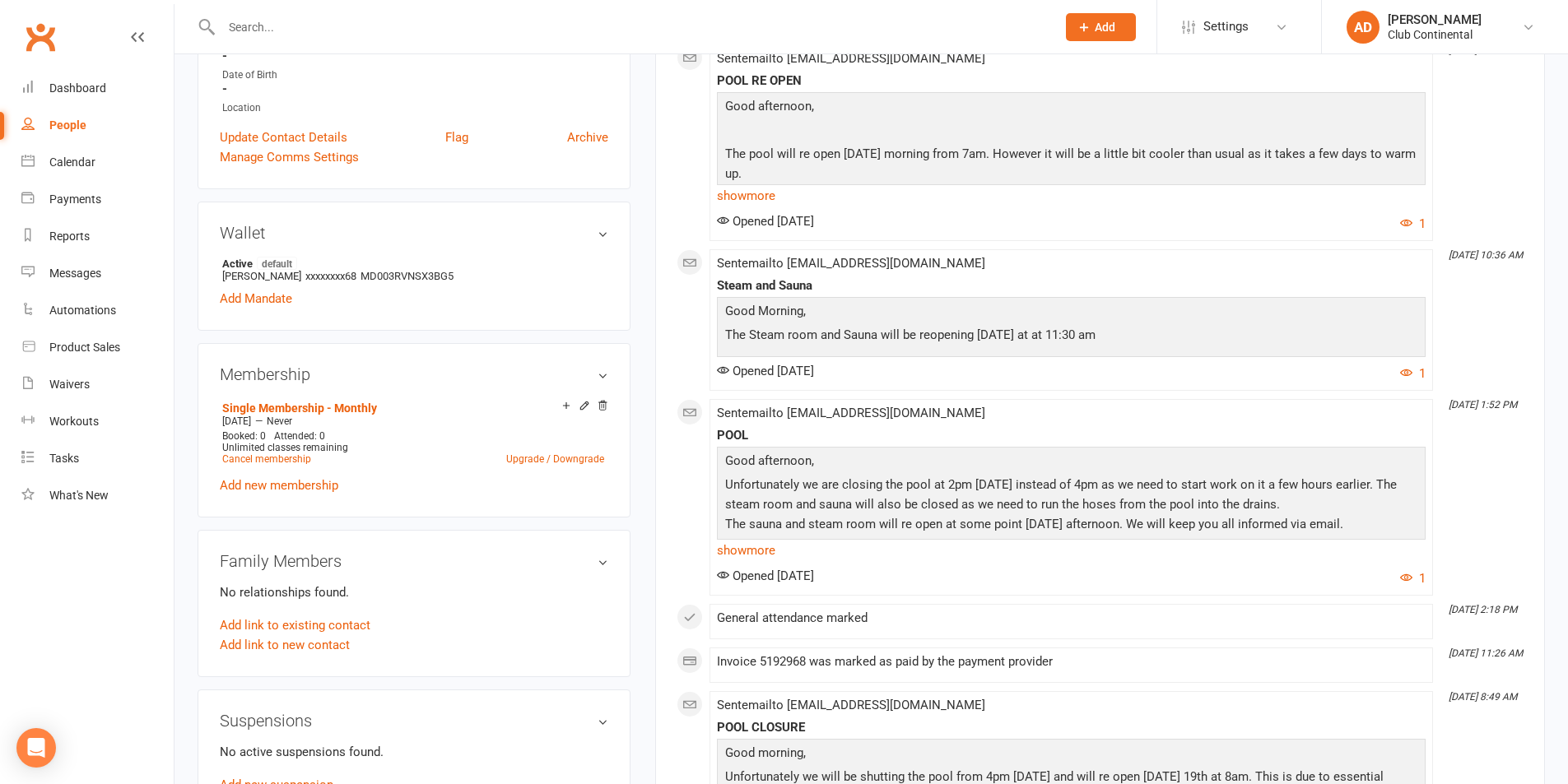
scroll to position [411, 0]
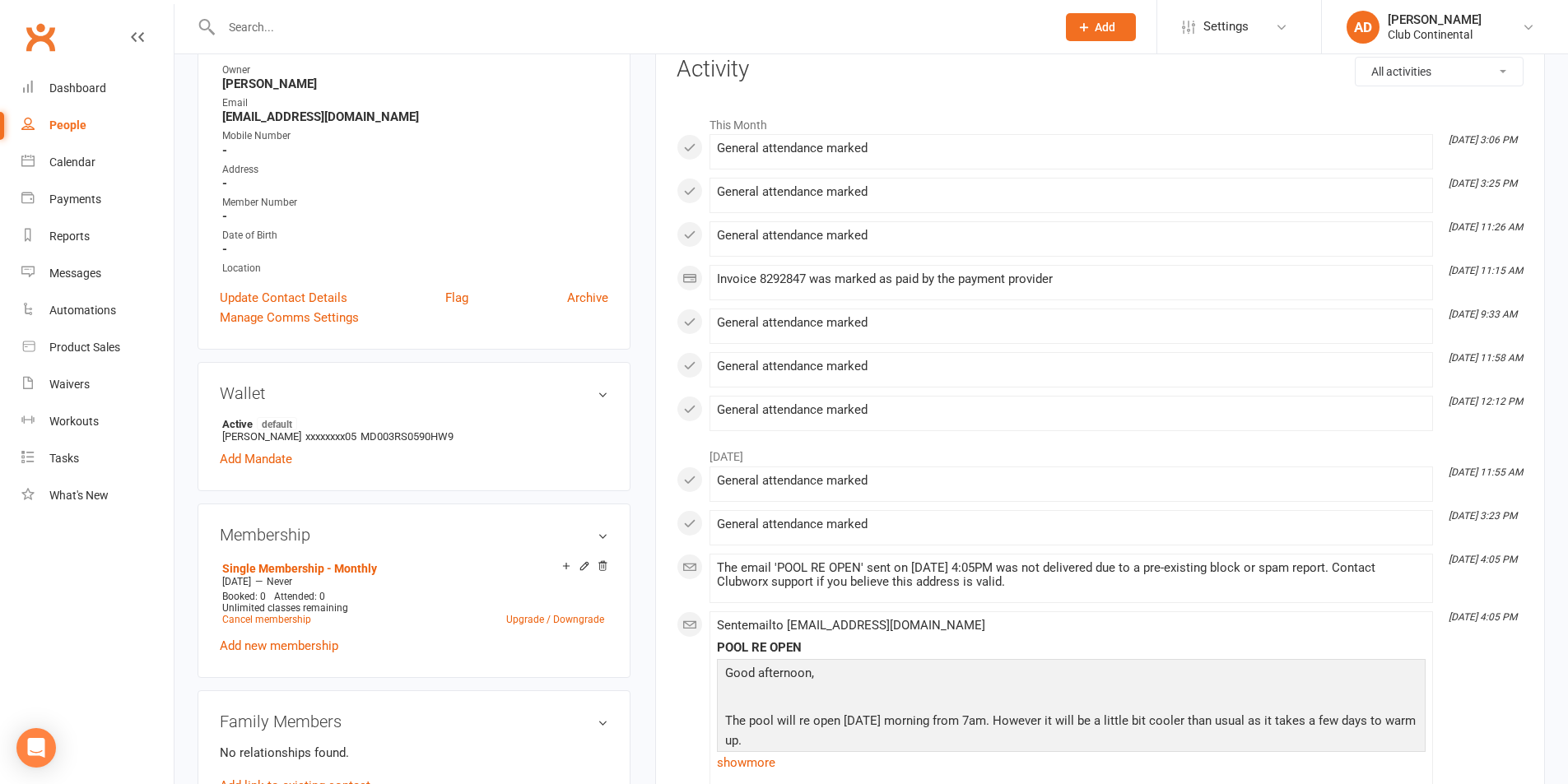
scroll to position [247, 0]
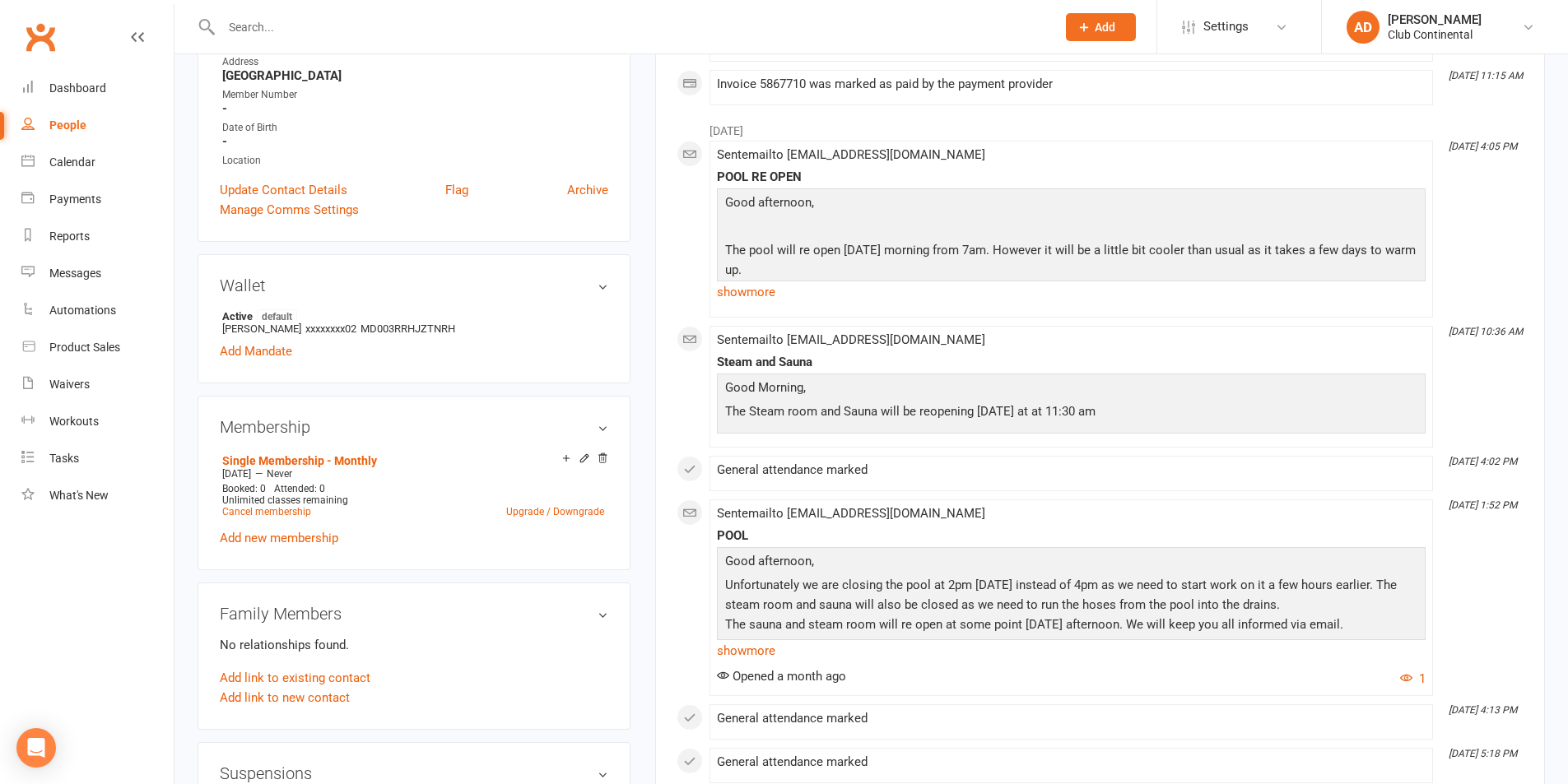
scroll to position [247, 0]
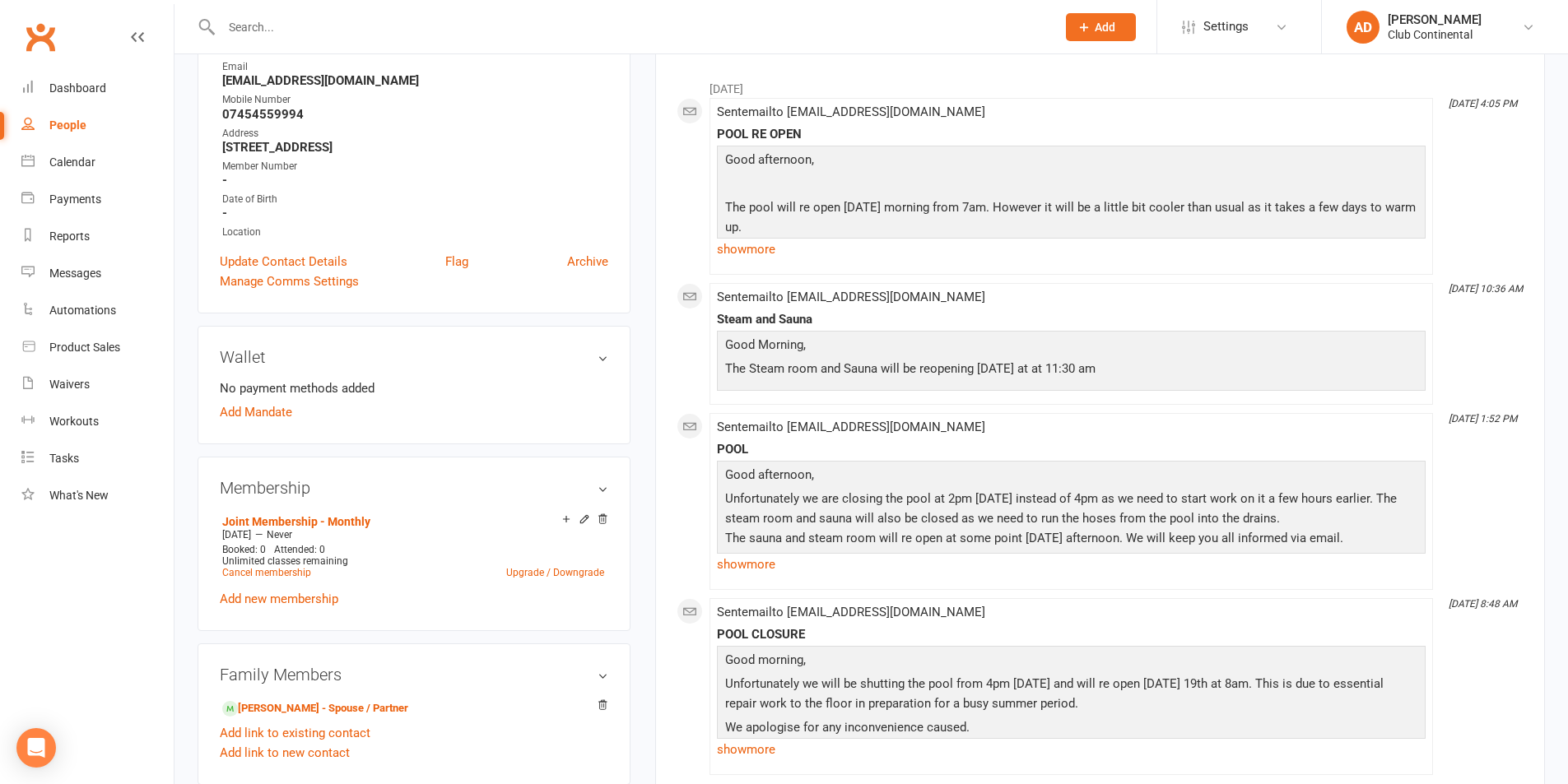
scroll to position [329, 0]
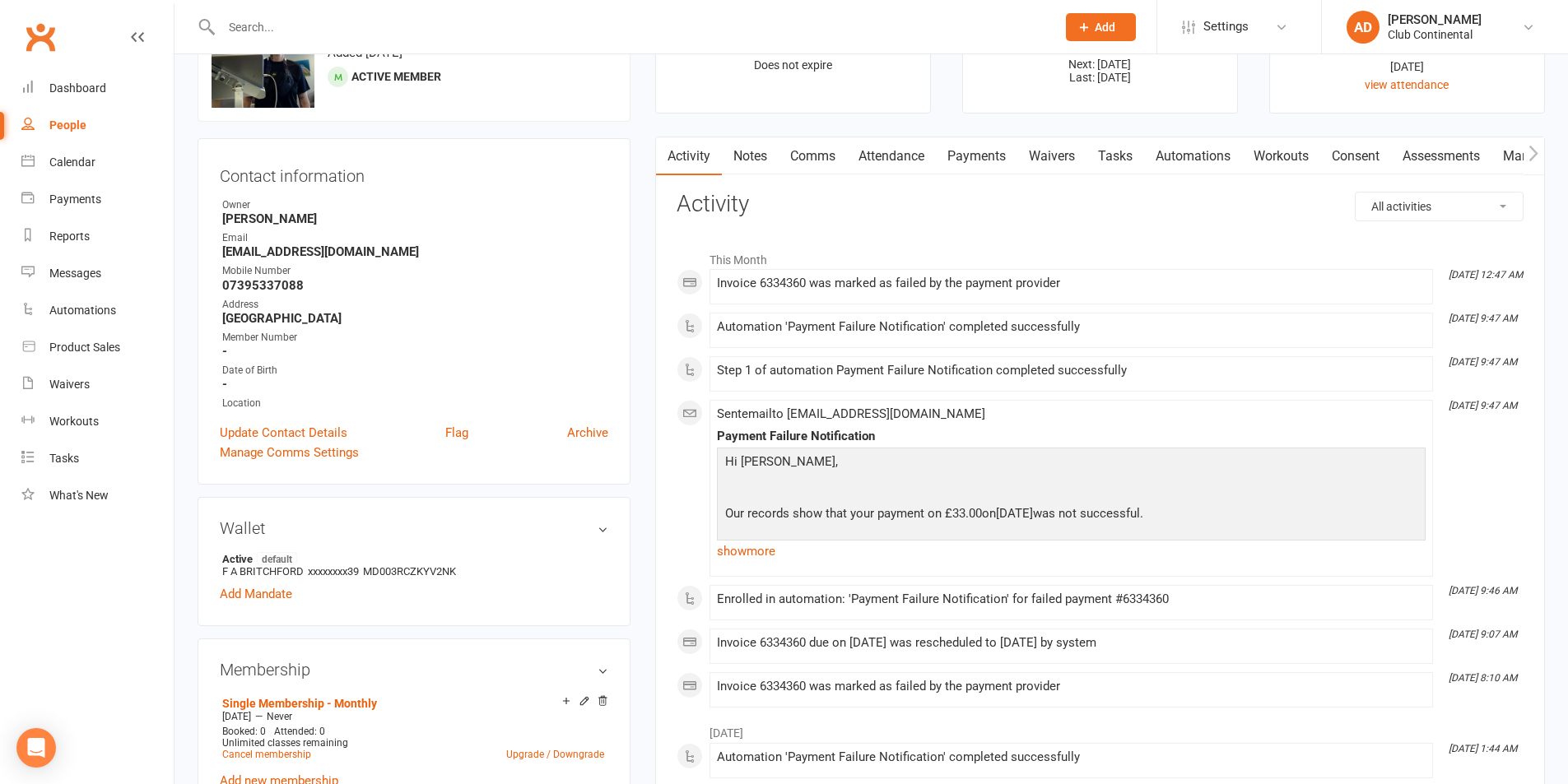
scroll to position [82, 0]
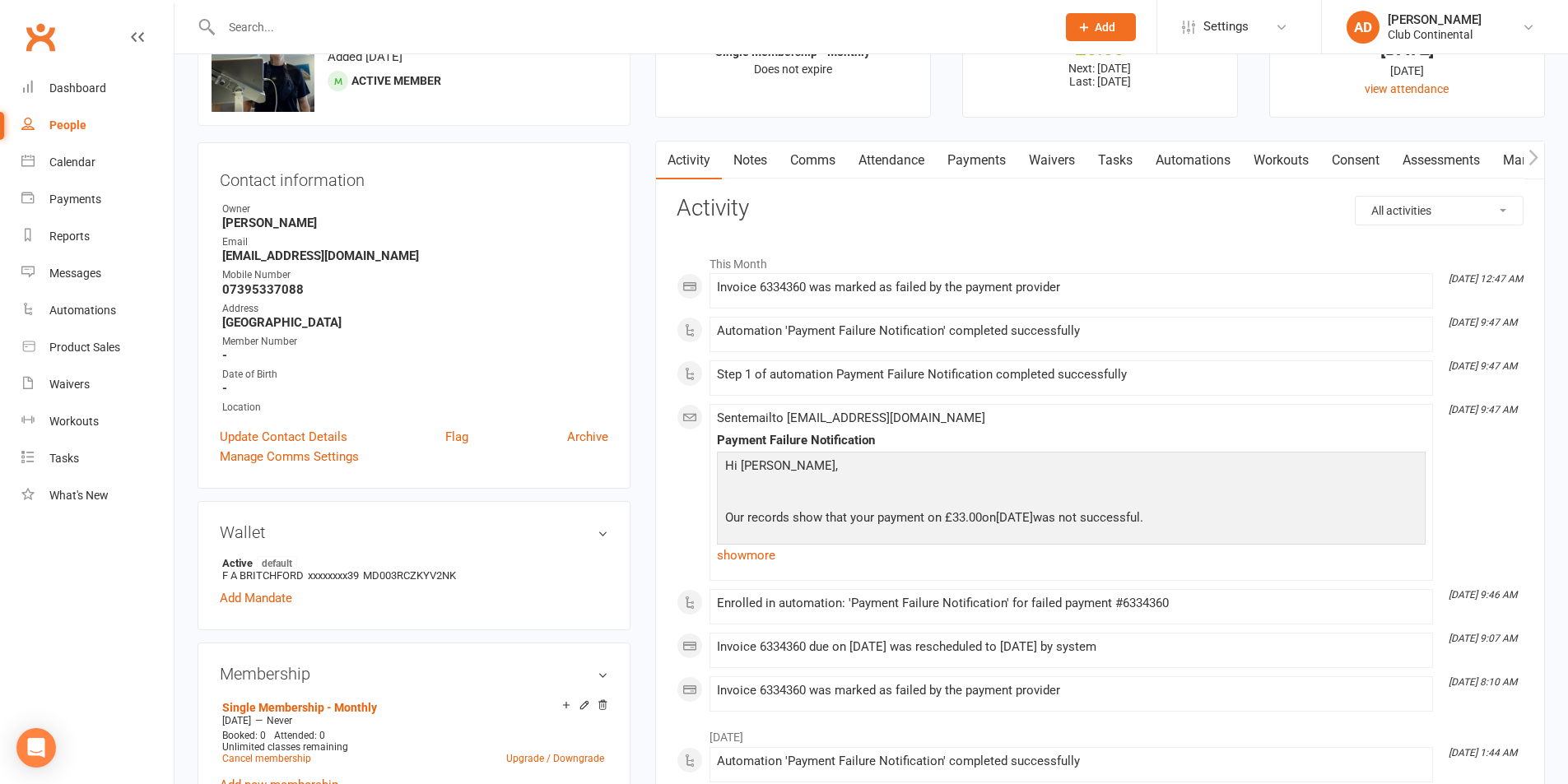
click at [945, 155] on link "Payments" at bounding box center [977, 160] width 81 height 38
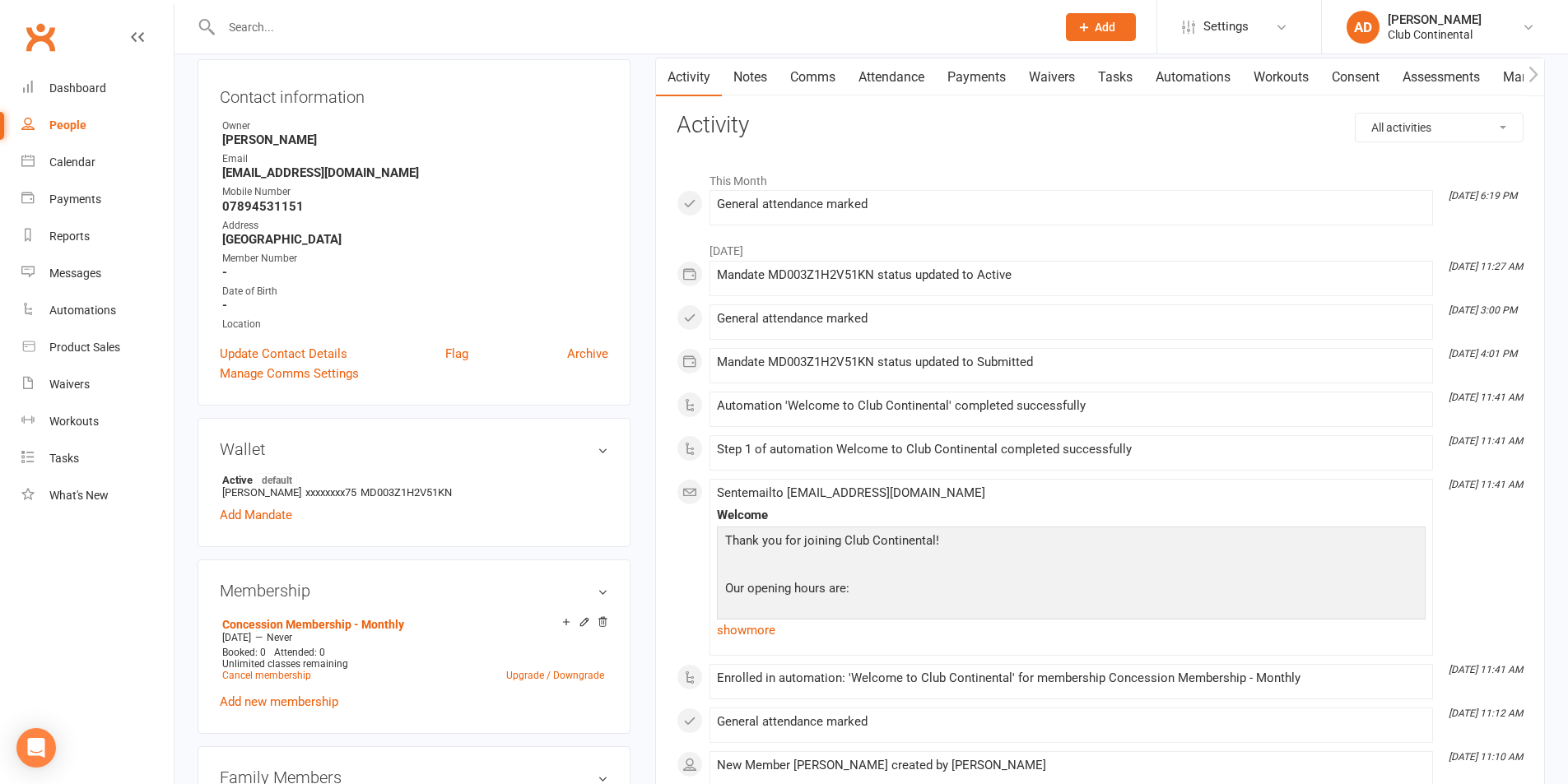
scroll to position [164, 0]
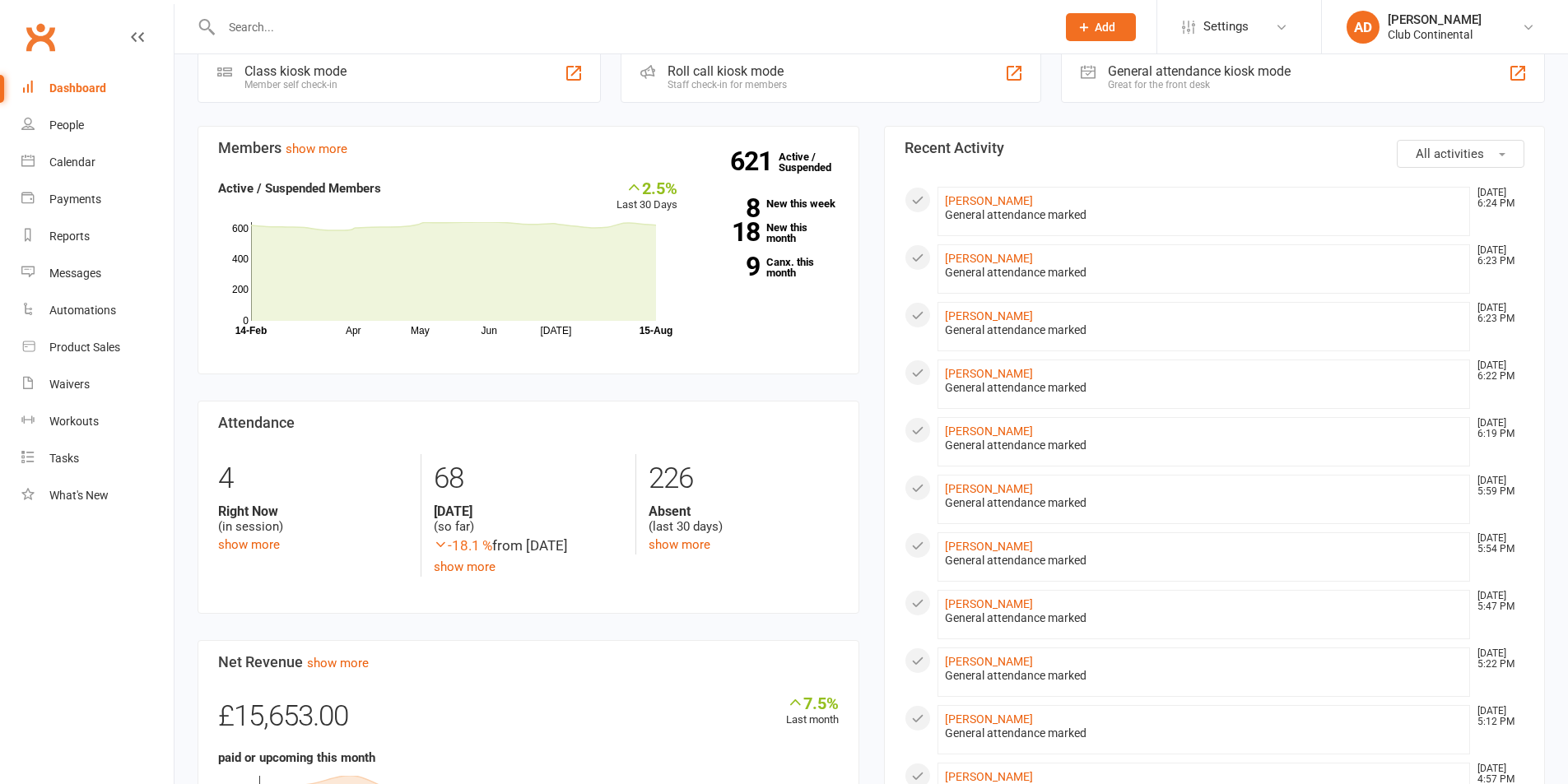
scroll to position [247, 0]
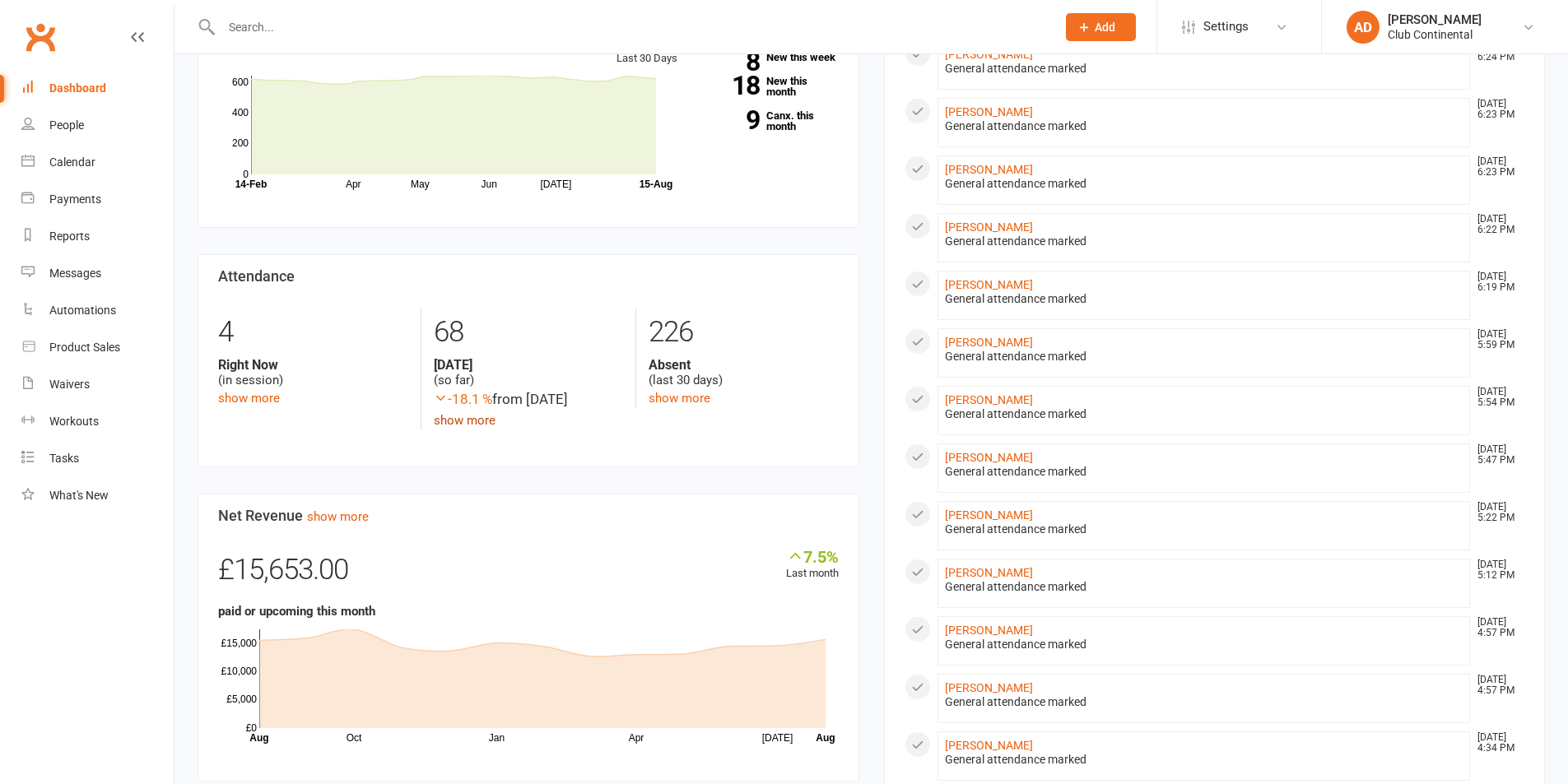
click at [465, 414] on link "show more" at bounding box center [465, 420] width 62 height 14
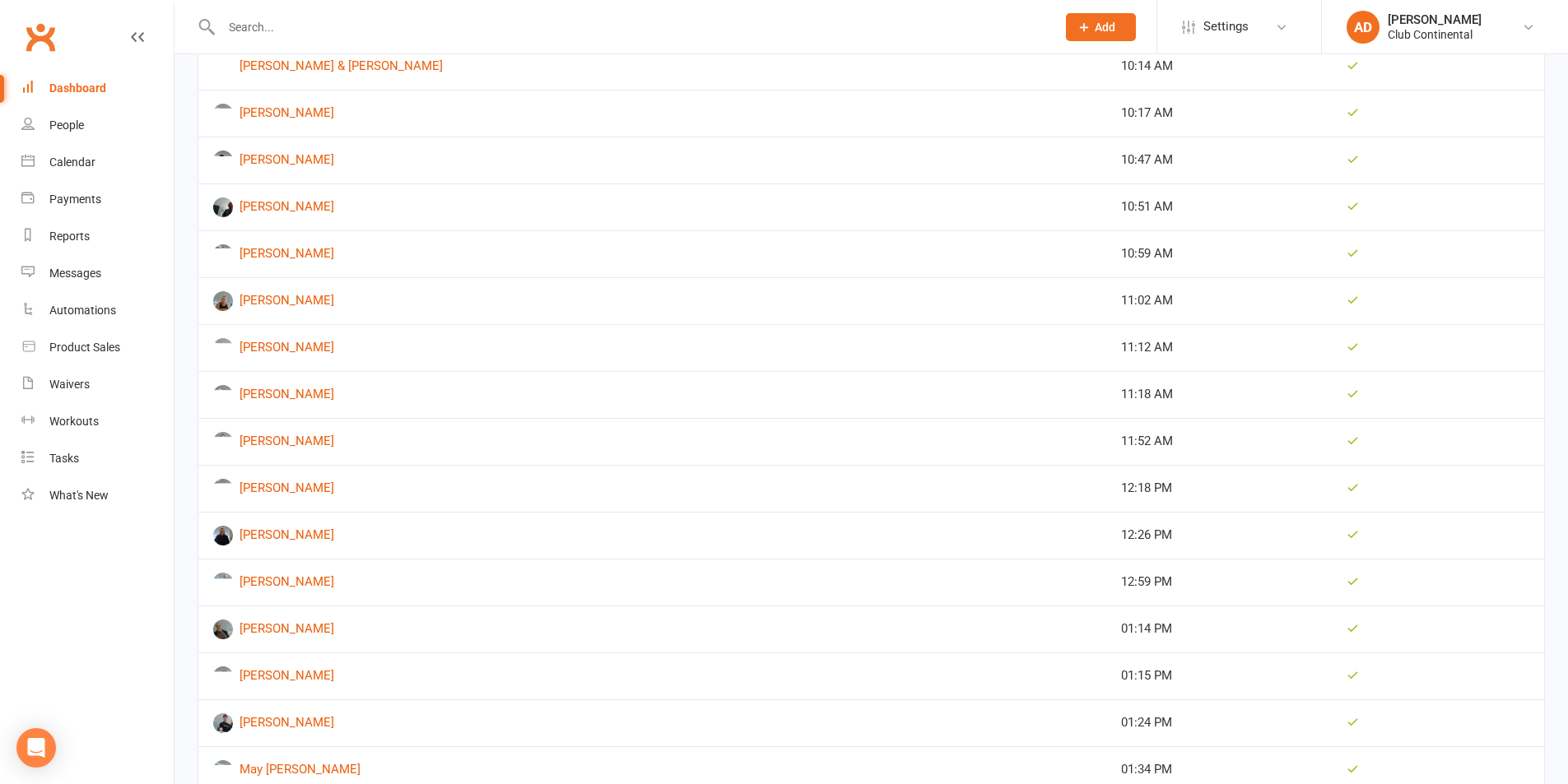
scroll to position [2057, 0]
click at [81, 102] on link "Dashboard" at bounding box center [98, 89] width 153 height 37
